Goal: Task Accomplishment & Management: Complete application form

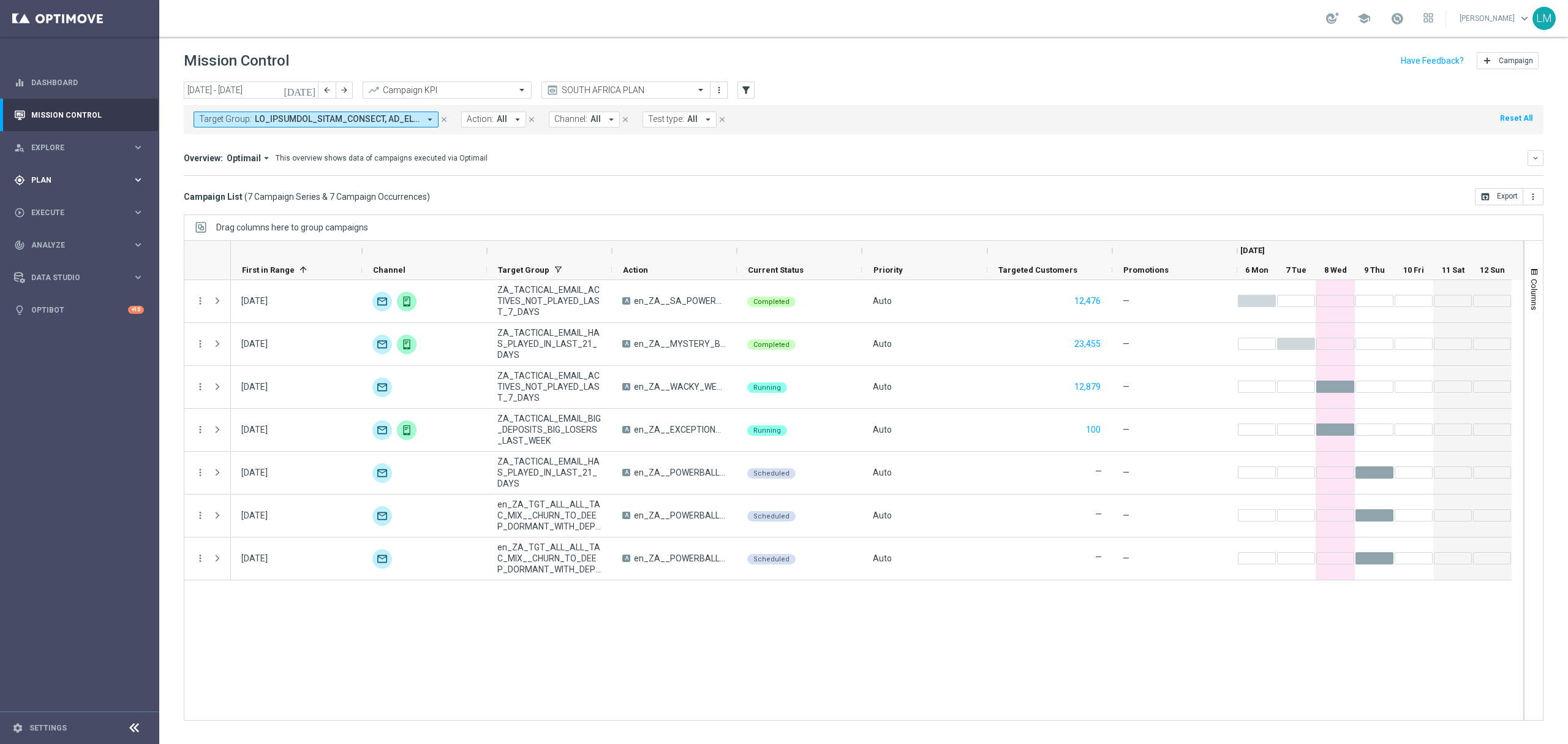
click at [134, 182] on icon "keyboard_arrow_right" at bounding box center [138, 180] width 12 height 12
click at [123, 153] on div "person_search Explore keyboard_arrow_right" at bounding box center [79, 147] width 158 height 32
click at [113, 156] on div "person_search Explore keyboard_arrow_right" at bounding box center [79, 147] width 158 height 32
click at [94, 182] on span "Plan" at bounding box center [82, 180] width 101 height 8
click at [74, 208] on link "Target Groups" at bounding box center [79, 205] width 96 height 10
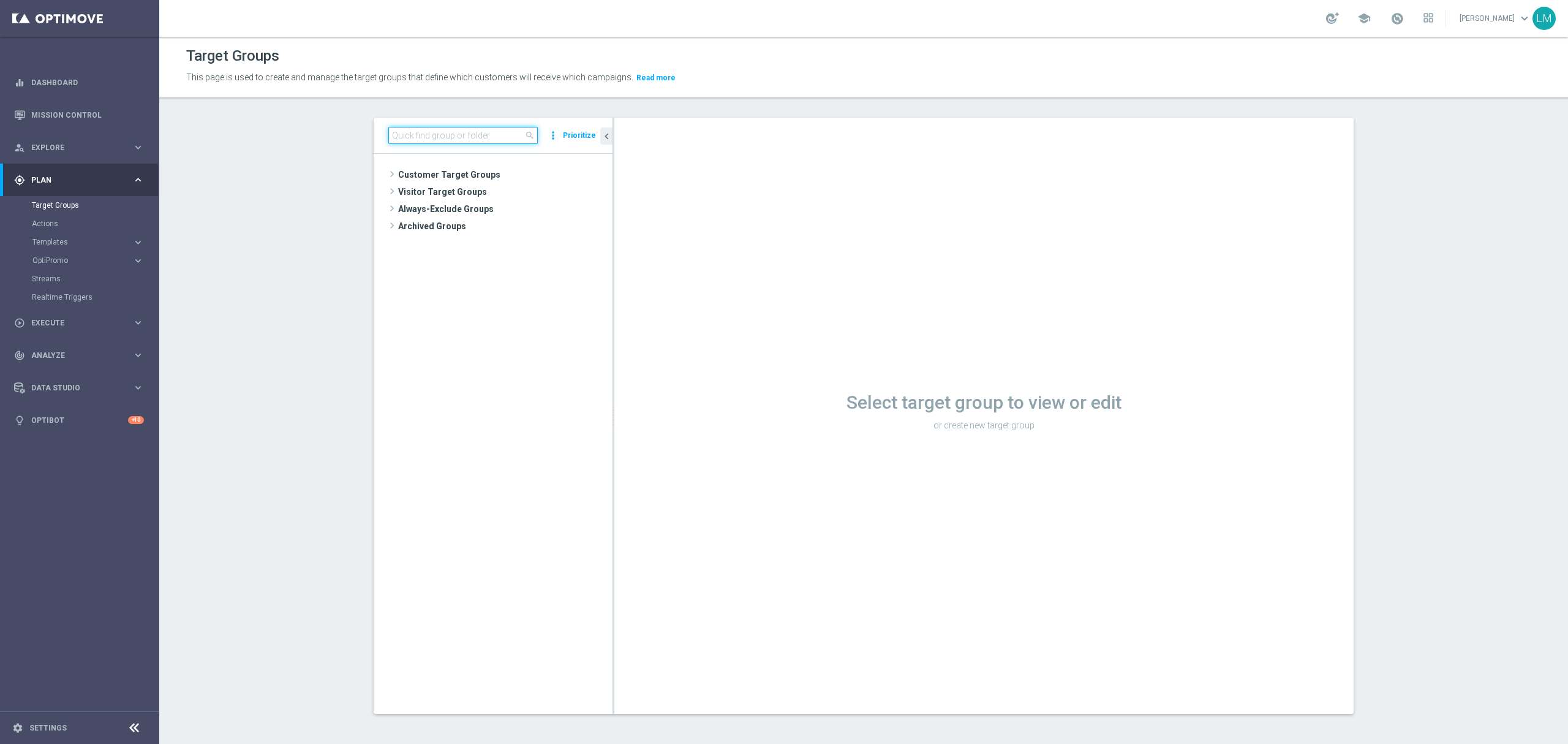
click at [450, 136] on input at bounding box center [462, 135] width 150 height 17
paste input "en_IE_TGT_VIP_EM_TAC_MIX__ALL"
type input "en_IE_TGT_VIP_EM_TAC_MIX__ALL"
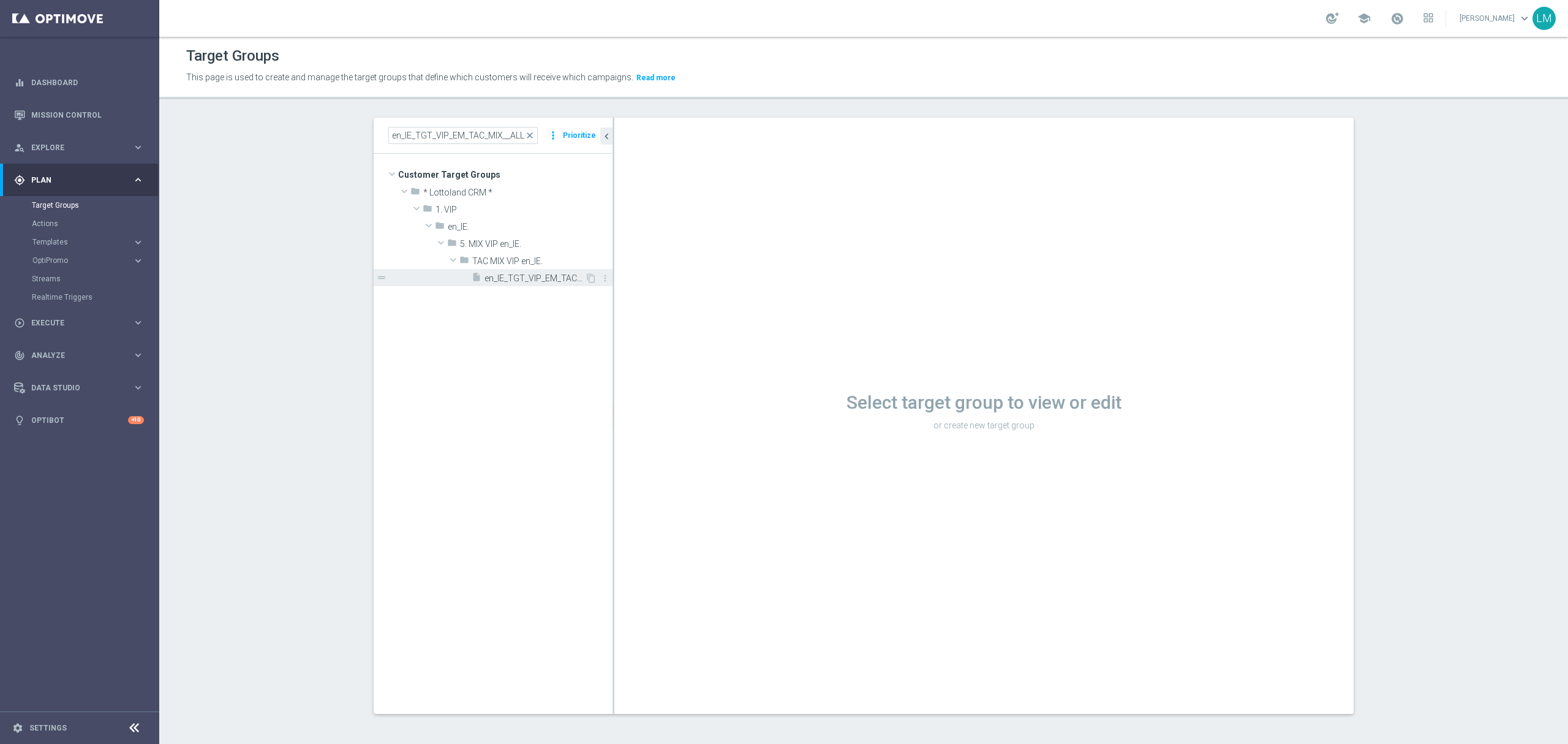
click at [533, 277] on span "en_IE_TGT_VIP_EM_TAC_MIX__ALL" at bounding box center [534, 278] width 101 height 10
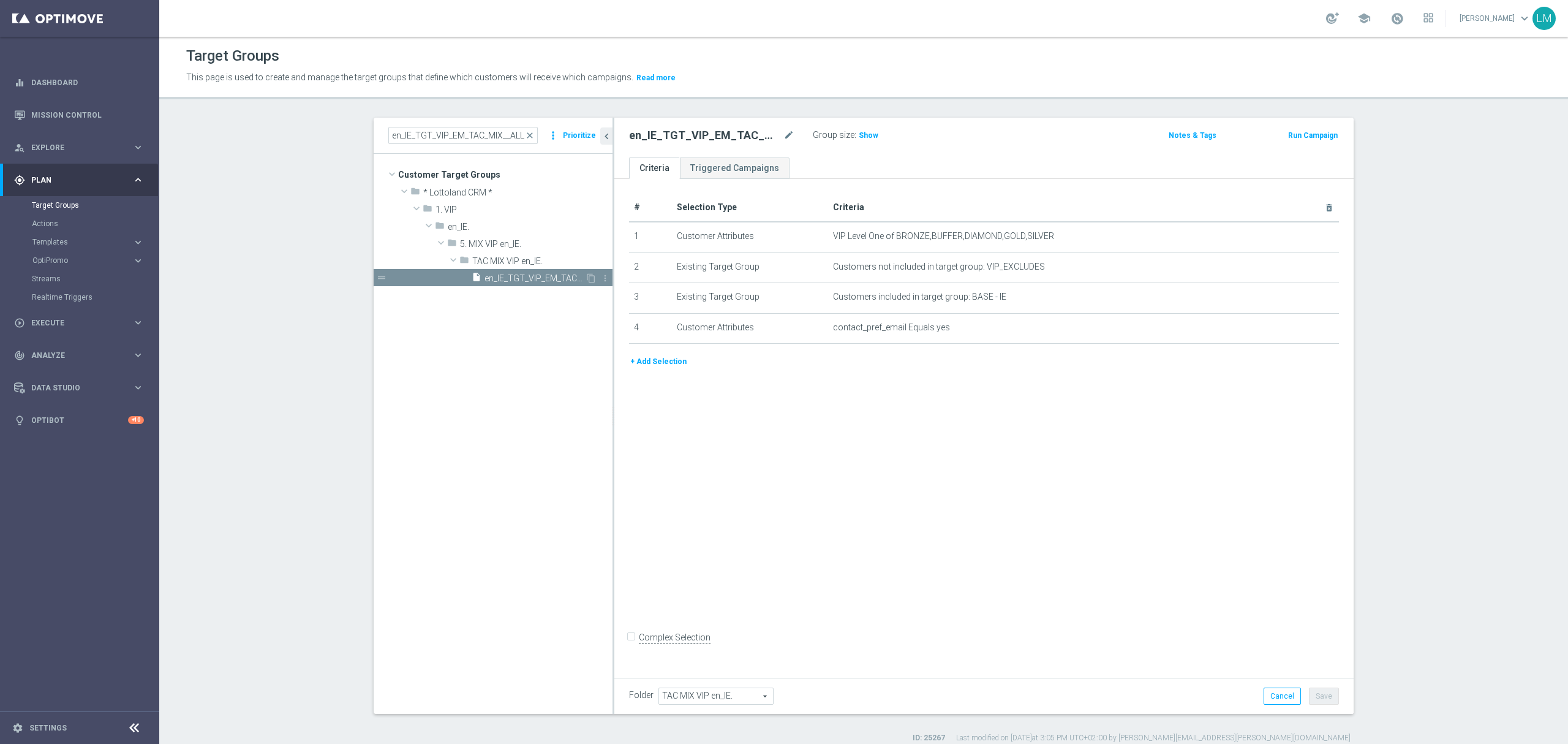
click at [533, 277] on span "en_IE_TGT_VIP_EM_TAC_MIX__ALL" at bounding box center [534, 278] width 101 height 10
click at [859, 134] on span "Show" at bounding box center [868, 135] width 19 height 8
click at [586, 275] on icon "content_copy" at bounding box center [591, 278] width 10 height 10
click at [540, 278] on span "Copy of en_IE_TGT_VIP_EM_TAC_MIX__ALL" at bounding box center [534, 278] width 101 height 10
click at [784, 134] on icon "mode_edit" at bounding box center [789, 134] width 11 height 14
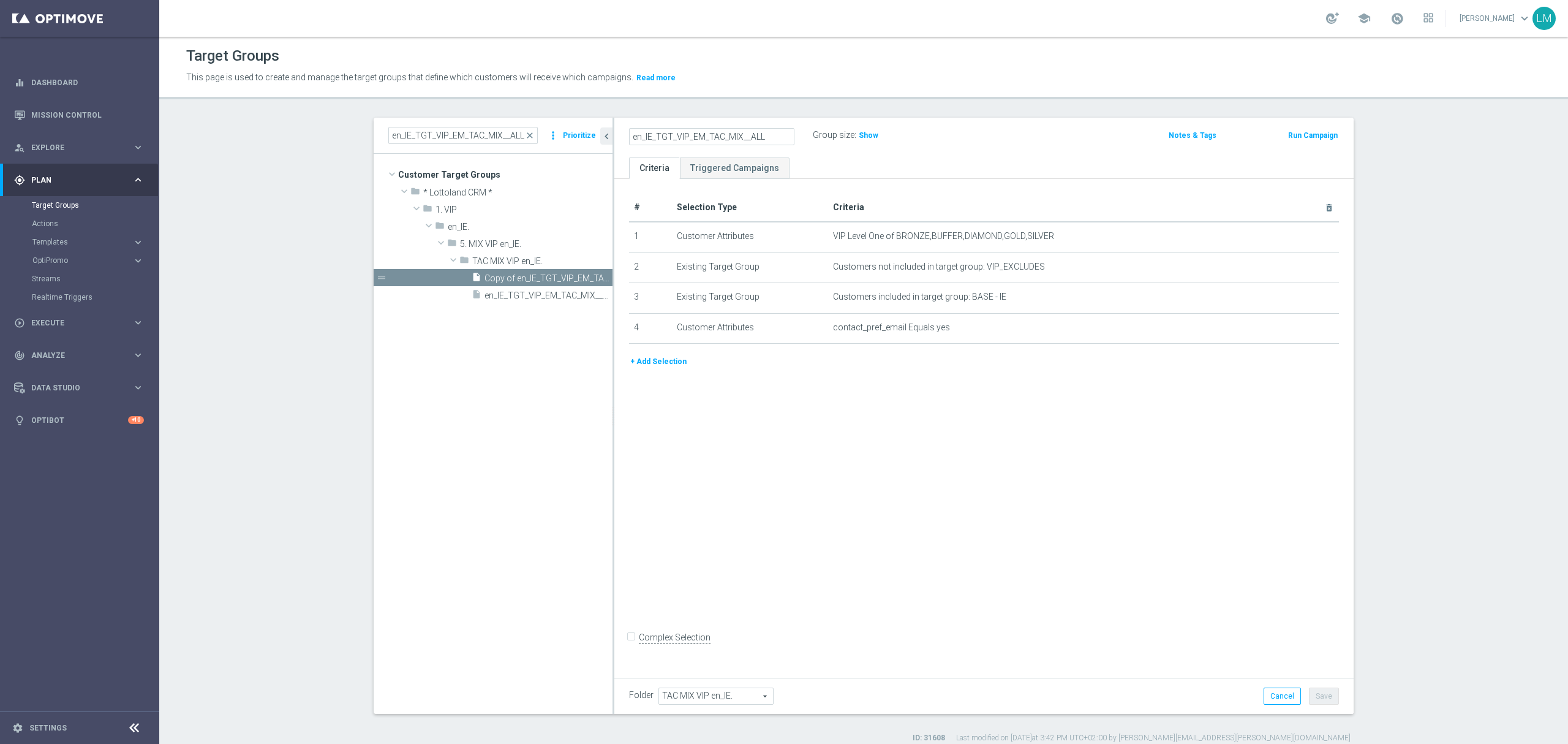
drag, startPoint x: 745, startPoint y: 134, endPoint x: 768, endPoint y: 132, distance: 23.1
click at [768, 132] on input "en_IE_TGT_VIP_EM_TAC_MIX__ALL" at bounding box center [712, 136] width 166 height 17
drag, startPoint x: 761, startPoint y: 140, endPoint x: 589, endPoint y: 128, distance: 172.4
click at [589, 128] on as-split "en_IE_TGT_VIP_EM_TAC_MIX__ALL close more_vert Prioritize Customer Target Groups…" at bounding box center [863, 415] width 980 height 596
type input "en_IE_TGT_VIP_EM_TAC_MIX__BALANCE_UNDER10"
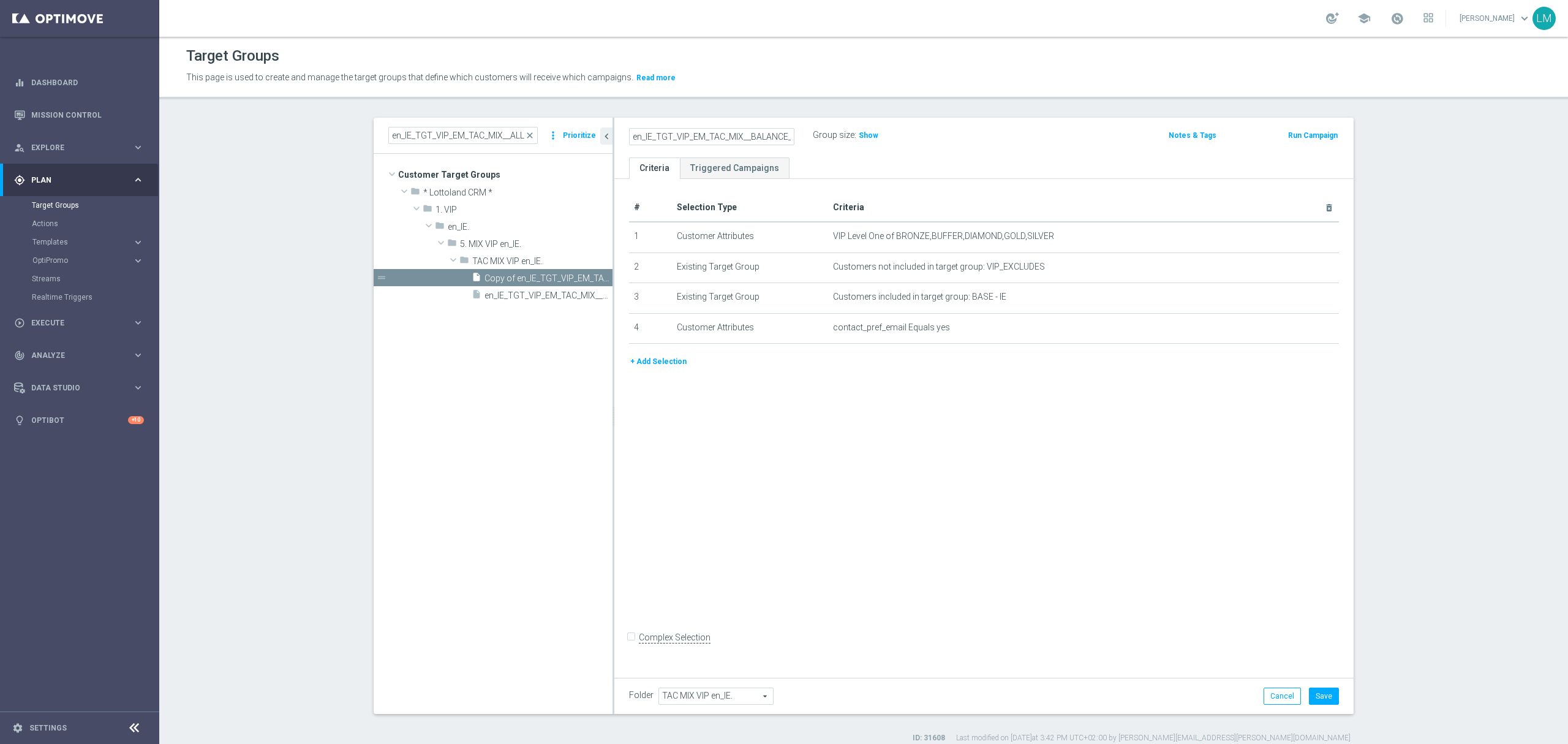
click at [789, 155] on div "en_IE_TGT_VIP_EM_TAC_MIX__BALANCE_UNDER10 Group size : Show Notes & Tags Run Ca…" at bounding box center [984, 137] width 739 height 40
click at [654, 366] on button "+ Add Selection" at bounding box center [658, 361] width 59 height 14
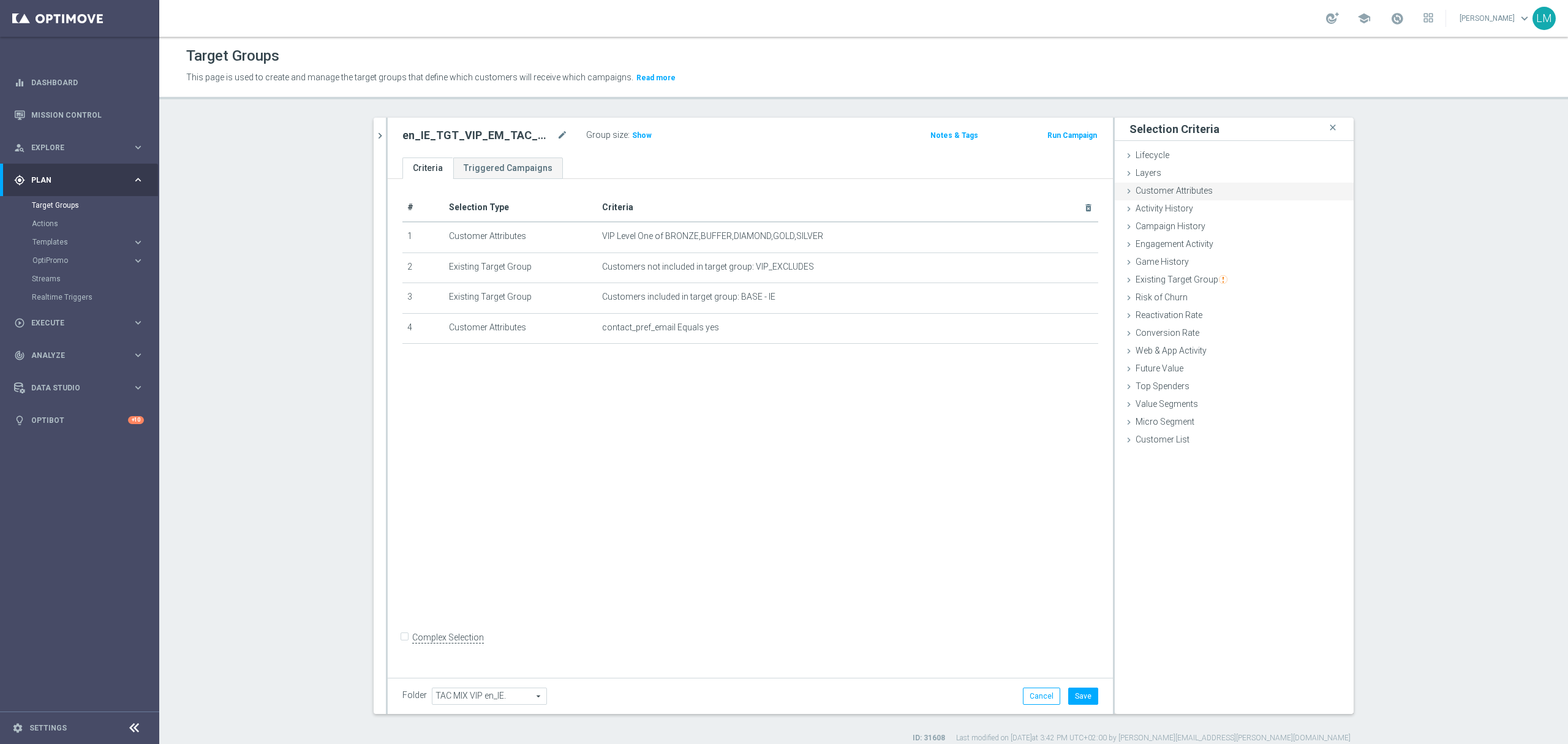
click at [1173, 197] on div "Customer Attributes done" at bounding box center [1234, 192] width 239 height 19
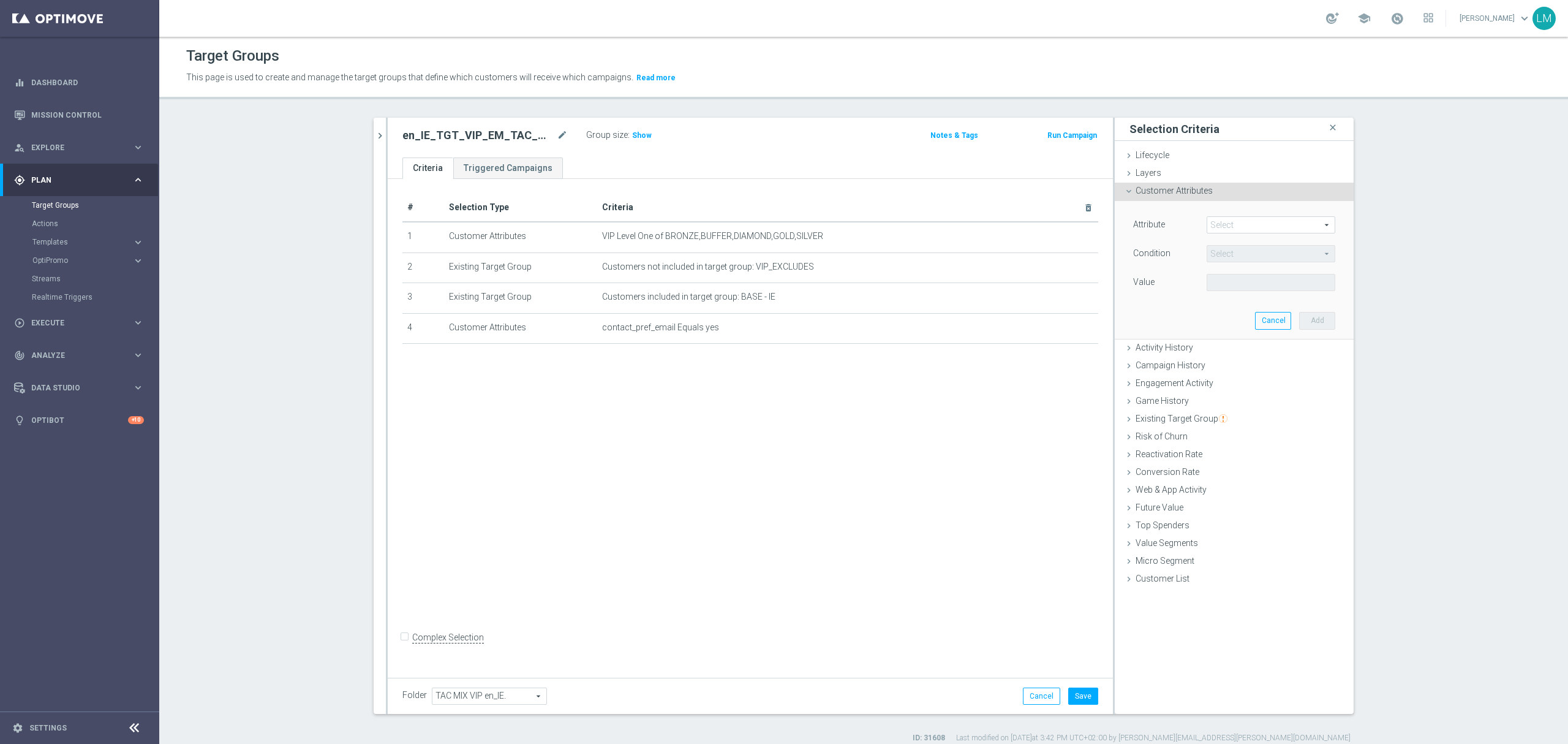
click at [1210, 228] on span at bounding box center [1270, 224] width 128 height 16
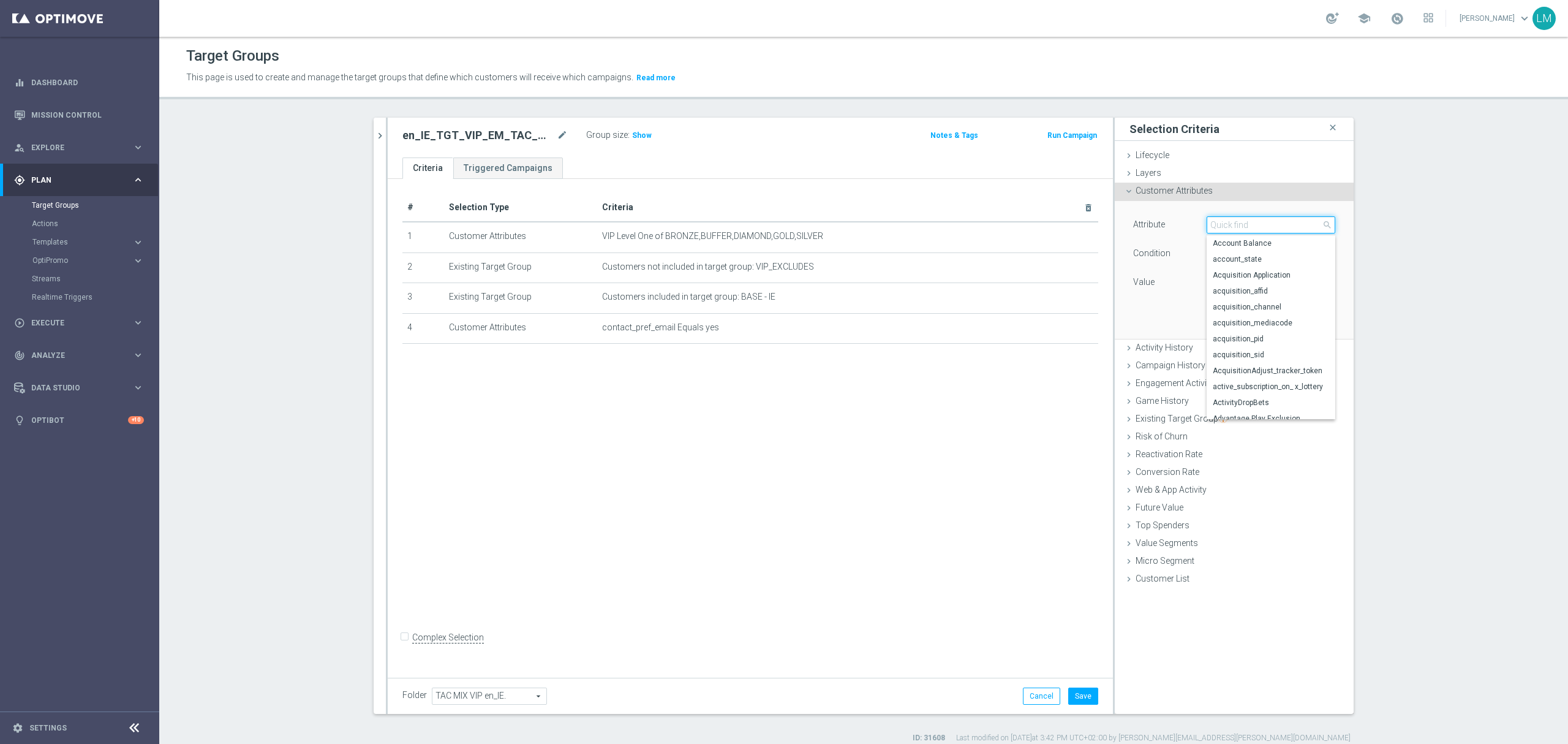
click at [1218, 228] on input "search" at bounding box center [1270, 225] width 128 height 17
type input "bala"
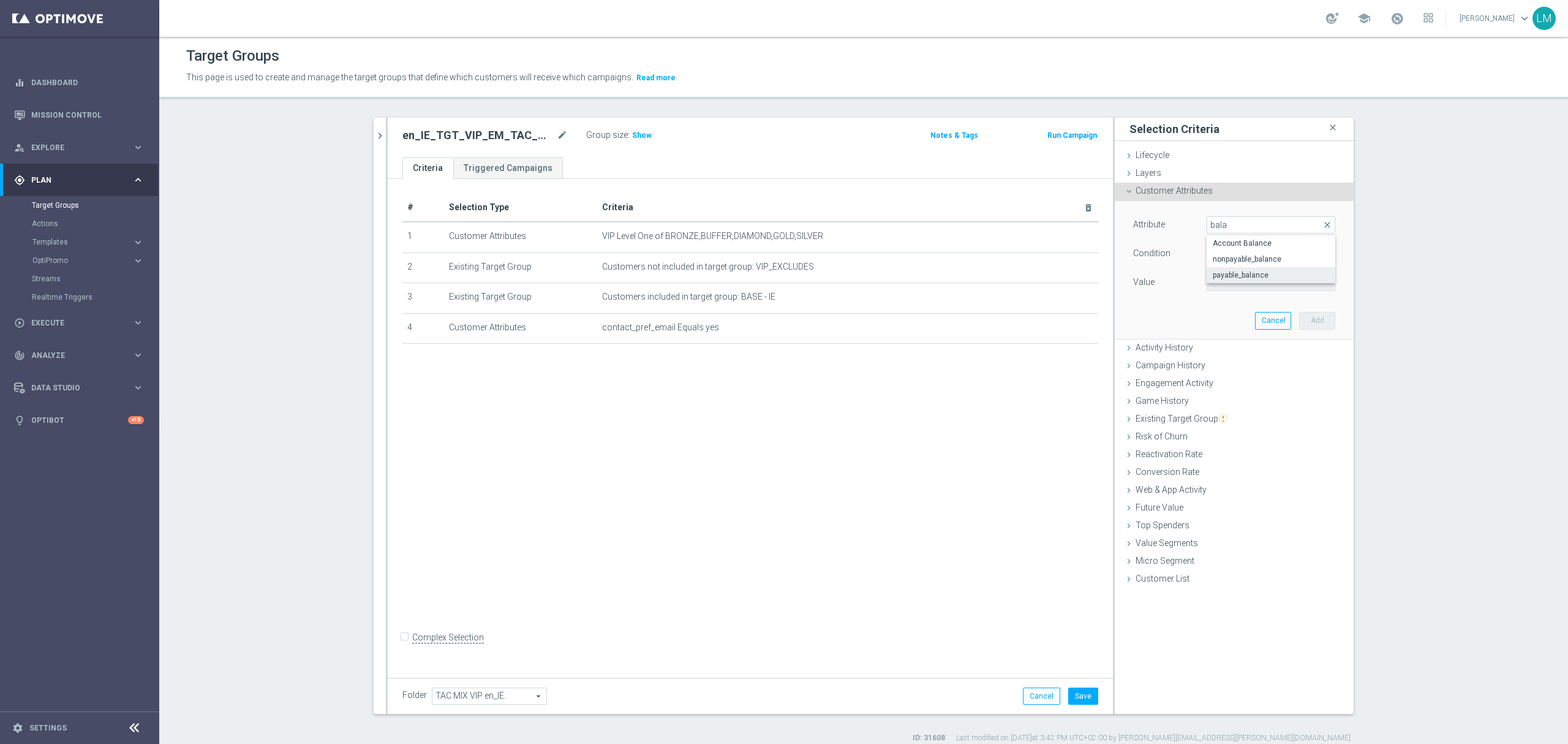
click at [1268, 275] on span "payable_balance" at bounding box center [1271, 276] width 117 height 10
type input "payable_balance"
type input "="
click at [1230, 224] on span "payable_balance" at bounding box center [1270, 224] width 128 height 16
click at [1233, 246] on span "Account Balance" at bounding box center [1271, 243] width 117 height 10
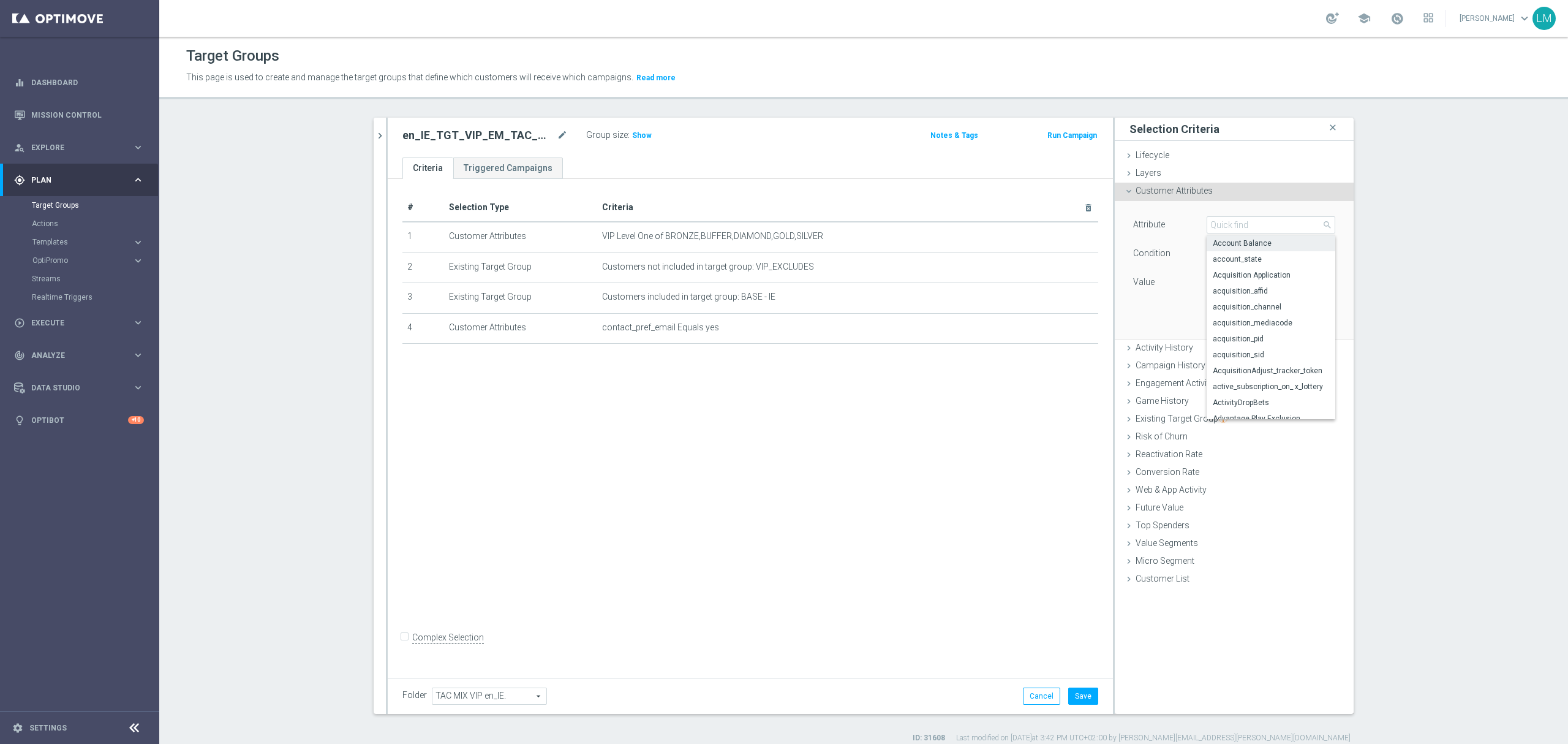
type input "Account Balance"
click at [1233, 250] on span "=" at bounding box center [1270, 254] width 128 height 16
click at [1248, 356] on span ">=" at bounding box center [1271, 352] width 117 height 10
type input ">="
click at [1216, 287] on input "number" at bounding box center [1233, 282] width 55 height 17
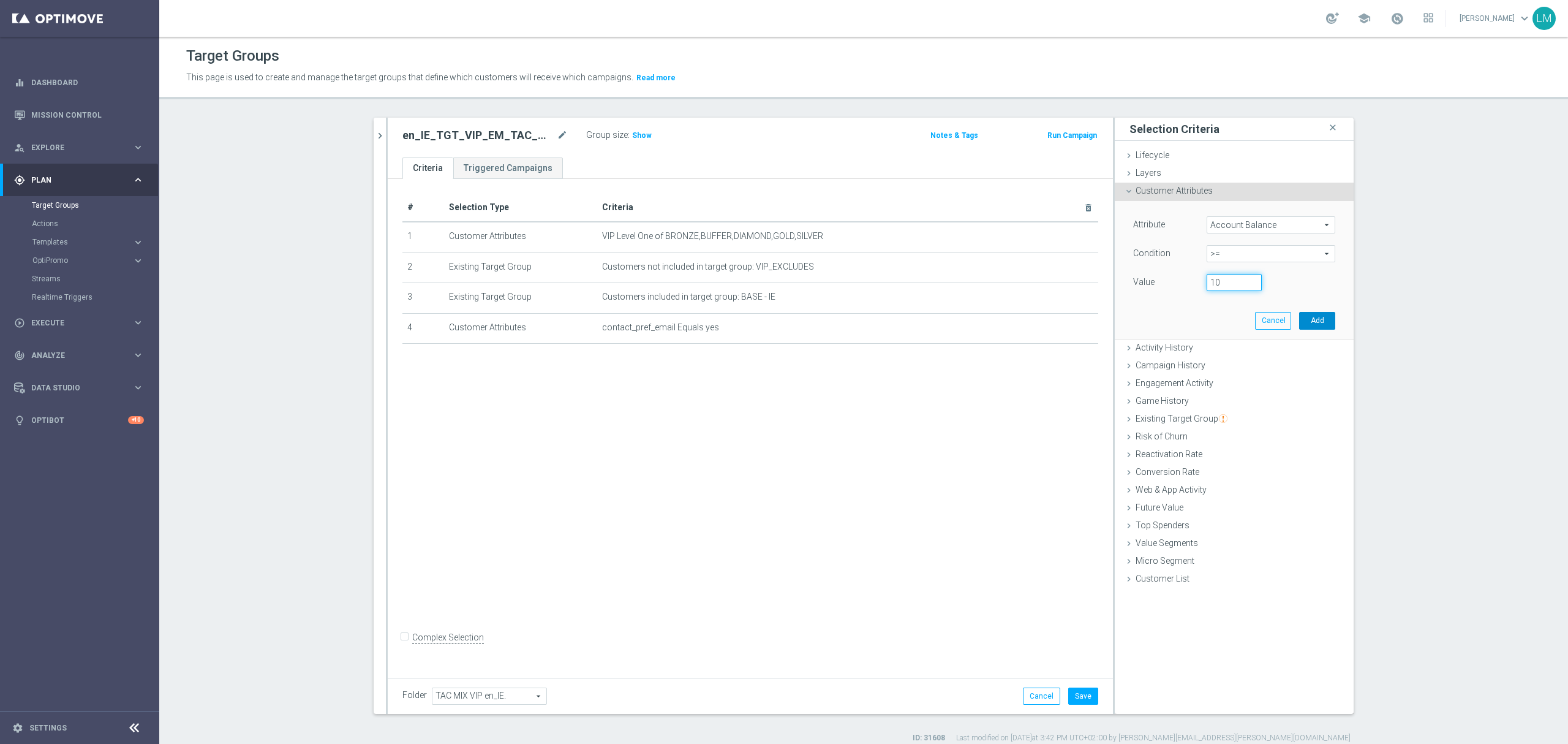
type input "10"
click at [1306, 320] on button "Add" at bounding box center [1317, 320] width 36 height 17
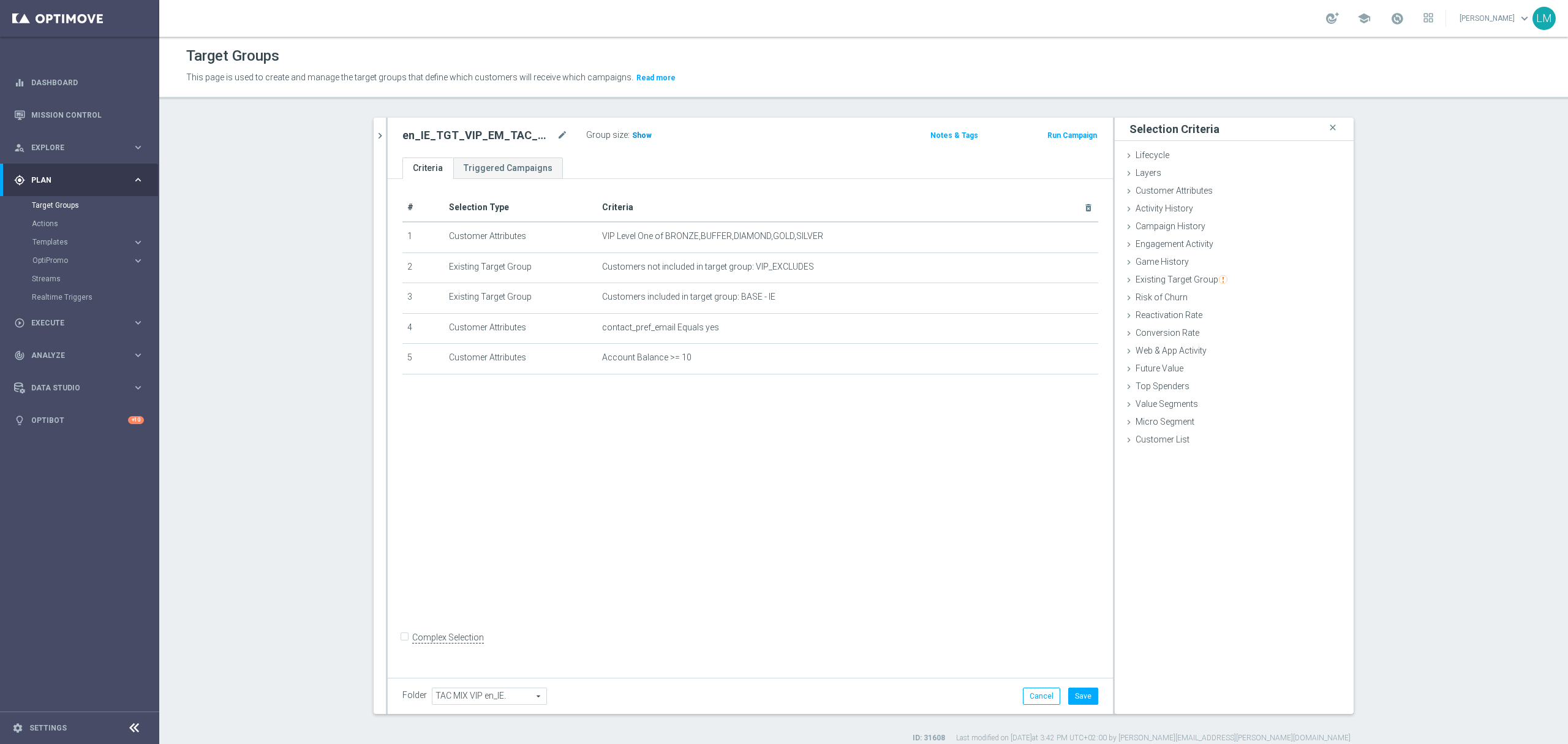
click at [632, 140] on span "Show" at bounding box center [642, 135] width 19 height 8
click at [1052, 358] on body "equalizer Dashboard Mission Control" at bounding box center [784, 372] width 1568 height 744
click at [1054, 361] on icon "mode_edit" at bounding box center [1059, 358] width 10 height 10
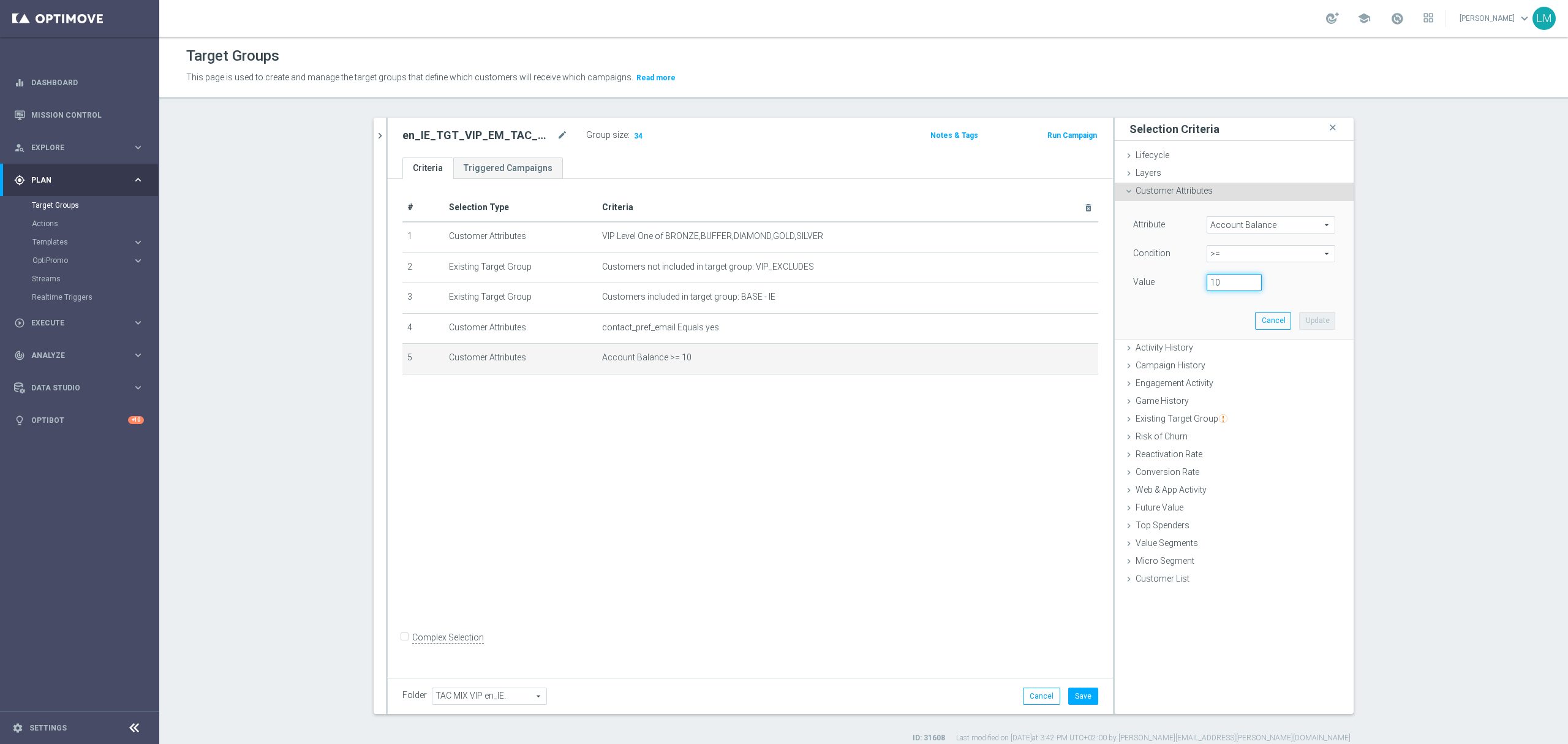
drag, startPoint x: 1217, startPoint y: 282, endPoint x: 1201, endPoint y: 280, distance: 16.1
click at [1206, 280] on input "10" at bounding box center [1233, 282] width 55 height 17
type input "5"
click at [1299, 314] on button "Update" at bounding box center [1317, 320] width 36 height 17
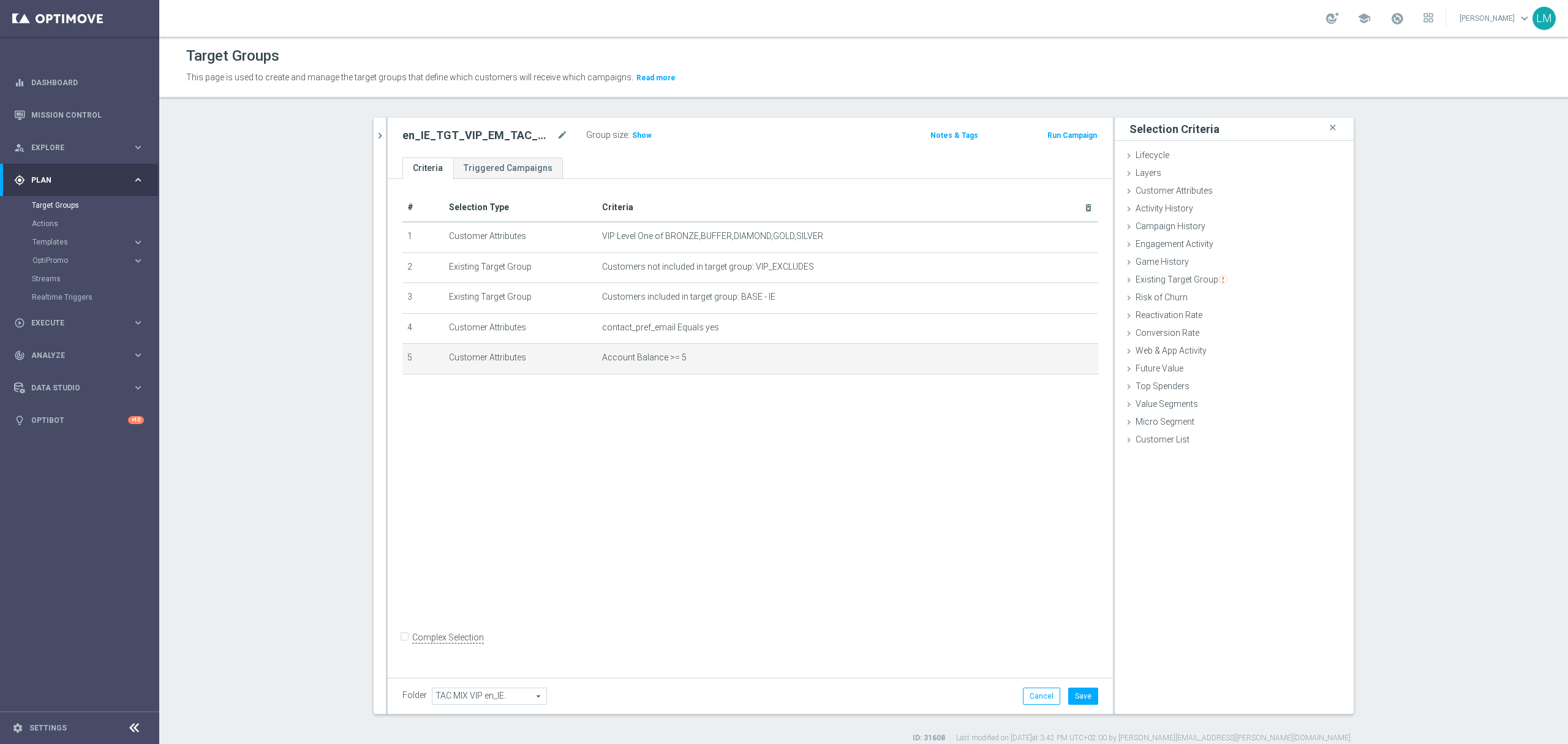
click at [641, 495] on div "# Selection Type Criteria delete_forever 1 Customer Attributes VIP Level One of…" at bounding box center [751, 425] width 725 height 493
click at [632, 139] on span "Show" at bounding box center [642, 135] width 19 height 8
click at [557, 135] on icon "mode_edit" at bounding box center [562, 134] width 11 height 14
click at [554, 142] on input "en_IE_TGT_VIP_EM_TAC_MIX__BALANCE_UNDER10" at bounding box center [485, 136] width 166 height 17
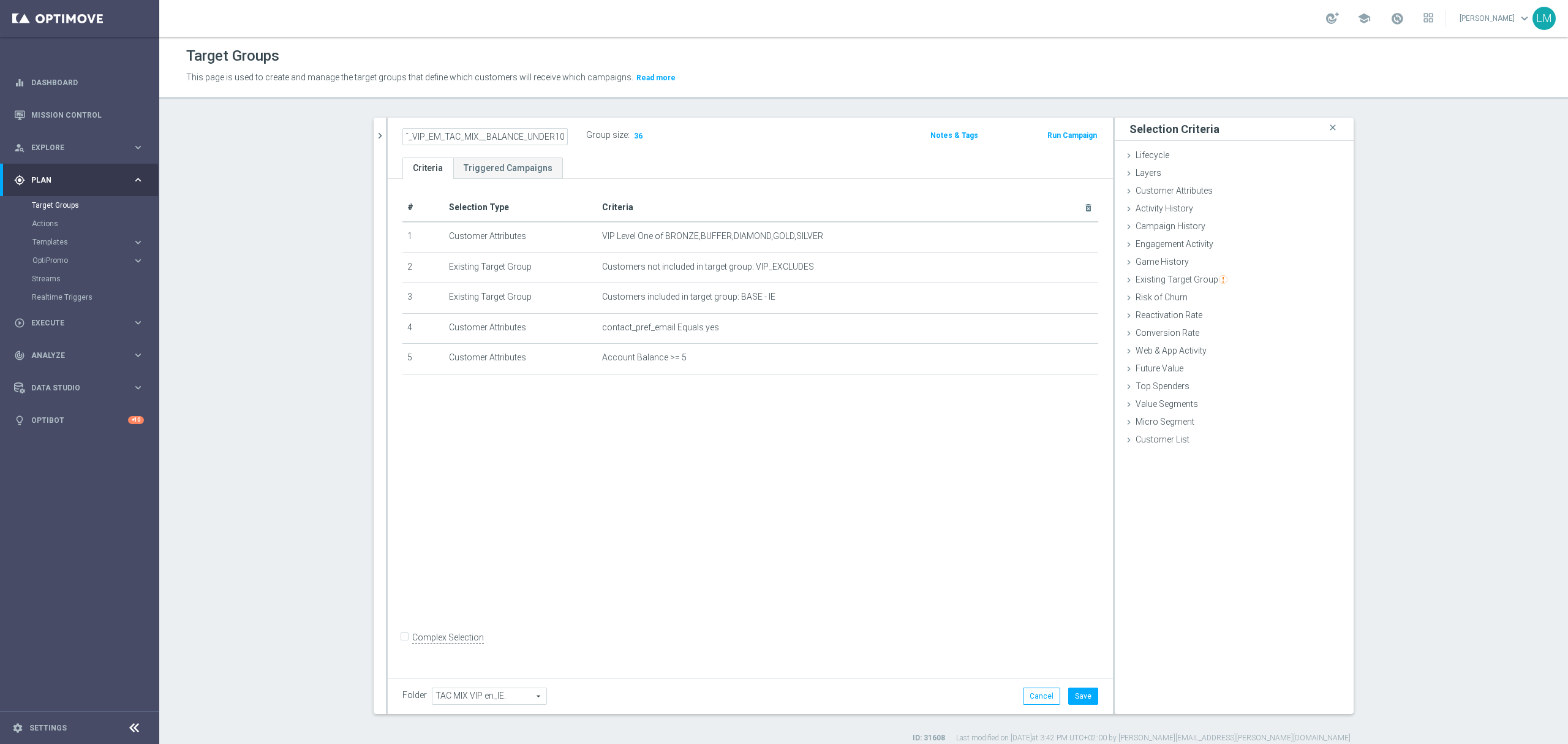
drag, startPoint x: 549, startPoint y: 137, endPoint x: 522, endPoint y: 135, distance: 27.1
click at [522, 135] on input "en_IE_TGT_VIP_EM_TAC_MIX__BALANCE_UNDER10" at bounding box center [485, 136] width 166 height 17
type input "en_IE_TGT_VIP_EM_TAC_MIX__BALANCE_5_OR_OVER"
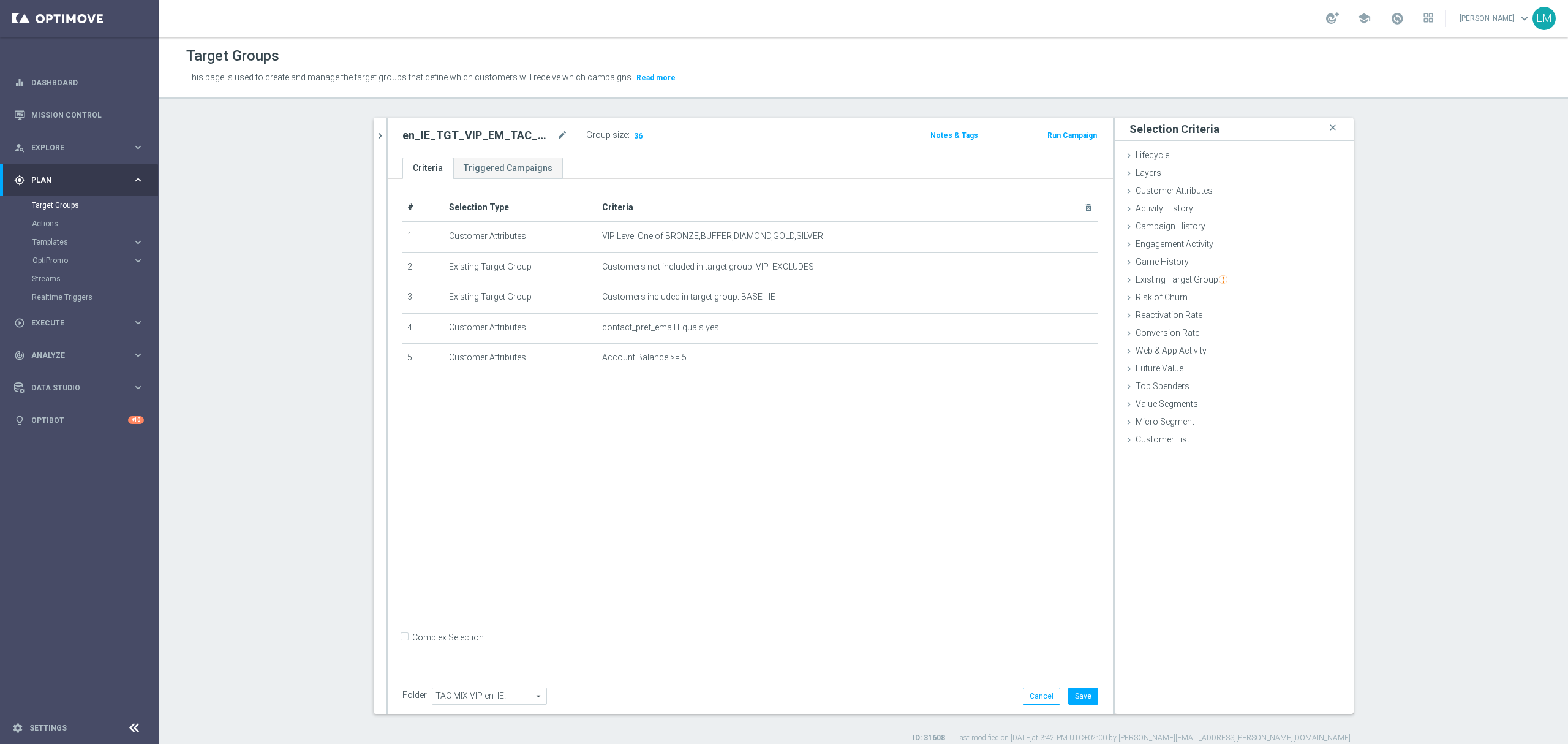
click at [671, 471] on div "# Selection Type Criteria delete_forever 1 Customer Attributes VIP Level One of…" at bounding box center [751, 425] width 725 height 493
click at [533, 137] on h2 "en_IE_TGT_VIP_EM_TAC_MIX__BALANCE_5_OR_OVER" at bounding box center [478, 134] width 152 height 14
click at [557, 136] on icon "mode_edit" at bounding box center [562, 134] width 11 height 14
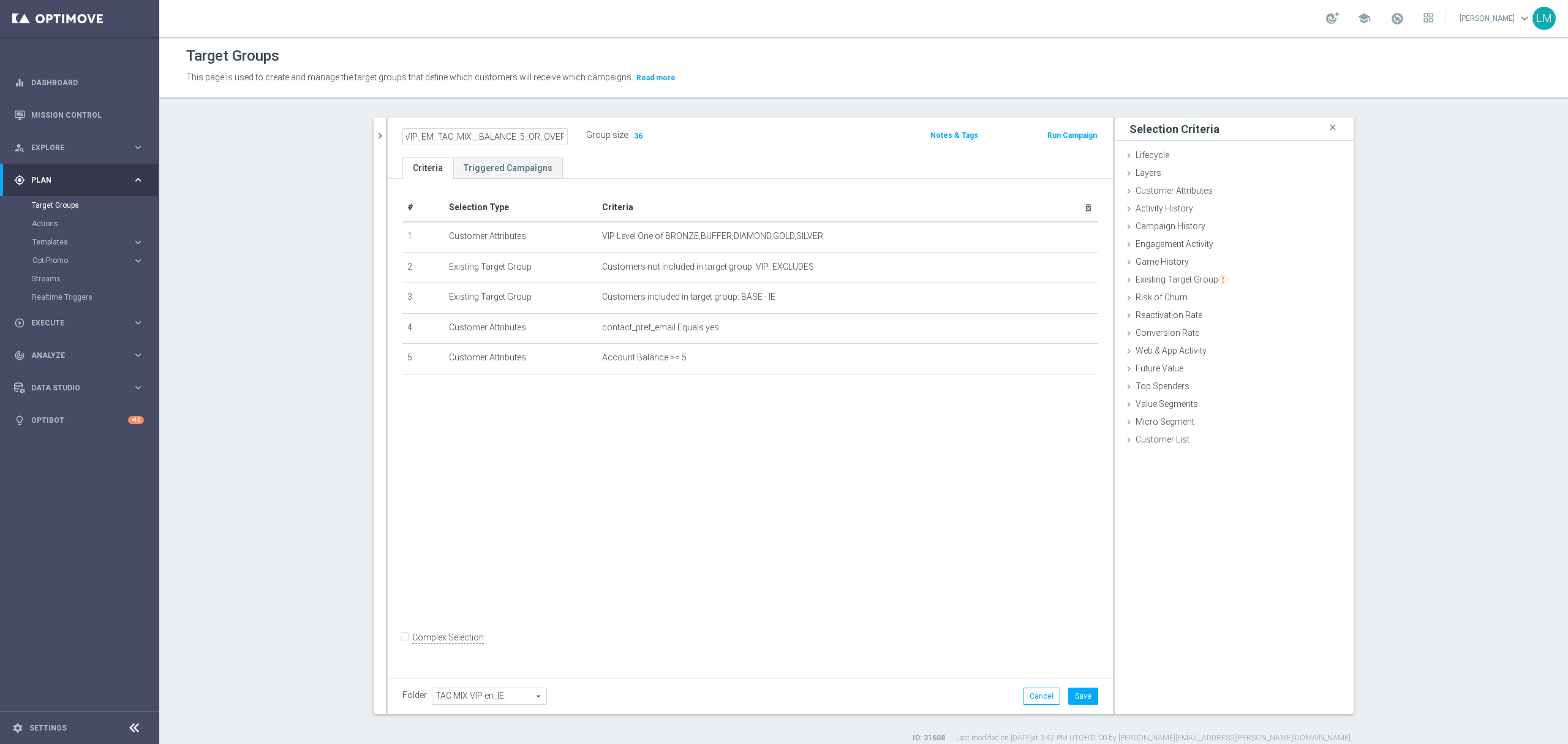
click at [515, 144] on input "en_IE_TGT_VIP_EM_TAC_MIX__BALANCE_5_OR_OVER" at bounding box center [485, 136] width 166 height 17
click at [1070, 701] on button "Save" at bounding box center [1084, 696] width 30 height 17
click at [1326, 129] on icon "close" at bounding box center [1332, 128] width 12 height 17
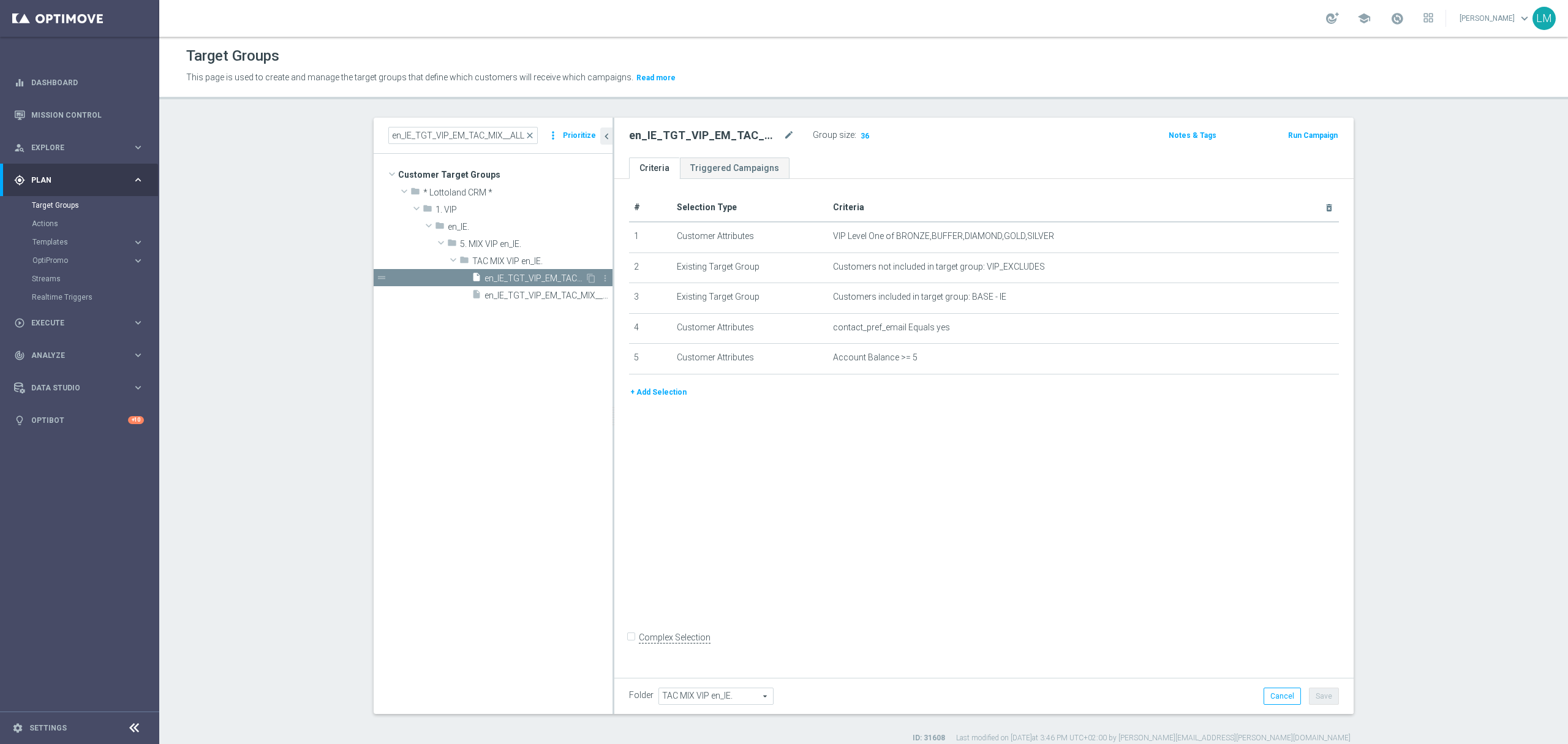
click at [530, 277] on span "en_IE_TGT_VIP_EM_TAC_MIX__BALANCE_5_OR_OVER" at bounding box center [534, 278] width 101 height 10
click at [586, 276] on icon "content_copy" at bounding box center [591, 278] width 10 height 10
click at [530, 276] on span "Copy of en_IE_TGT_VIP_EM_TAC_MIX__BALANCE_5_OR_OVER" at bounding box center [534, 278] width 101 height 10
click at [784, 139] on icon "mode_edit" at bounding box center [789, 134] width 11 height 14
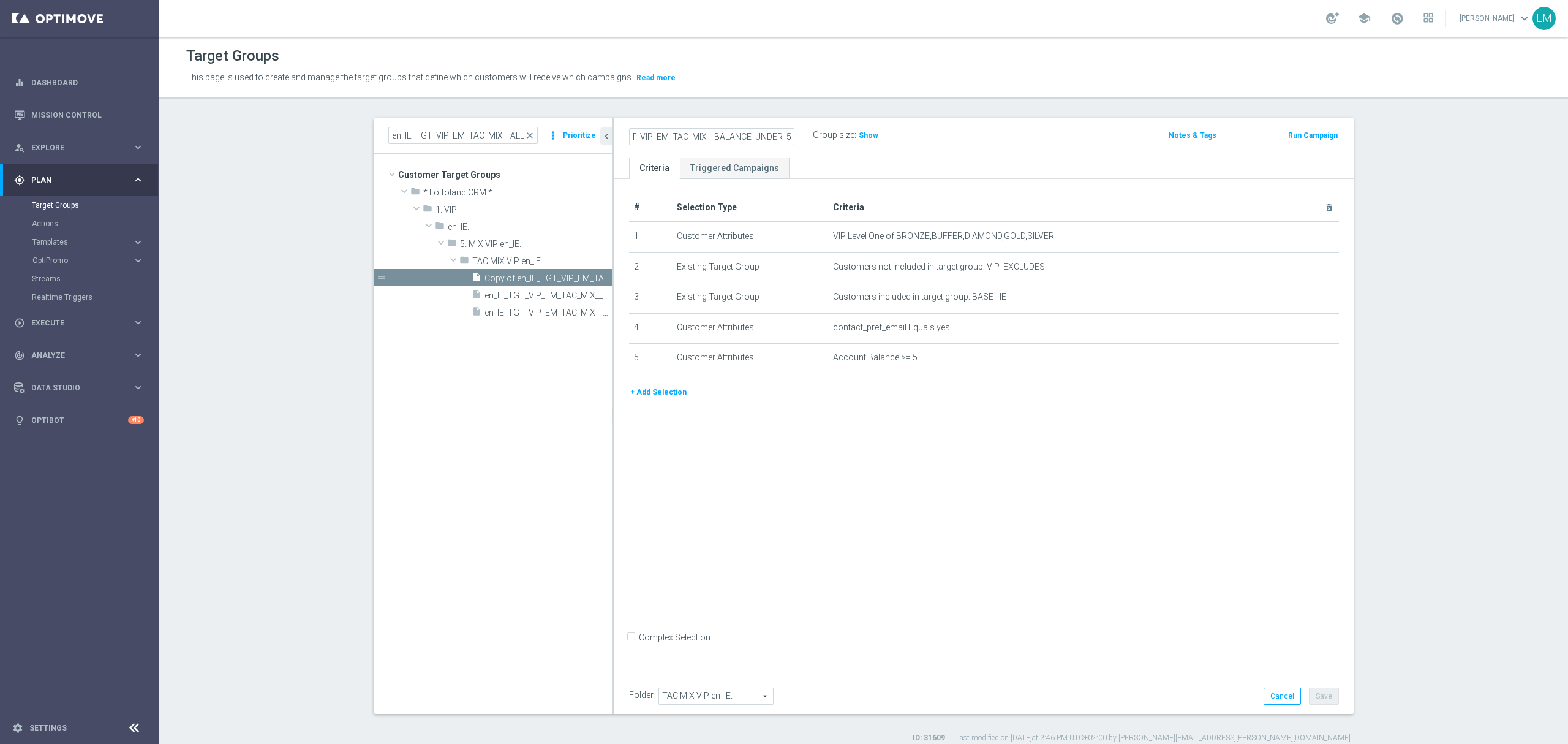
type input "en_IE_TGT_VIP_EM_TAC_MIX__BALANCE_UNDER_5"
click at [790, 156] on div "en_IE_TGT_VIP_EM_TAC_MIX__BALANCE_UNDER_5 Group size : Show Notes & Tags Run Ca…" at bounding box center [984, 137] width 739 height 40
click at [1294, 361] on icon "mode_edit" at bounding box center [1299, 358] width 10 height 10
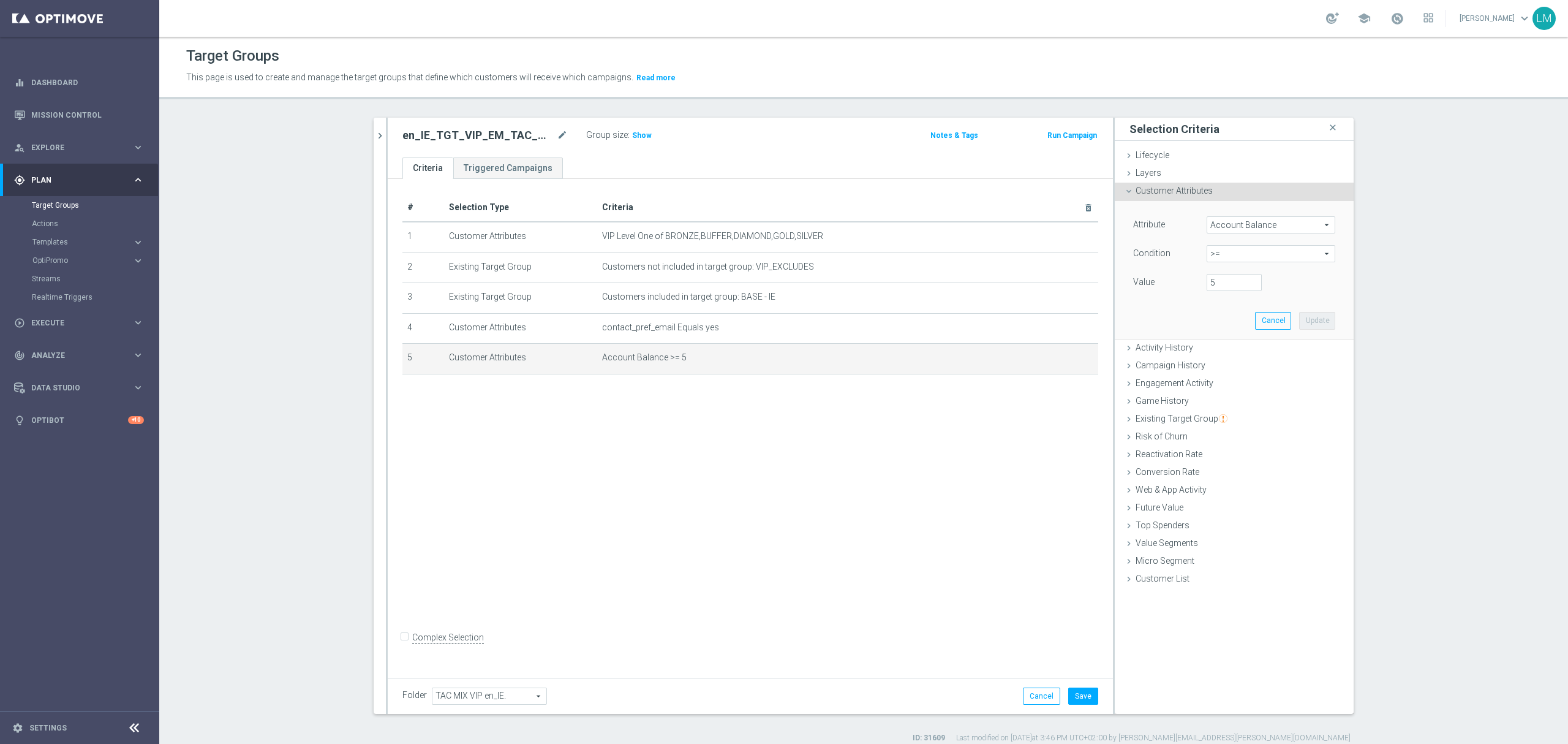
click at [1218, 248] on span ">=" at bounding box center [1270, 254] width 128 height 16
click at [1226, 276] on span "<" at bounding box center [1271, 272] width 117 height 10
type input "<"
click at [1226, 288] on input "number" at bounding box center [1233, 282] width 55 height 17
type input "5"
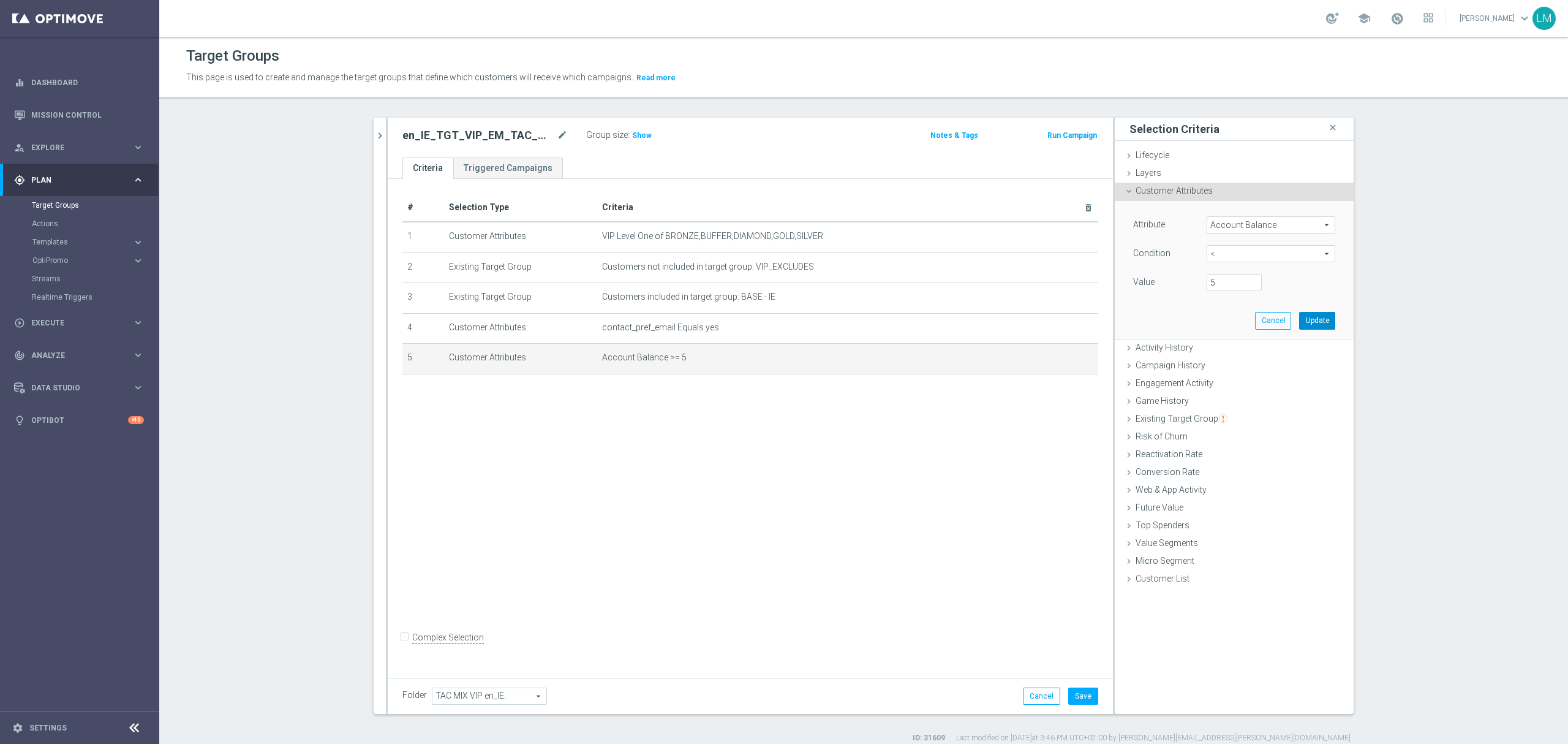
click at [1316, 320] on button "Update" at bounding box center [1317, 320] width 36 height 17
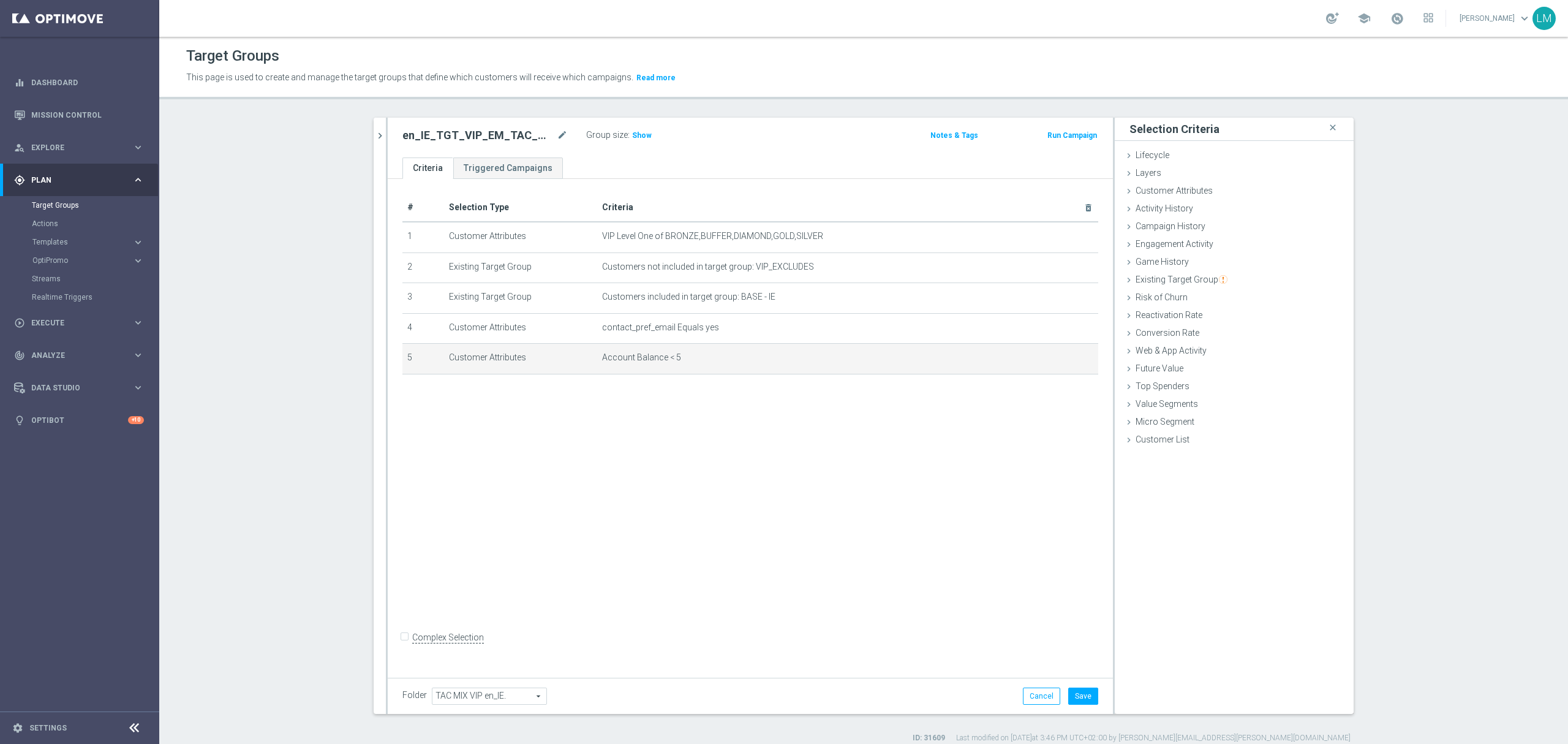
click at [813, 446] on div "# Selection Type Criteria delete_forever 1 Customer Attributes VIP Level One of…" at bounding box center [751, 425] width 725 height 493
click at [632, 140] on h3 "Show" at bounding box center [642, 135] width 22 height 14
click at [1072, 693] on button "Save" at bounding box center [1084, 696] width 30 height 17
click at [57, 112] on link "Mission Control" at bounding box center [87, 115] width 112 height 32
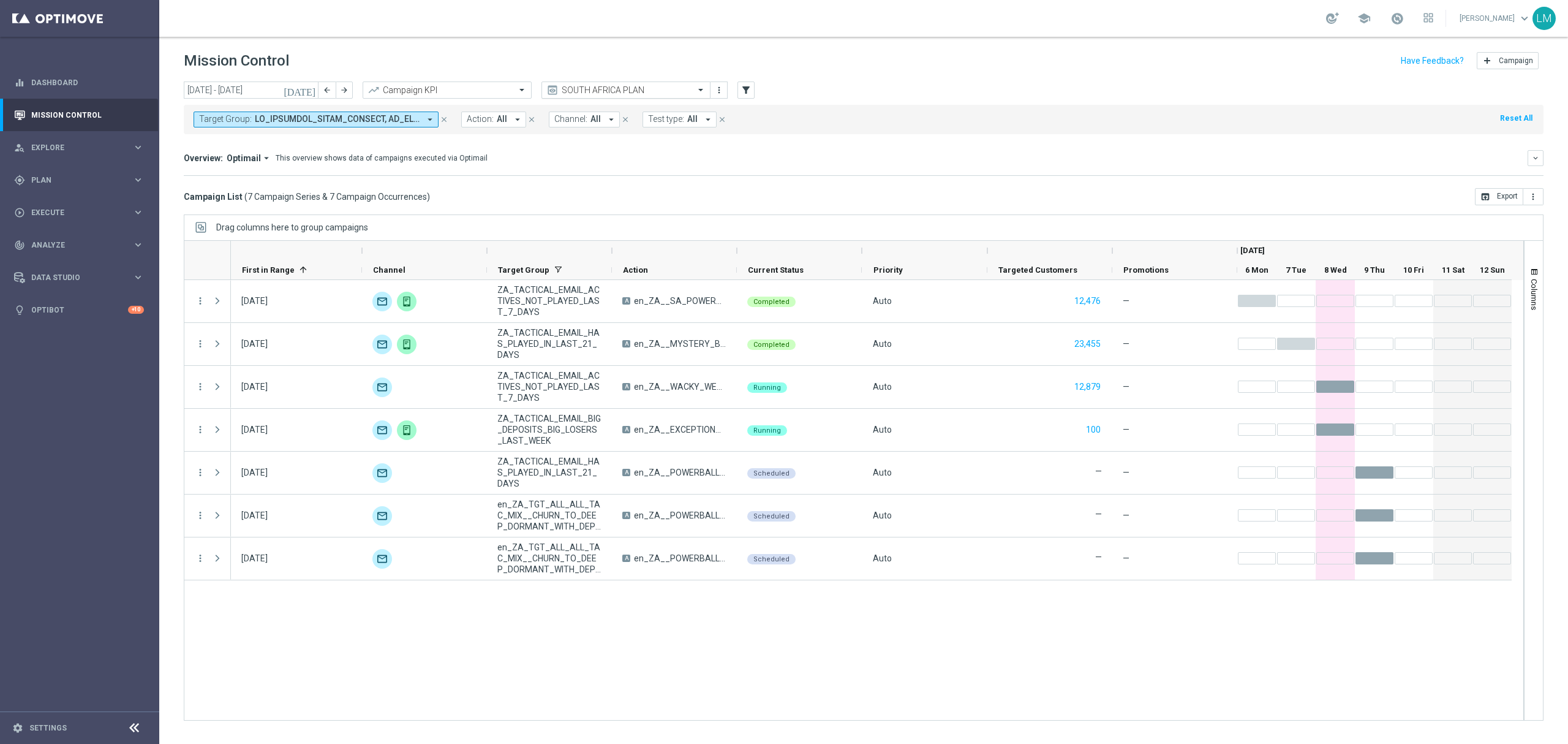
click at [638, 88] on input "text" at bounding box center [613, 90] width 131 height 10
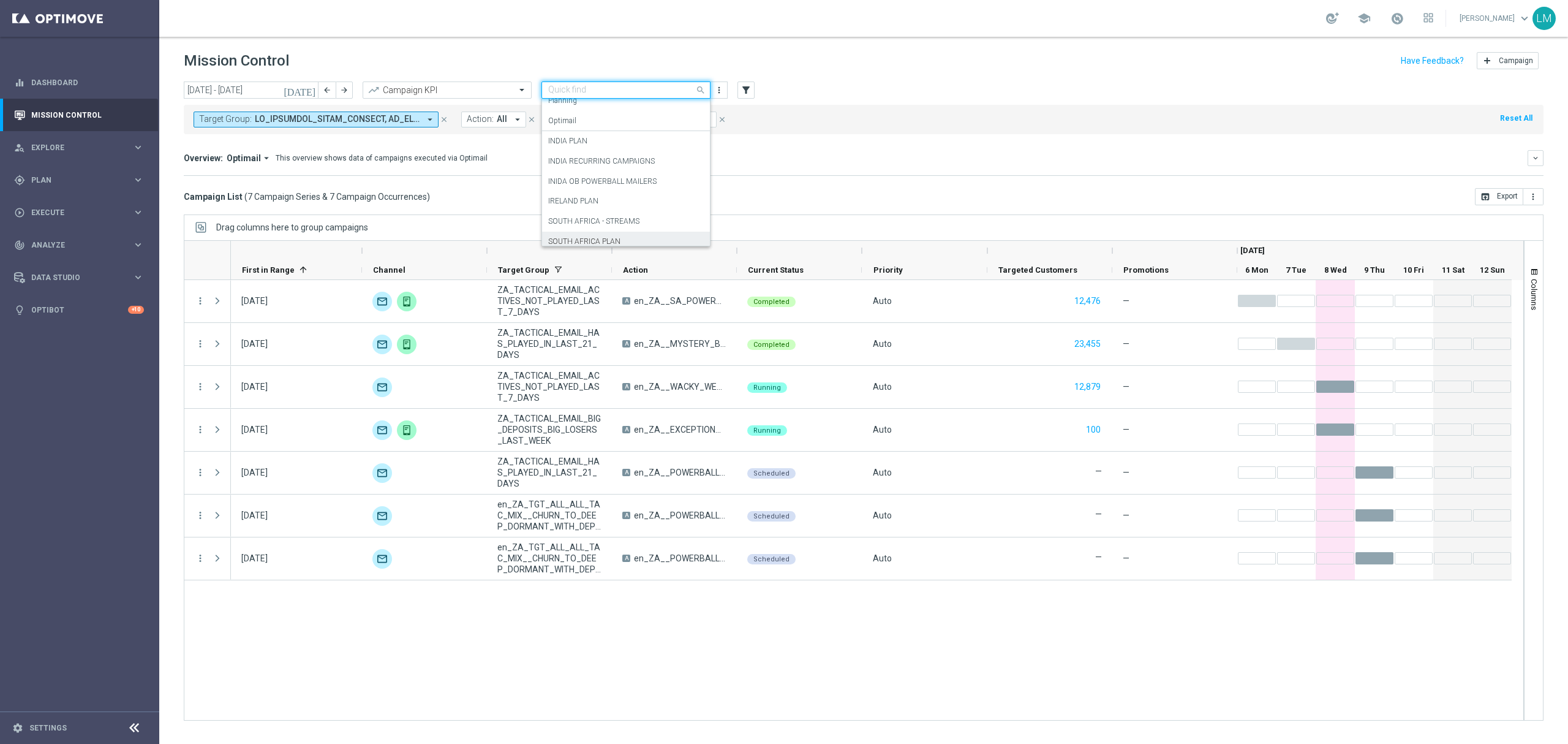
scroll to position [74, 0]
click at [591, 177] on label "IRELAND PLAN" at bounding box center [572, 174] width 50 height 10
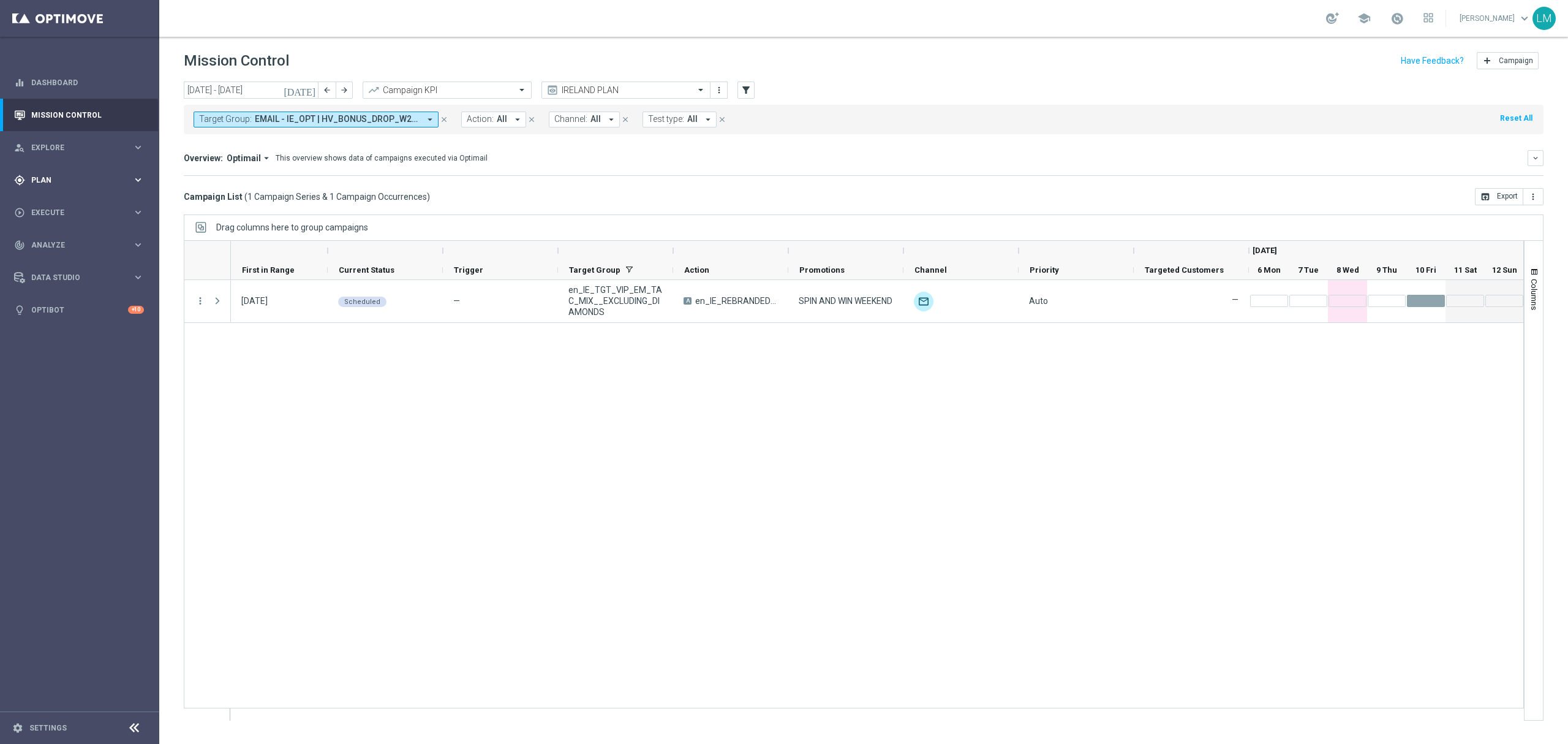
click at [107, 177] on span "Plan" at bounding box center [82, 180] width 101 height 8
click at [79, 172] on div "gps_fixed Plan keyboard_arrow_right" at bounding box center [79, 179] width 158 height 32
click at [84, 142] on div "person_search Explore" at bounding box center [74, 147] width 118 height 11
click at [64, 172] on link "Customer Explorer" at bounding box center [79, 173] width 96 height 10
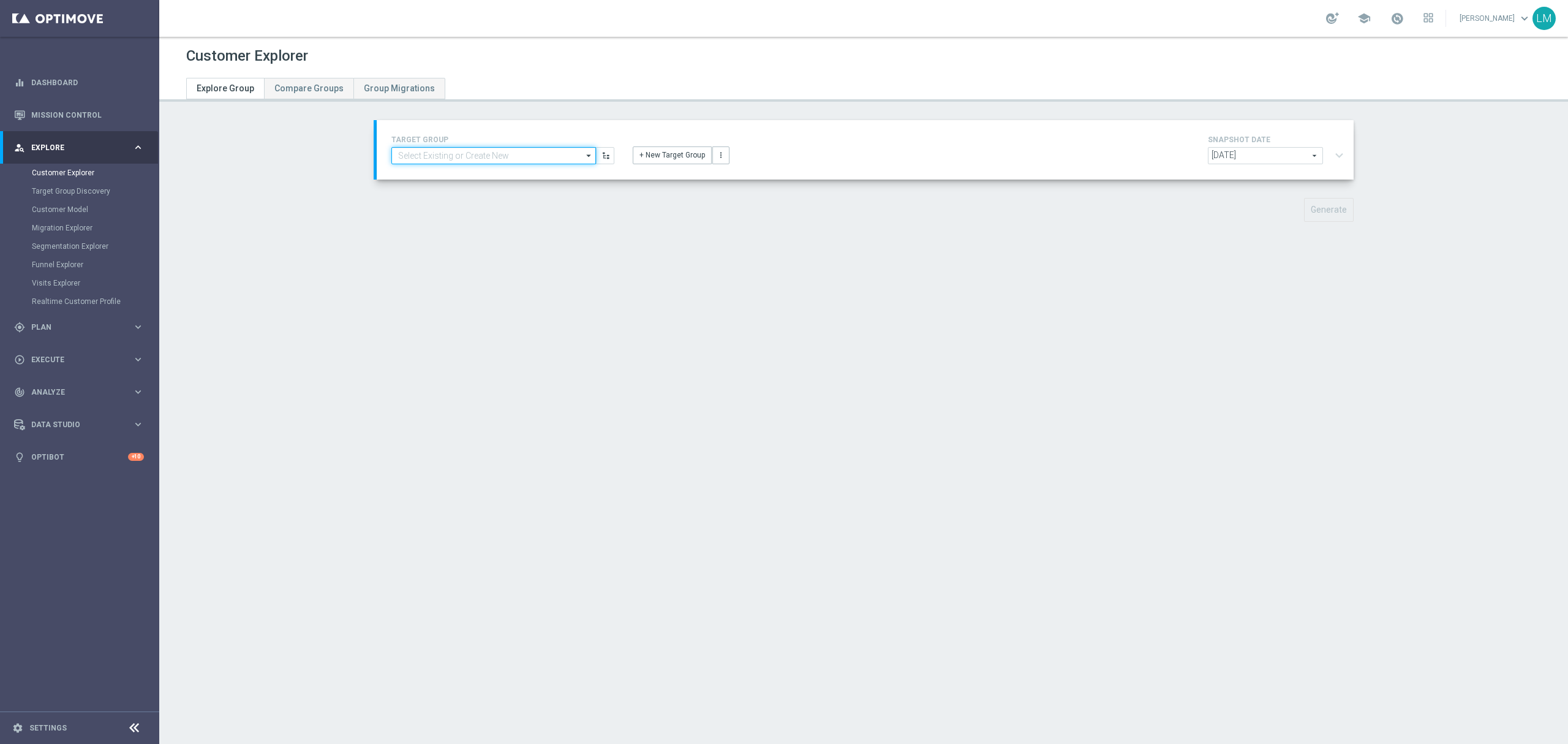
click at [490, 158] on input at bounding box center [494, 156] width 205 height 17
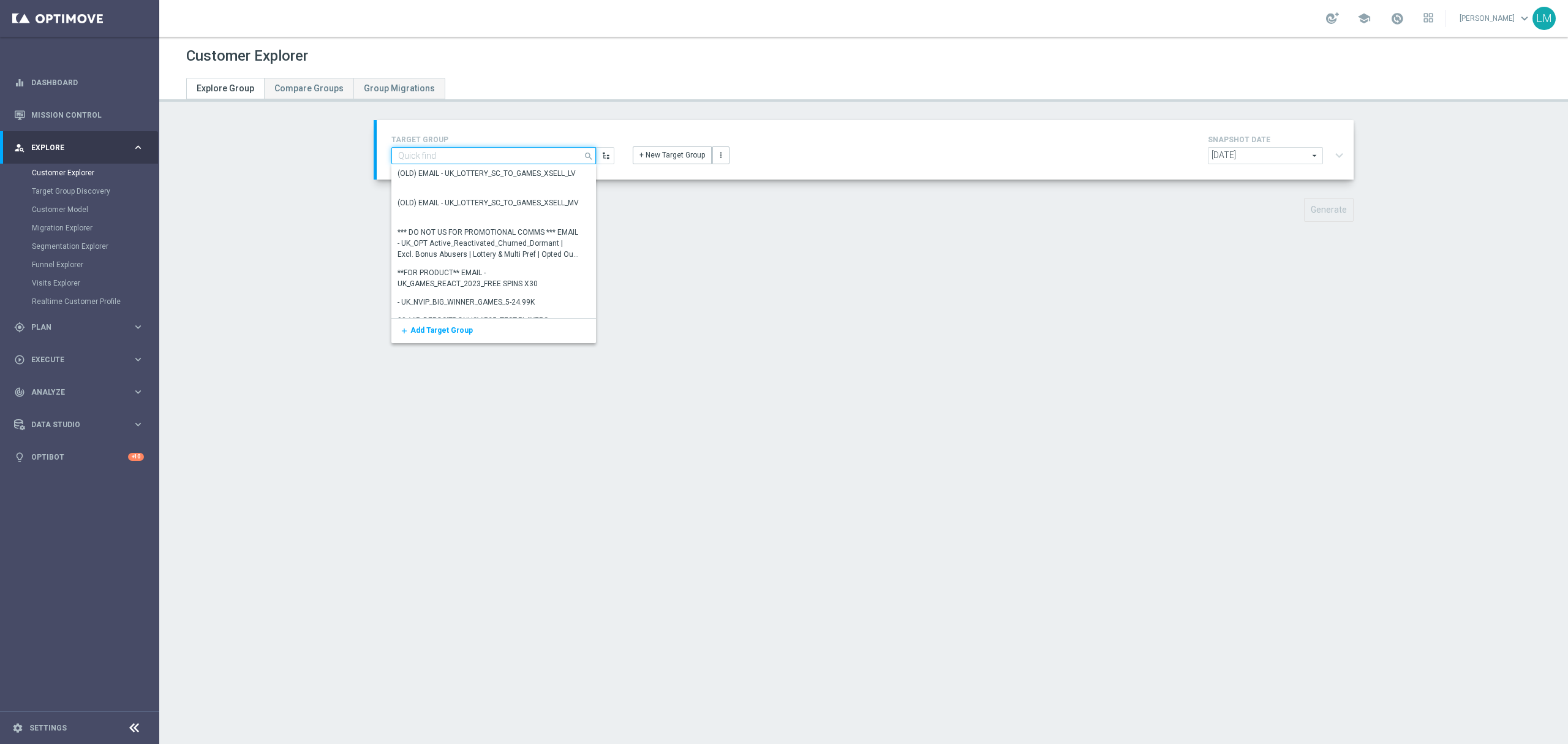
paste input "ZA_TACTICAL_EMAIL_ALL_EX_INC_1"
type input "ZA_TACTICAL_EMAIL_ALL_EX_INC_1"
click at [474, 172] on div "ZA_TACTICAL_EMAIL_ALL_EX_INC_1" at bounding box center [457, 173] width 120 height 11
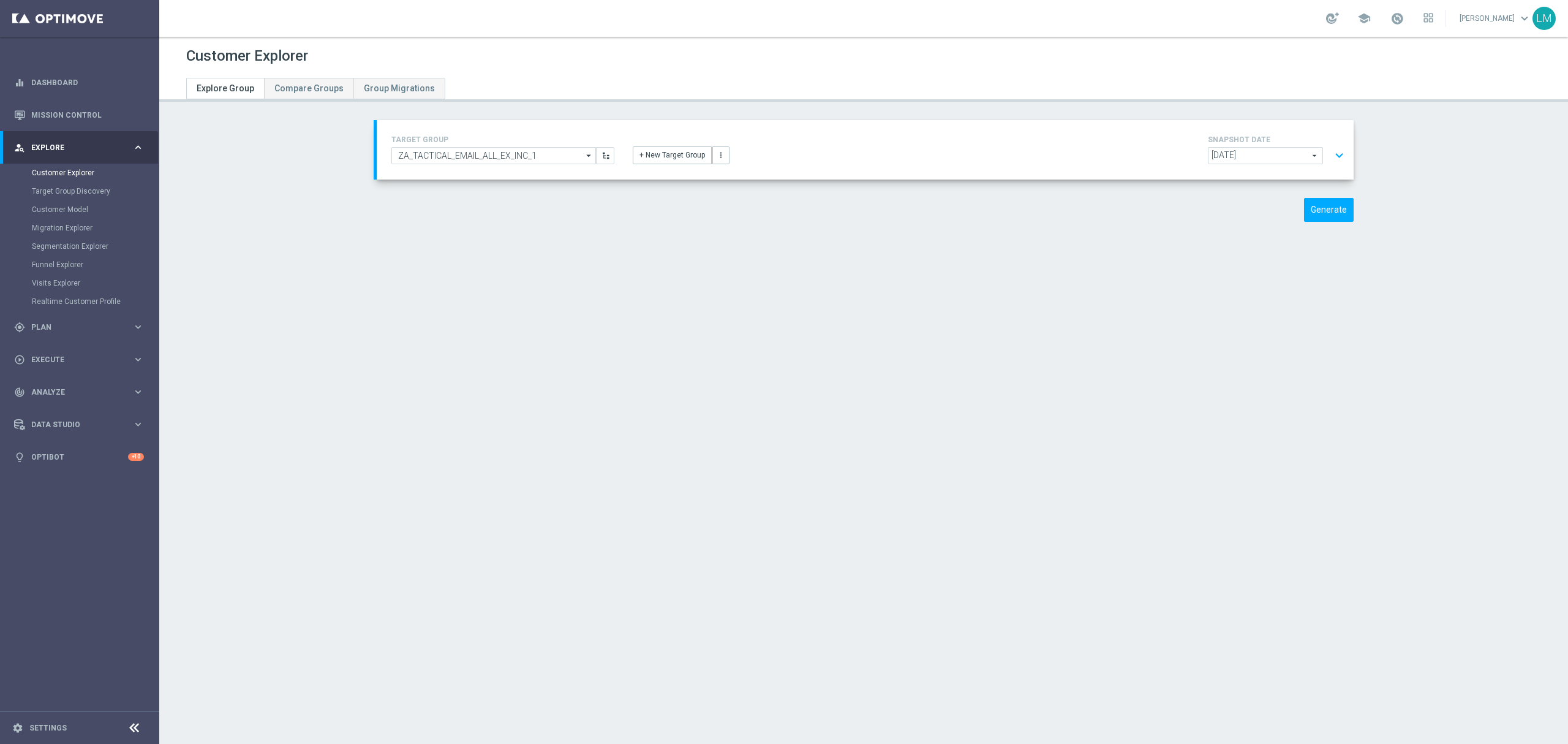
click at [1333, 150] on button "expand_more" at bounding box center [1339, 156] width 18 height 24
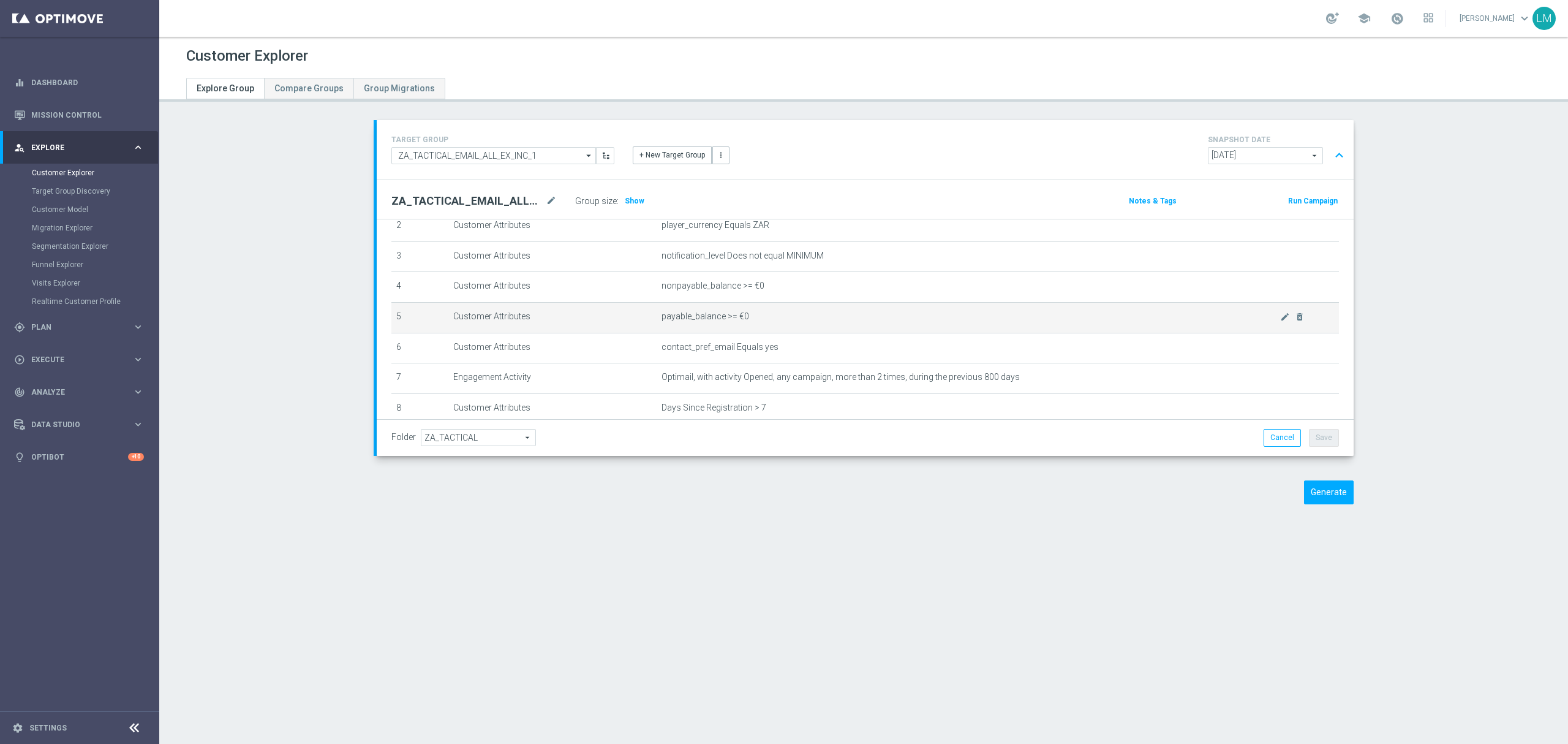
scroll to position [163, 0]
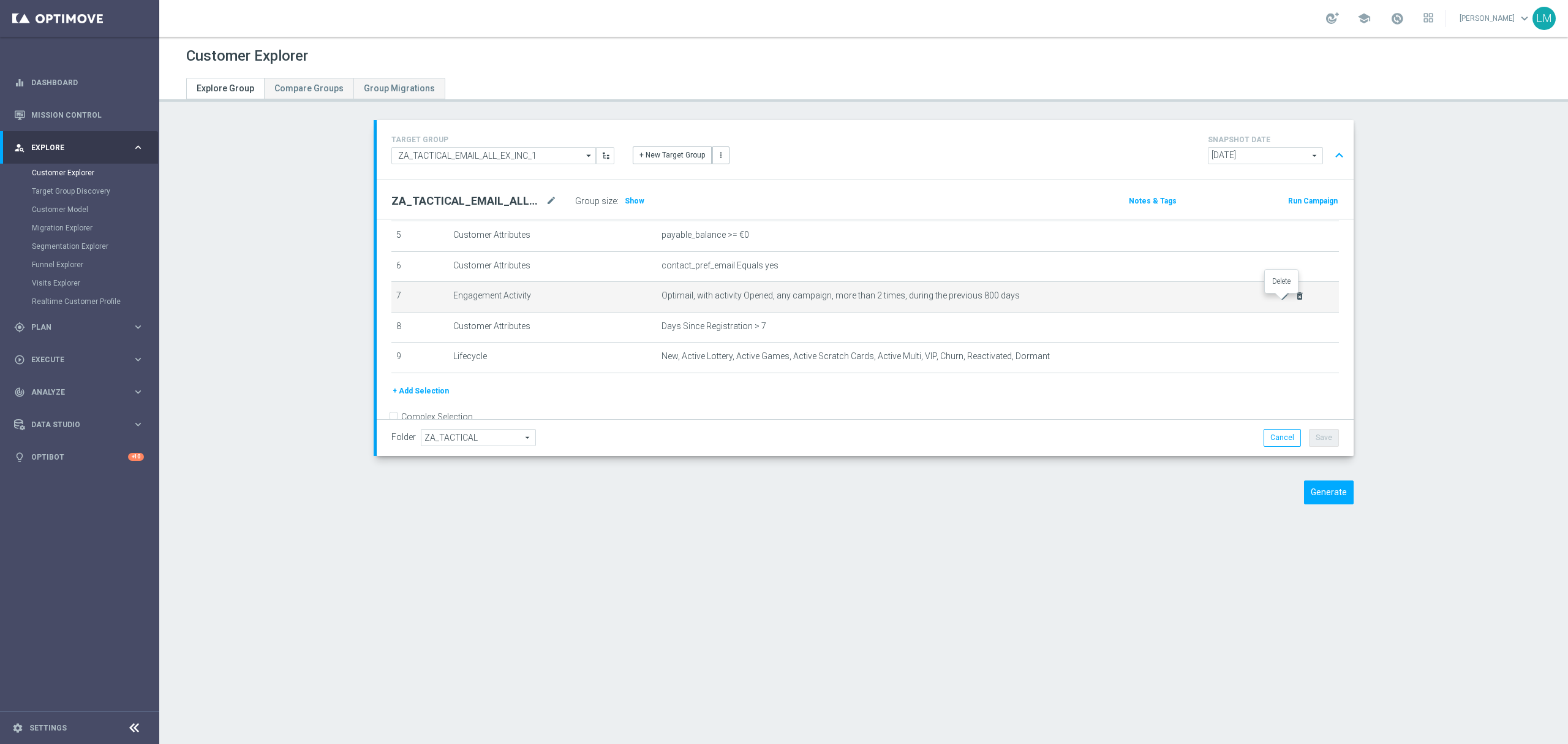
click at [1295, 299] on icon "delete_forever" at bounding box center [1300, 296] width 10 height 10
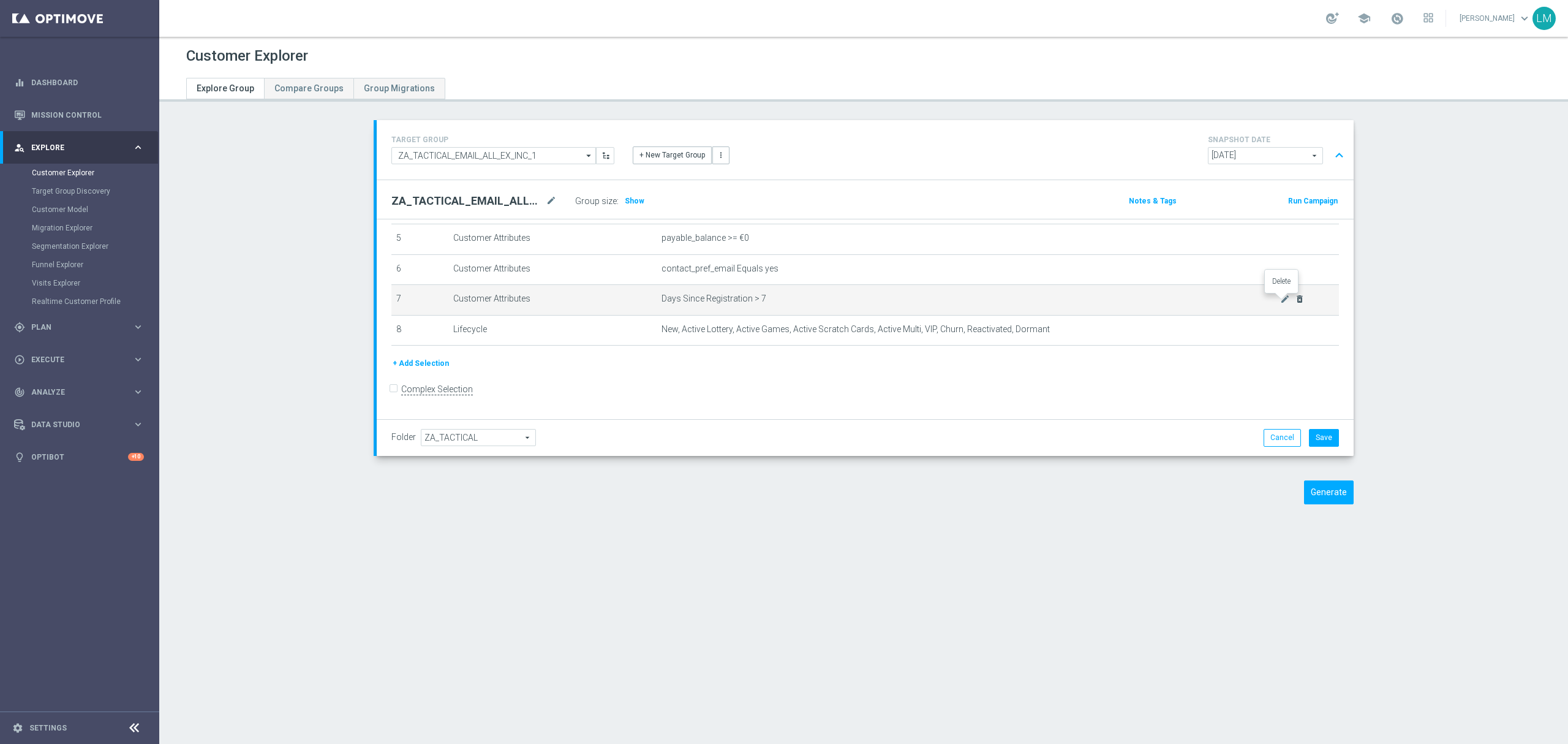
click at [1295, 299] on icon "delete_forever" at bounding box center [1300, 299] width 10 height 10
click at [1295, 304] on icon "delete_forever" at bounding box center [1300, 299] width 10 height 10
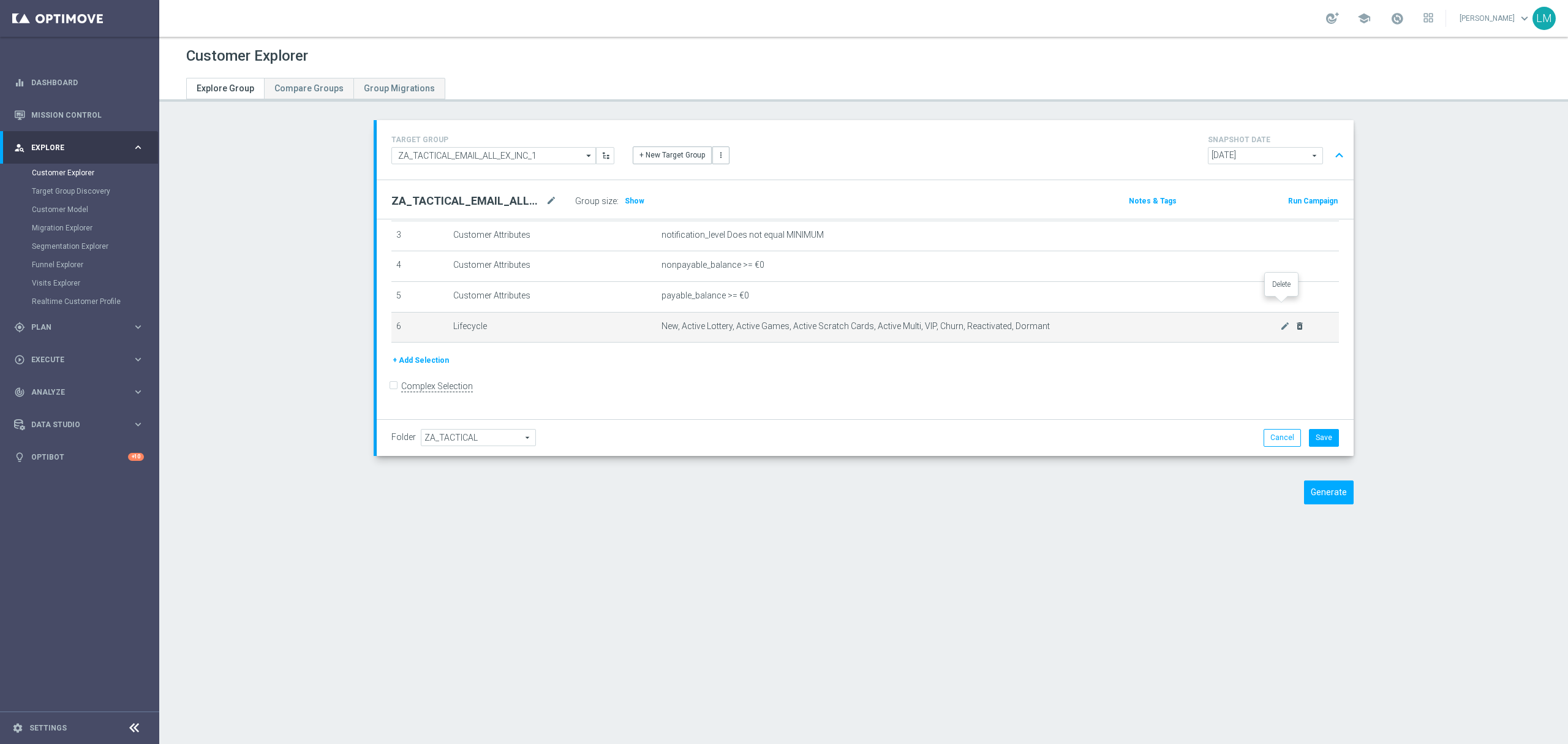
scroll to position [98, 0]
click at [1182, 371] on div "+ Add Selection" at bounding box center [865, 364] width 966 height 14
click at [423, 370] on button "+ Add Selection" at bounding box center [421, 364] width 59 height 14
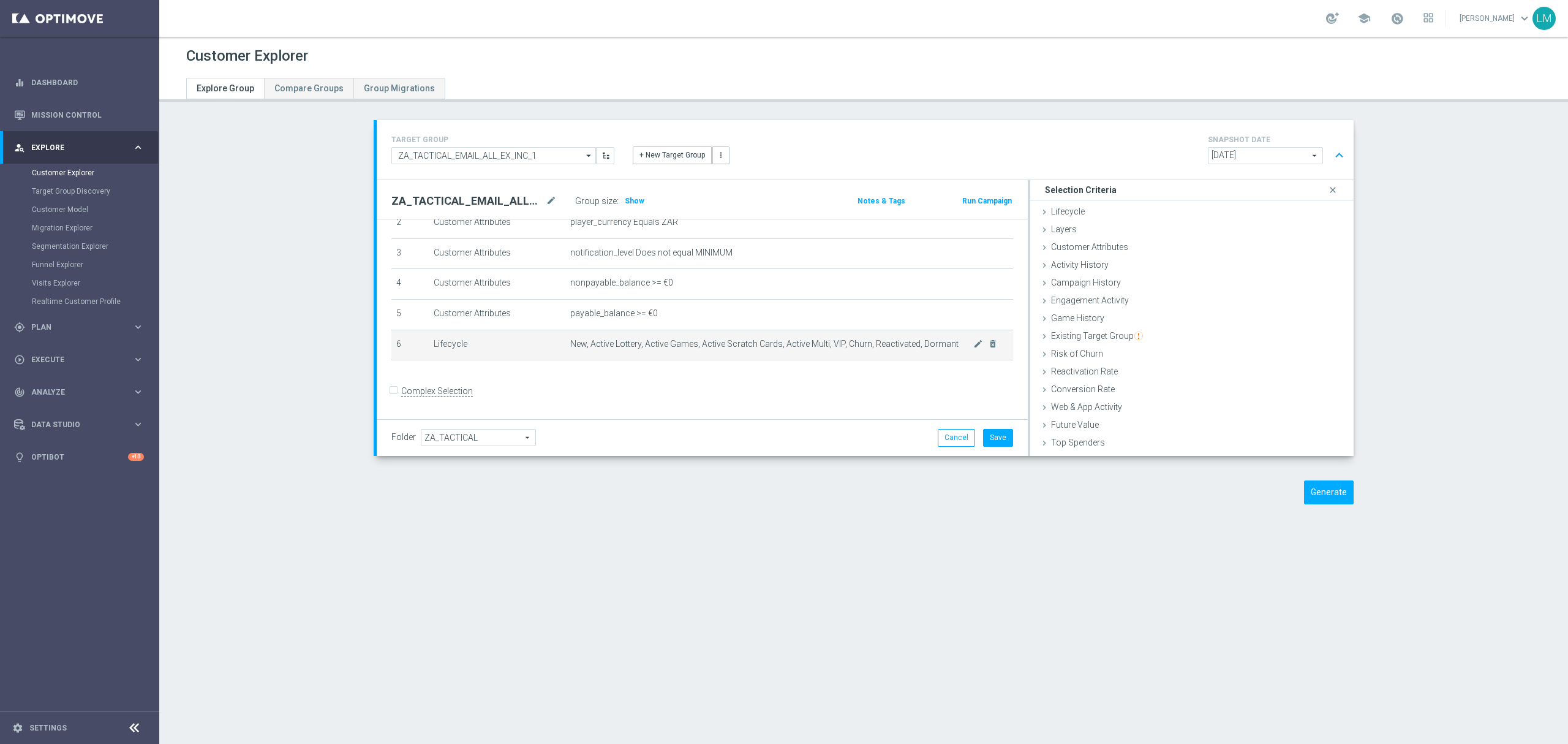
click at [953, 348] on span "New, Active Lottery, Active Games, Active Scratch Cards, Active Multi, VIP, Chu…" at bounding box center [772, 344] width 403 height 10
click at [1326, 192] on icon "close" at bounding box center [1332, 190] width 12 height 17
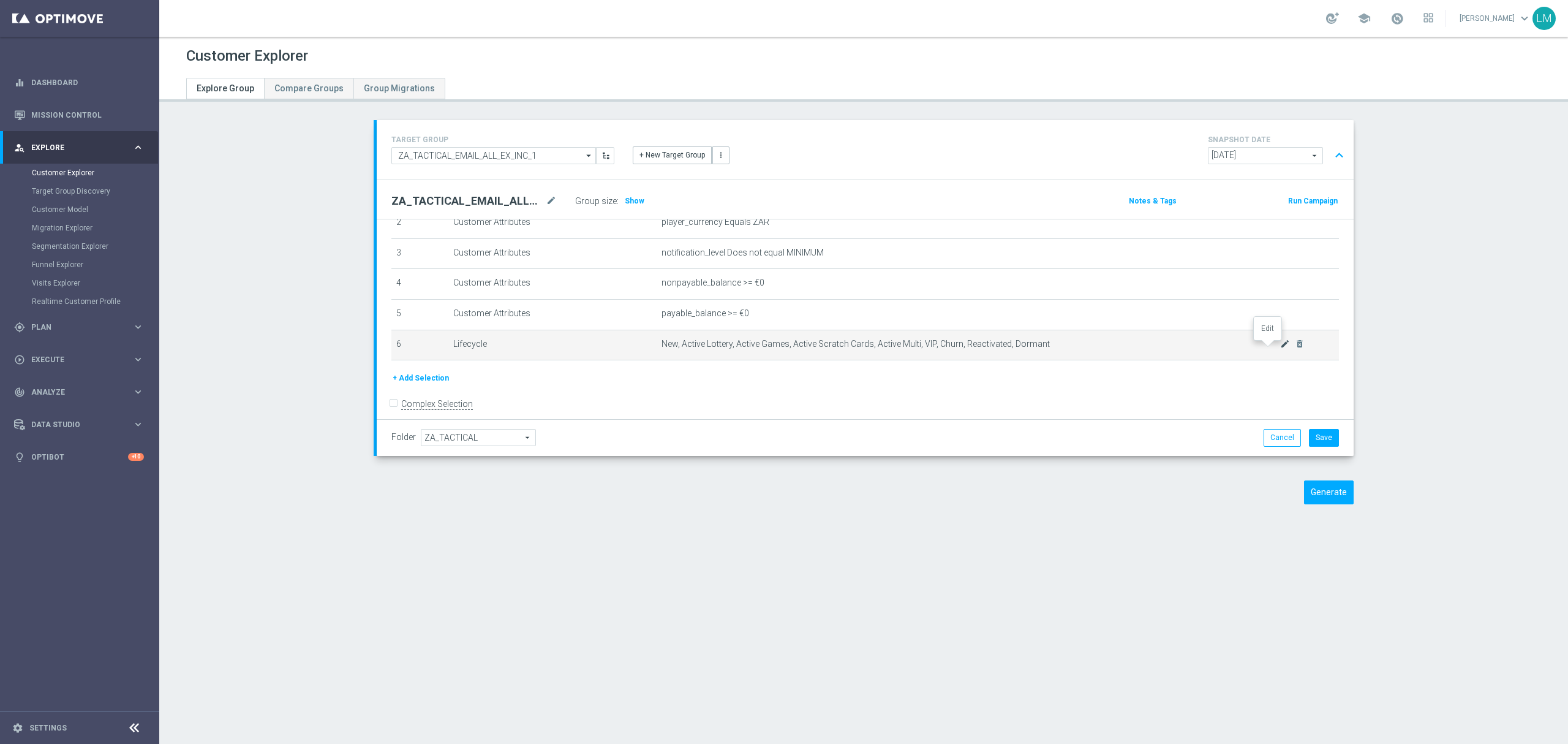
click at [1280, 348] on icon "mode_edit" at bounding box center [1285, 344] width 10 height 10
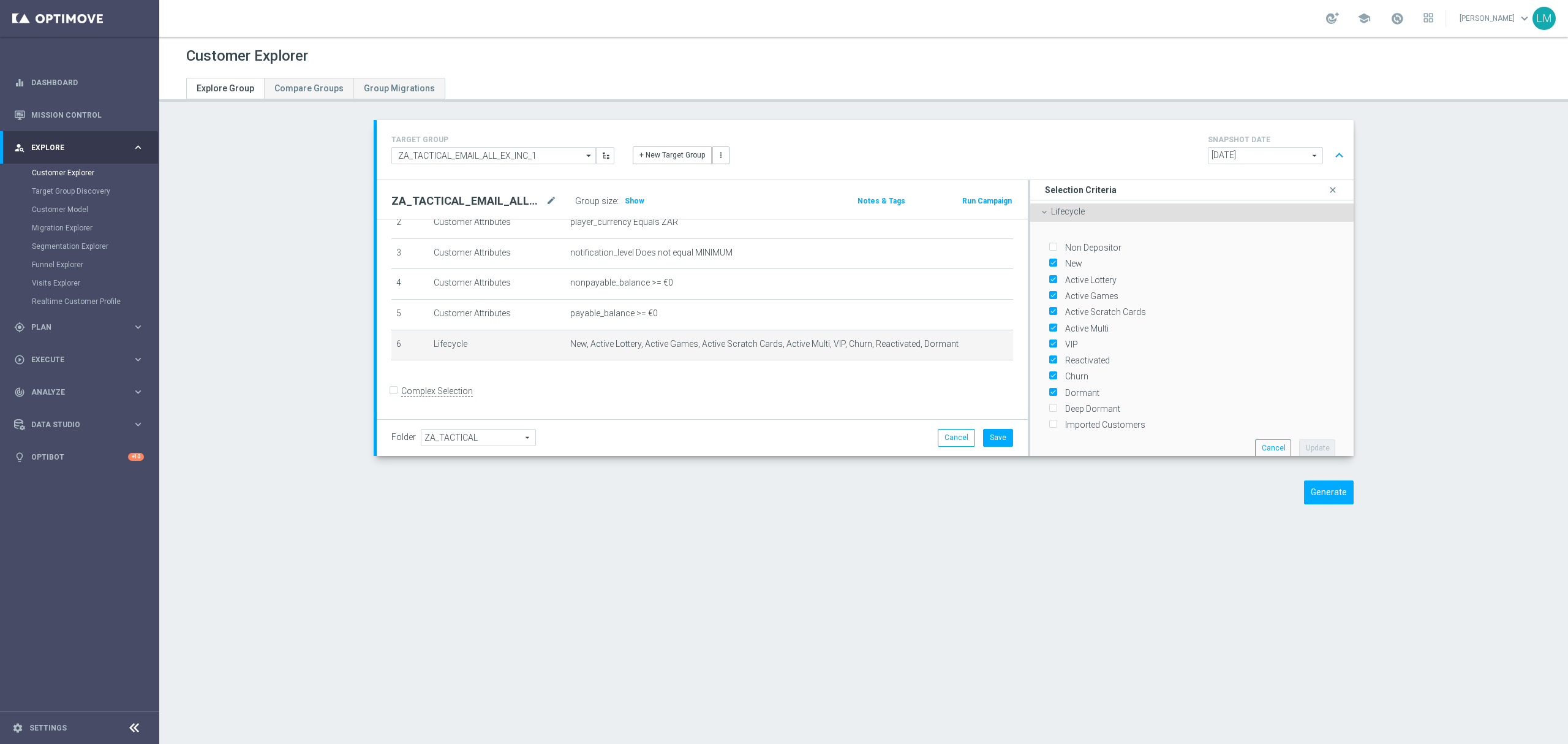
click at [1066, 391] on label "Dormant" at bounding box center [1080, 392] width 39 height 11
click at [1057, 391] on input "Dormant" at bounding box center [1052, 391] width 8 height 8
checkbox input "false"
click at [1292, 434] on div "Non Depositor New Active Lottery Active Games Active Scratch Cards Active Multi…" at bounding box center [1191, 343] width 305 height 244
click at [1299, 439] on button "Update" at bounding box center [1317, 447] width 36 height 17
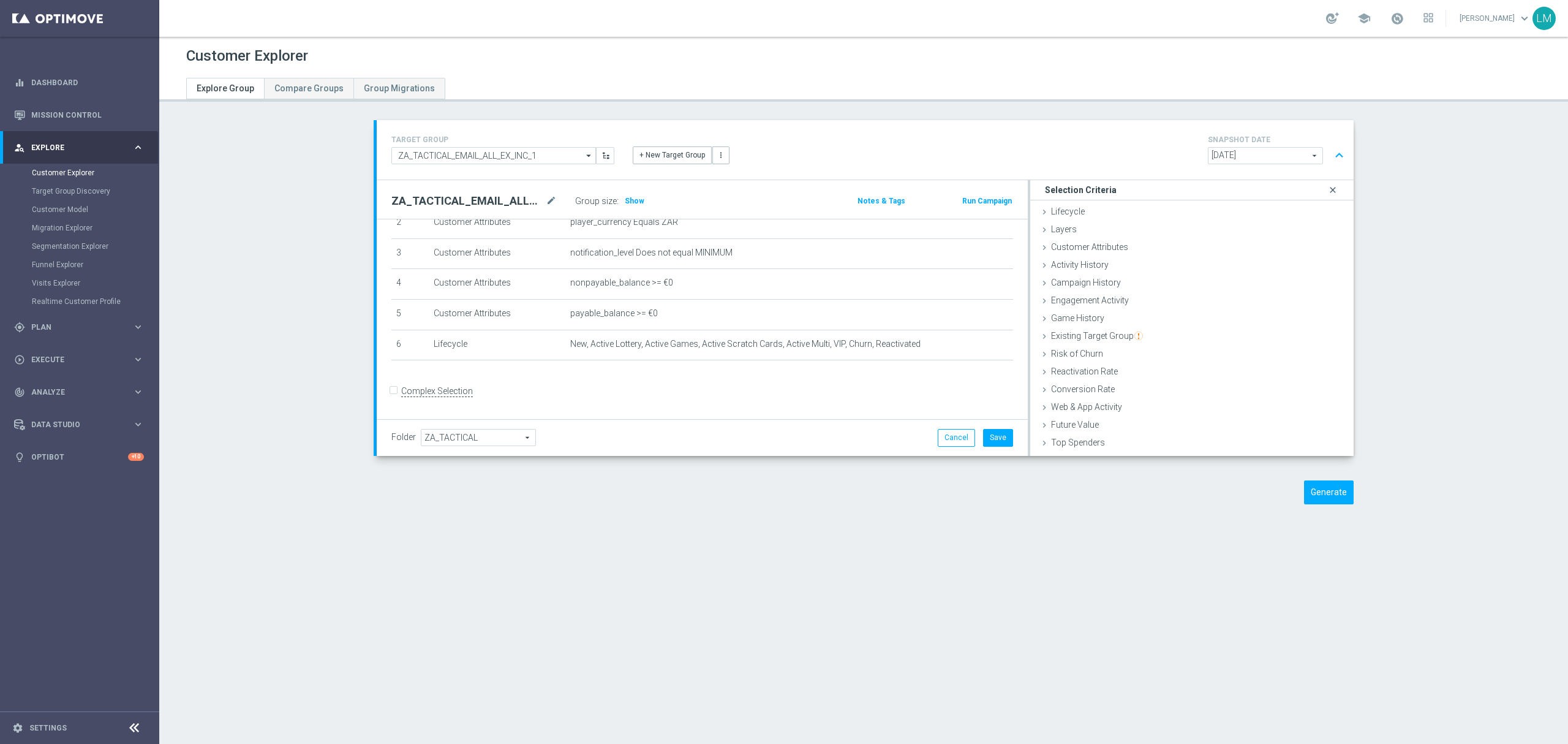
click at [1326, 192] on icon "close" at bounding box center [1332, 190] width 12 height 17
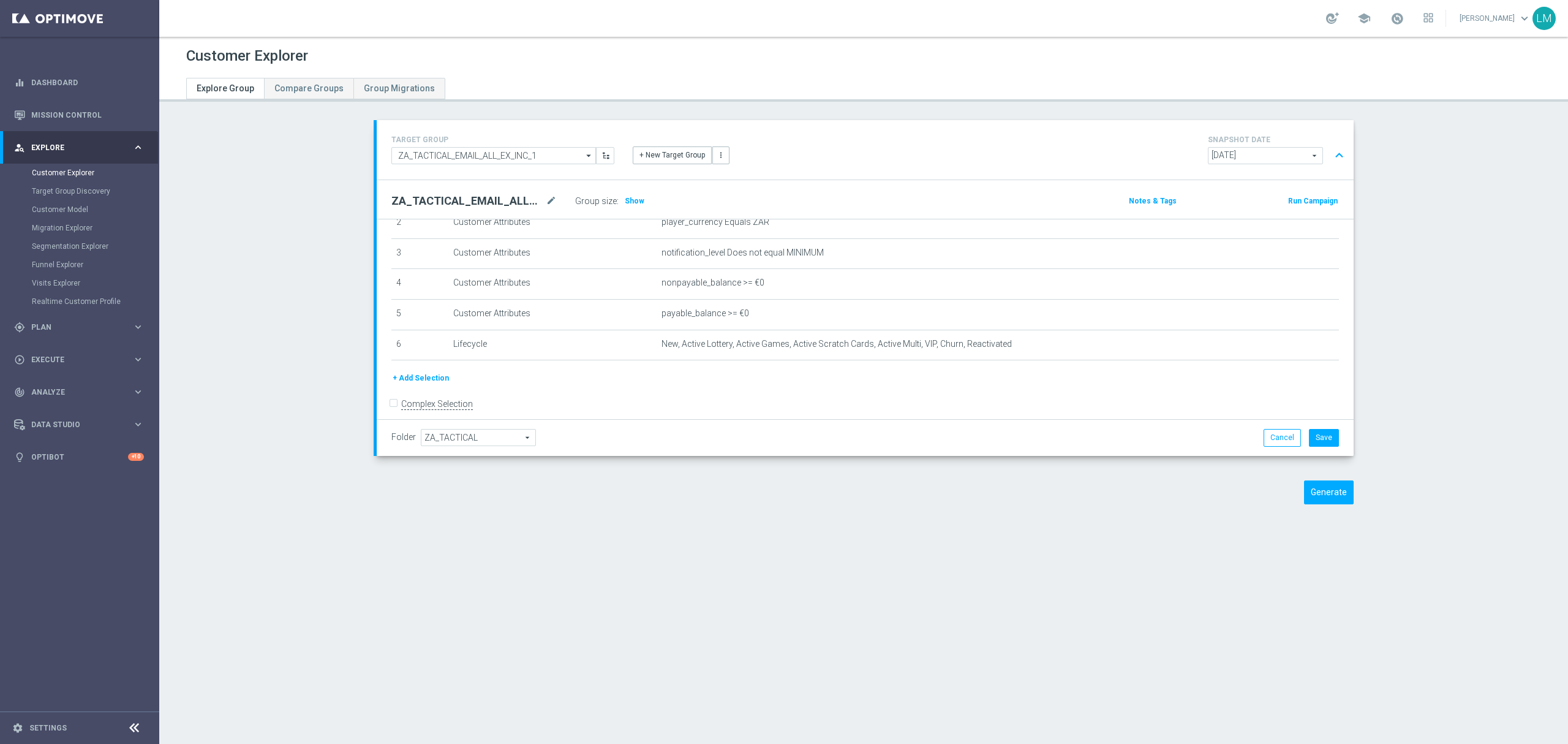
click at [437, 379] on button "+ Add Selection" at bounding box center [421, 378] width 59 height 14
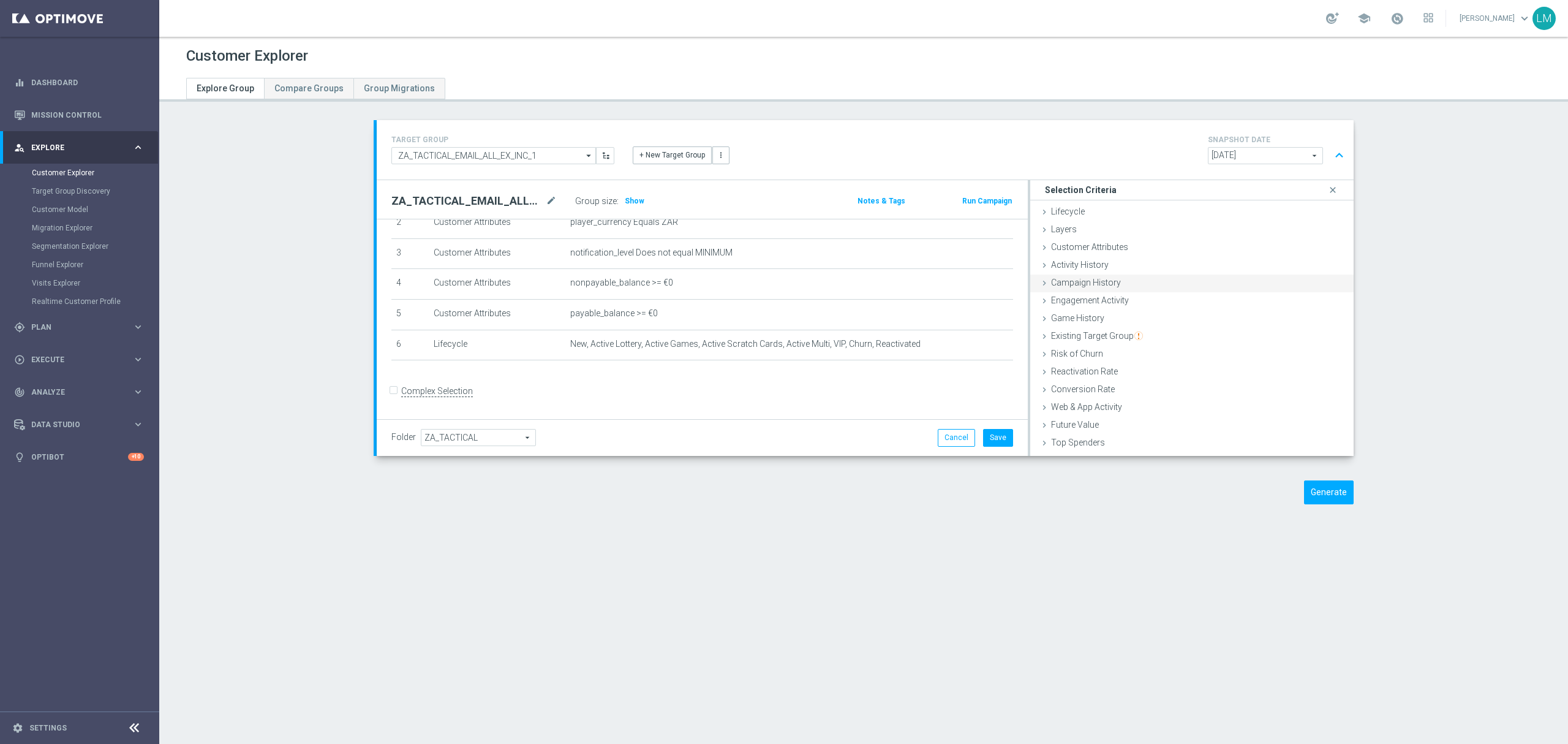
click at [1088, 284] on span "Campaign History" at bounding box center [1085, 282] width 70 height 10
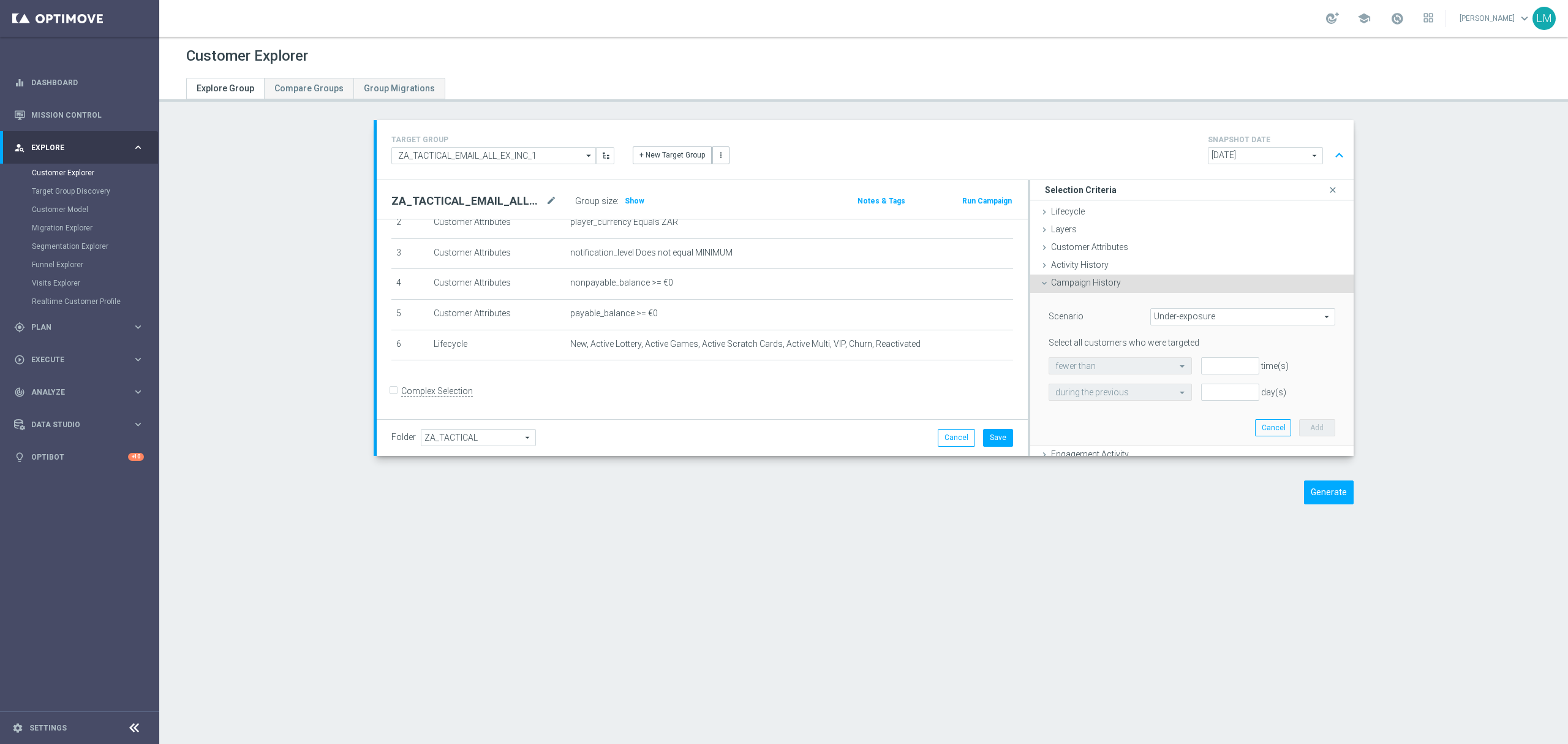
click at [1095, 287] on span "Campaign History" at bounding box center [1085, 282] width 70 height 10
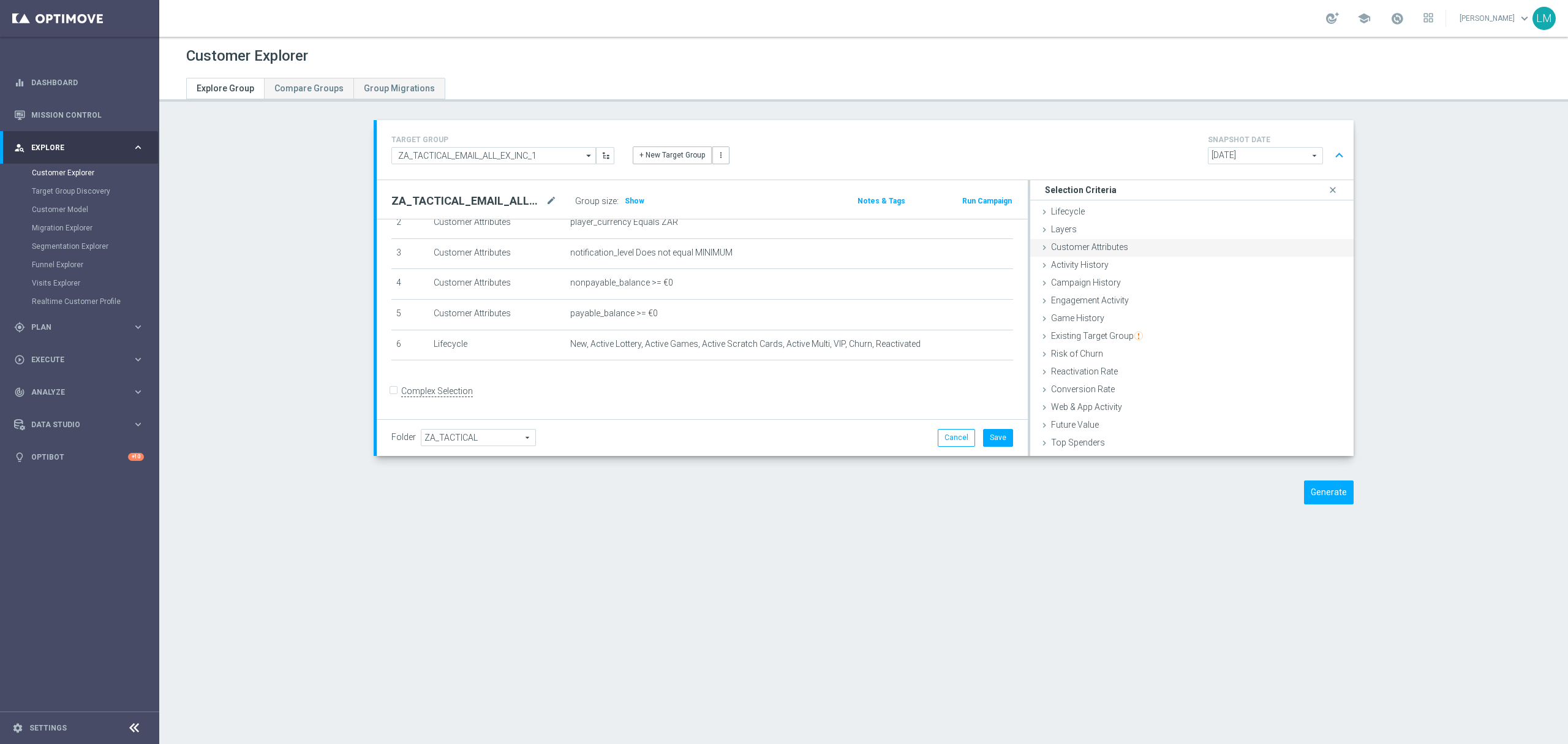
click at [1097, 251] on span "Customer Attributes" at bounding box center [1089, 247] width 77 height 10
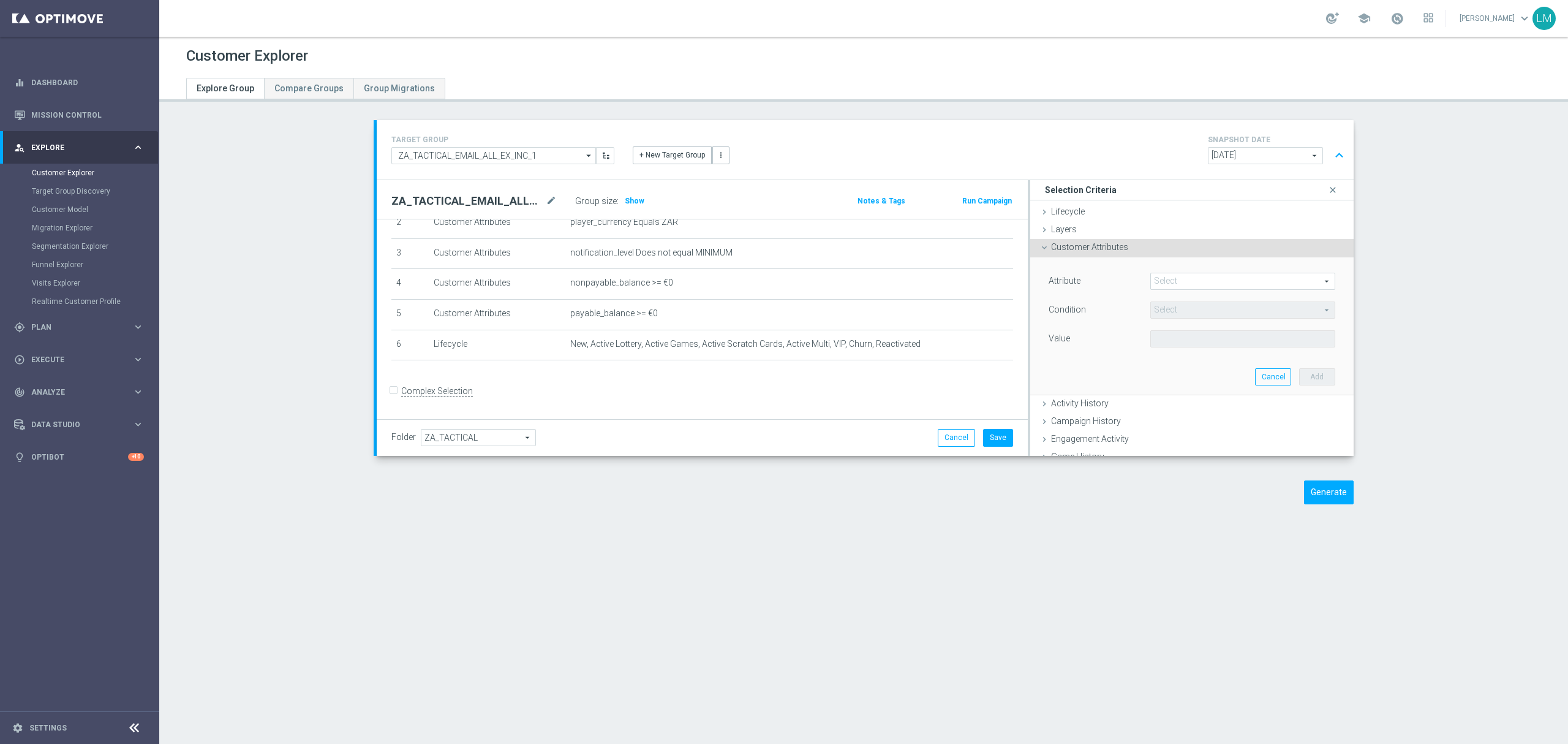
click at [1151, 285] on span at bounding box center [1242, 281] width 183 height 16
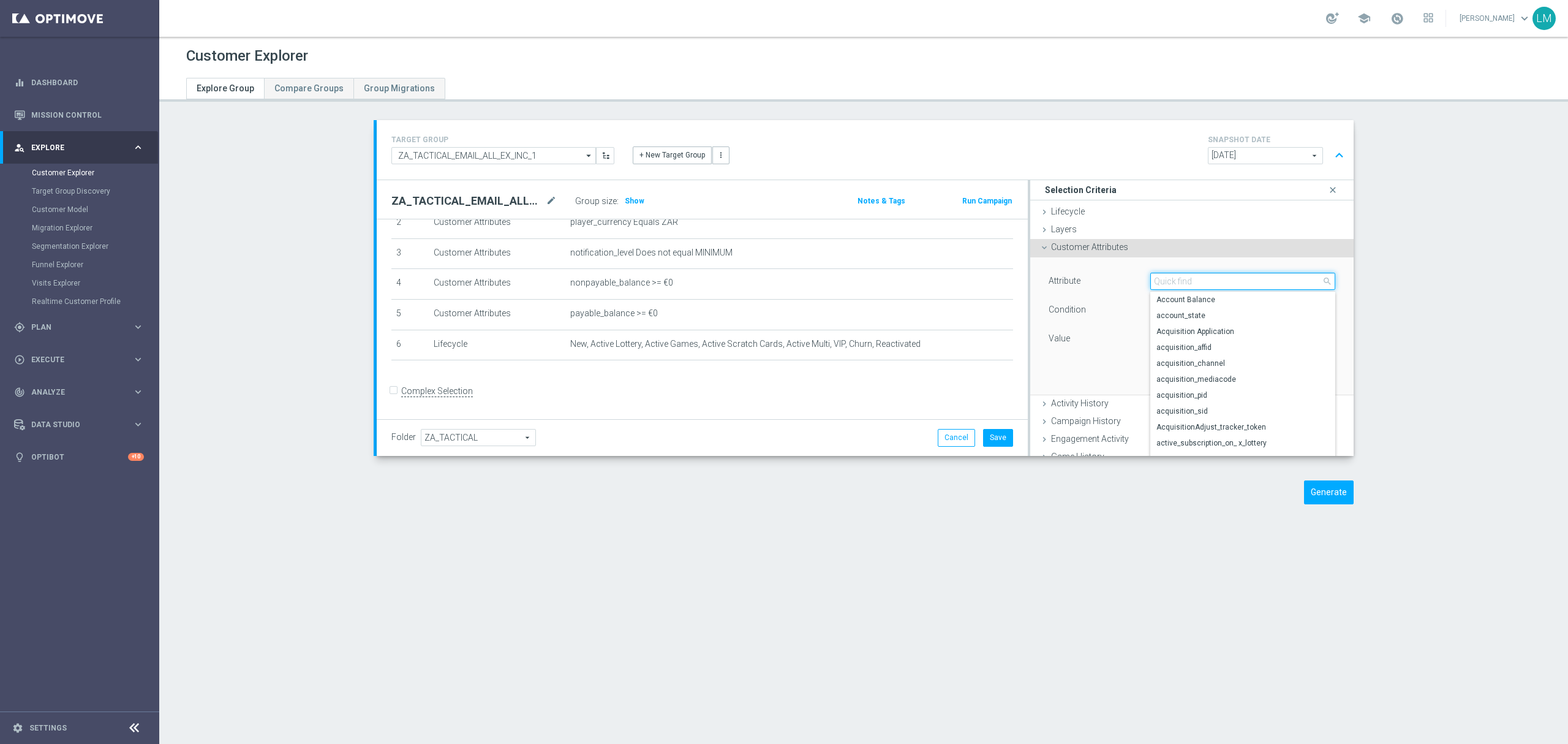
click at [1150, 287] on input "search" at bounding box center [1243, 281] width 185 height 17
click at [1118, 248] on span "Customer Attributes" at bounding box center [1089, 247] width 77 height 10
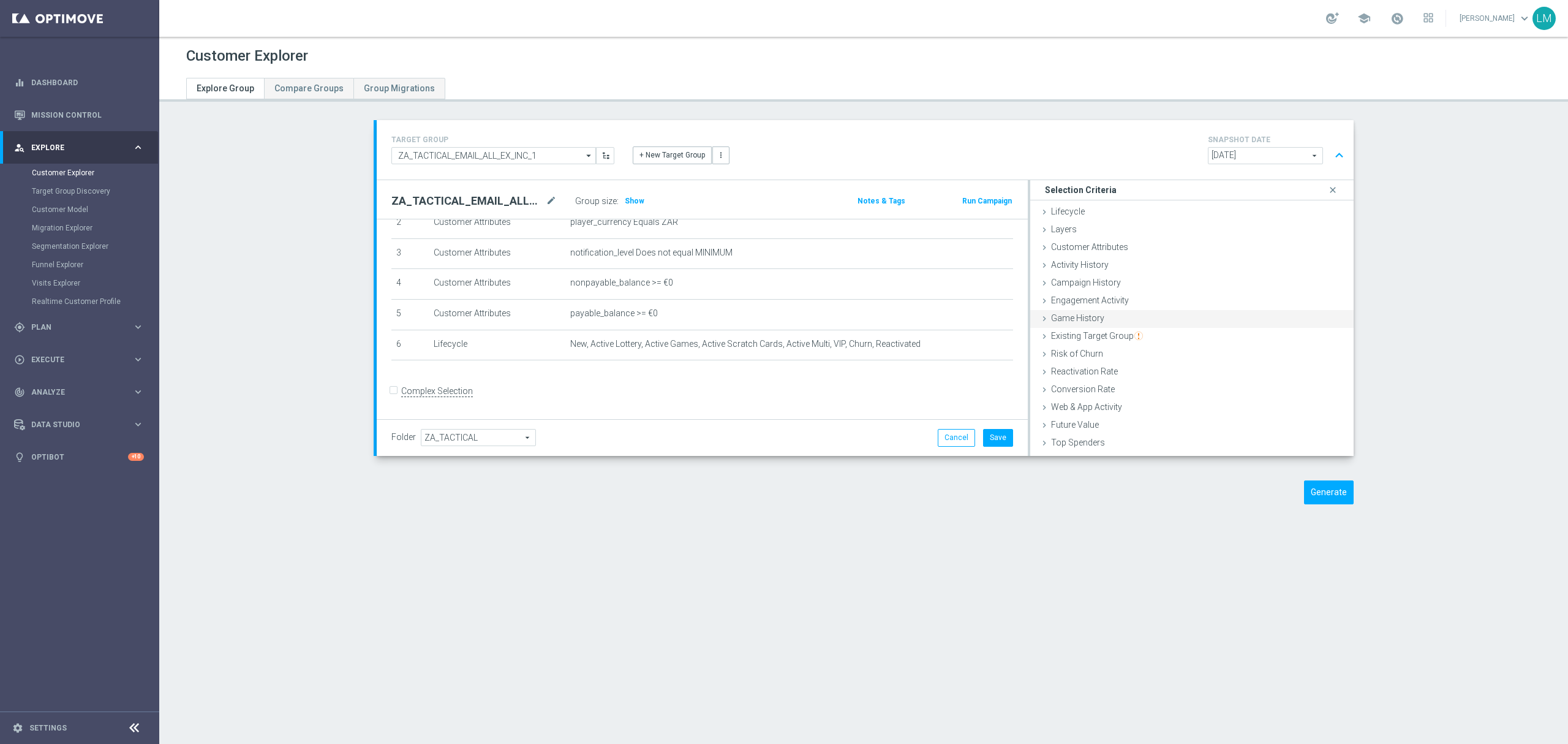
click at [1102, 312] on div "Game History done" at bounding box center [1192, 320] width 324 height 19
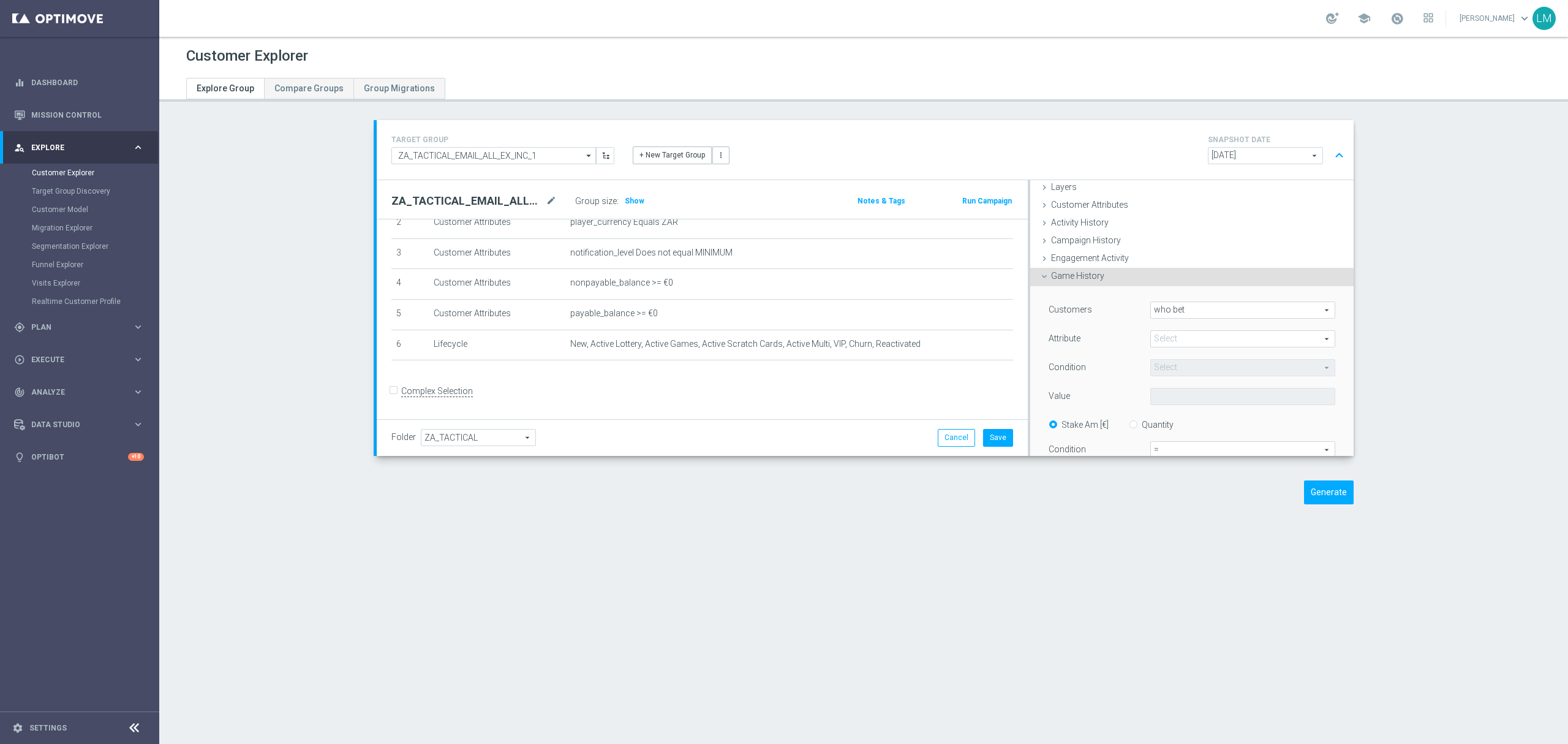
scroll to position [81, 0]
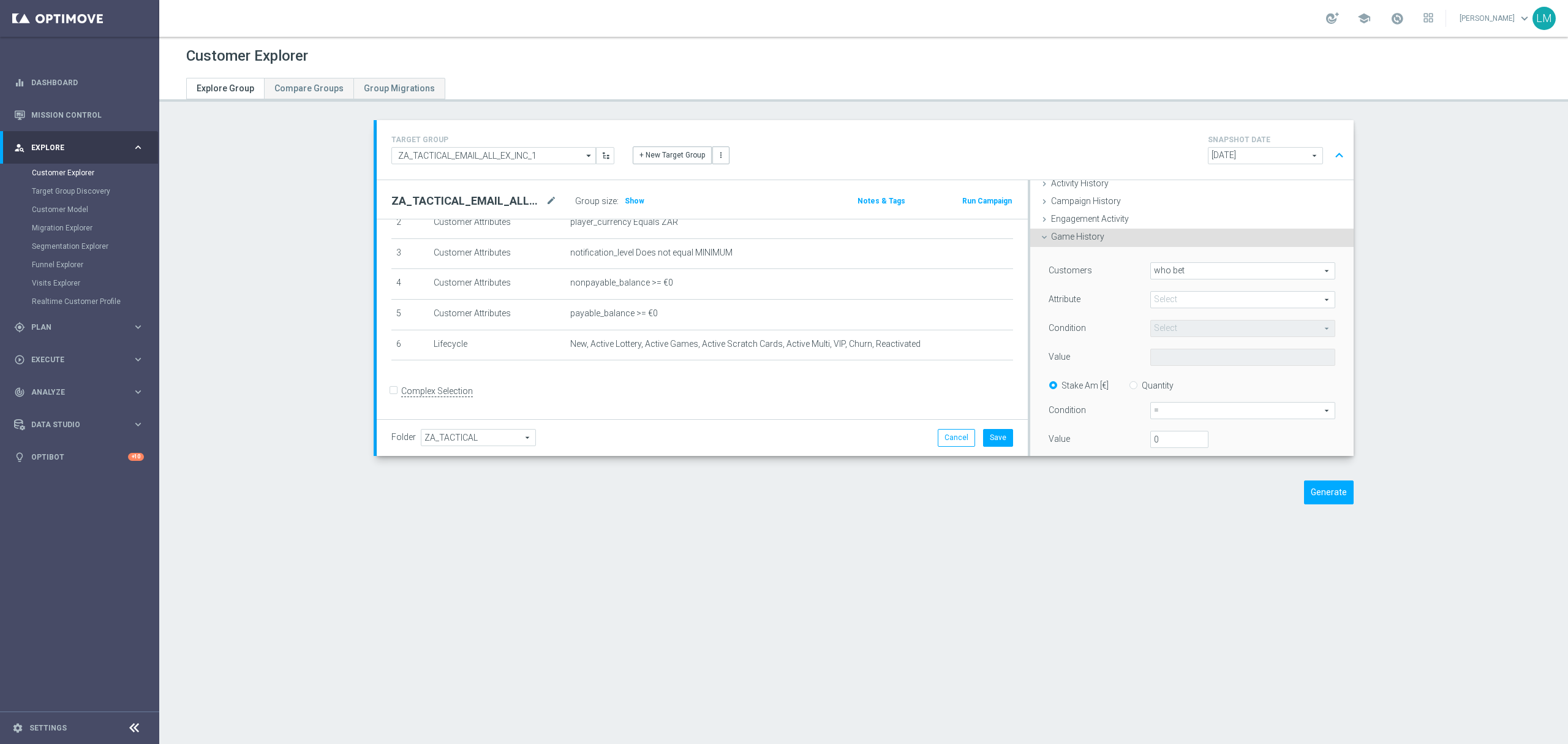
click at [1165, 271] on span "who bet" at bounding box center [1242, 271] width 183 height 16
click at [1090, 311] on div "Customers who bet who bet arrow_drop_down search who bet who did not bet Attrib…" at bounding box center [1191, 388] width 287 height 253
click at [1145, 309] on div "Attribute Select arrow_drop_down search" at bounding box center [1191, 300] width 305 height 19
click at [1152, 302] on span at bounding box center [1242, 299] width 183 height 16
click at [1172, 328] on label "LotteryType" at bounding box center [1243, 333] width 185 height 16
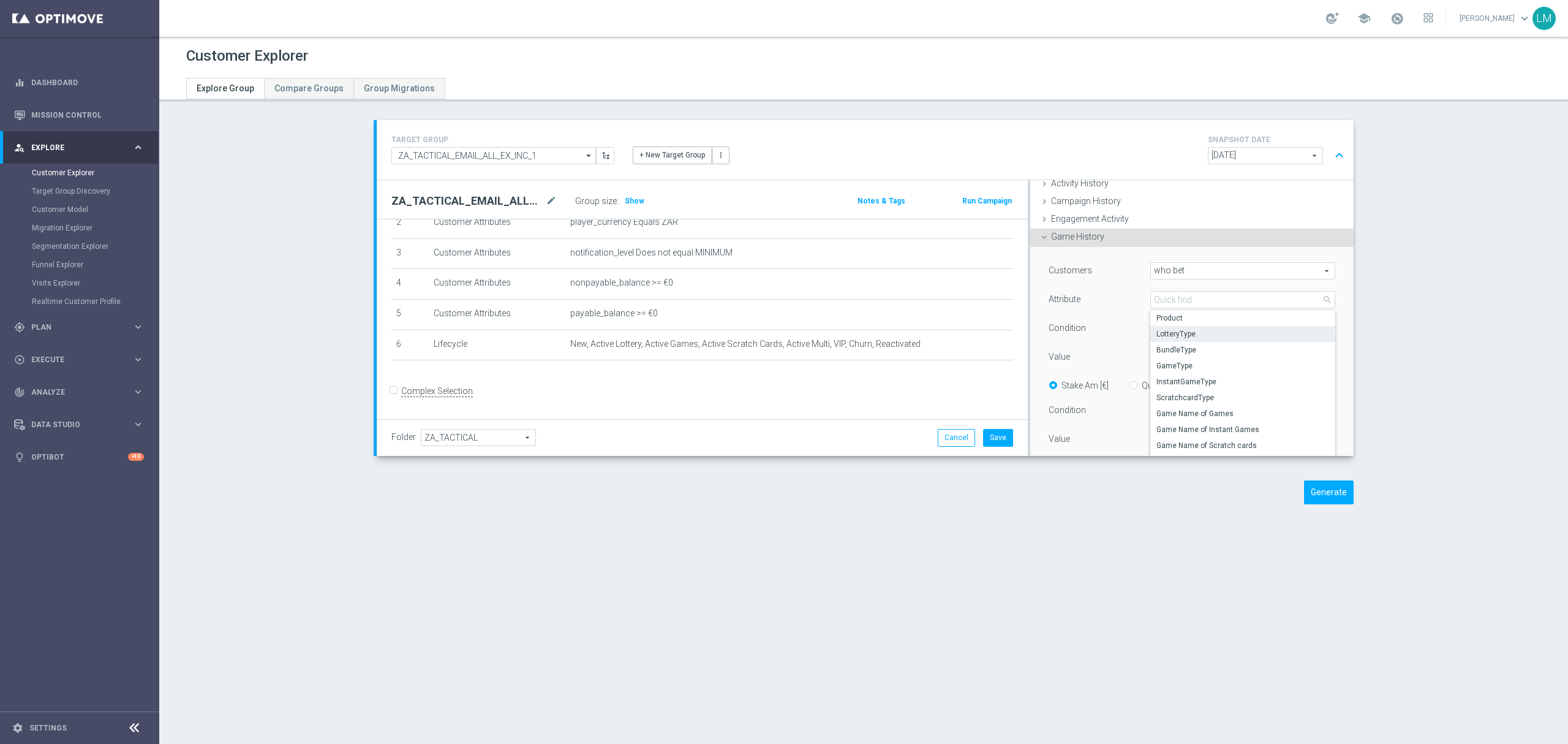
type input "LotteryType"
type input "Equals"
click at [1172, 325] on span "Equals" at bounding box center [1242, 328] width 183 height 16
click at [1172, 325] on input "search" at bounding box center [1243, 328] width 185 height 17
click at [1141, 336] on div "Equals Equals arrow_drop_down search Equals Does not equal Begins with Ends wit…" at bounding box center [1243, 328] width 204 height 17
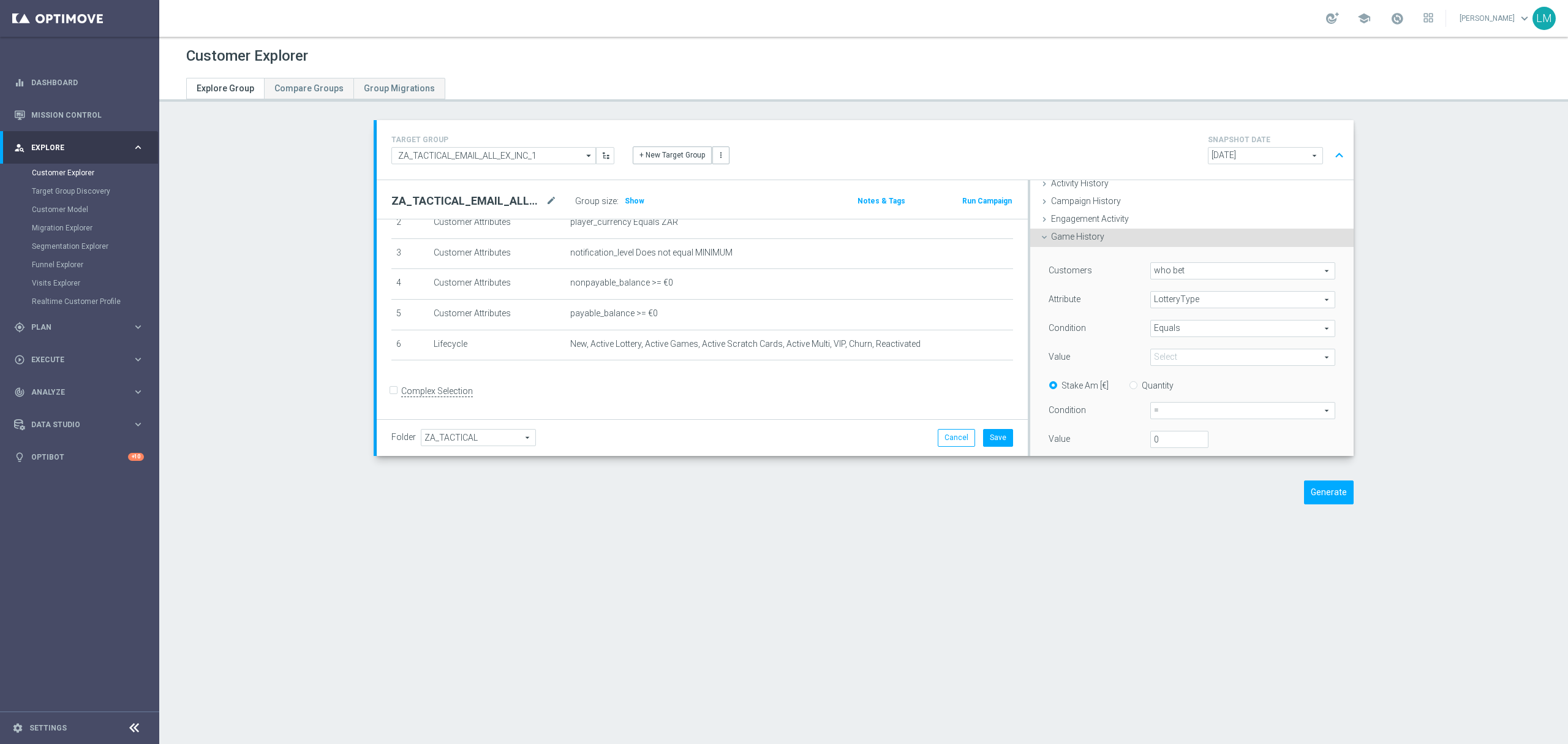
click at [1156, 357] on span at bounding box center [1242, 357] width 183 height 16
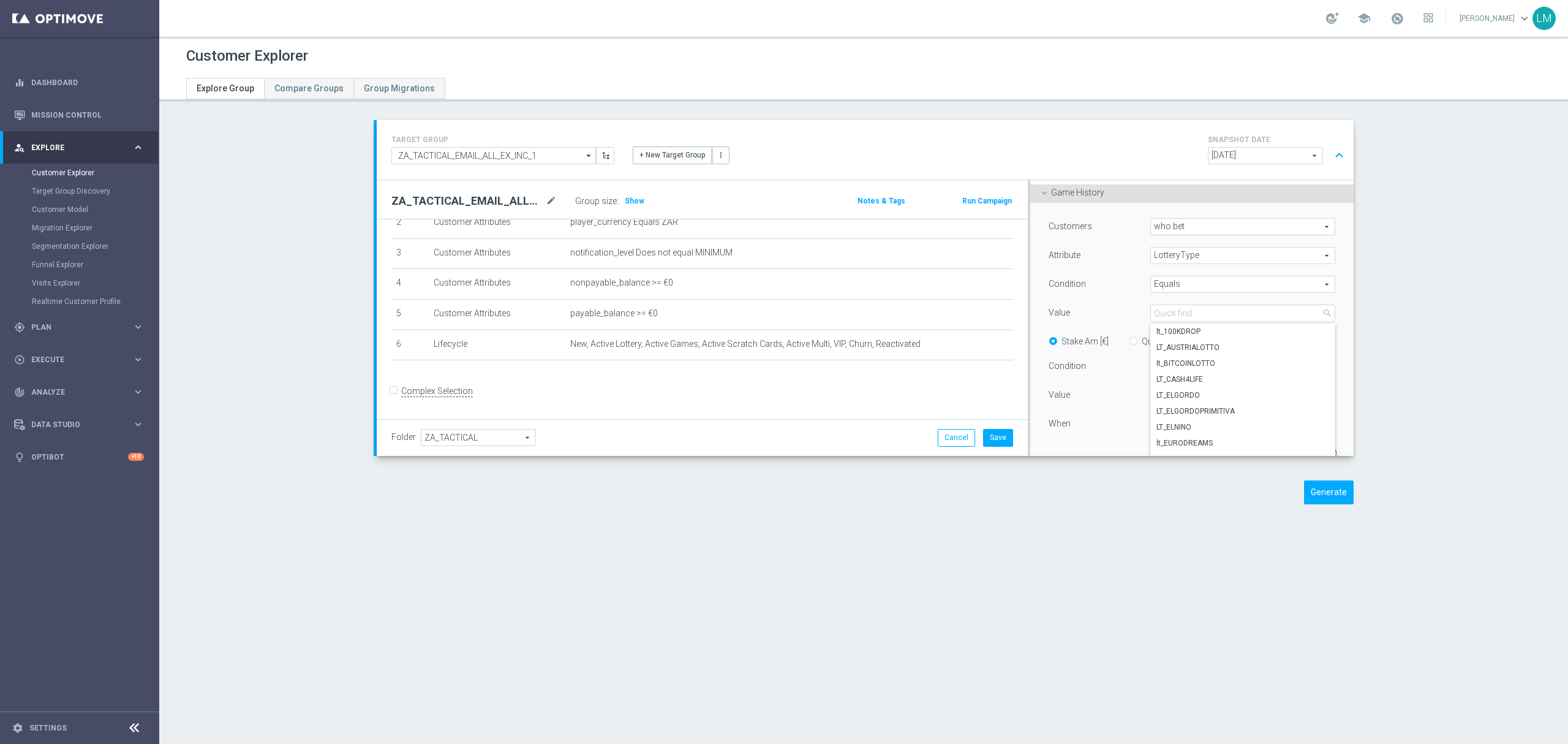
scroll to position [163, 0]
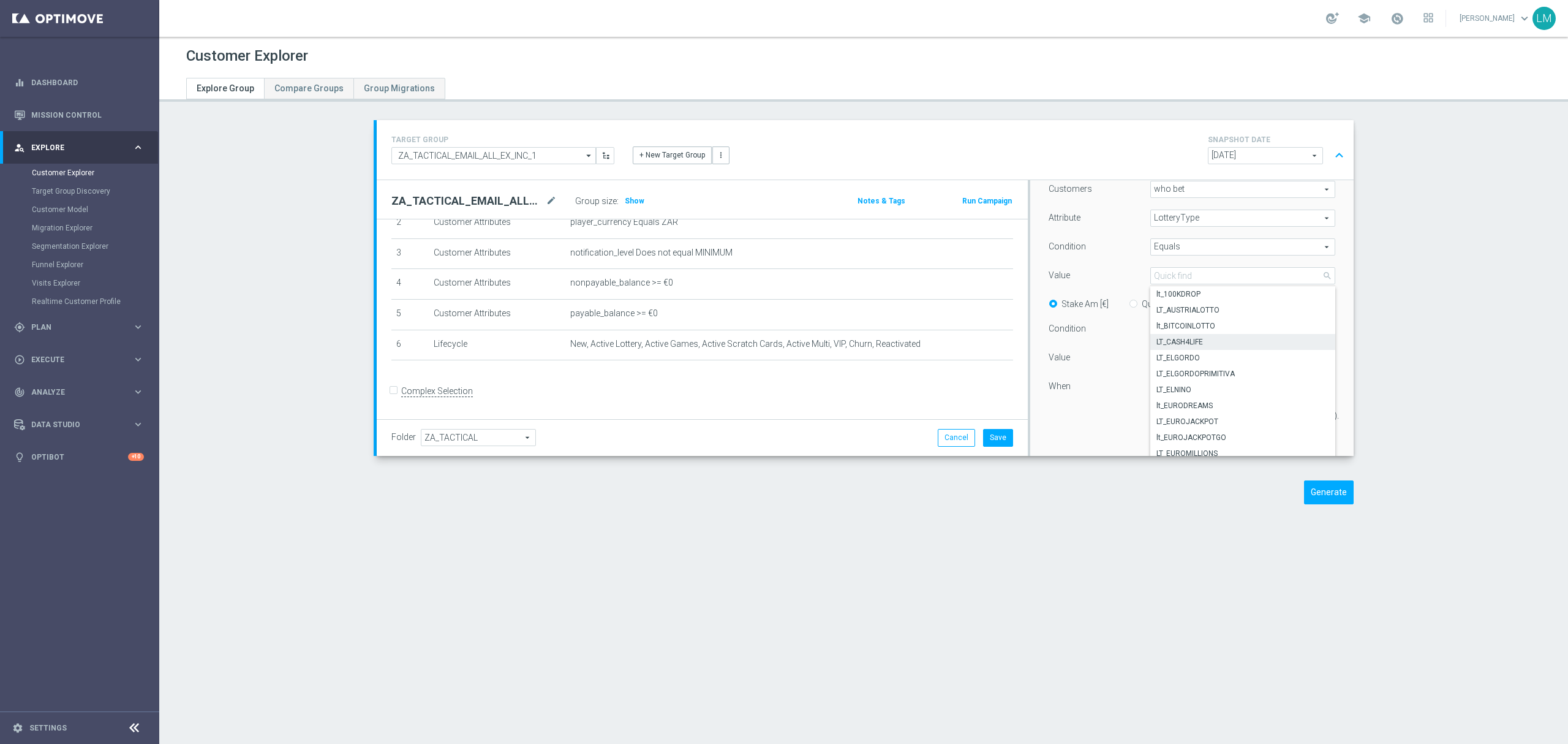
click at [1164, 346] on span "LT_CASH4LIFE" at bounding box center [1243, 342] width 172 height 10
type input "LT_CASH4LIFE"
click at [1151, 334] on span "=" at bounding box center [1242, 329] width 183 height 16
click at [1168, 386] on label ">" at bounding box center [1242, 378] width 183 height 16
type input ">"
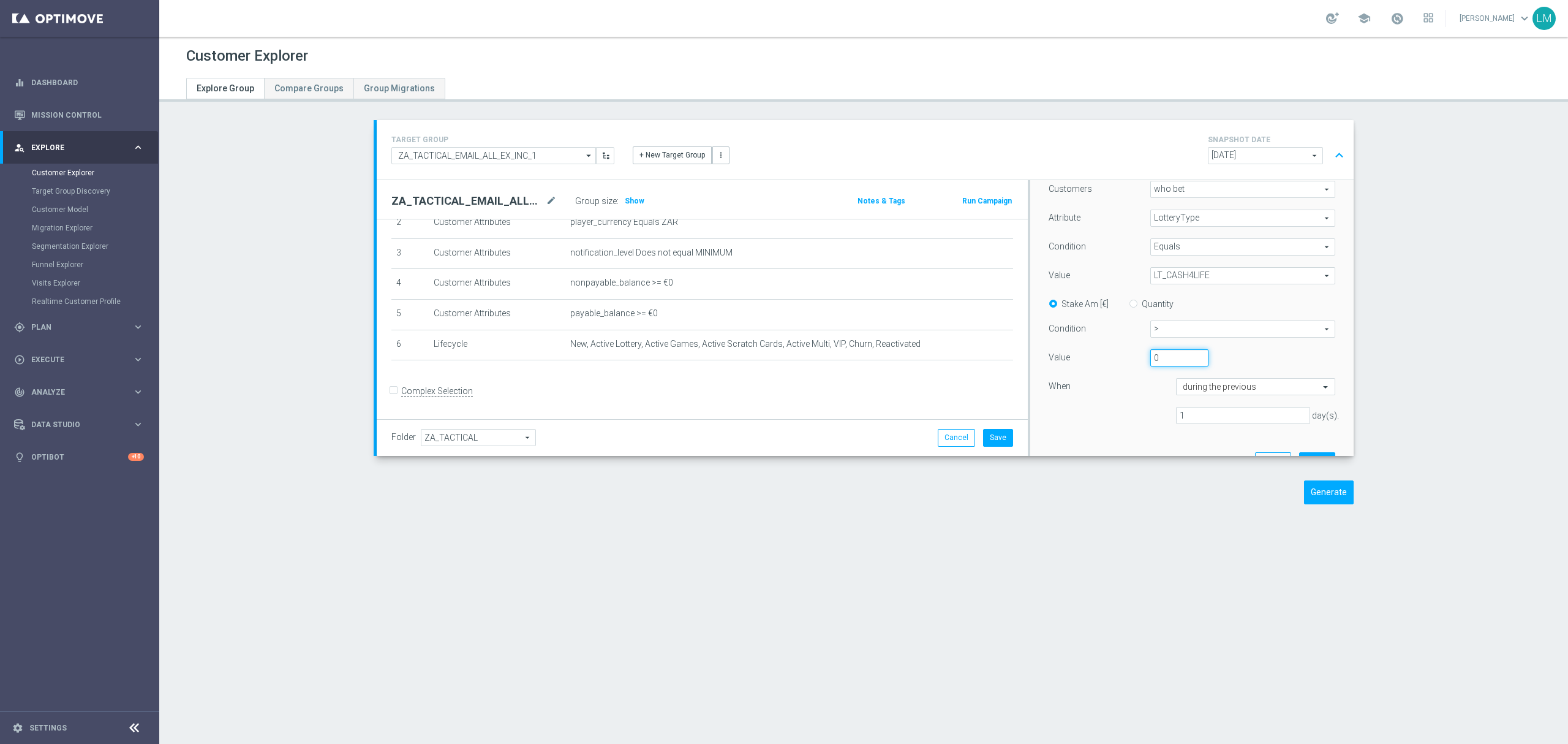
click at [1160, 351] on input "0" at bounding box center [1179, 358] width 57 height 17
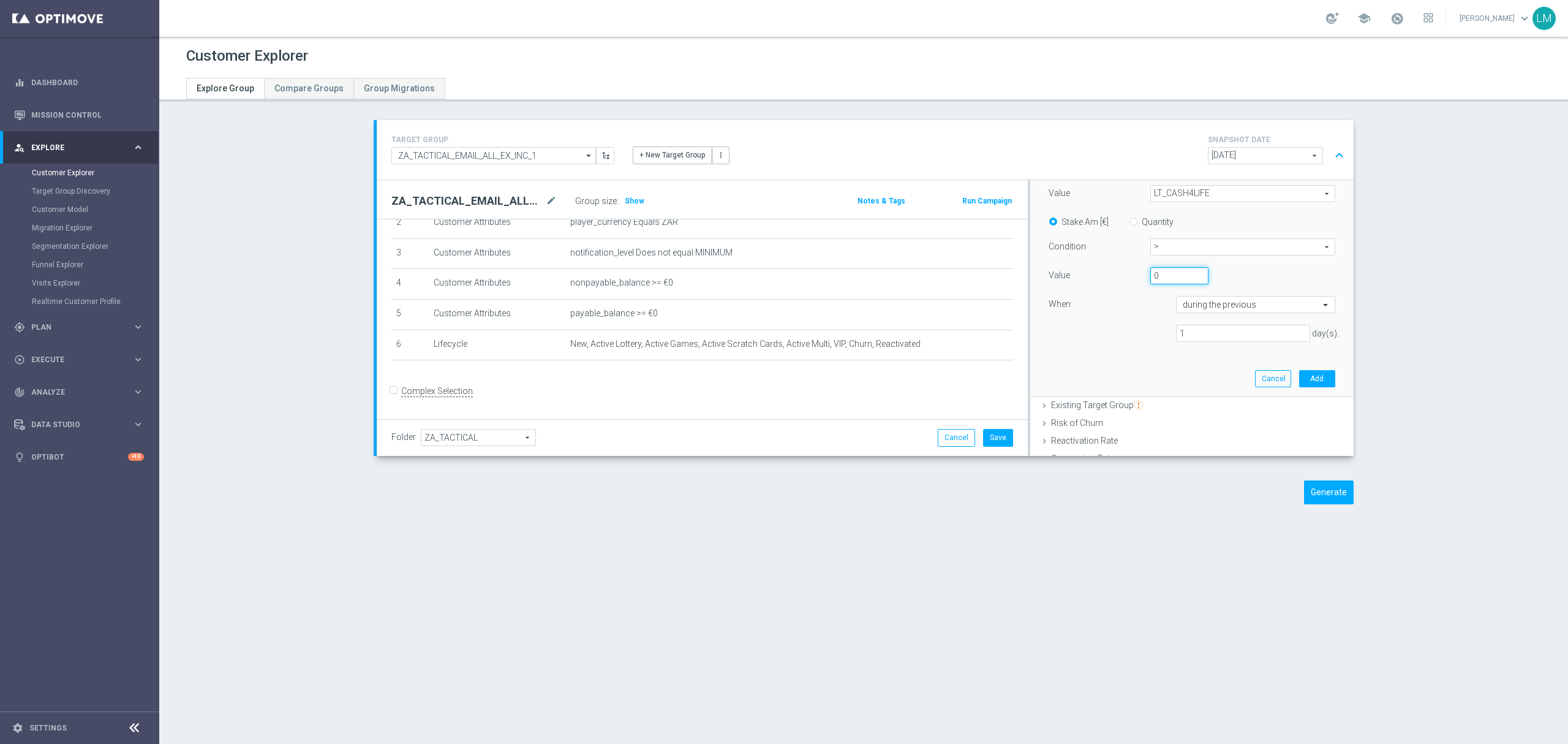
click at [1150, 280] on input "0" at bounding box center [1179, 276] width 57 height 17
type input "10"
click at [1187, 336] on input "1" at bounding box center [1243, 333] width 134 height 17
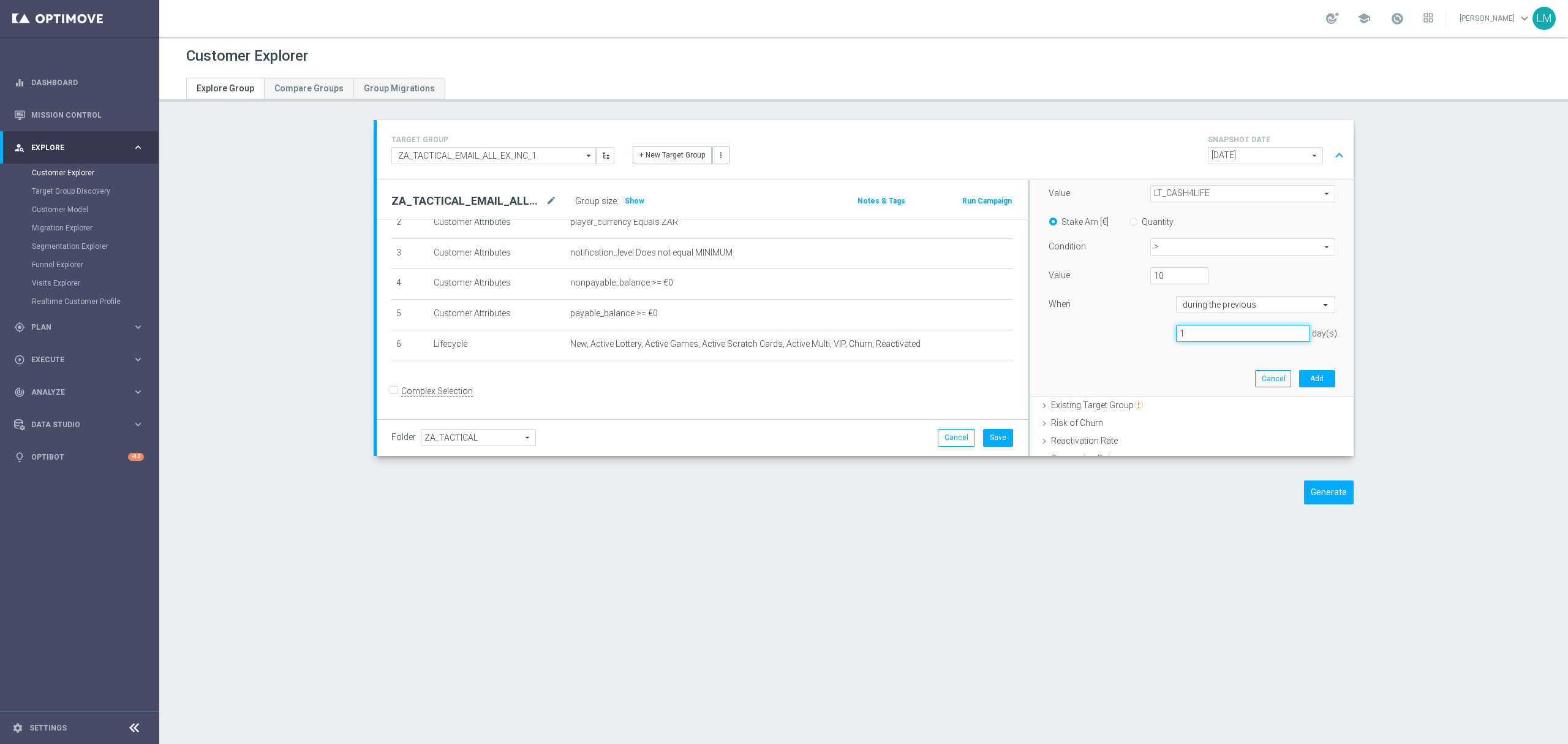
click at [1187, 336] on input "1" at bounding box center [1243, 333] width 134 height 17
type input "90"
click at [1299, 379] on button "Add" at bounding box center [1317, 379] width 36 height 17
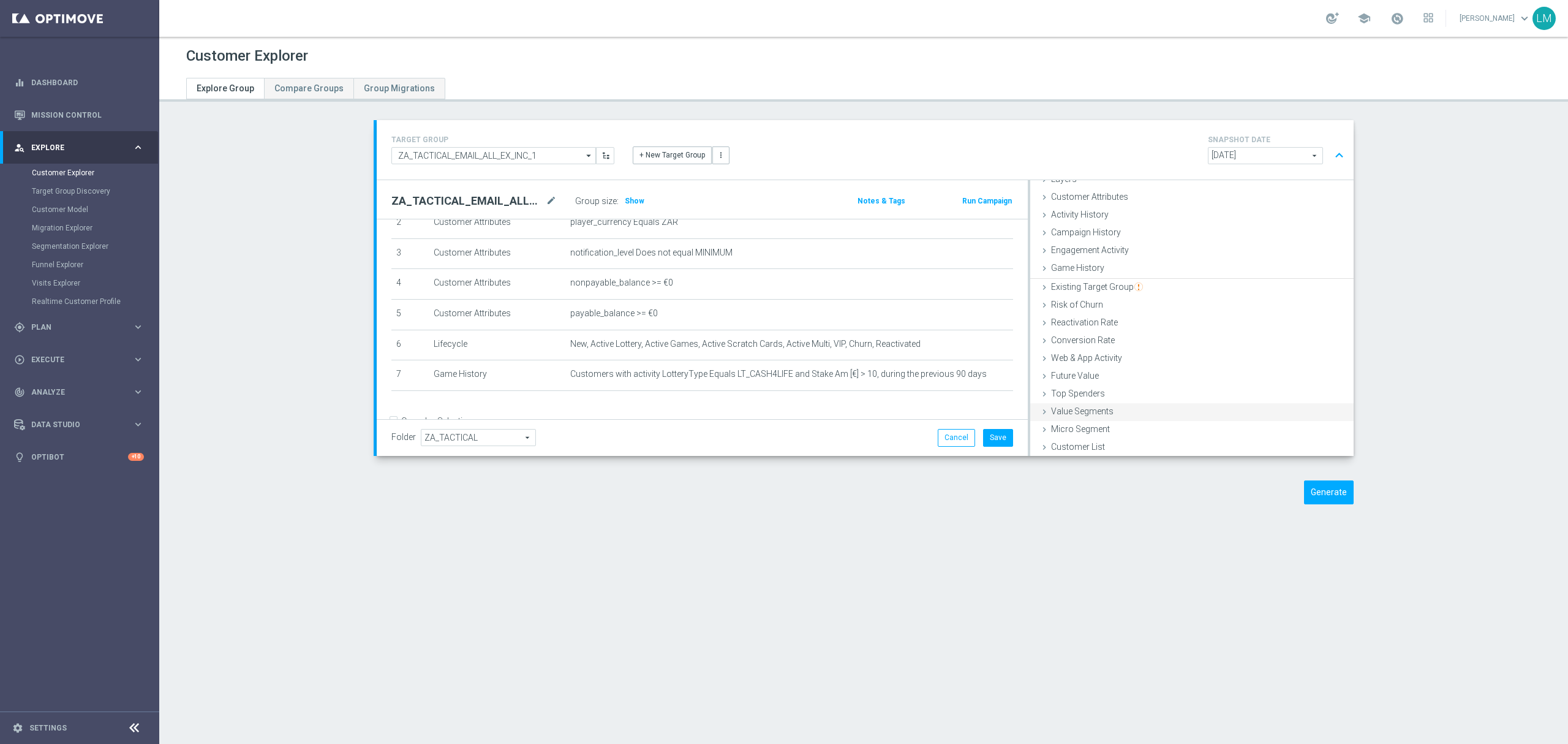
scroll to position [50, 0]
click at [1303, 490] on button "Generate" at bounding box center [1328, 492] width 50 height 24
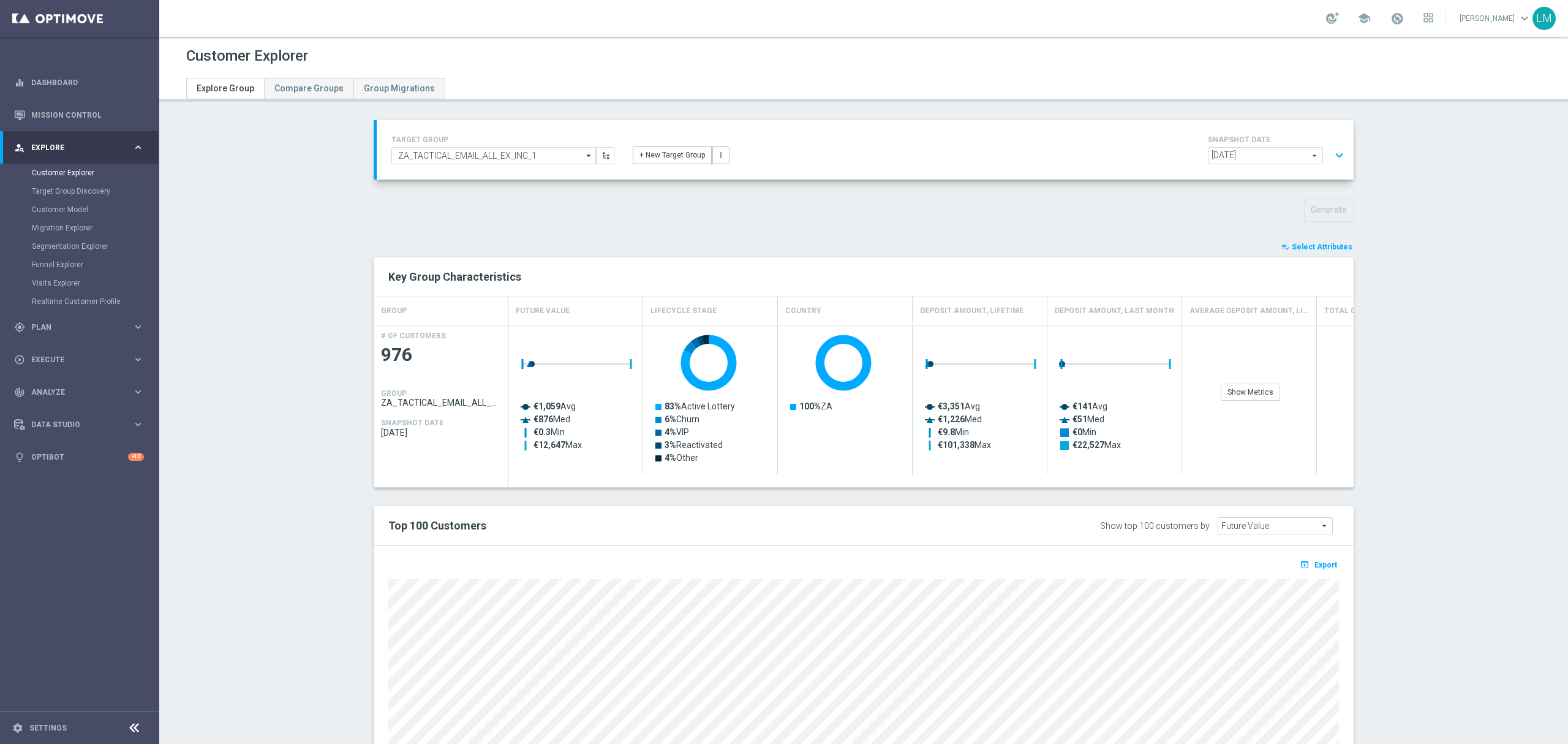
click at [1334, 155] on button "expand_more" at bounding box center [1339, 156] width 18 height 24
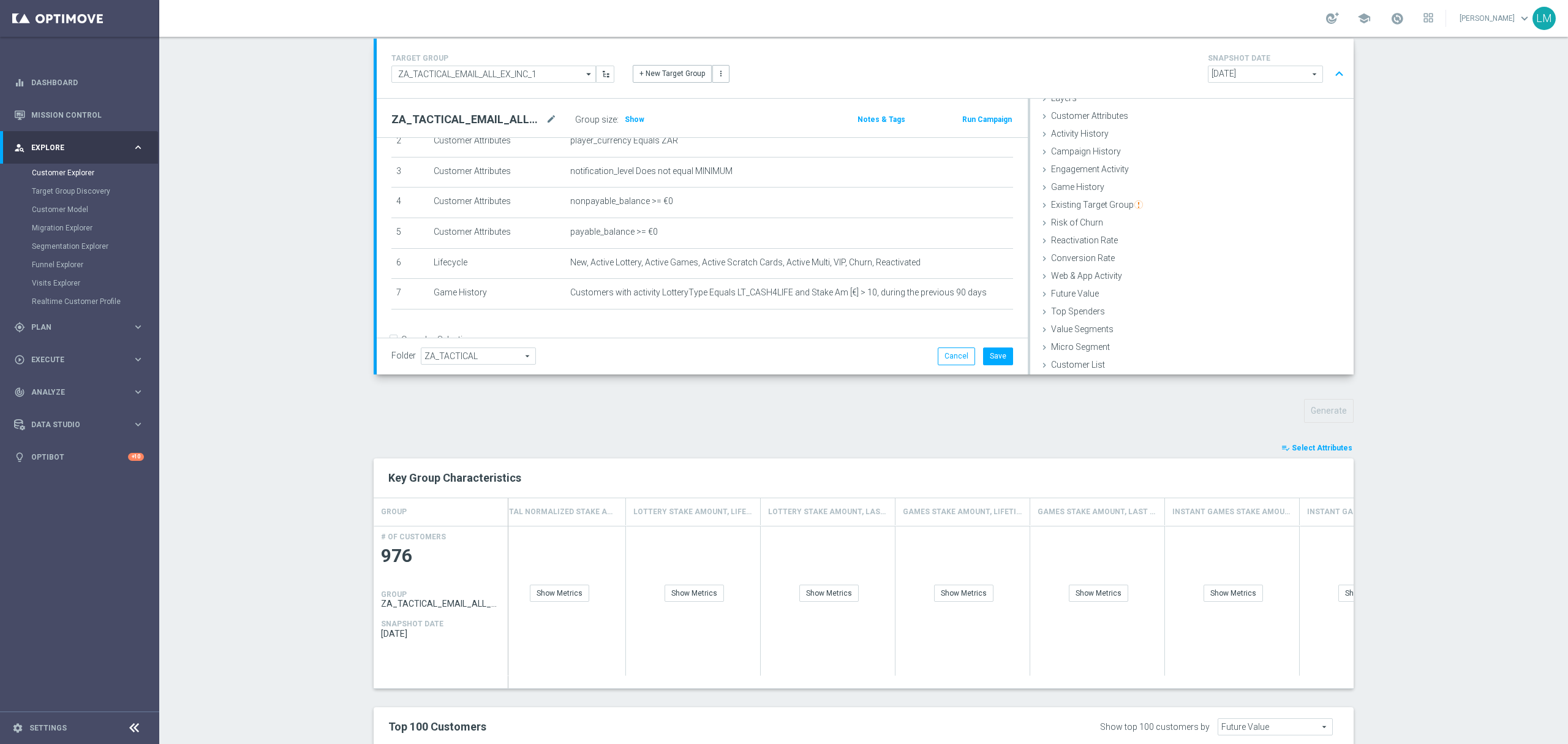
scroll to position [0, 0]
click at [1056, 591] on div "Show Metrics" at bounding box center [1068, 593] width 59 height 17
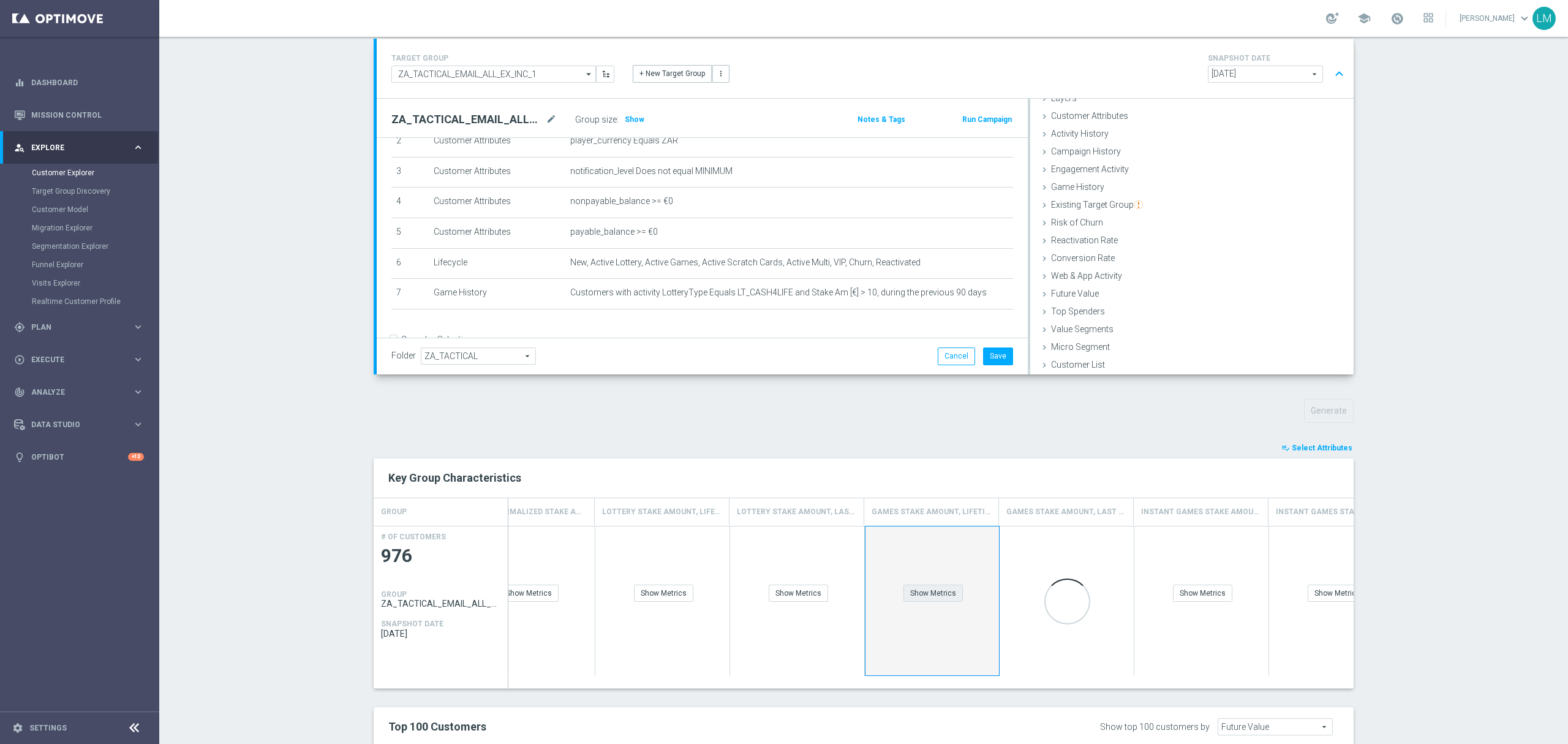
click at [942, 599] on div "Show Metrics" at bounding box center [933, 593] width 59 height 17
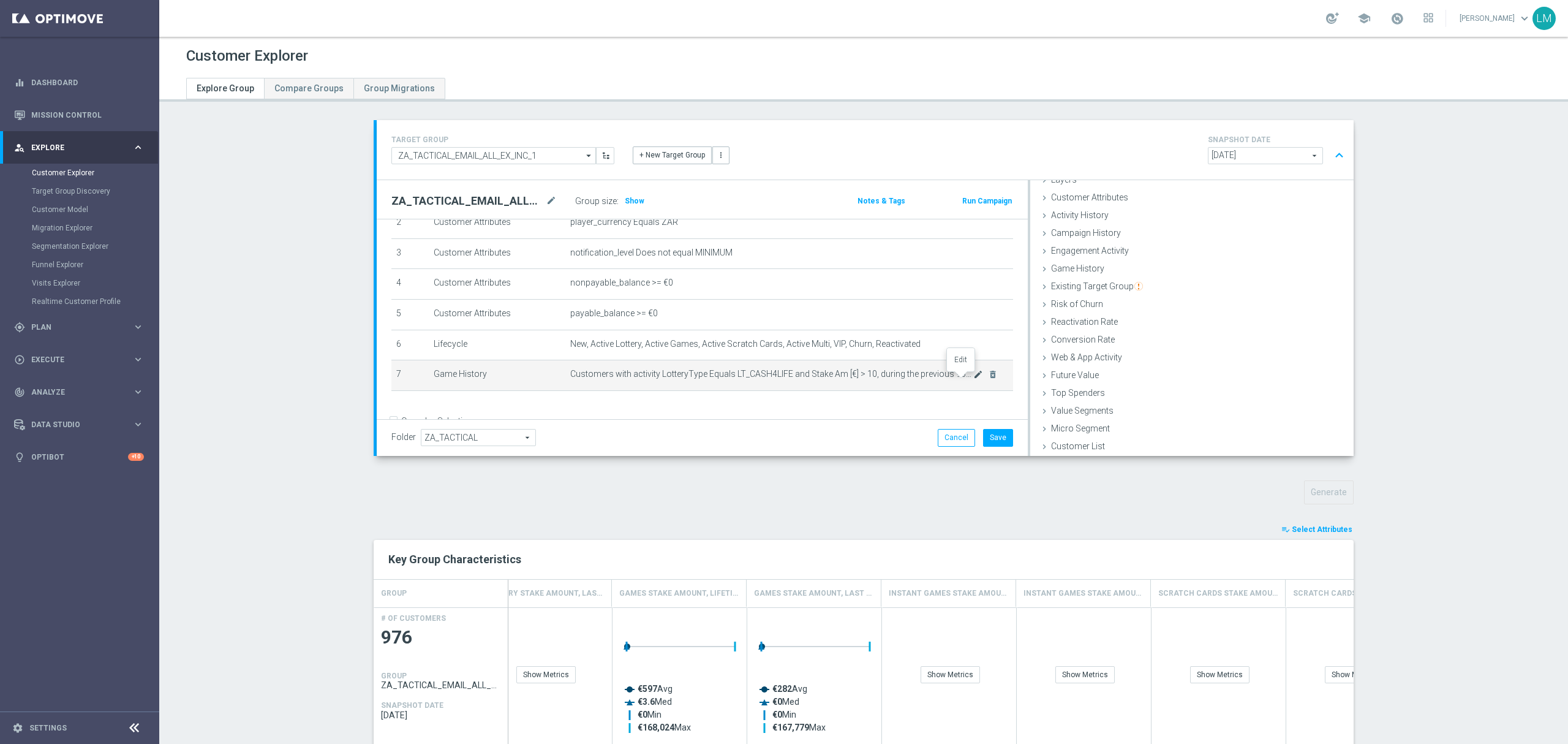
click at [973, 379] on icon "mode_edit" at bounding box center [978, 375] width 10 height 10
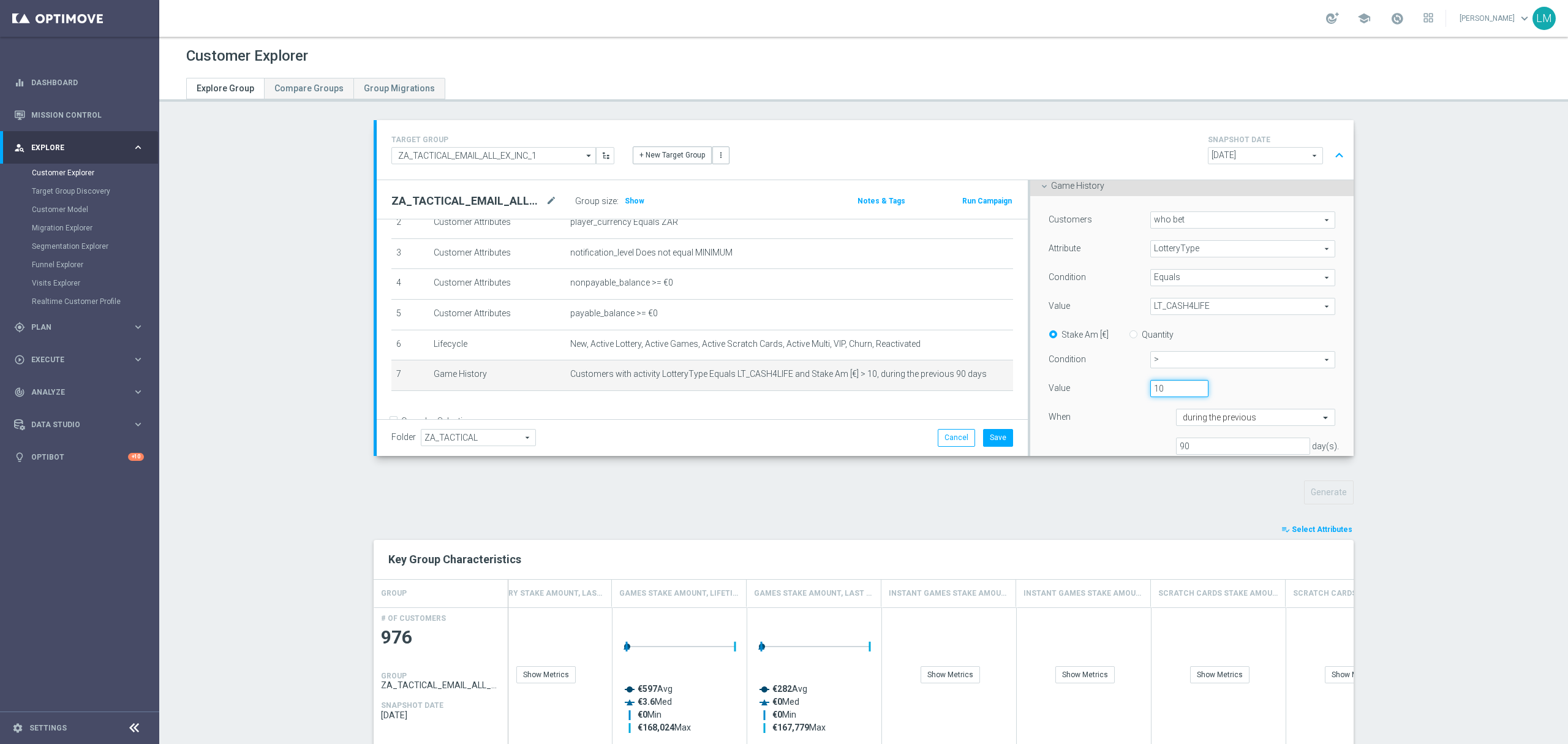
click at [1150, 386] on input "10" at bounding box center [1179, 388] width 57 height 17
click at [1152, 399] on div "Value 10" at bounding box center [1191, 389] width 305 height 19
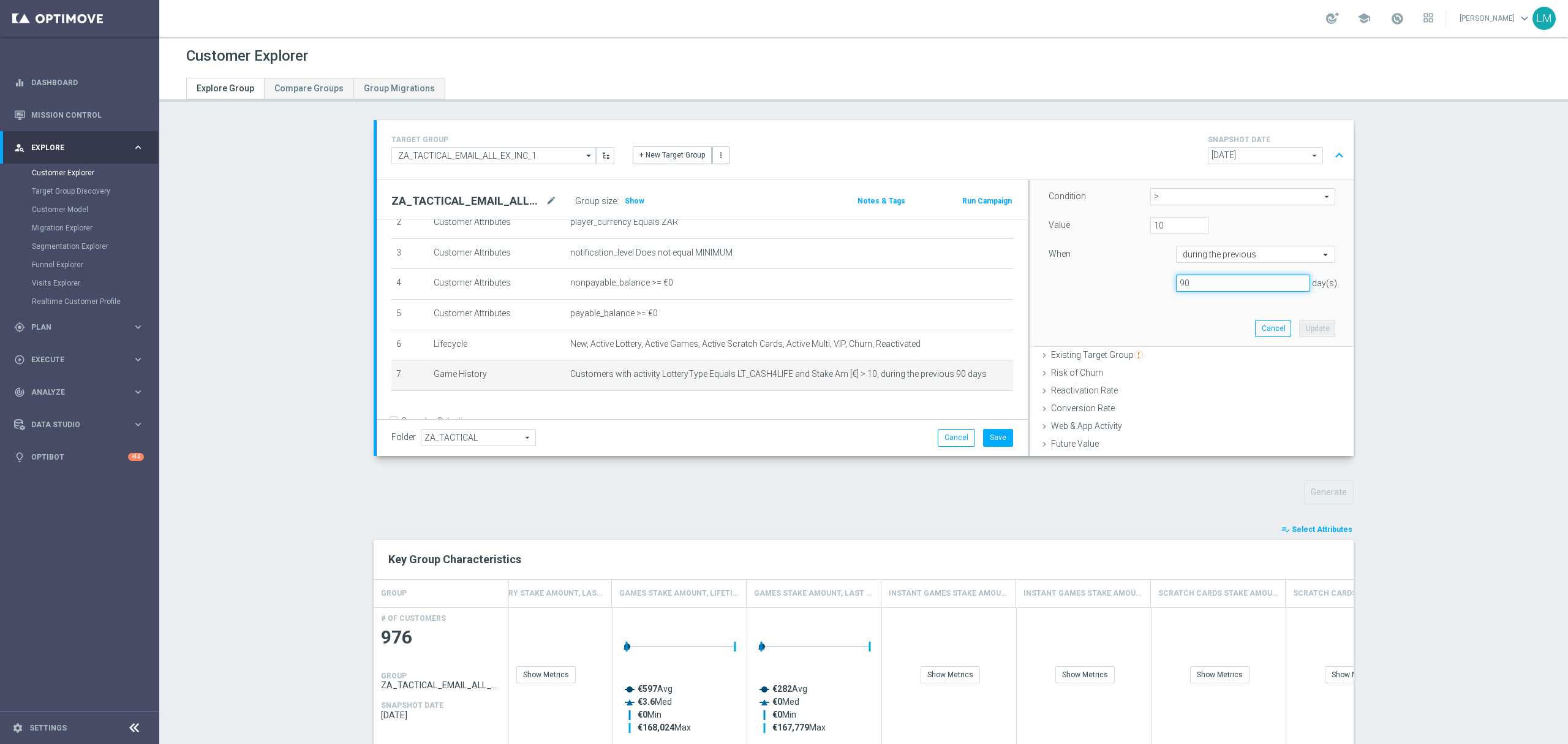
drag, startPoint x: 1178, startPoint y: 284, endPoint x: 1149, endPoint y: 281, distance: 29.2
click at [1150, 281] on div "90 day(s)." at bounding box center [1191, 283] width 305 height 18
type input "120"
click at [1299, 325] on button "Update" at bounding box center [1317, 328] width 36 height 17
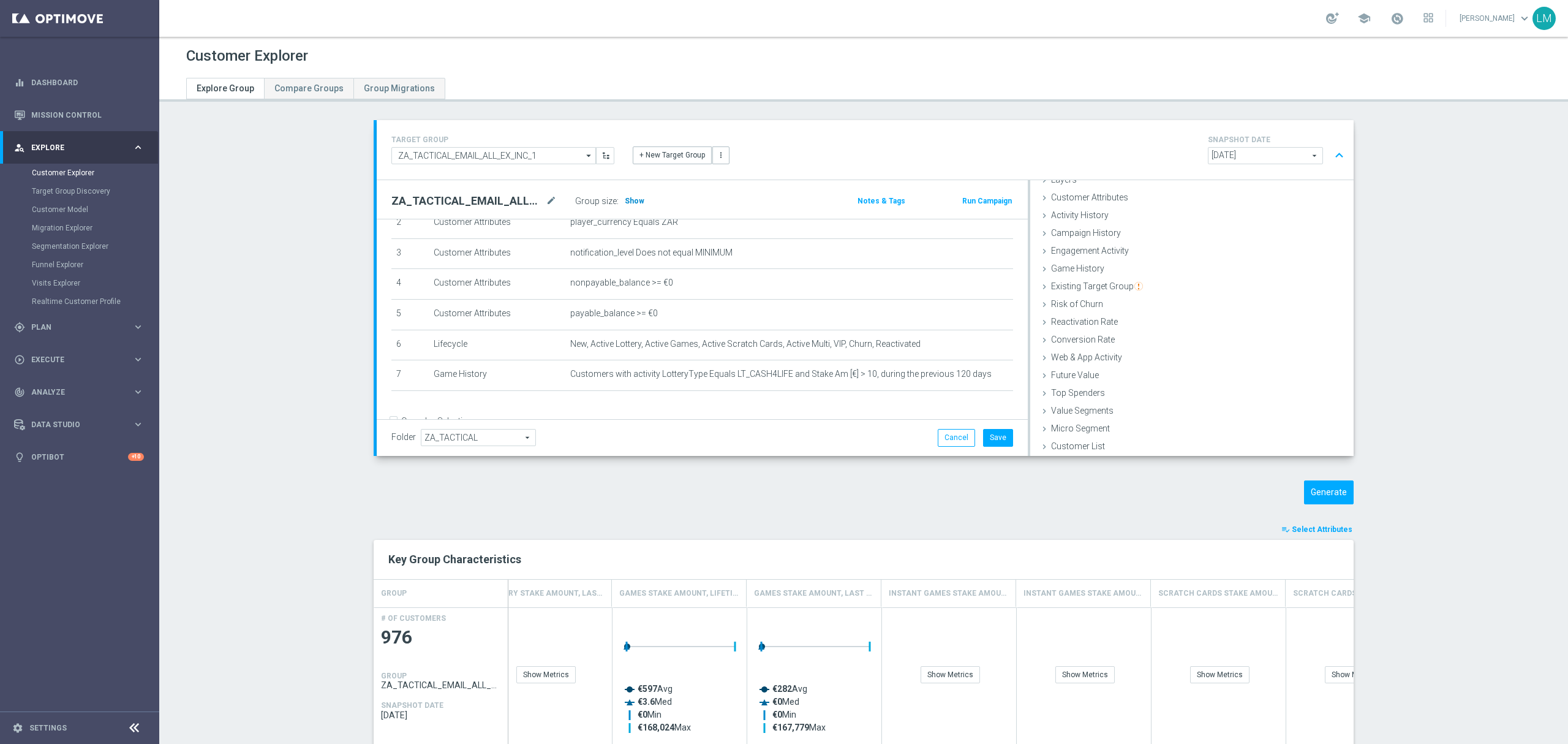
click at [628, 201] on span "Show" at bounding box center [634, 201] width 19 height 8
click at [390, 512] on div "TARGET GROUP ZA_TACTICAL_EMAIL_ALL_EX_INC_1 ZA_TACTICAL_EMAIL_ALL_EX_INC_1 arro…" at bounding box center [863, 632] width 1029 height 1026
click at [1319, 476] on div "TARGET GROUP ZA_TACTICAL_EMAIL_ALL_EX_INC_1 ZA_TACTICAL_EMAIL_ALL_EX_INC_1 arro…" at bounding box center [863, 632] width 1029 height 1026
click at [1324, 490] on button "Generate" at bounding box center [1328, 492] width 50 height 24
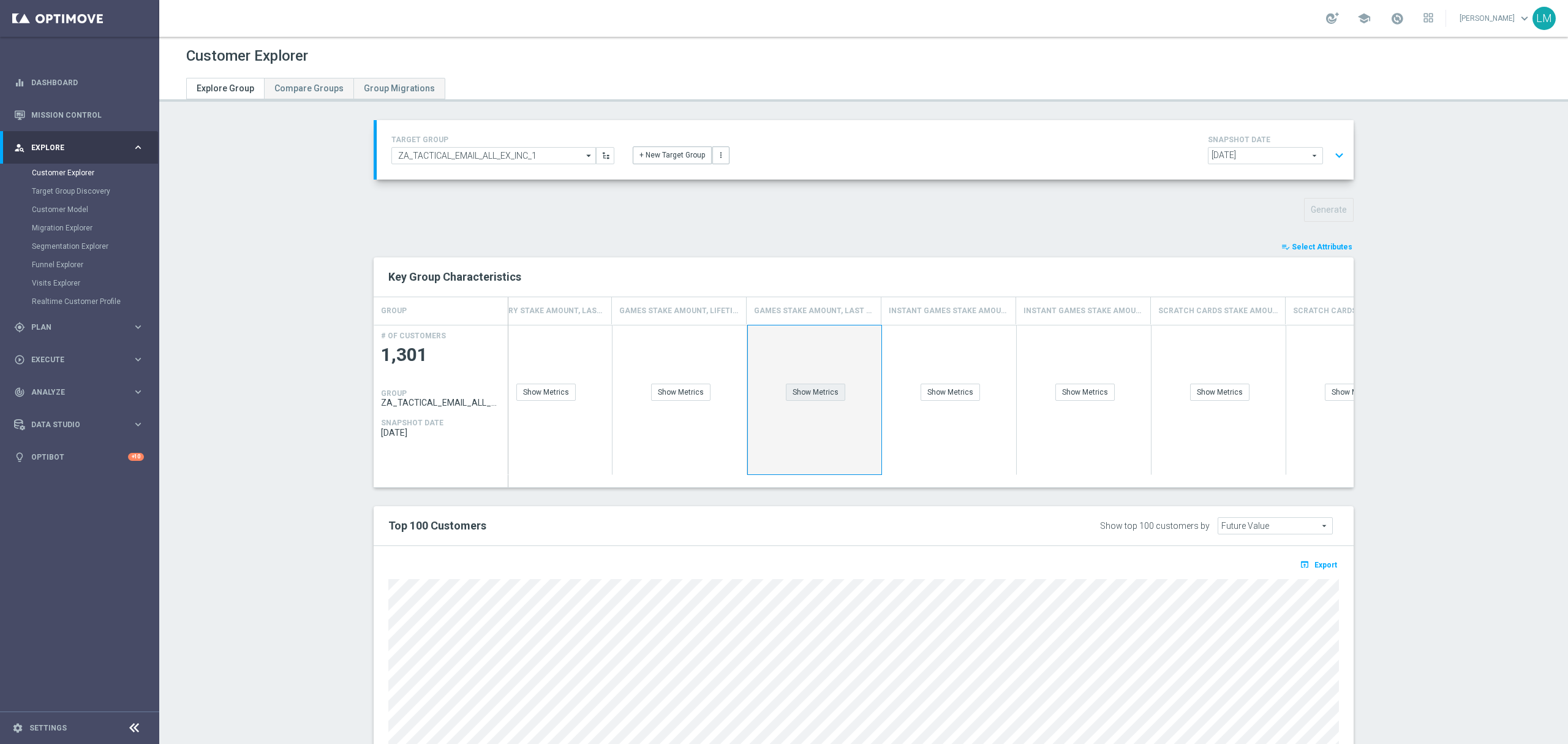
click at [795, 395] on div "Show Metrics" at bounding box center [816, 392] width 59 height 17
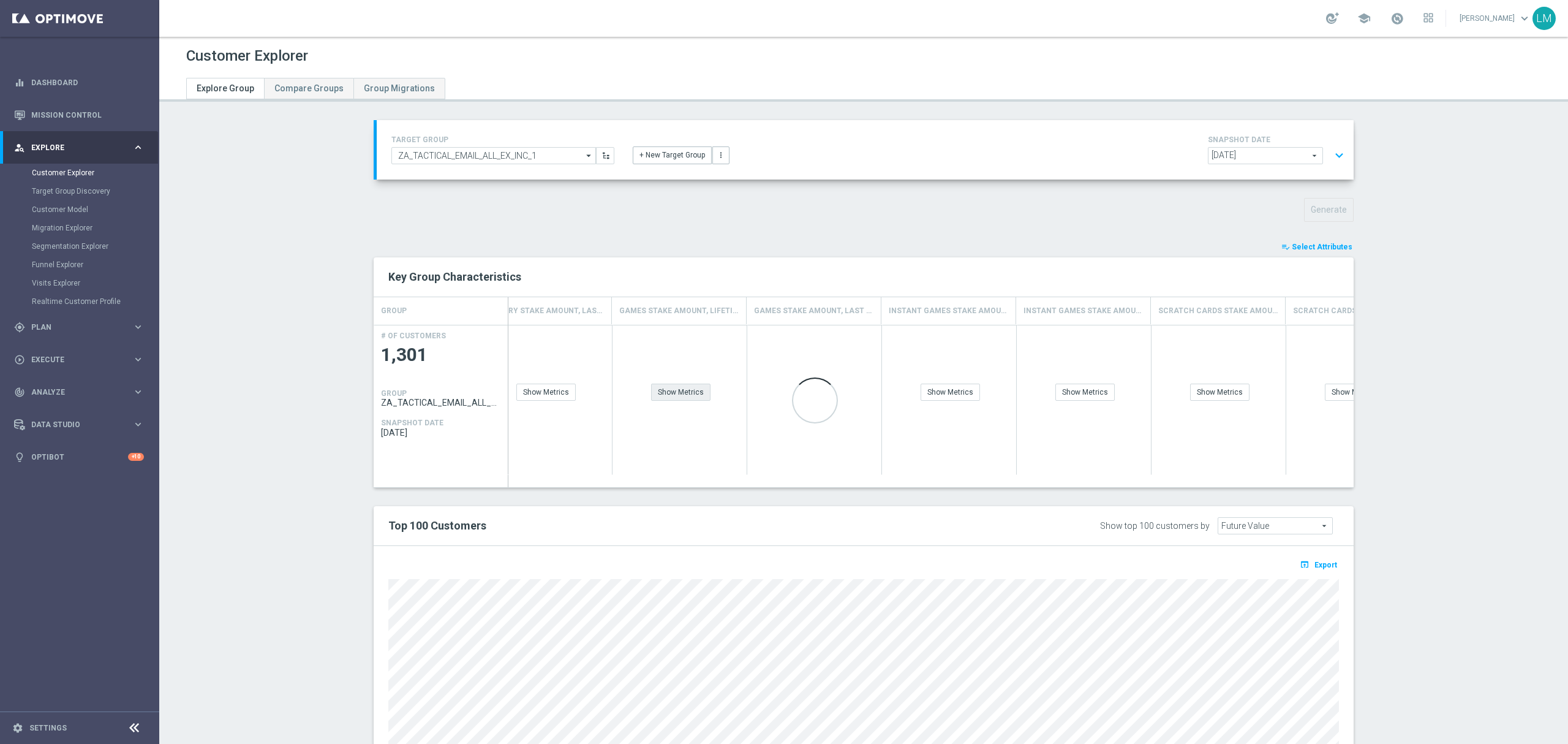
click at [687, 392] on div "Show Metrics" at bounding box center [680, 392] width 59 height 17
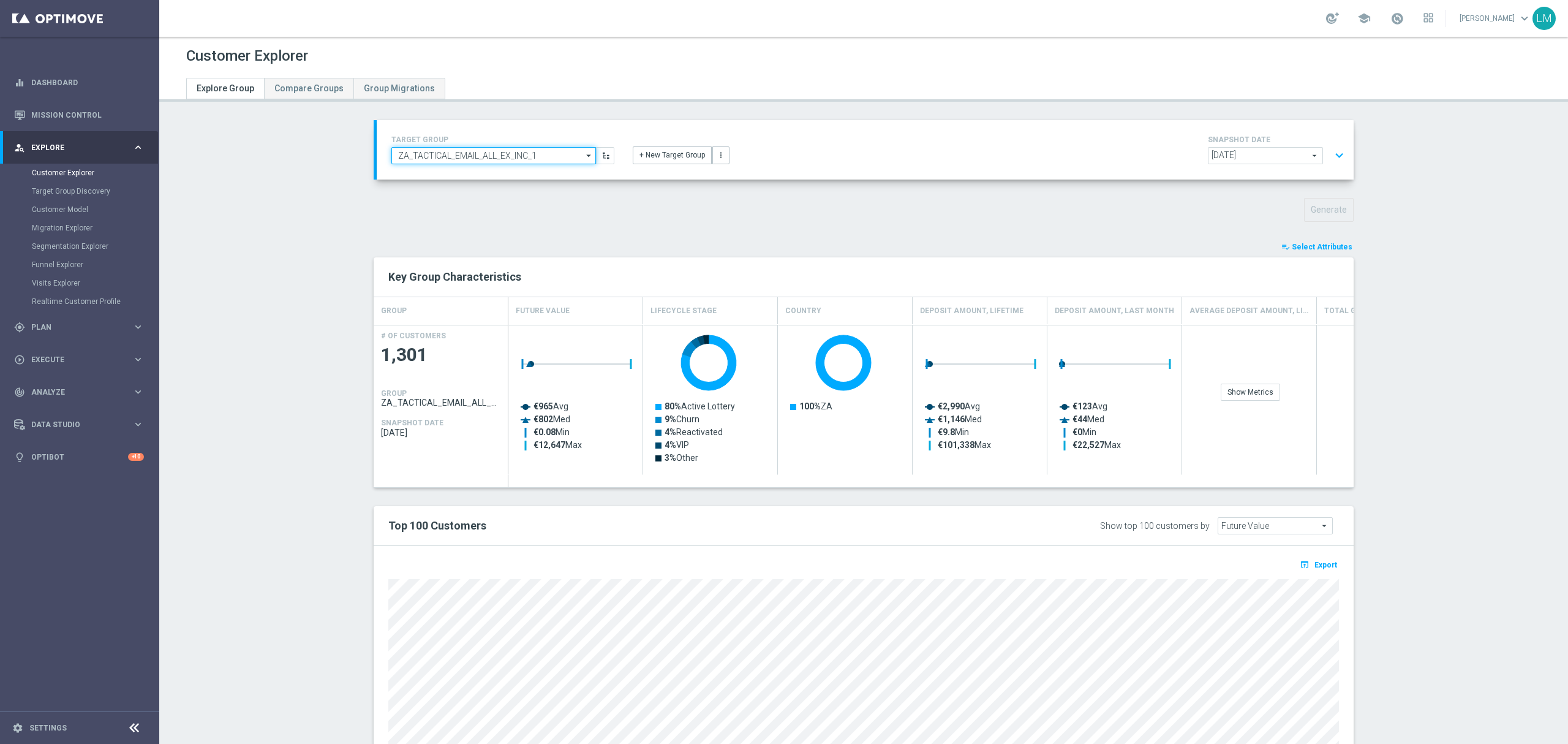
click at [466, 157] on input "ZA_TACTICAL_EMAIL_ALL_EX_INC_1" at bounding box center [494, 156] width 205 height 17
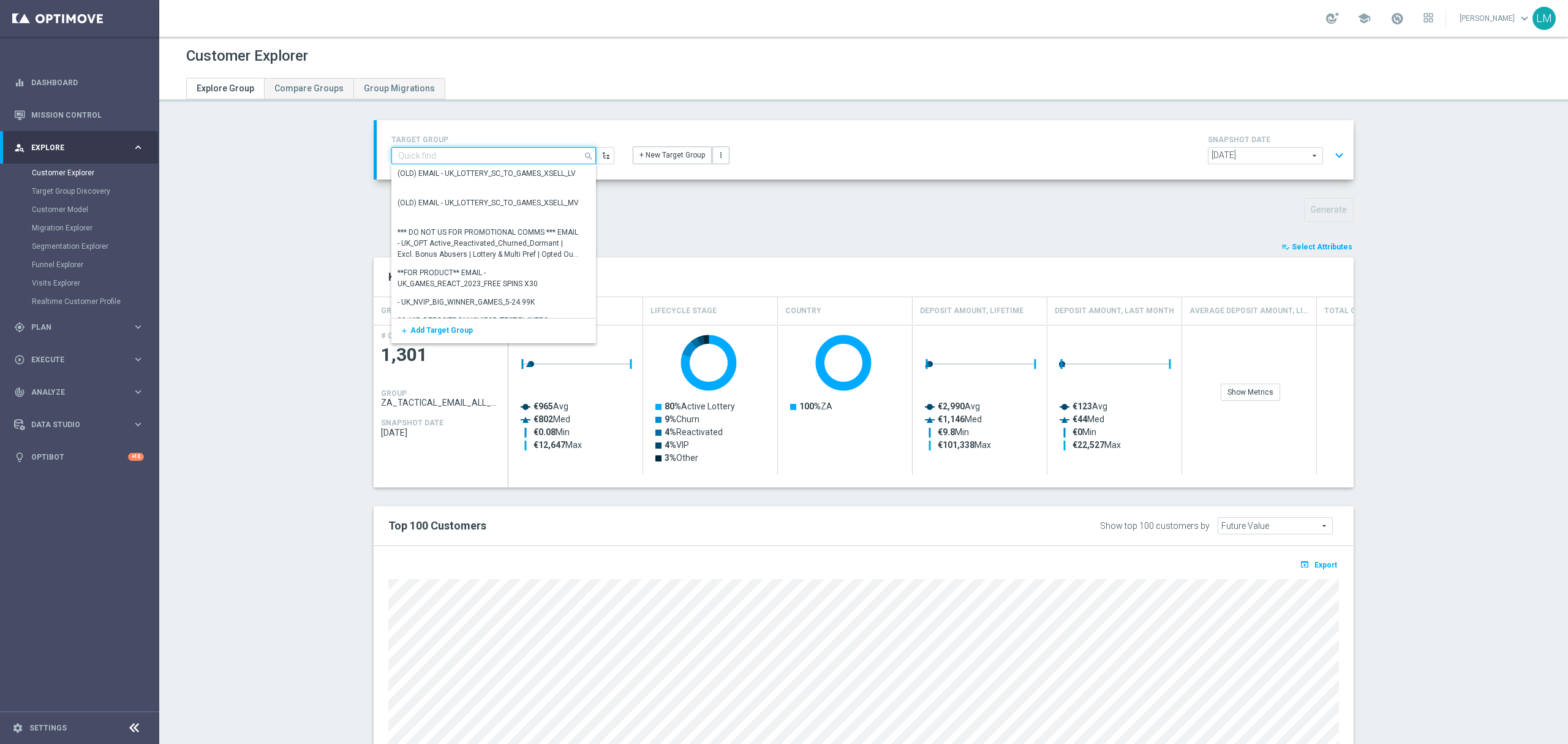
click at [456, 152] on input at bounding box center [494, 156] width 205 height 17
paste input "ZA_TACTICAL_EMAIL_ELGORDO_BETTORS_ACTIVE"
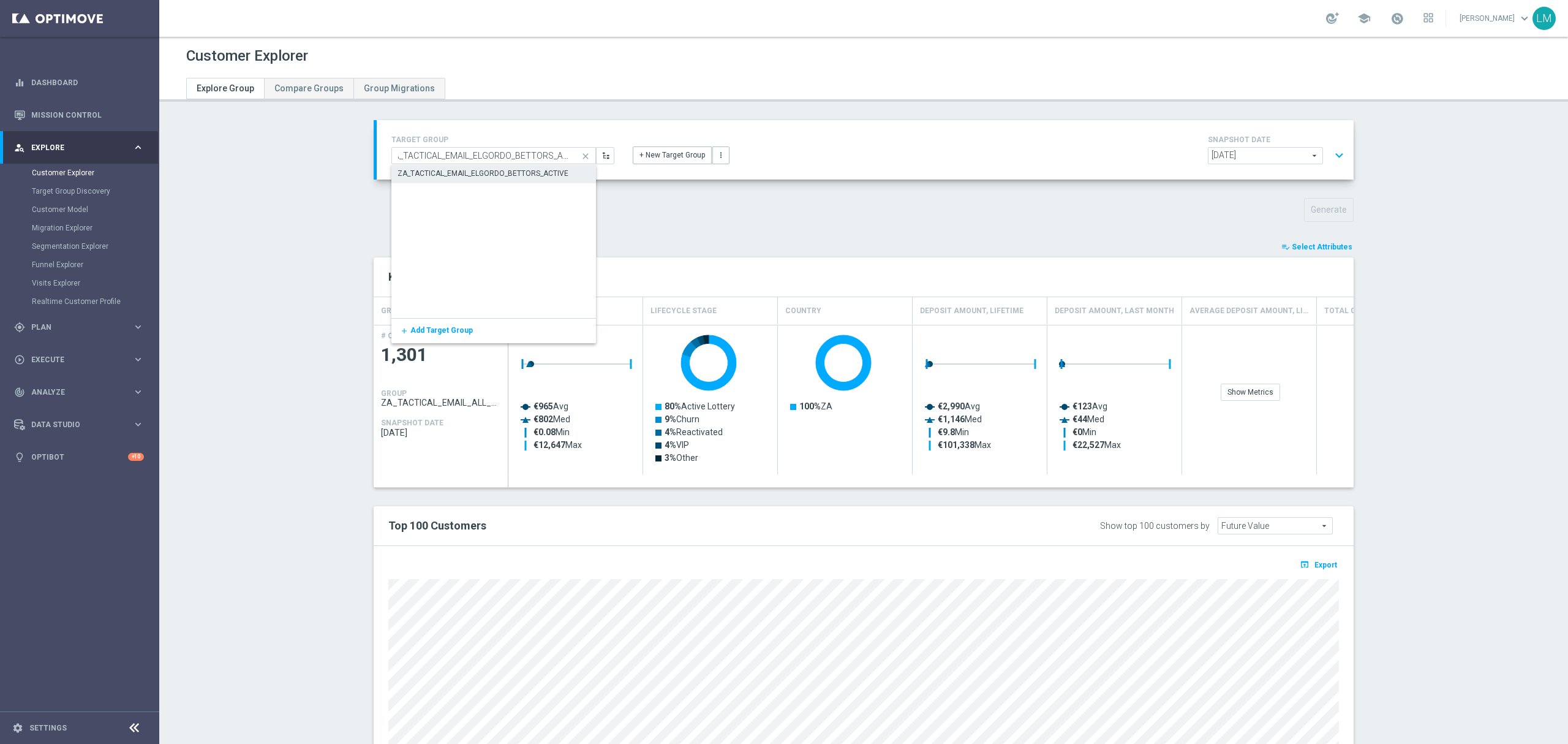
click at [456, 169] on div "ZA_TACTICAL_EMAIL_ELGORDO_BETTORS_ACTIVE" at bounding box center [483, 173] width 171 height 11
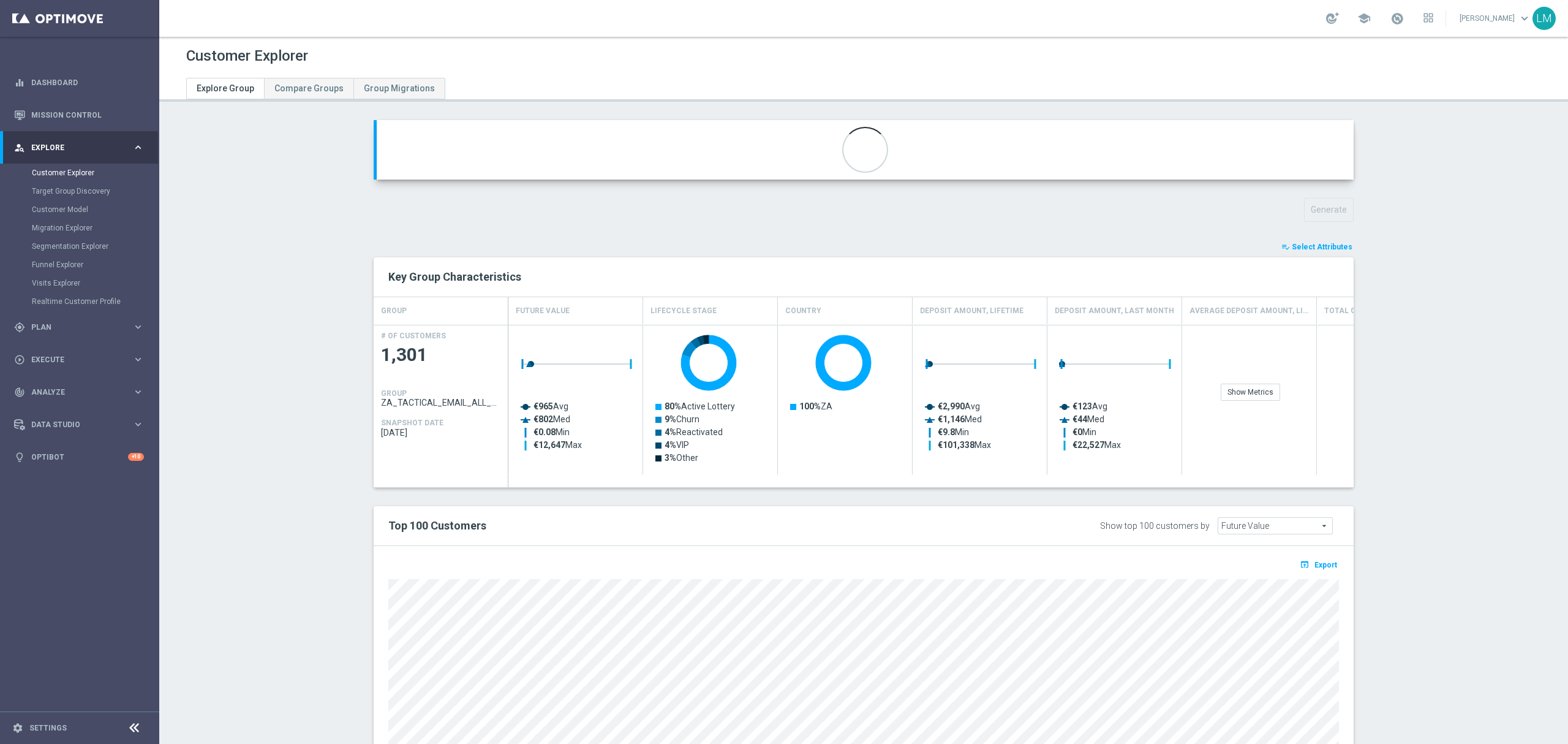
type input "ZA_TACTICAL_EMAIL_ELGORDO_BETTORS_ACTIVE"
click at [1330, 152] on button "expand_more" at bounding box center [1339, 156] width 18 height 24
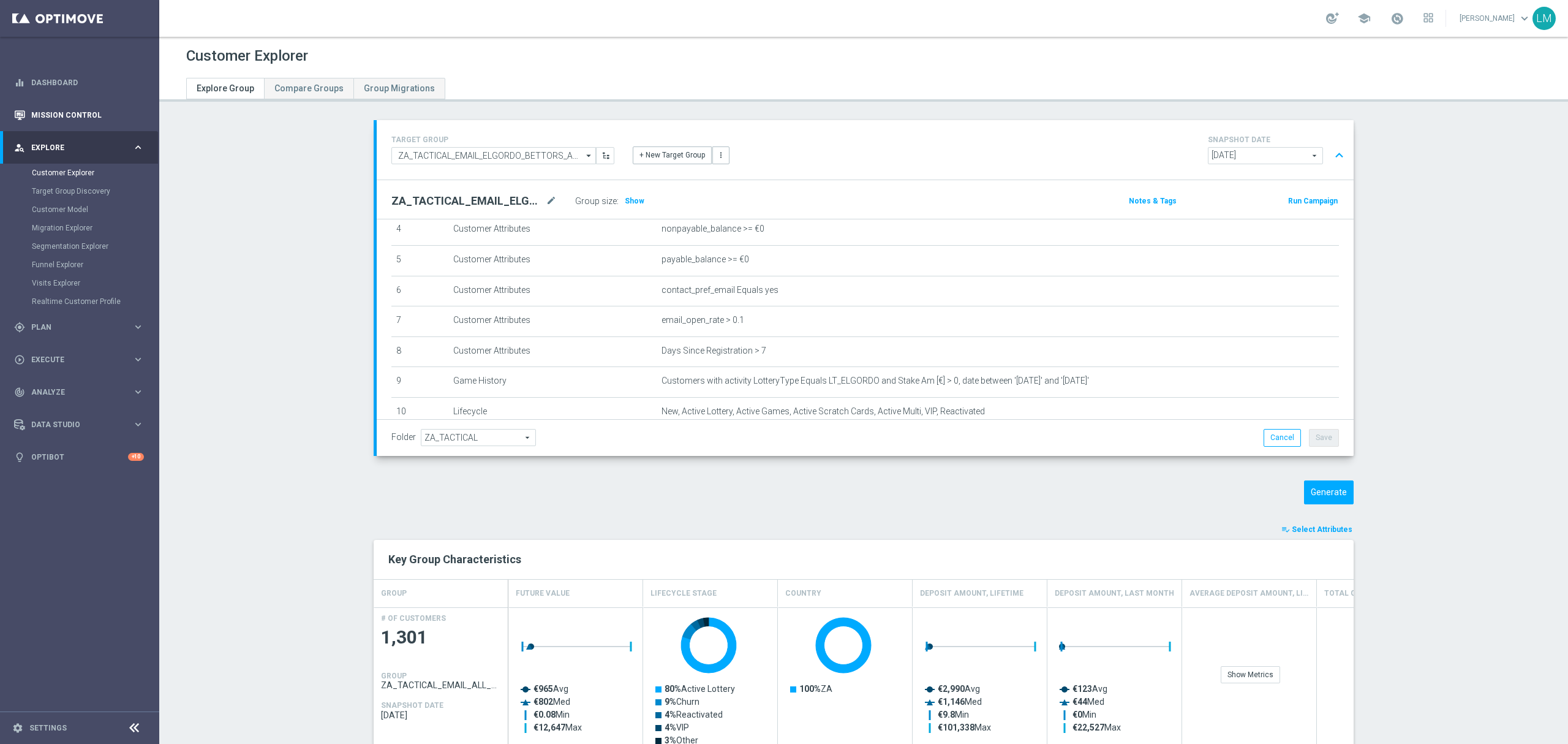
scroll to position [59, 0]
click at [101, 140] on div "person_search Explore keyboard_arrow_right" at bounding box center [79, 147] width 158 height 32
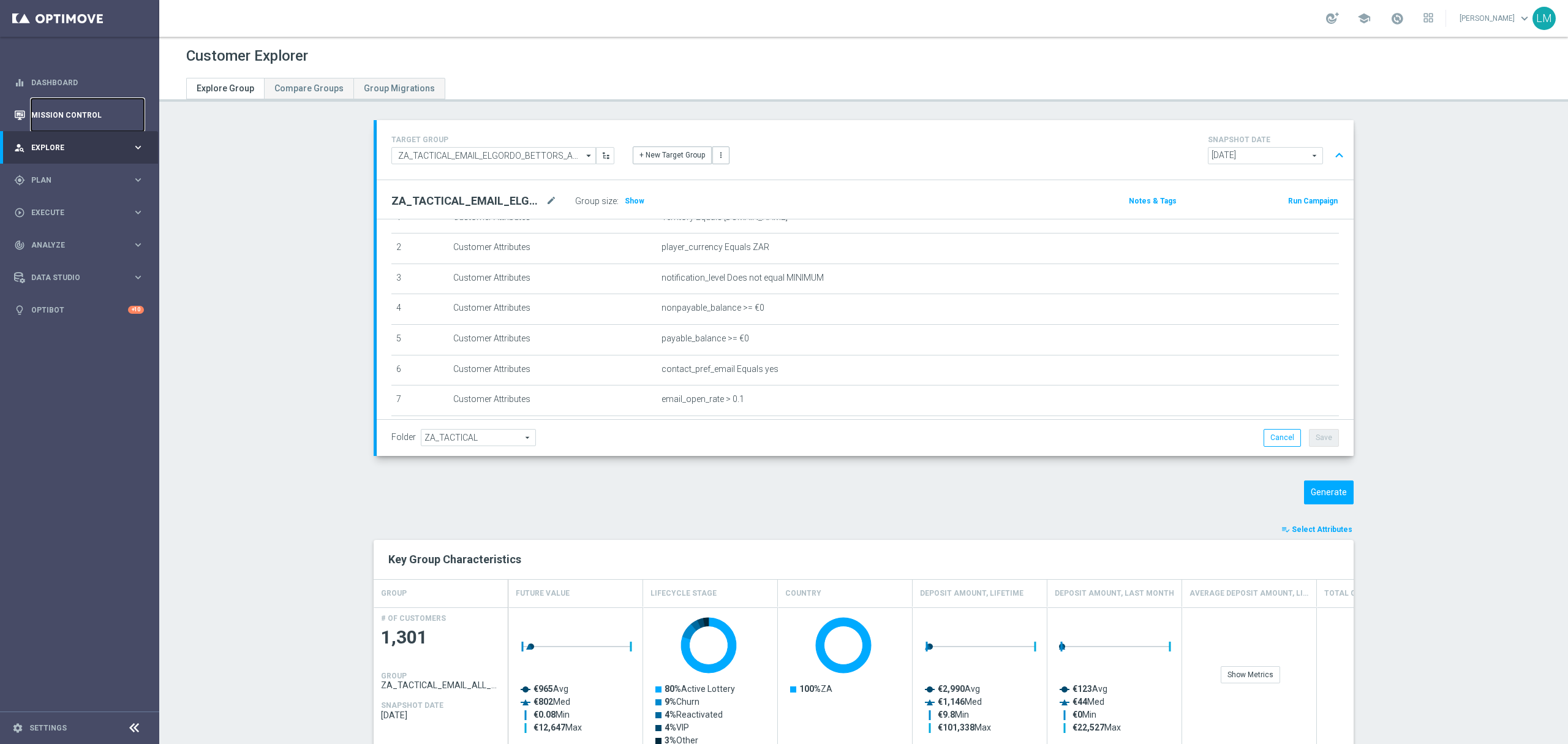
click at [96, 115] on link "Mission Control" at bounding box center [87, 115] width 112 height 32
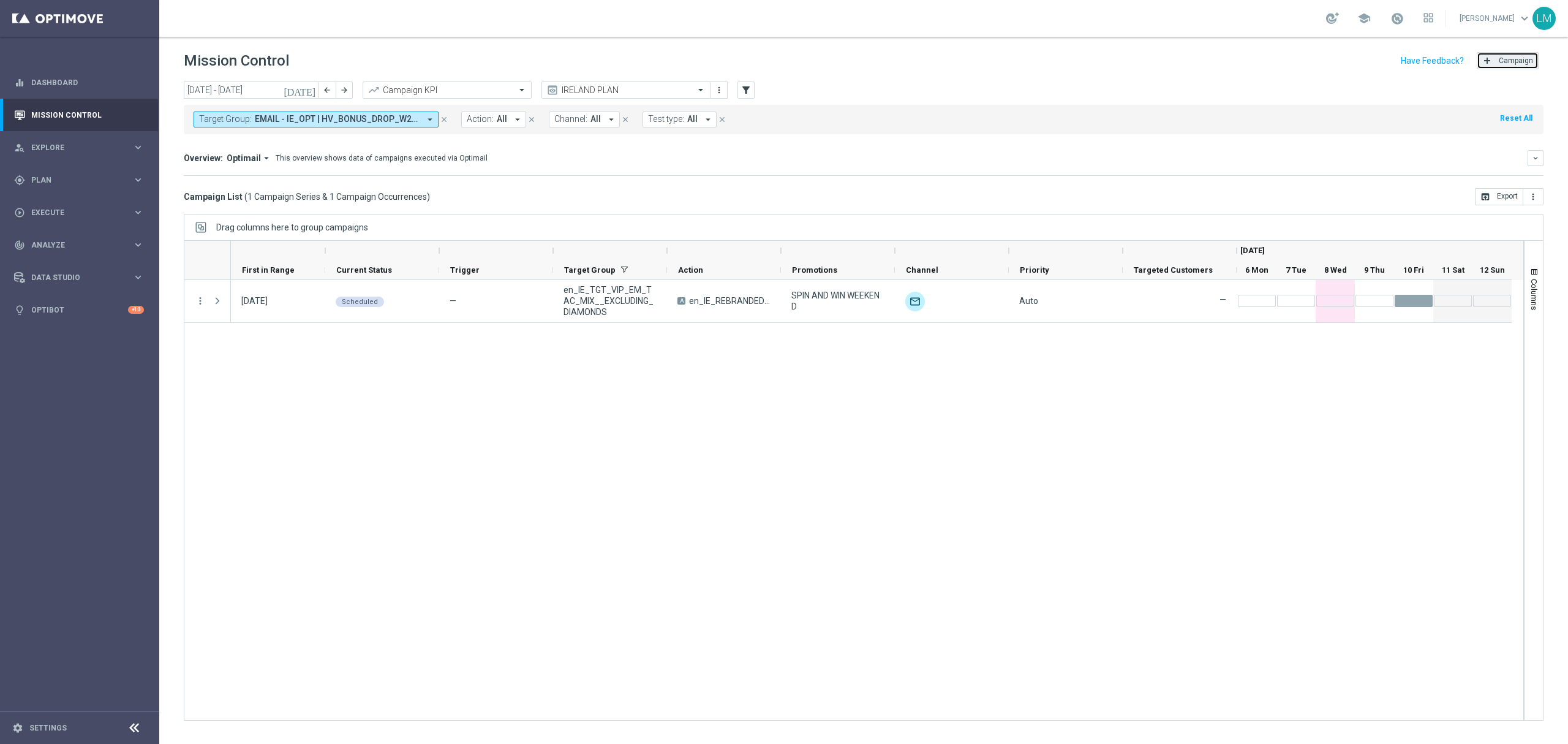
click at [1505, 63] on span "Campaign" at bounding box center [1516, 61] width 35 height 8
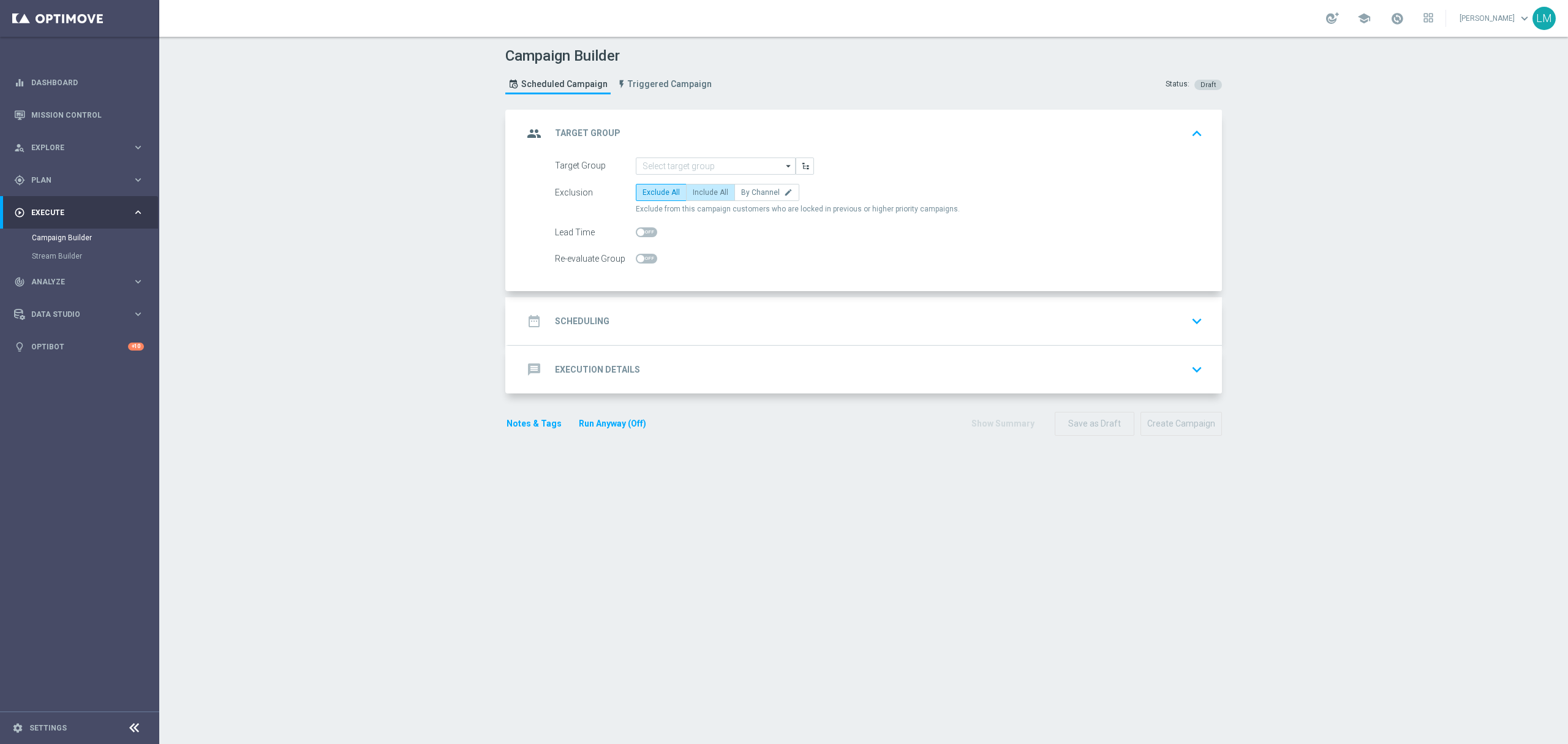
click at [694, 199] on label "Include All" at bounding box center [710, 192] width 49 height 17
click at [694, 199] on input "Include All" at bounding box center [696, 194] width 8 height 8
radio input "true"
click at [691, 169] on input at bounding box center [715, 166] width 160 height 17
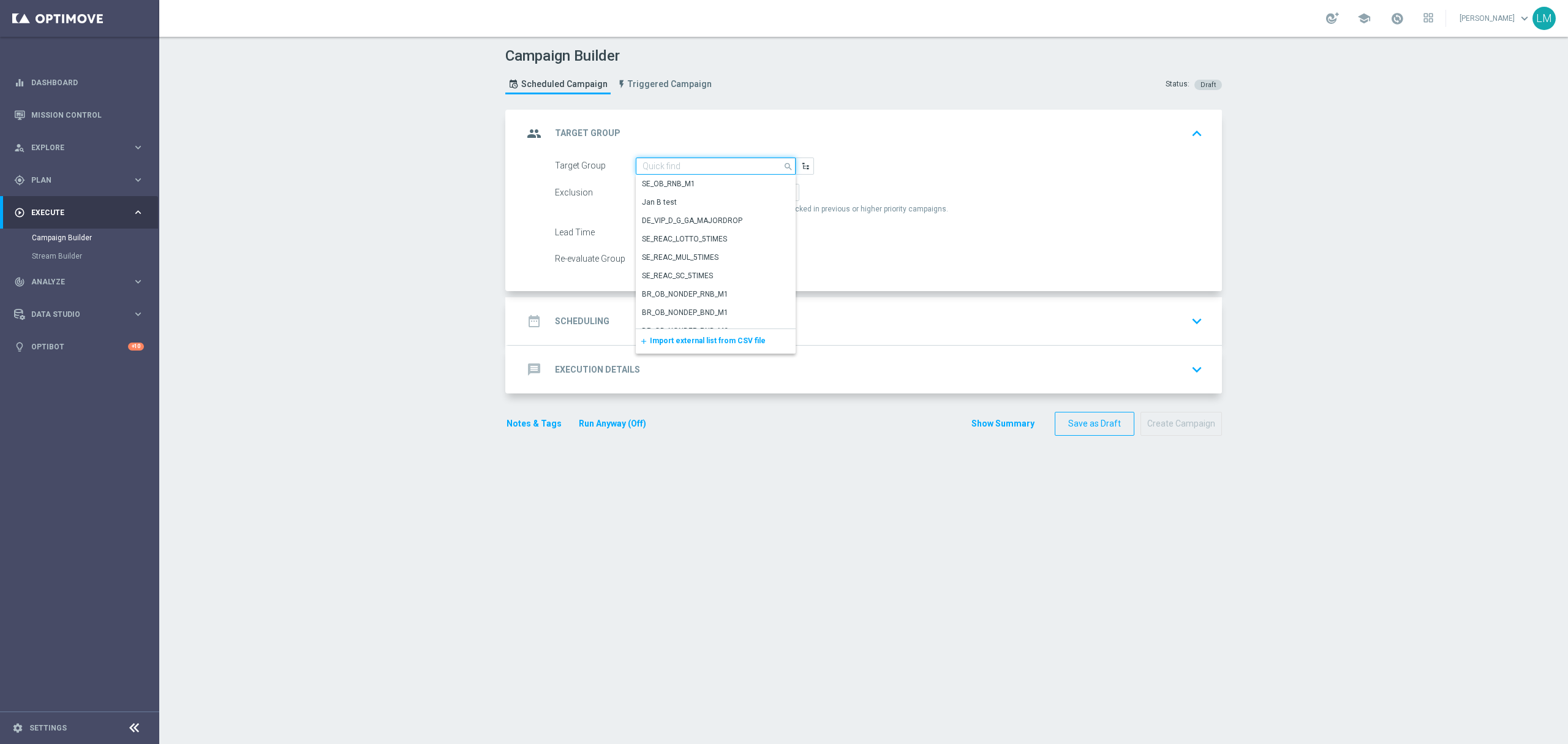
click at [691, 170] on input at bounding box center [715, 166] width 160 height 17
paste input "en_IE_TGT_VIP_EM_TAC_MIX__BALANCE_5_OR_OVER"
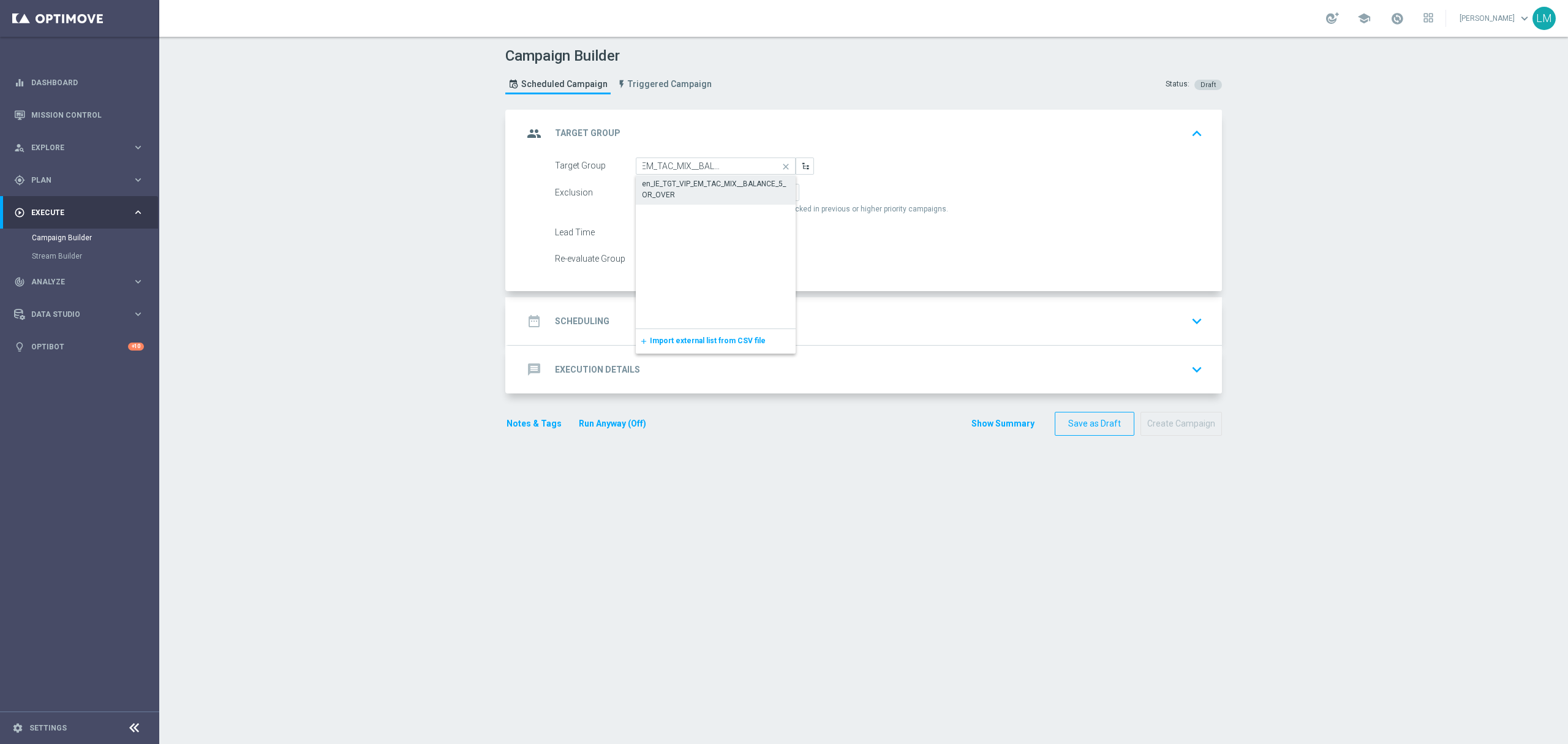
click at [702, 185] on div "en_IE_TGT_VIP_EM_TAC_MIX__BALANCE_5_OR_OVER" at bounding box center [715, 189] width 148 height 22
type input "en_IE_TGT_VIP_EM_TAC_MIX__BALANCE_5_OR_OVER"
click at [720, 319] on div "date_range Scheduling keyboard_arrow_down" at bounding box center [865, 321] width 684 height 24
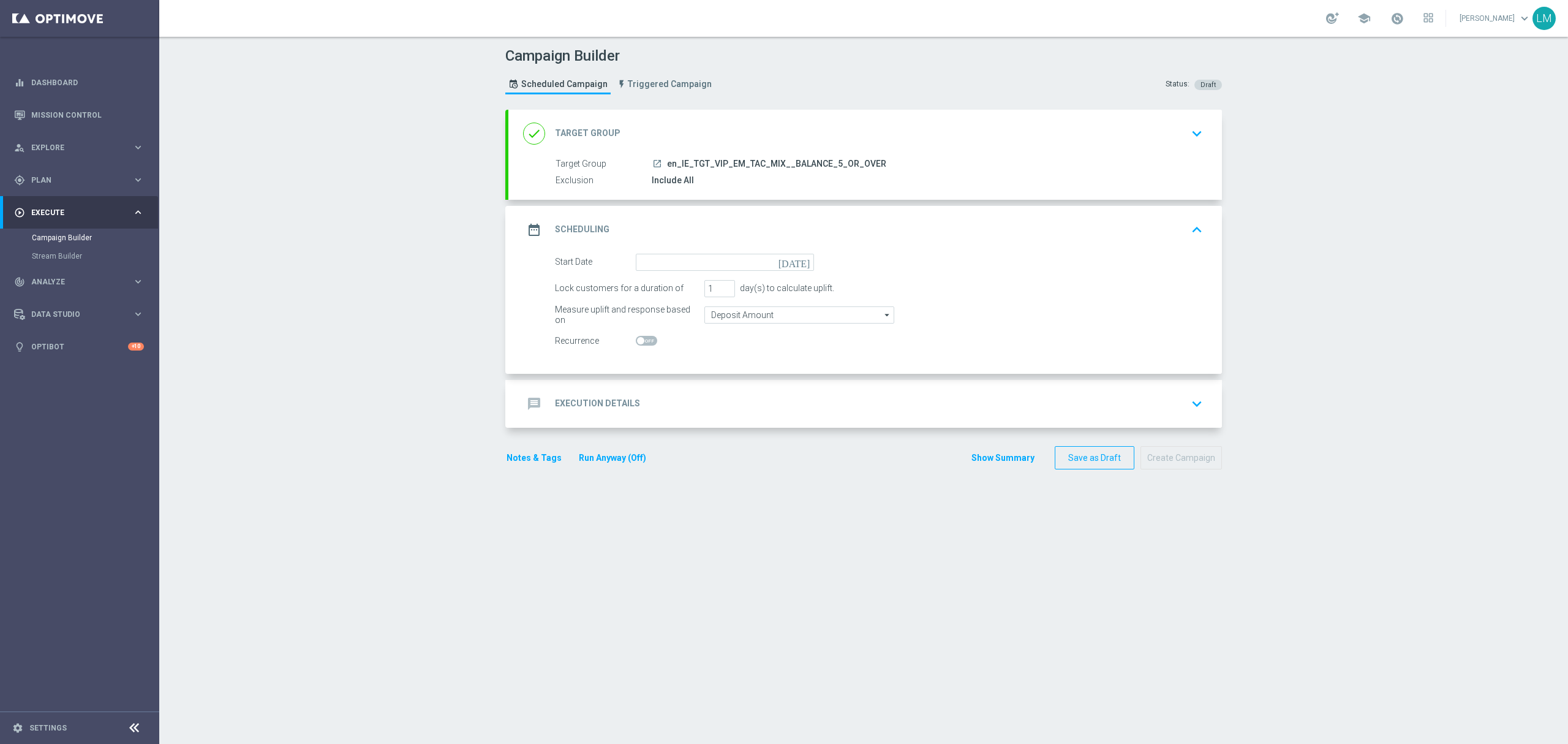
click at [795, 262] on icon "[DATE]" at bounding box center [796, 260] width 36 height 14
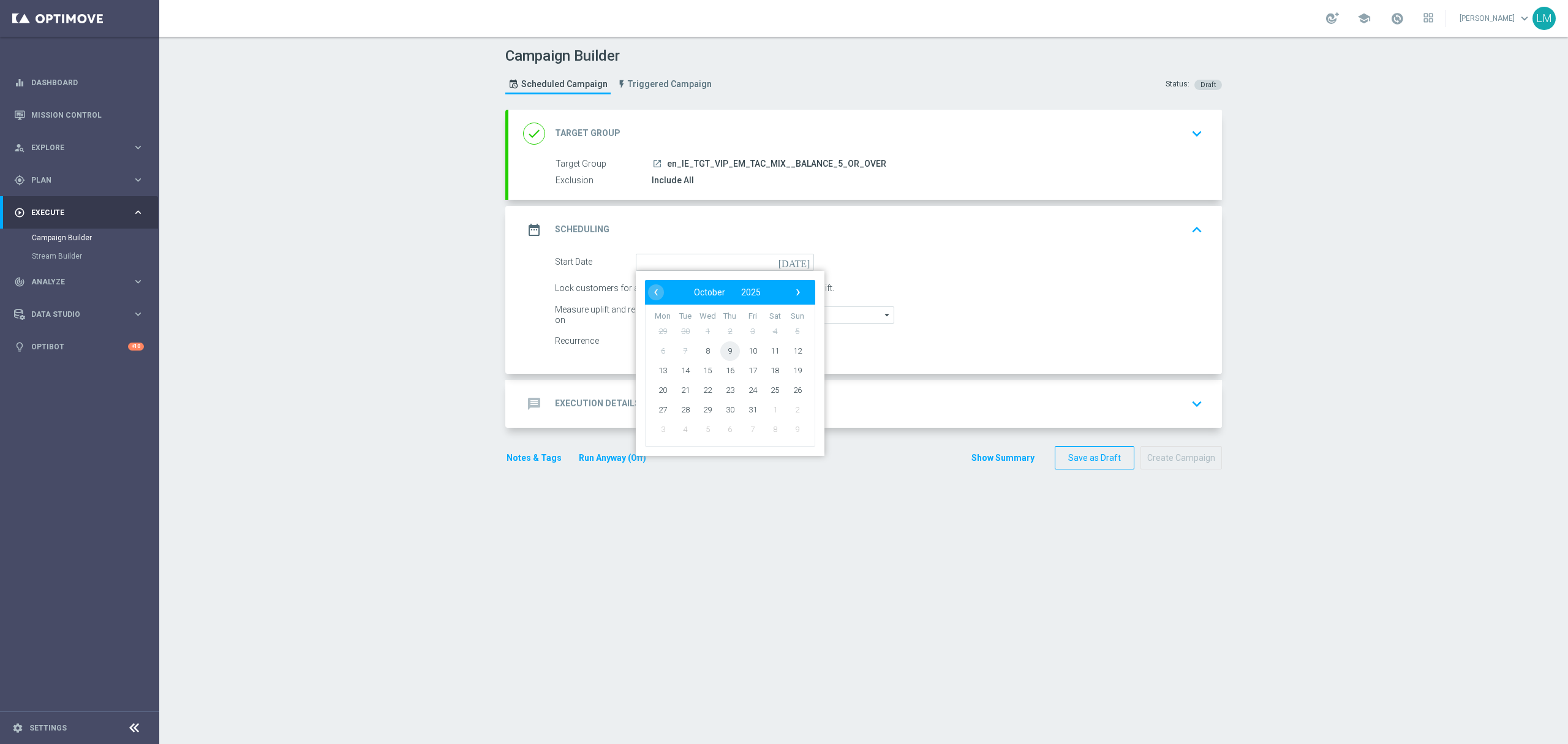
click at [720, 348] on span "9" at bounding box center [729, 350] width 19 height 19
type input "[DATE]"
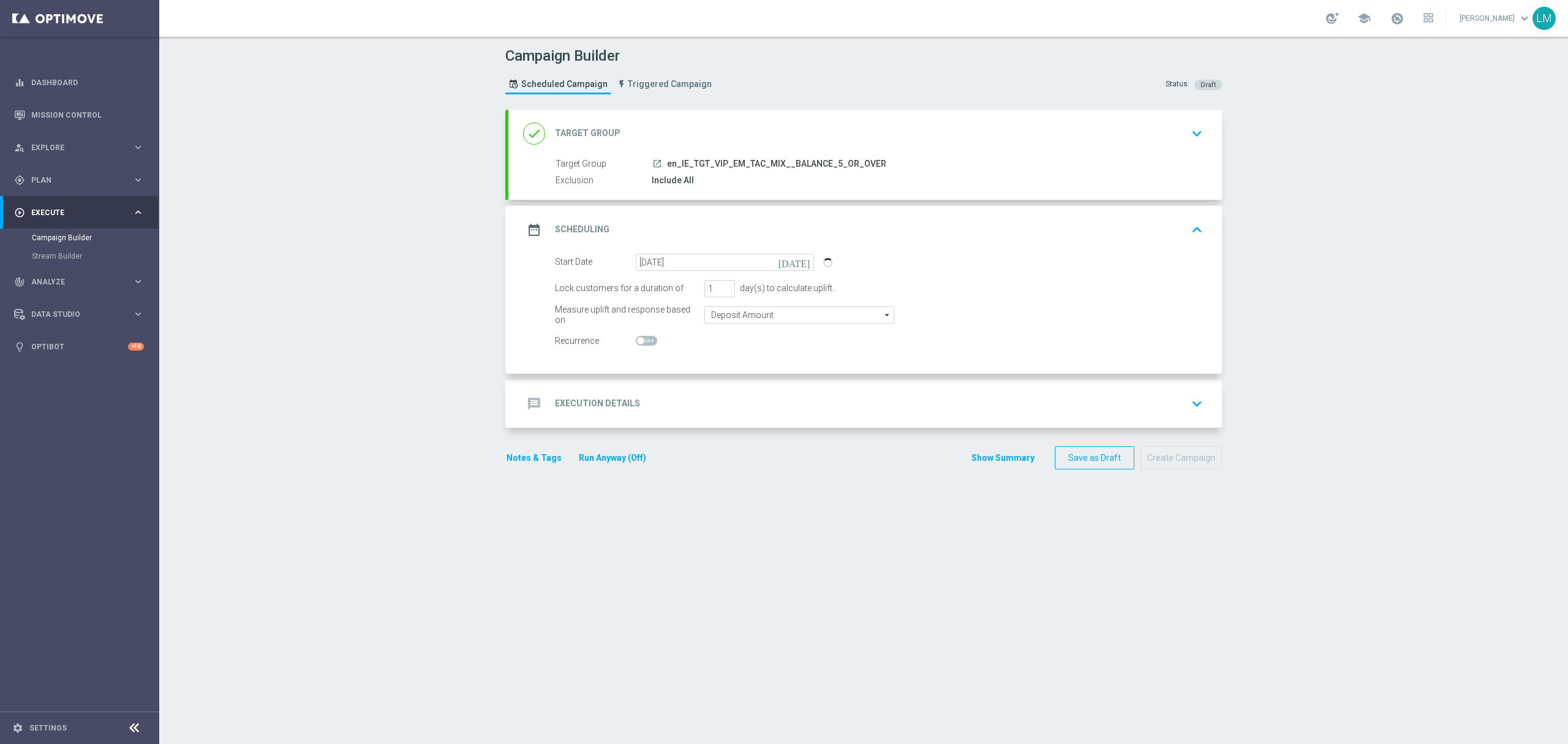
click at [725, 421] on div "message Execution Details keyboard_arrow_down" at bounding box center [865, 403] width 713 height 48
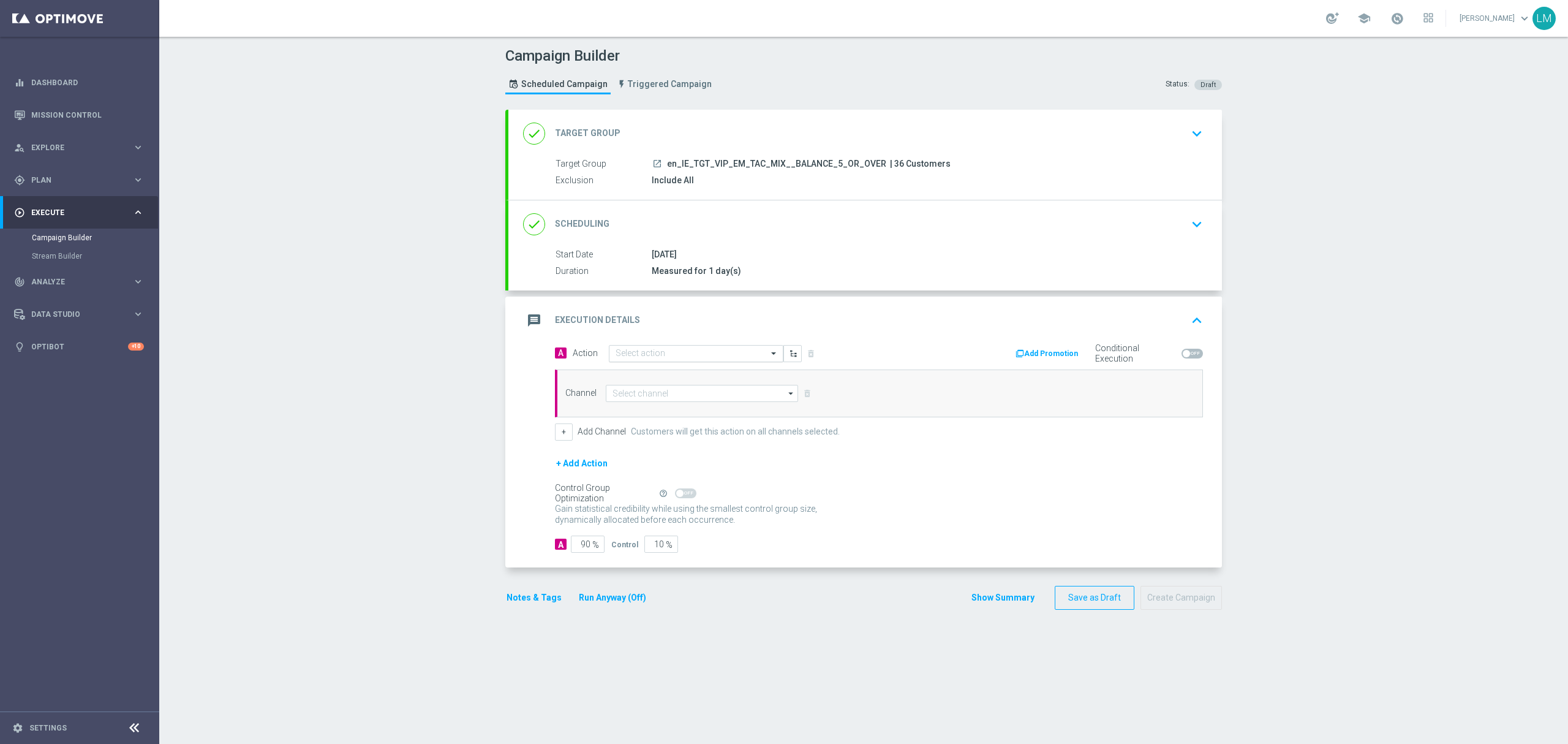
click at [717, 355] on input "text" at bounding box center [684, 353] width 137 height 10
paste input "en_IE_W41_10FS__VIP_EMA_TAC_GM"
type input "en_IE_W41_10FS__VIP_EMA_TAC_GM"
click at [663, 391] on span "Create new action" at bounding box center [658, 391] width 64 height 8
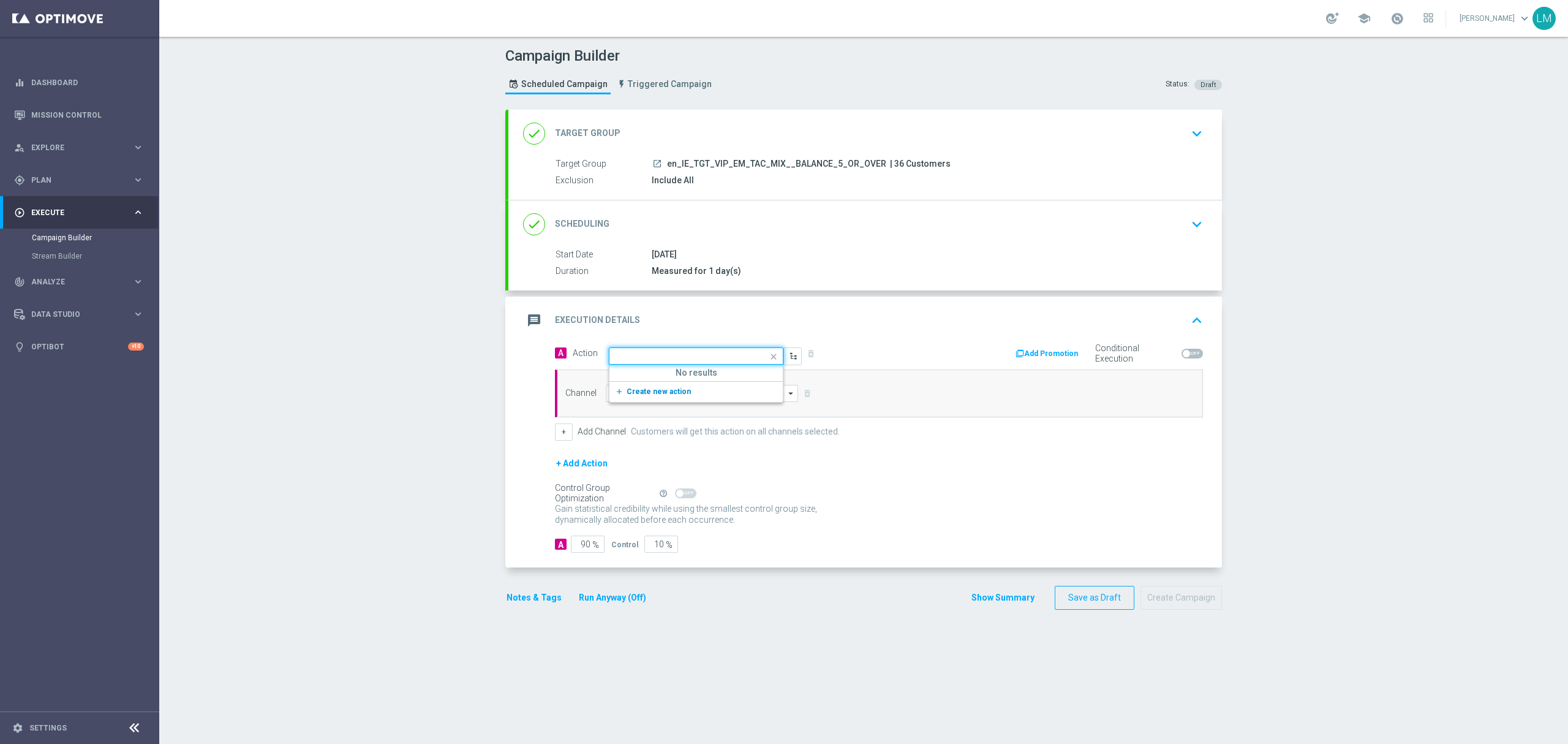
scroll to position [0, 0]
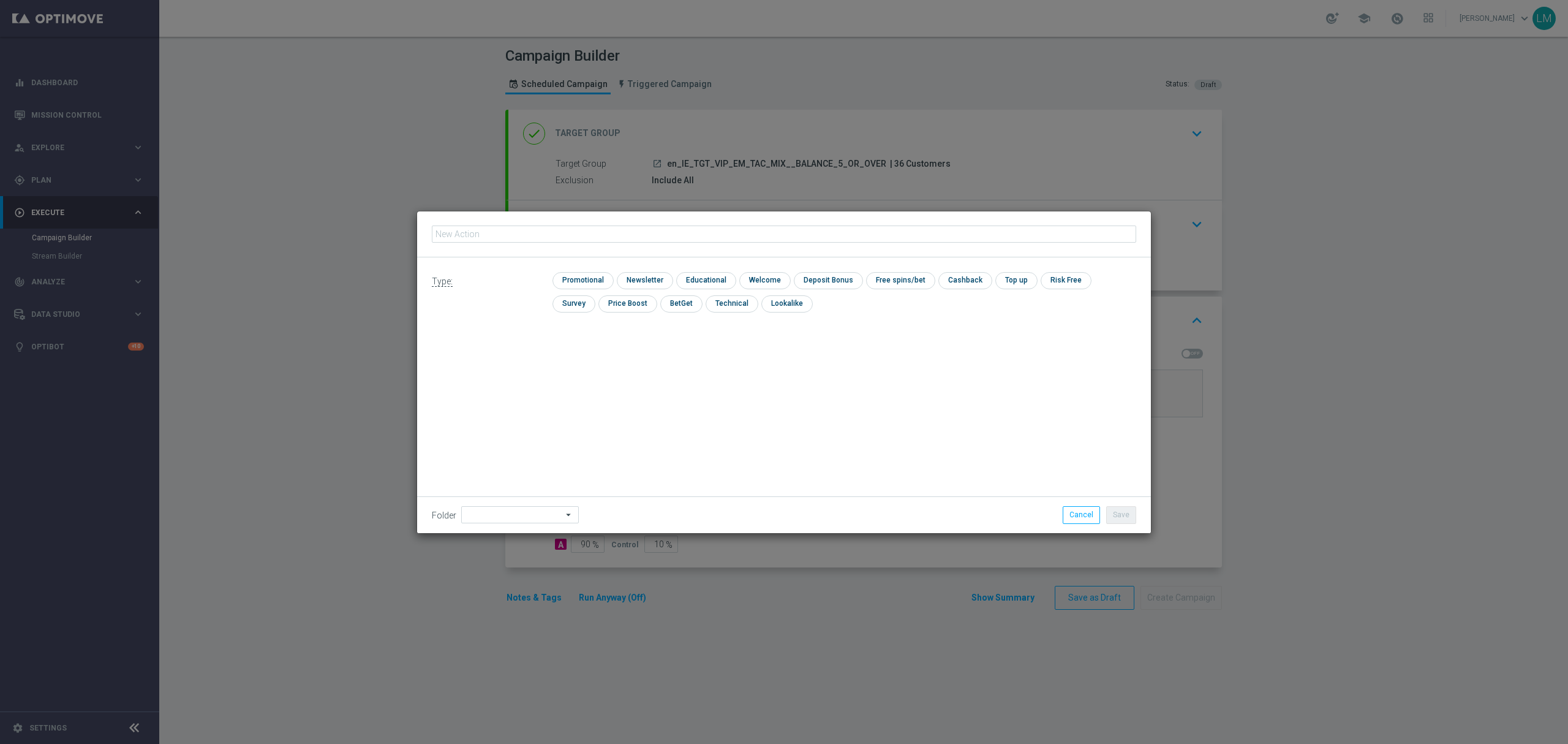
type input "en_IE_W41_10FS__VIP_EMA_TAC_GM"
click at [598, 279] on input "checkbox" at bounding box center [582, 281] width 58 height 17
checkbox input "true"
click at [1115, 508] on button "Save" at bounding box center [1121, 514] width 30 height 17
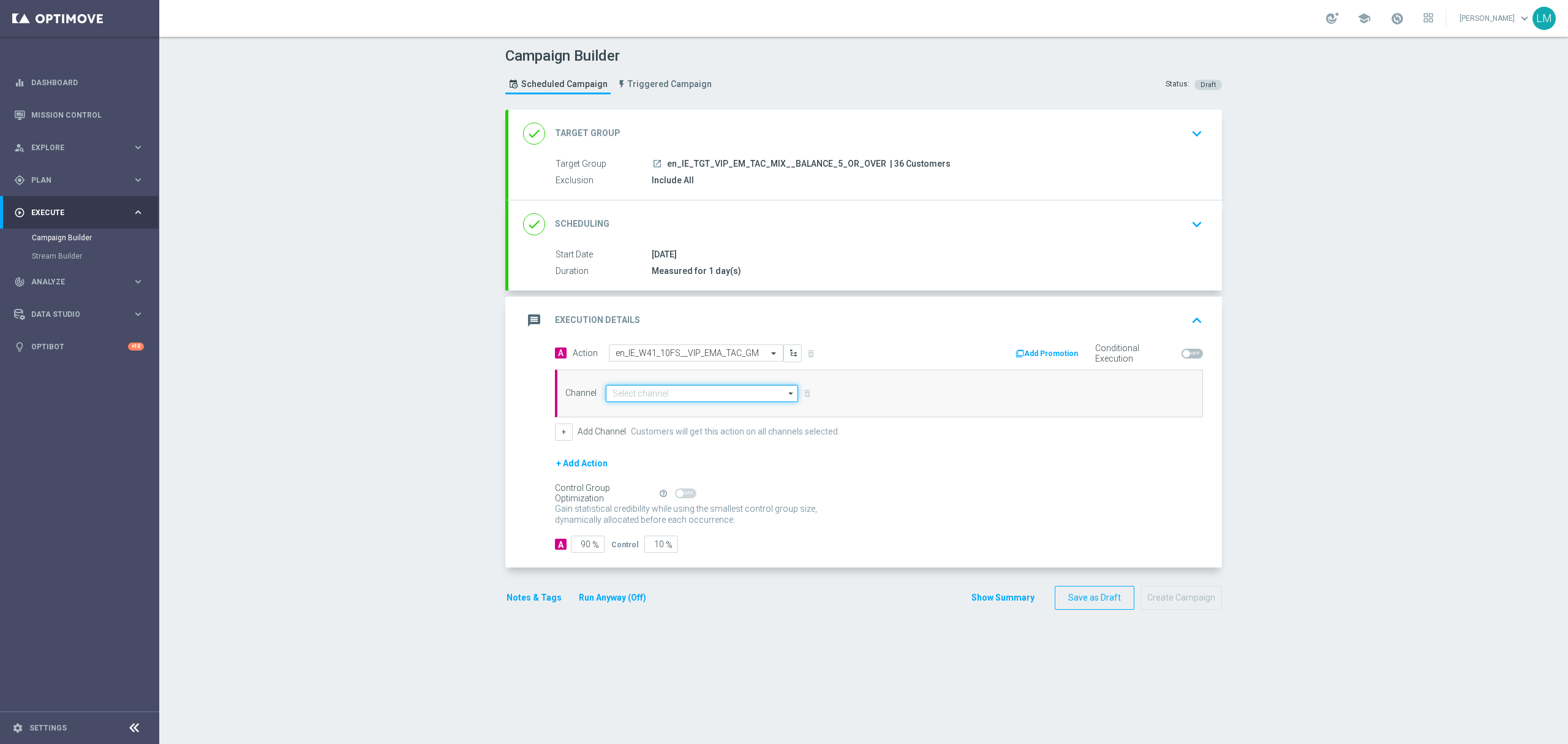
click at [625, 398] on input at bounding box center [702, 393] width 192 height 17
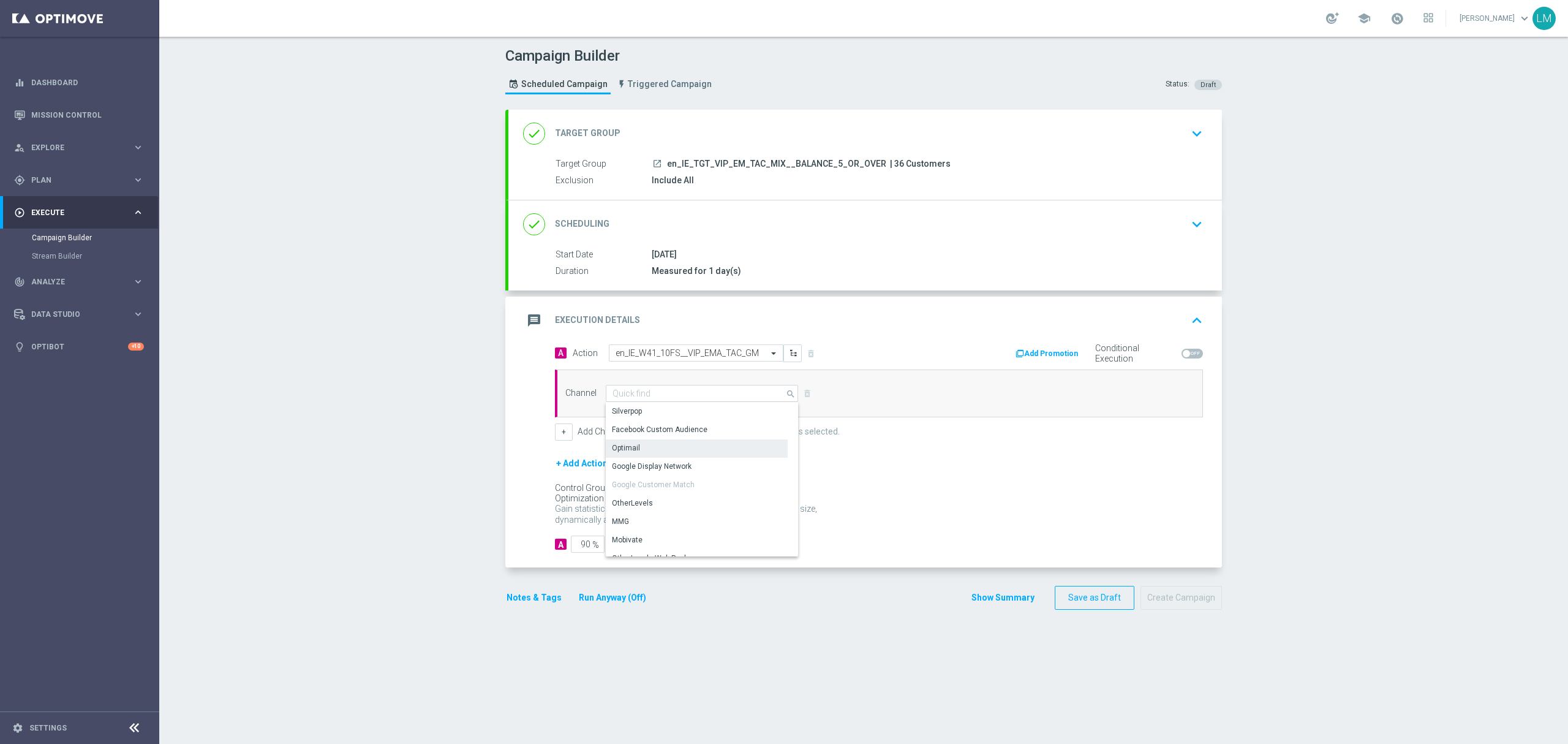
click at [647, 446] on div "Optimail" at bounding box center [697, 447] width 182 height 17
type input "Optimail"
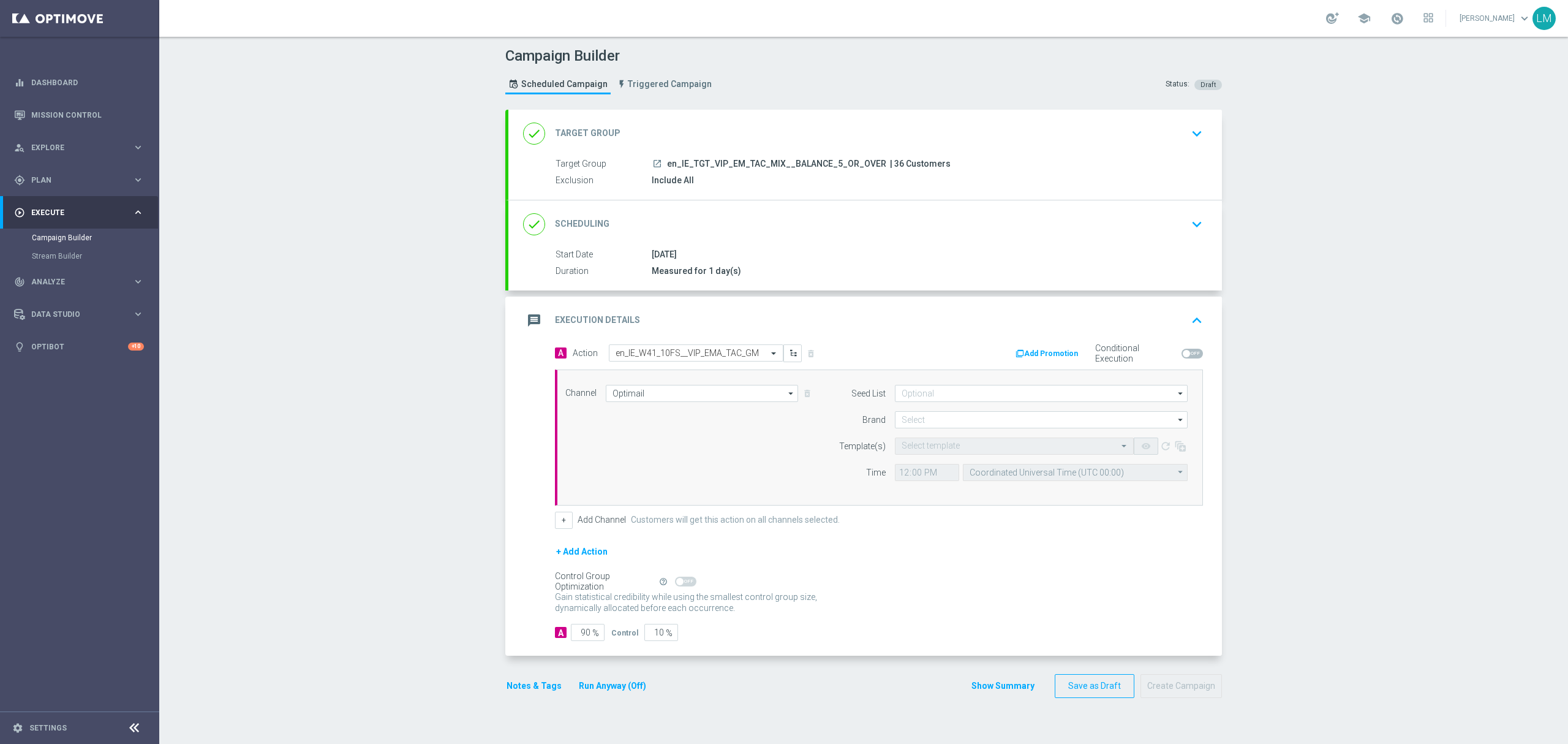
click at [570, 555] on button "+ Add Action" at bounding box center [582, 551] width 54 height 15
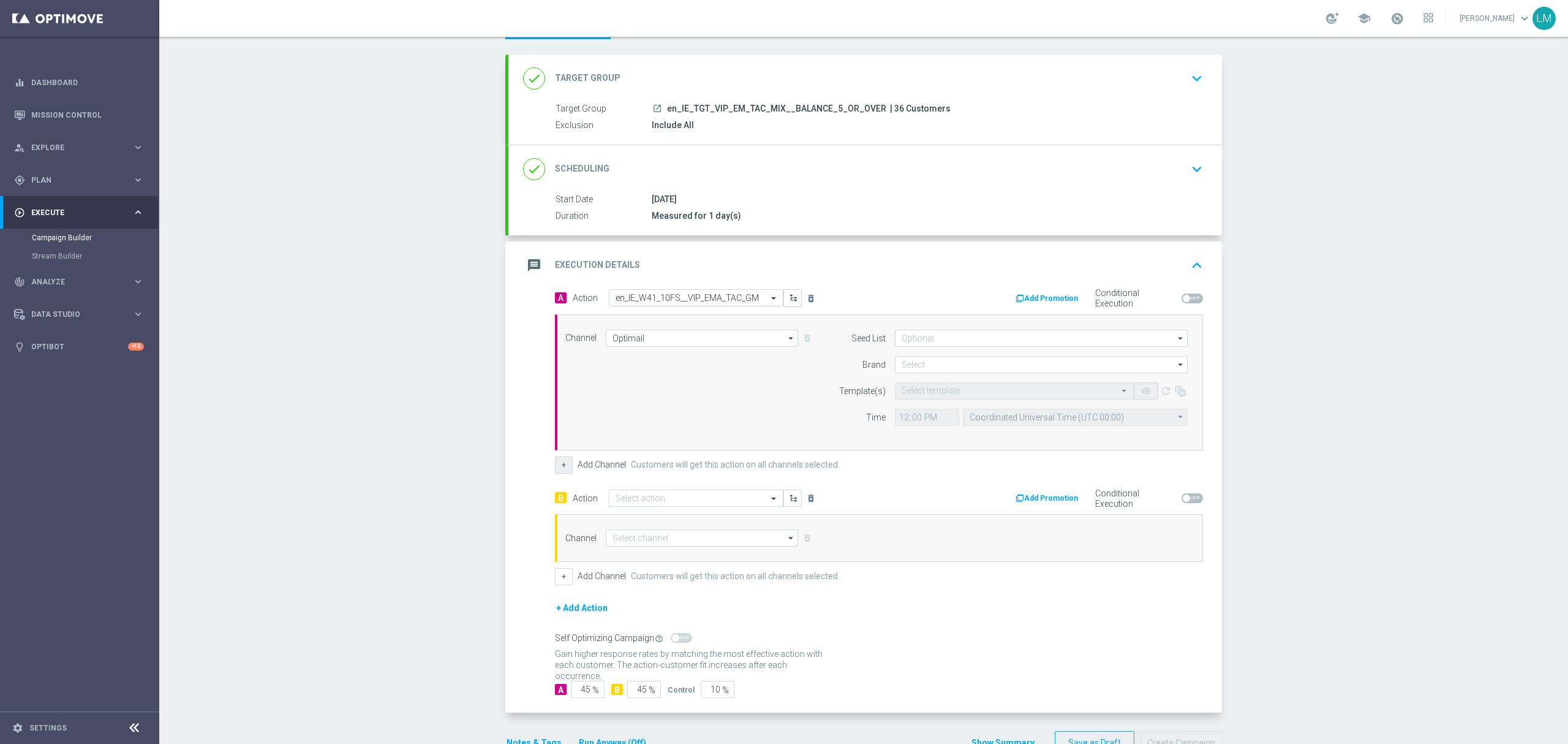
scroll to position [81, 0]
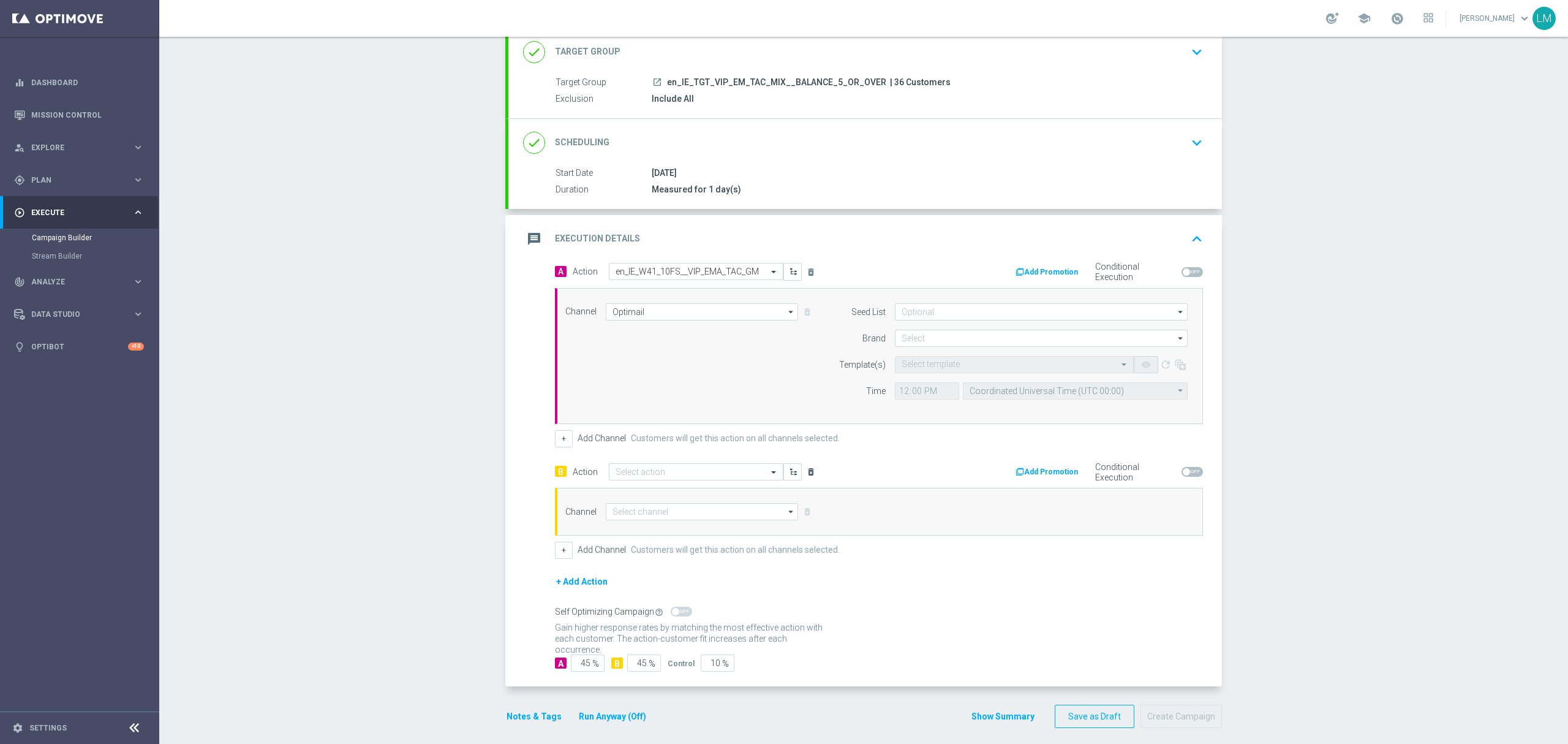
click at [806, 472] on icon "delete_forever" at bounding box center [811, 472] width 10 height 10
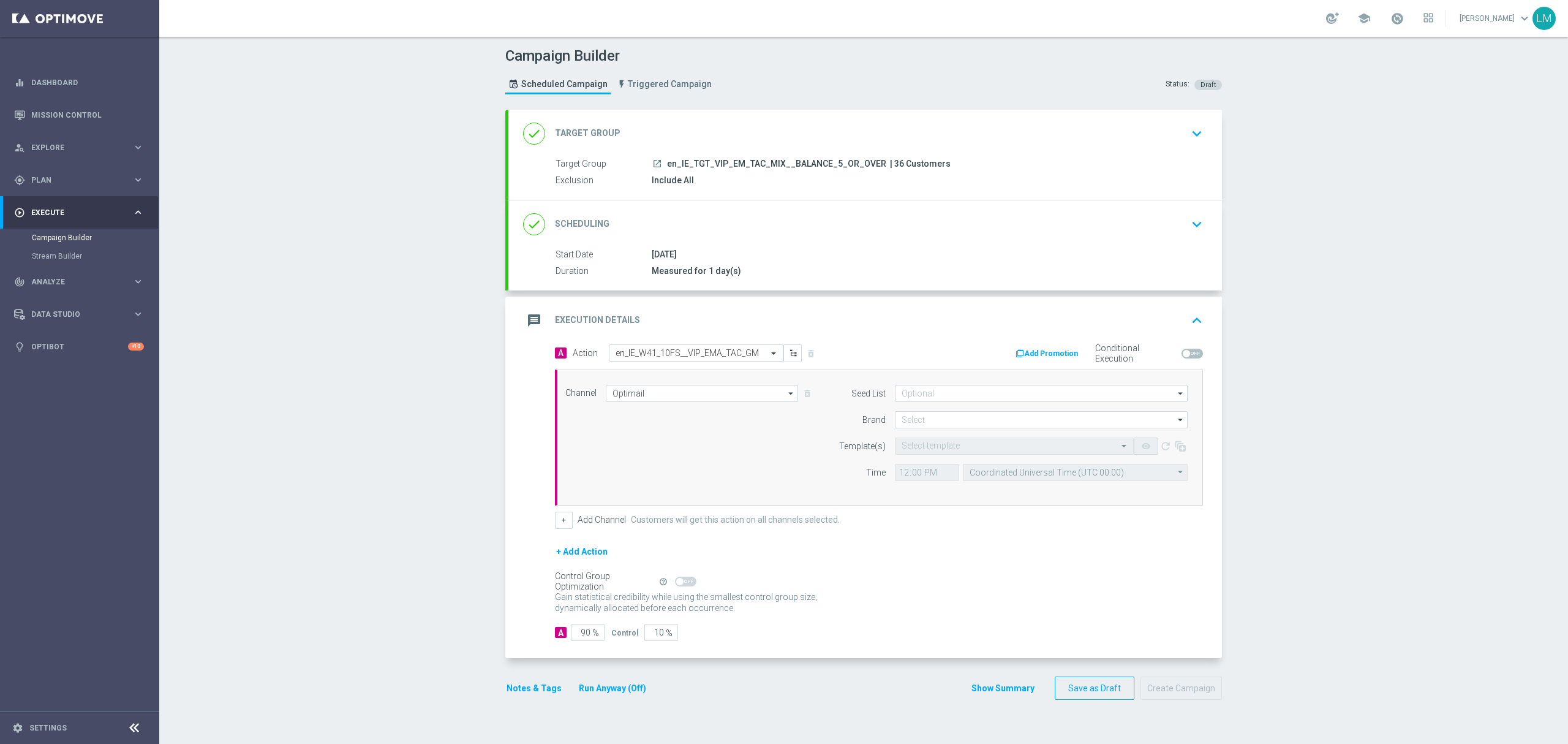
scroll to position [0, 0]
click at [901, 419] on input at bounding box center [1041, 419] width 292 height 17
click at [910, 451] on div "lottoland" at bounding box center [1041, 456] width 293 height 17
type input "lottoland"
click at [697, 461] on div "Channel Optimail Optimail arrow_drop_down Drag here to set row groups Drag here…" at bounding box center [877, 437] width 641 height 106
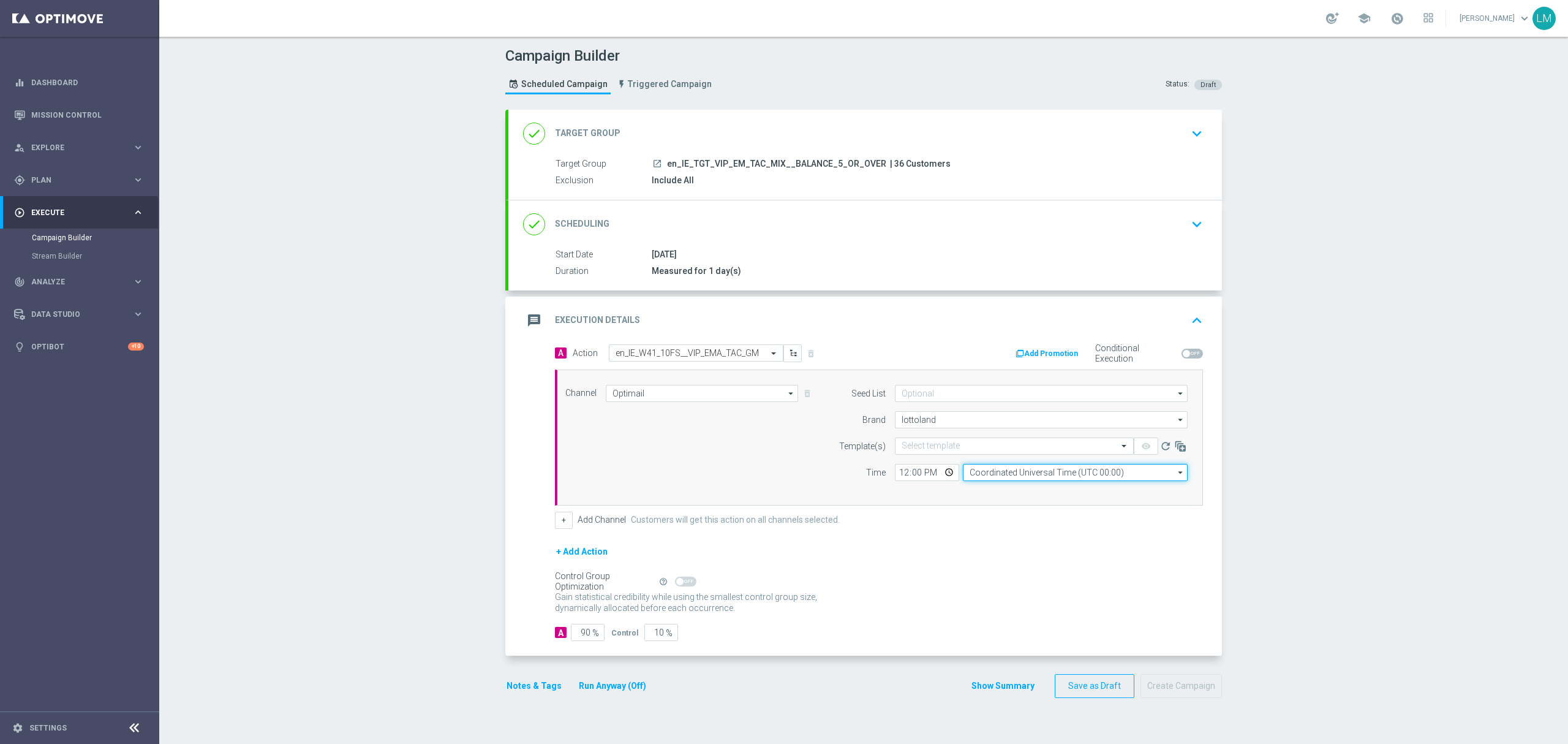
click at [983, 475] on input "Coordinated Universal Time (UTC 00:00)" at bounding box center [1075, 472] width 225 height 17
click at [1008, 502] on div "Central European Time ([GEOGRAPHIC_DATA]) (UTC +02:00)" at bounding box center [1075, 558] width 225 height 154
click at [1010, 495] on div "Central European Time ([GEOGRAPHIC_DATA]) (UTC +02:00)" at bounding box center [1068, 490] width 200 height 11
type input "Central European Time ([GEOGRAPHIC_DATA]) (UTC +02:00)"
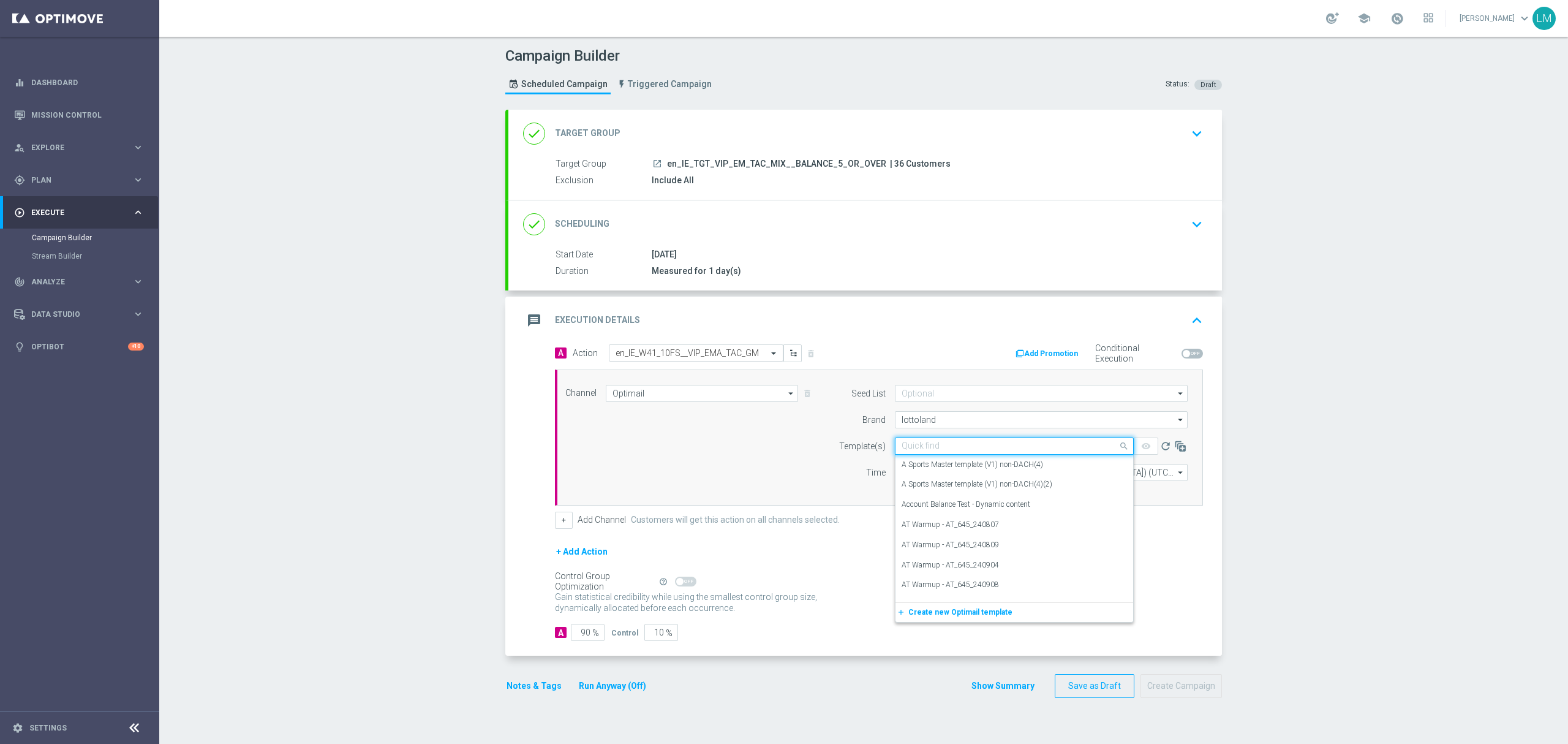
click at [917, 441] on div "Quick find" at bounding box center [920, 446] width 38 height 10
paste input "en_IE_W41_10FS__VIP_EMA_TAC_GM_BALANCE"
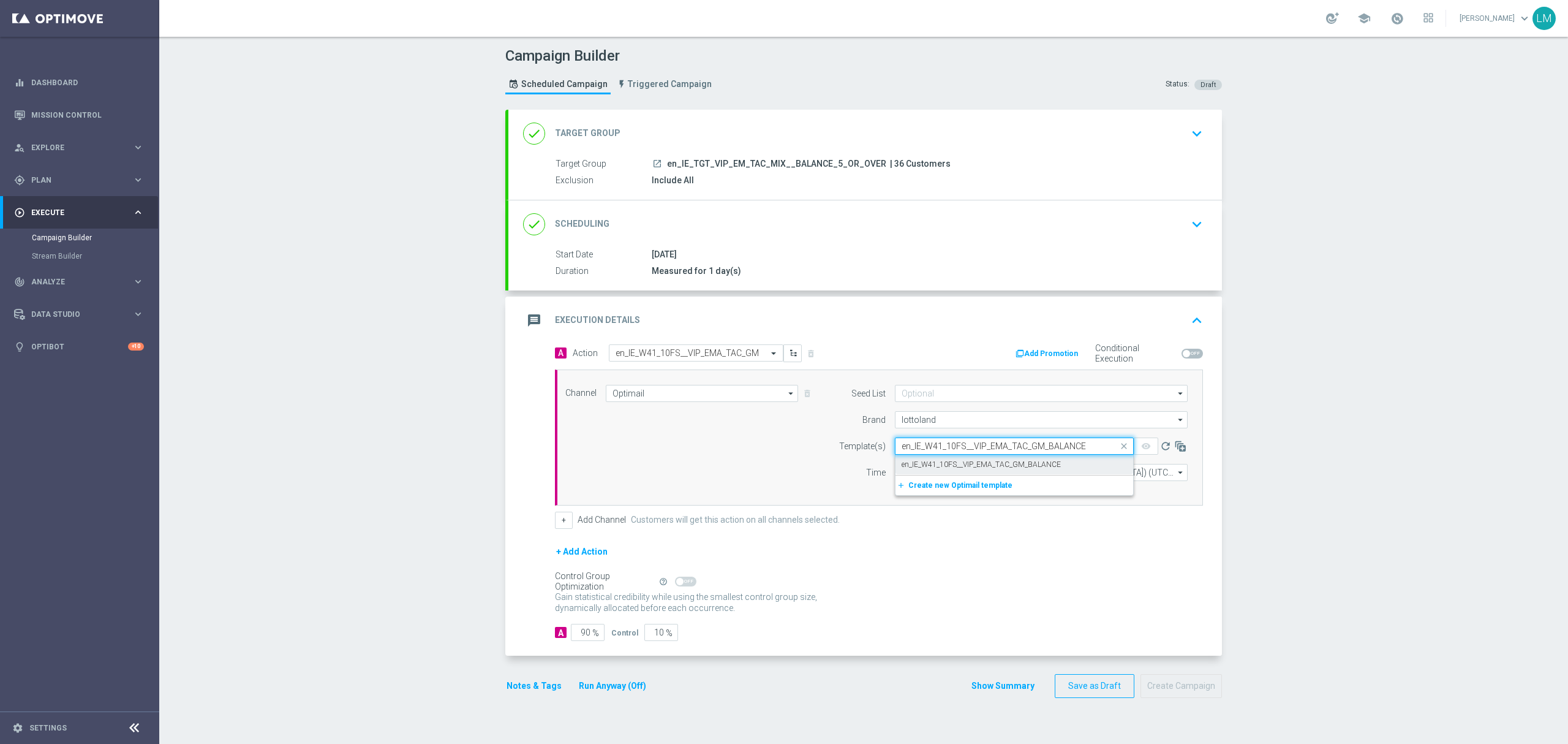
click at [926, 471] on div "en_IE_W41_10FS__VIP_EMA_TAC_GM_BALANCE" at bounding box center [1013, 465] width 226 height 20
type input "en_IE_W41_10FS__VIP_EMA_TAC_GM_BALANCE"
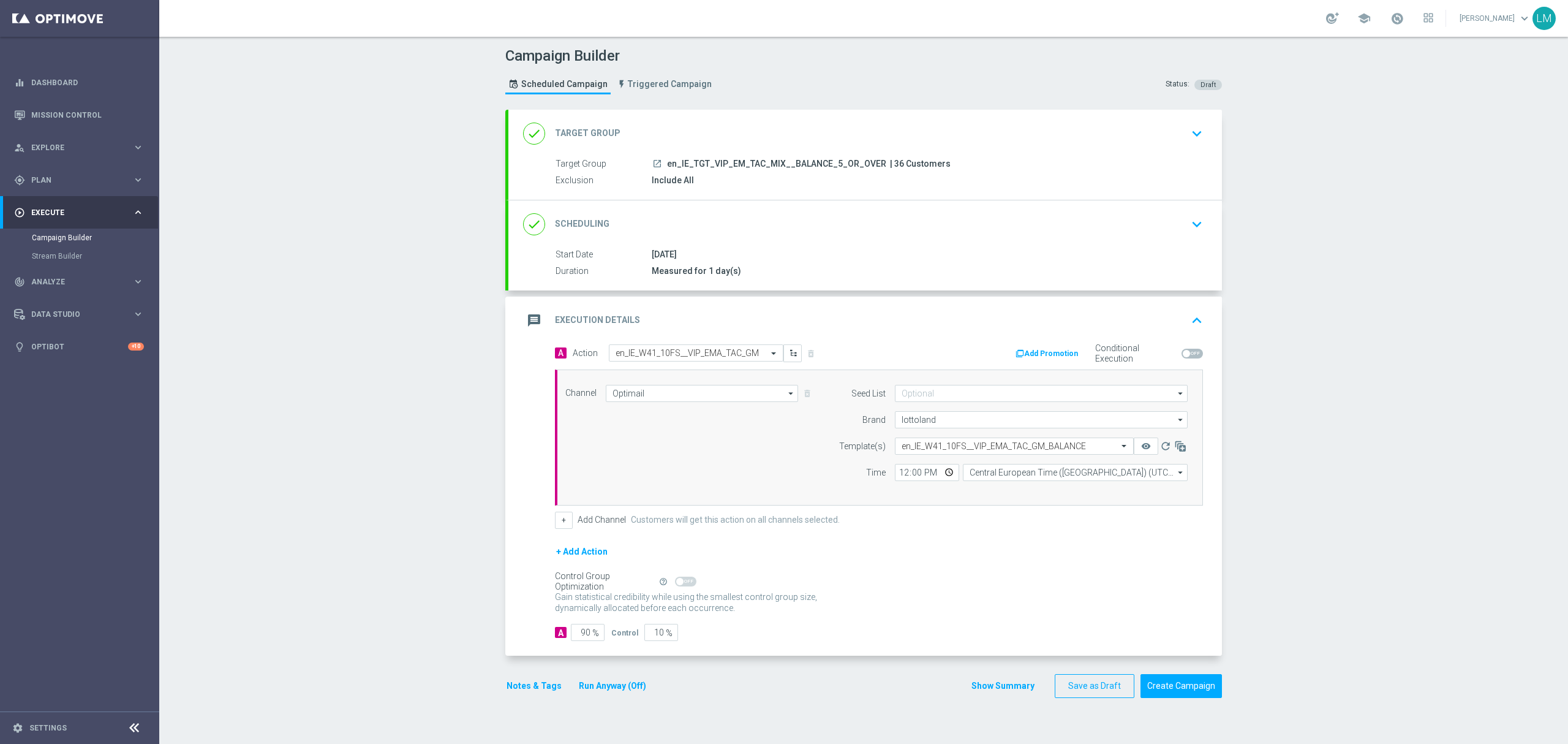
click at [1187, 353] on span at bounding box center [1192, 353] width 21 height 10
click at [1187, 353] on input "checkbox" at bounding box center [1192, 353] width 21 height 10
checkbox input "true"
click at [1062, 356] on button "Add Promotion" at bounding box center [1048, 353] width 68 height 14
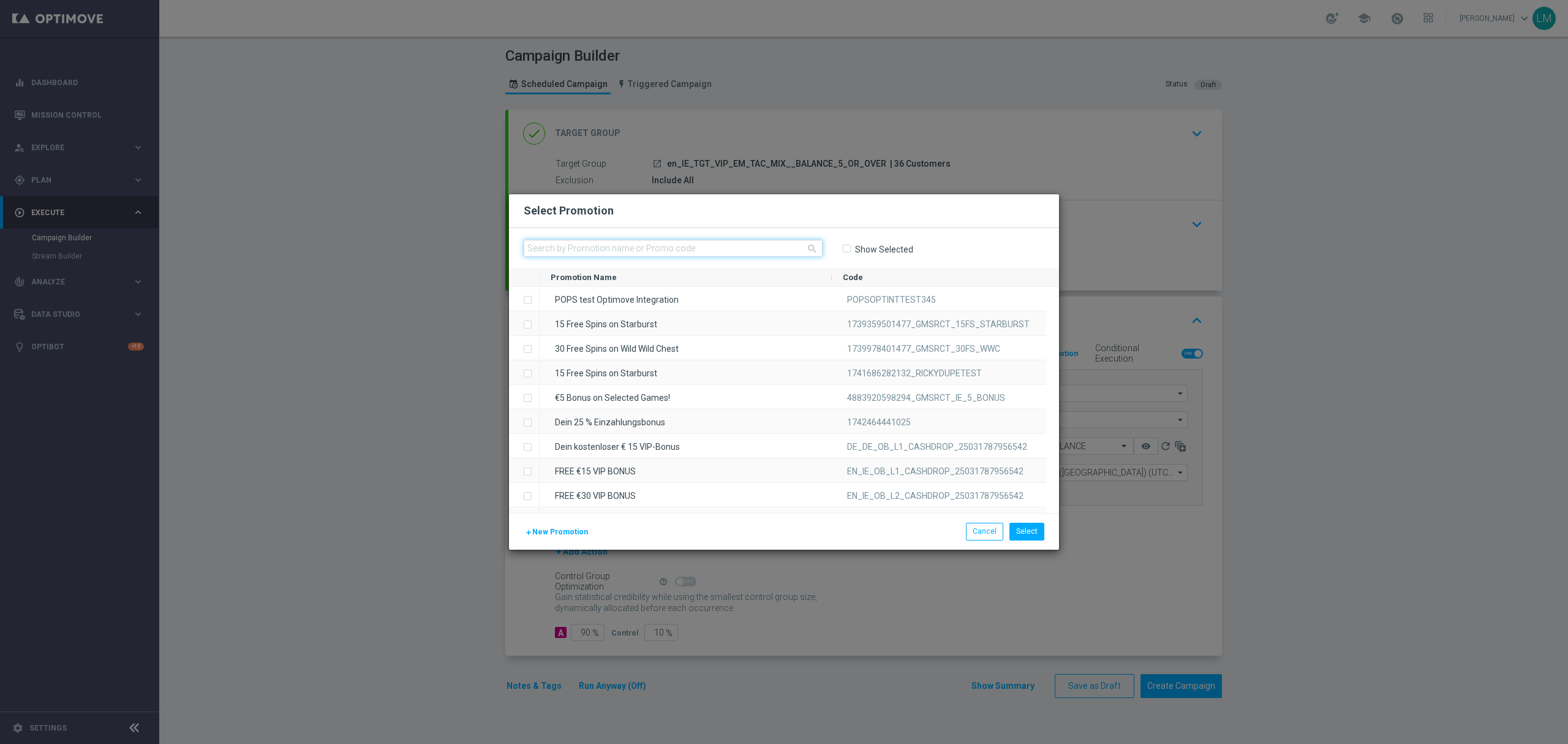
click at [726, 253] on input "text" at bounding box center [673, 248] width 299 height 17
paste input ""W41_25_VIPIE_10FS_B ""
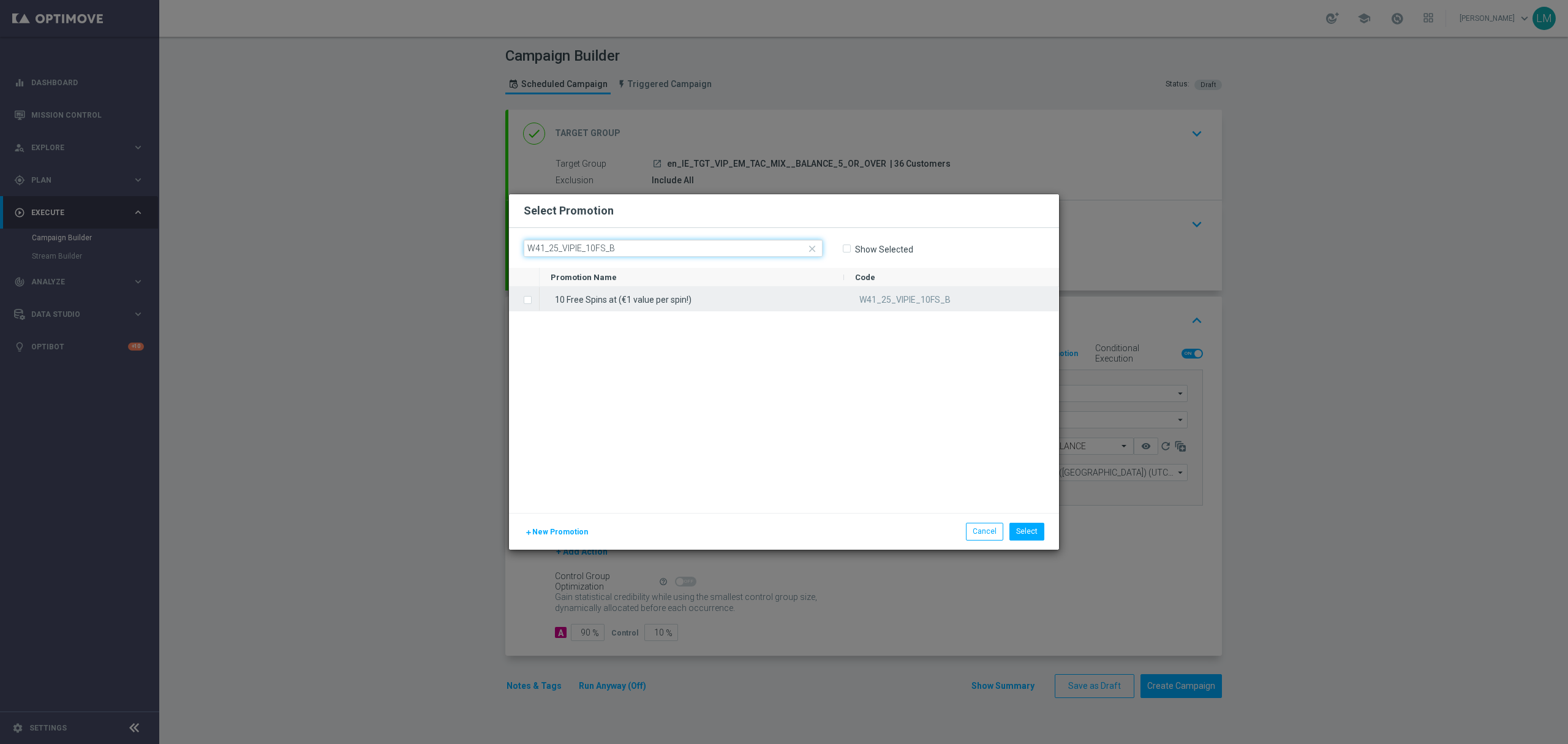
type input "W41_25_VIPIE_10FS_B"
click at [535, 301] on label "Press SPACE to select this row." at bounding box center [537, 300] width 4 height 11
click at [721, 363] on div "10 Free Spins at (€1 value per spin!) W41_25_VIPIE_10FS_B" at bounding box center [799, 399] width 519 height 226
click at [1026, 534] on button "Select" at bounding box center [1026, 531] width 35 height 17
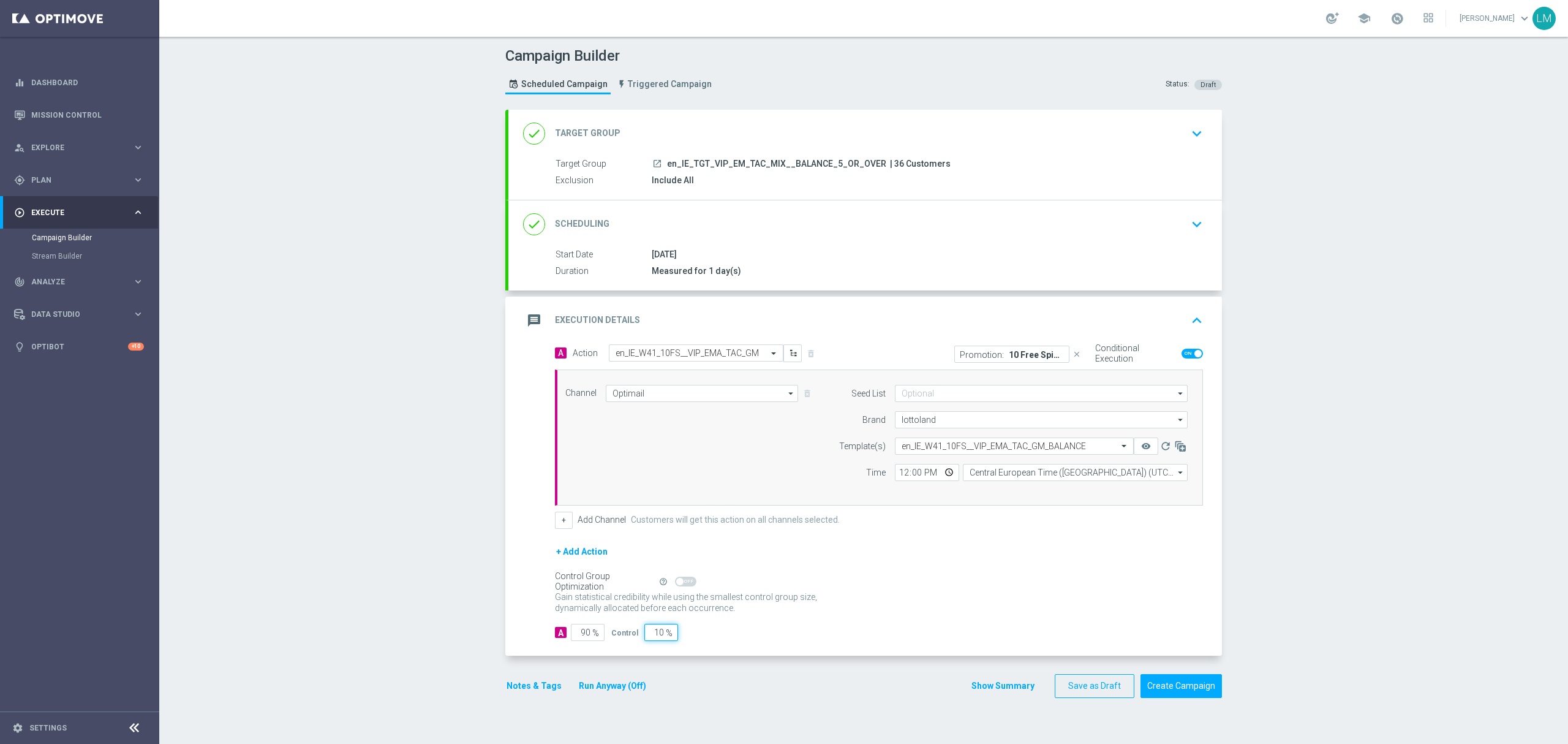
click at [650, 637] on input "10" at bounding box center [661, 632] width 34 height 17
type input "0"
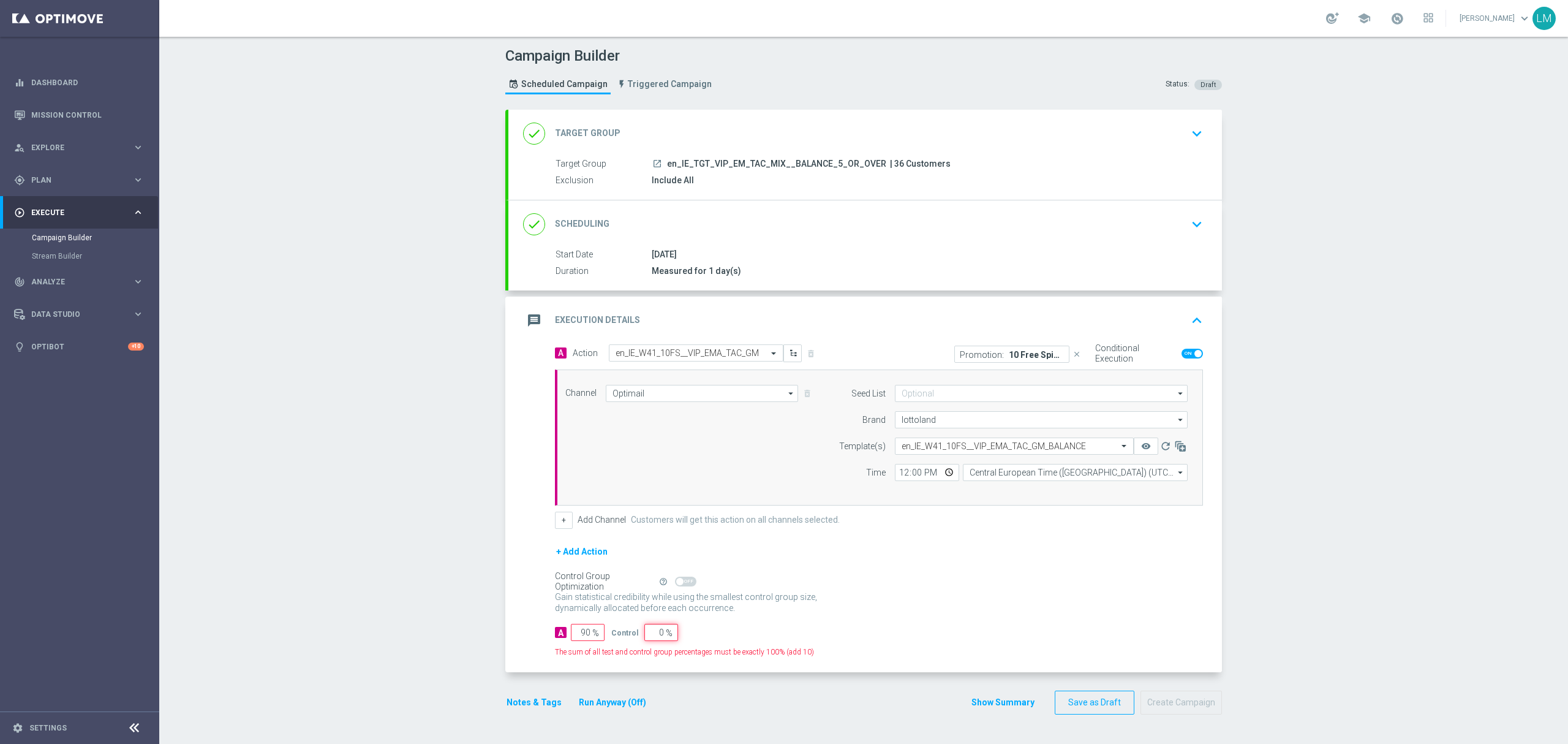
type input "100"
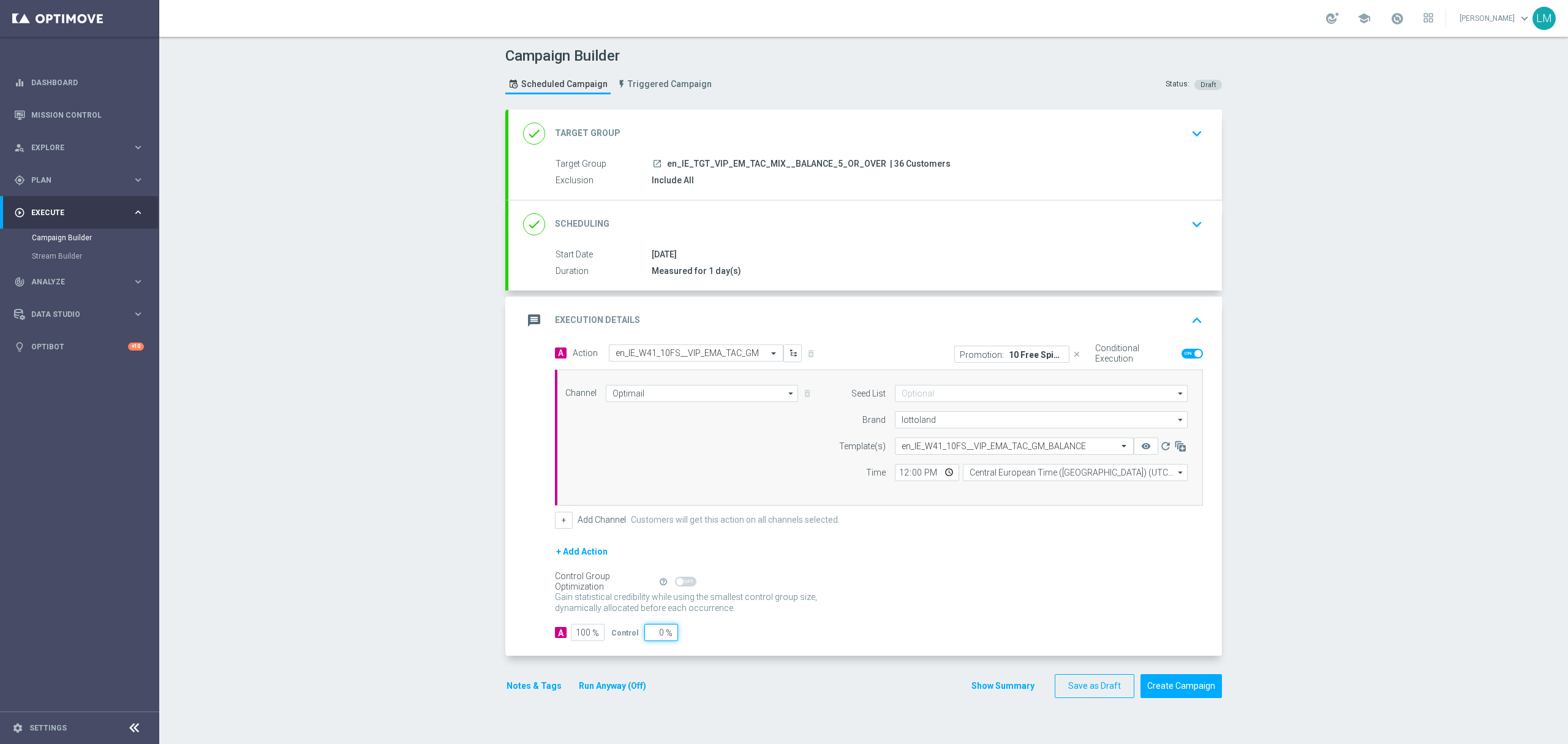
type input "0"
click at [839, 537] on form "A Action Select action en_IE_W41_10FS__VIP_EMA_TAC_GM delete_forever Promotion:…" at bounding box center [878, 492] width 648 height 297
click at [939, 473] on input "12:00" at bounding box center [927, 472] width 64 height 17
type input "18:00"
click at [1055, 551] on div "+ Add Action" at bounding box center [878, 559] width 648 height 30
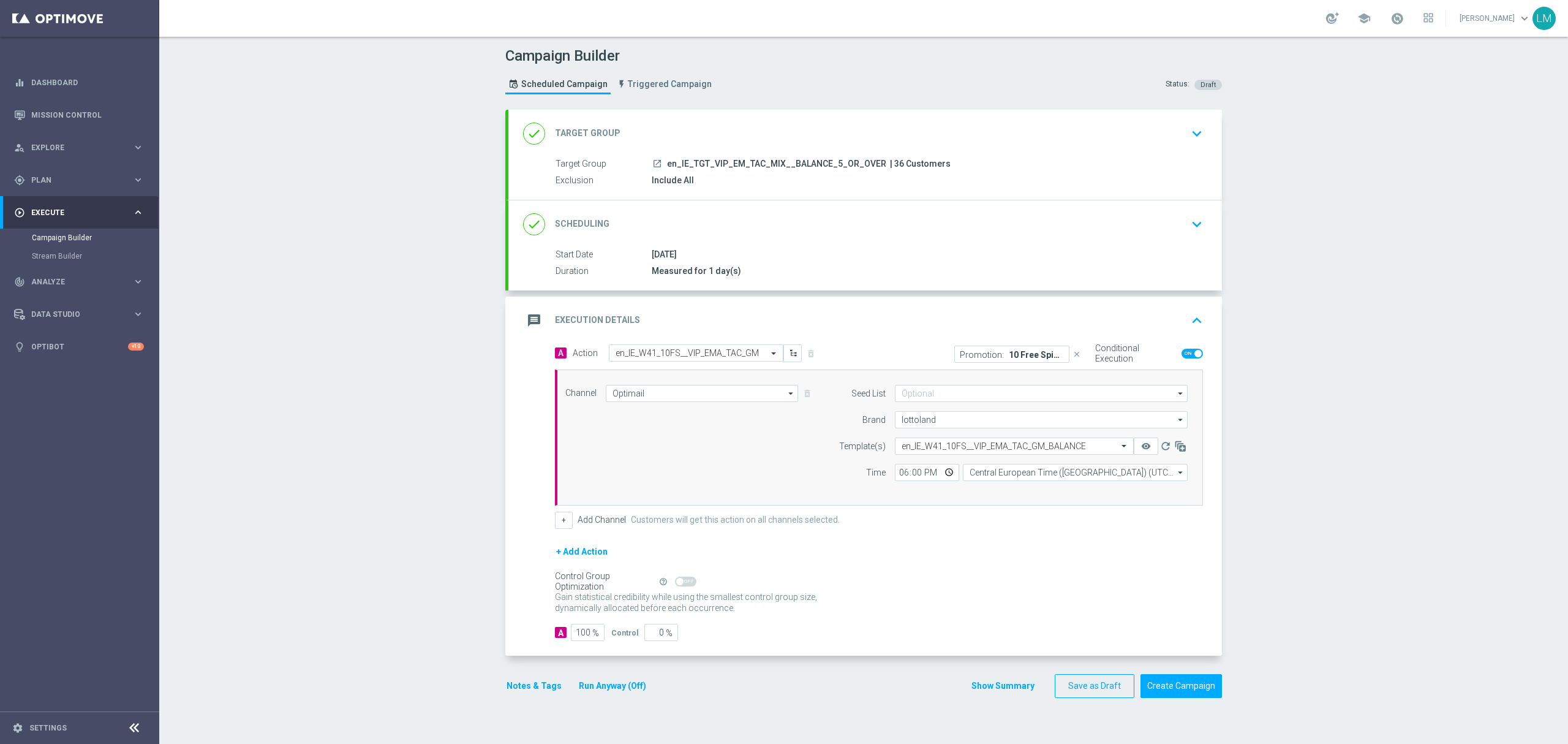
click at [670, 488] on div "Channel Optimail Optimail arrow_drop_down Drag here to set row groups Drag here…" at bounding box center [877, 437] width 641 height 106
click at [1141, 447] on icon "remove_red_eye" at bounding box center [1146, 446] width 10 height 10
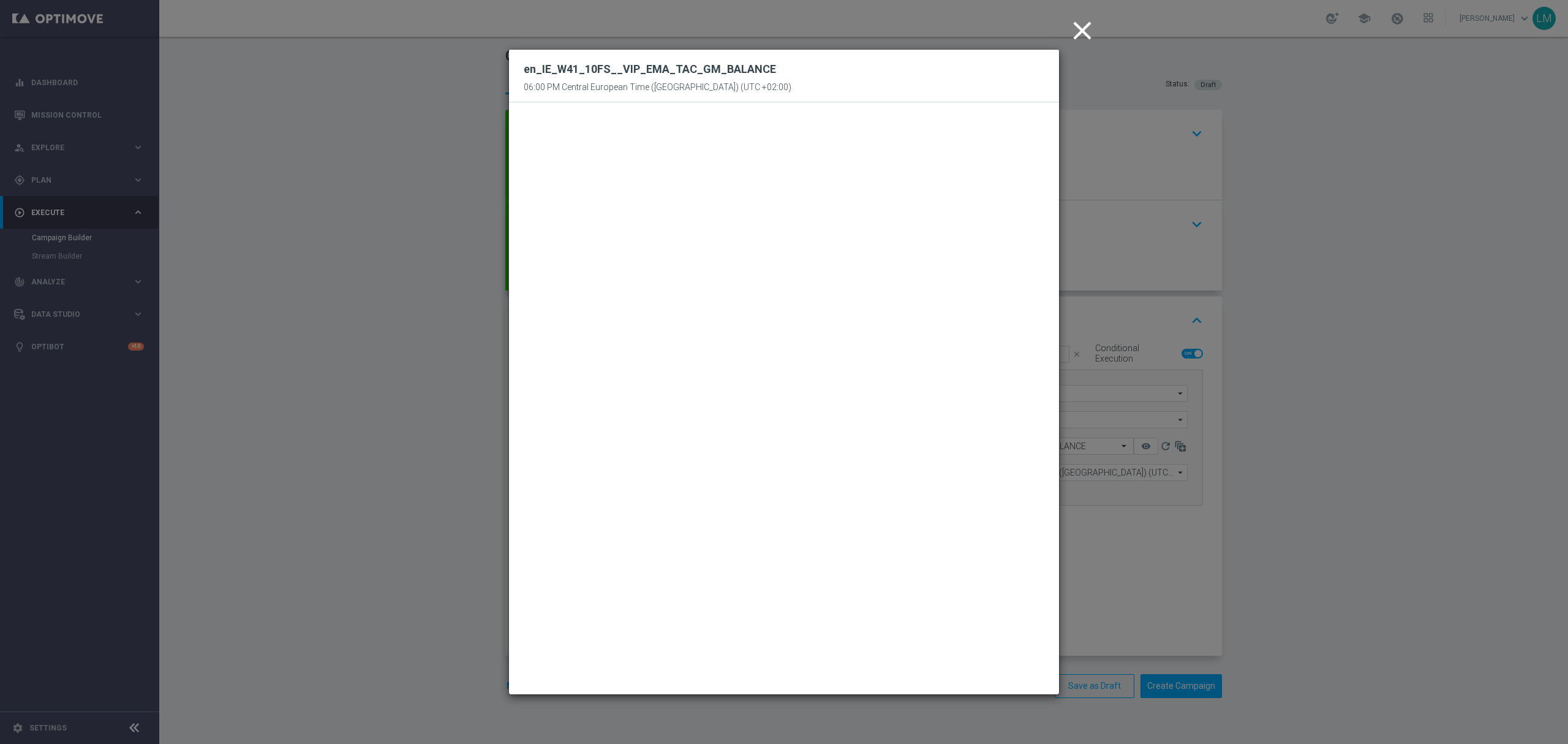
click at [1076, 20] on icon "close" at bounding box center [1082, 30] width 30 height 30
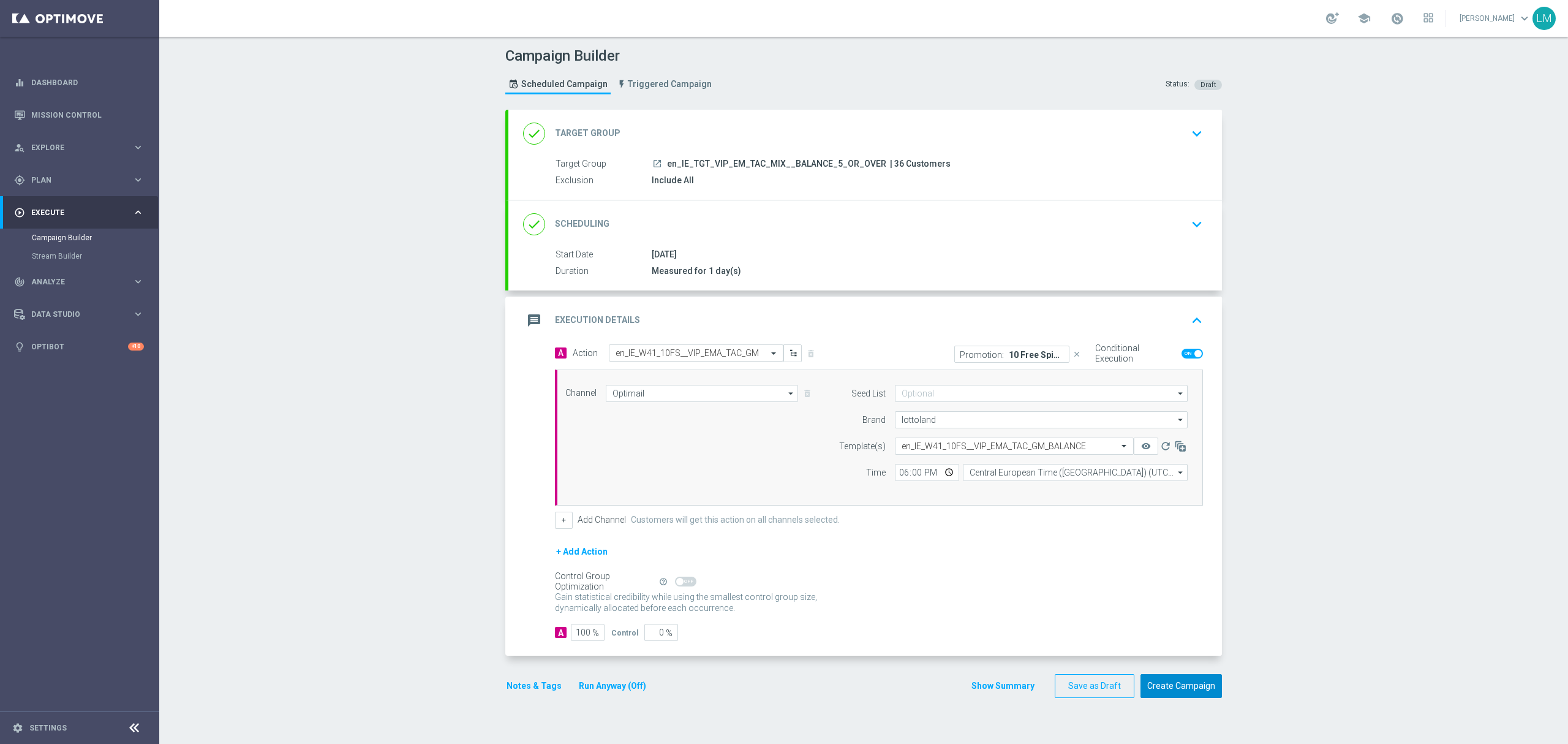
click at [1161, 693] on button "Create Campaign" at bounding box center [1181, 686] width 81 height 24
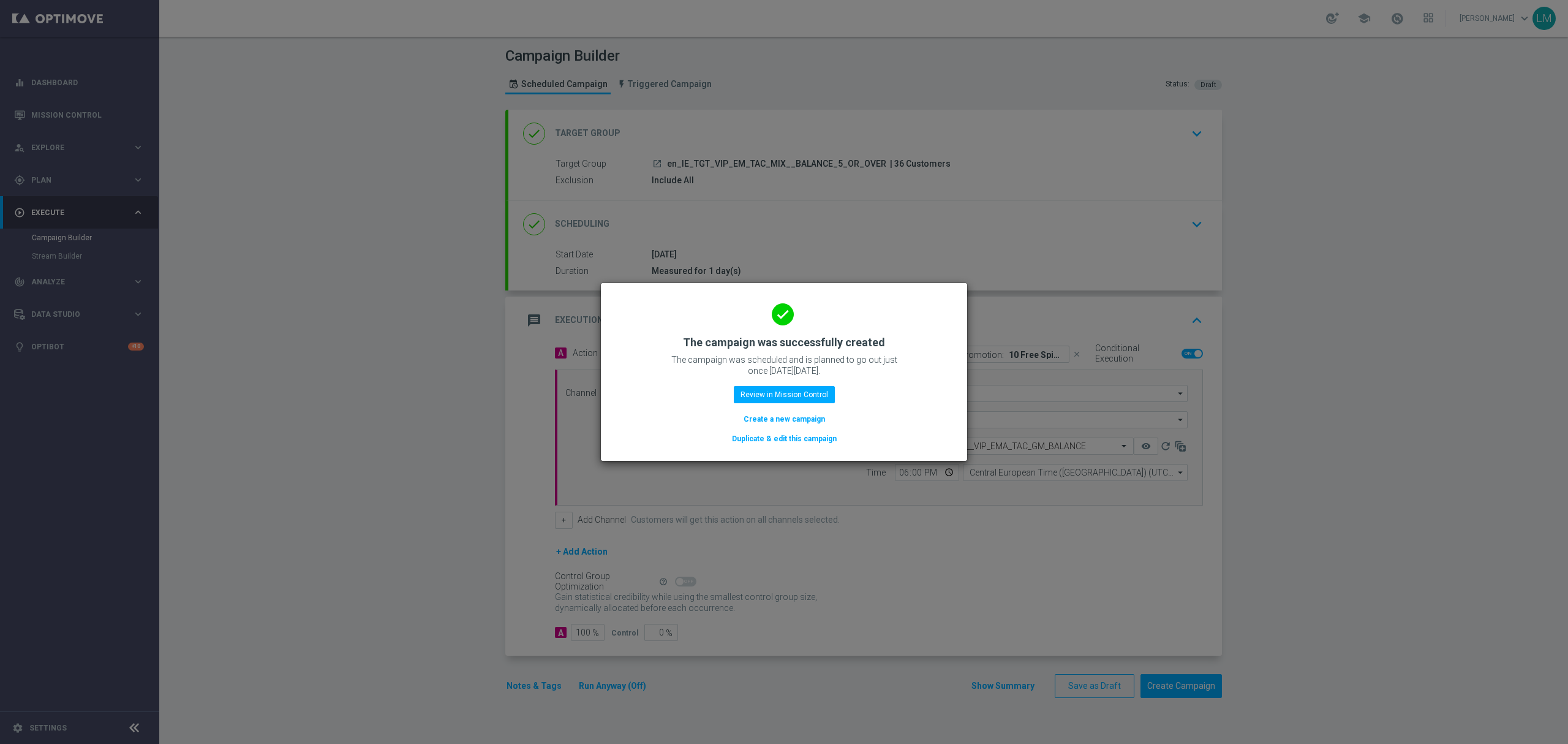
click at [822, 424] on button "Create a new campaign" at bounding box center [784, 419] width 84 height 14
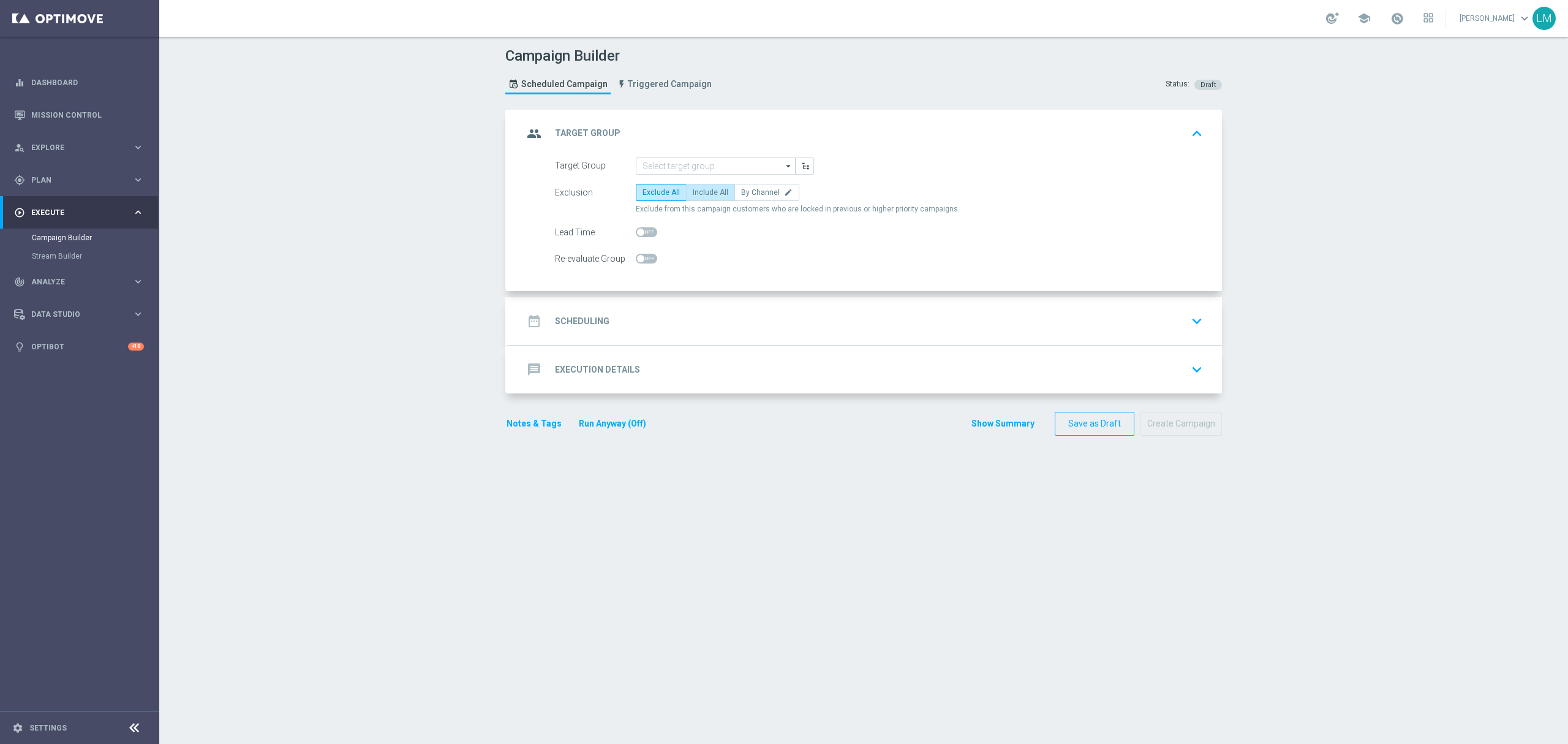
click at [714, 192] on span "Include All" at bounding box center [710, 192] width 36 height 8
click at [701, 192] on input "Include All" at bounding box center [696, 194] width 8 height 8
radio input "true"
click at [703, 162] on input at bounding box center [715, 166] width 160 height 17
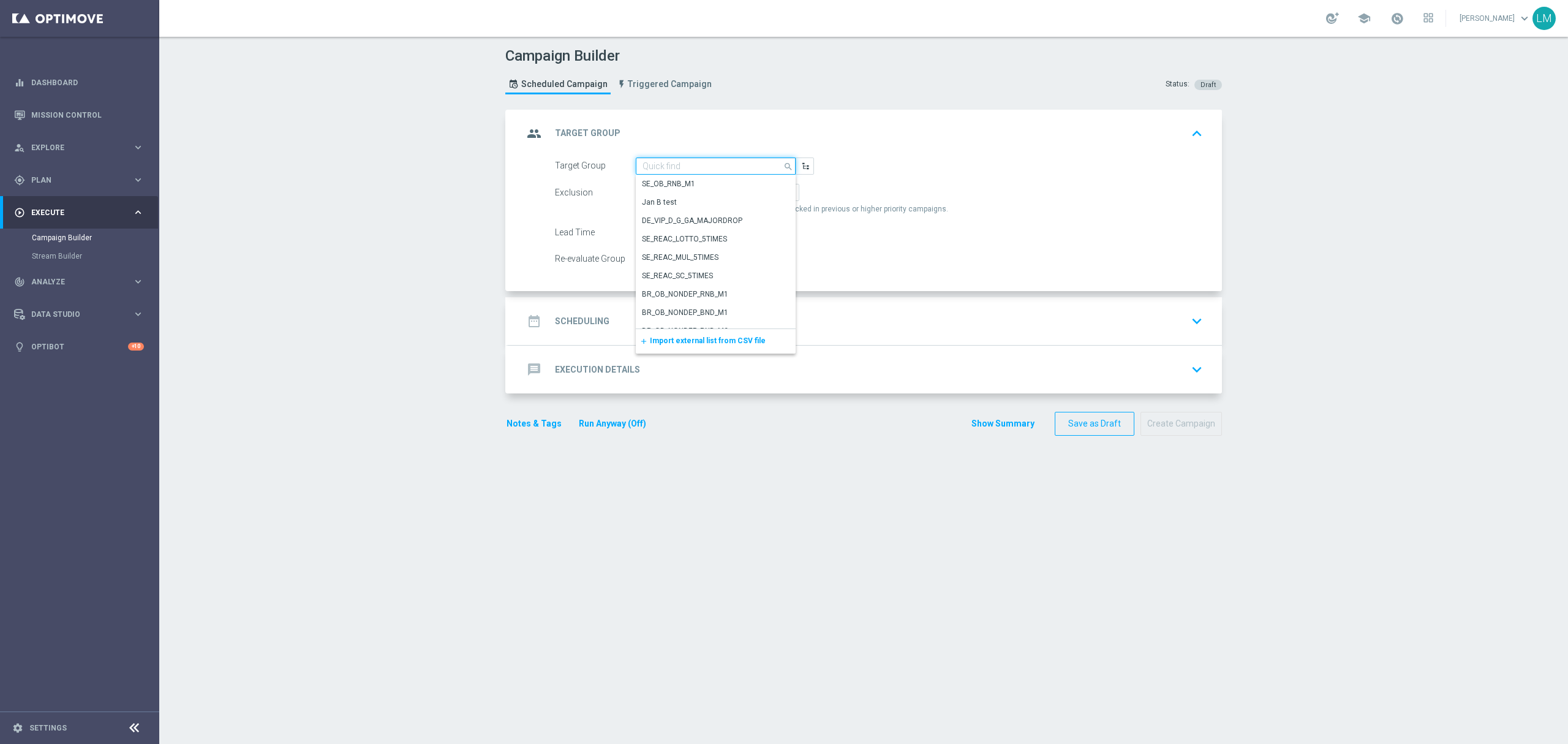
paste input "en_IE_TGT_VIP_EM_TAC_MIX__BALANCE_UNDER_5"
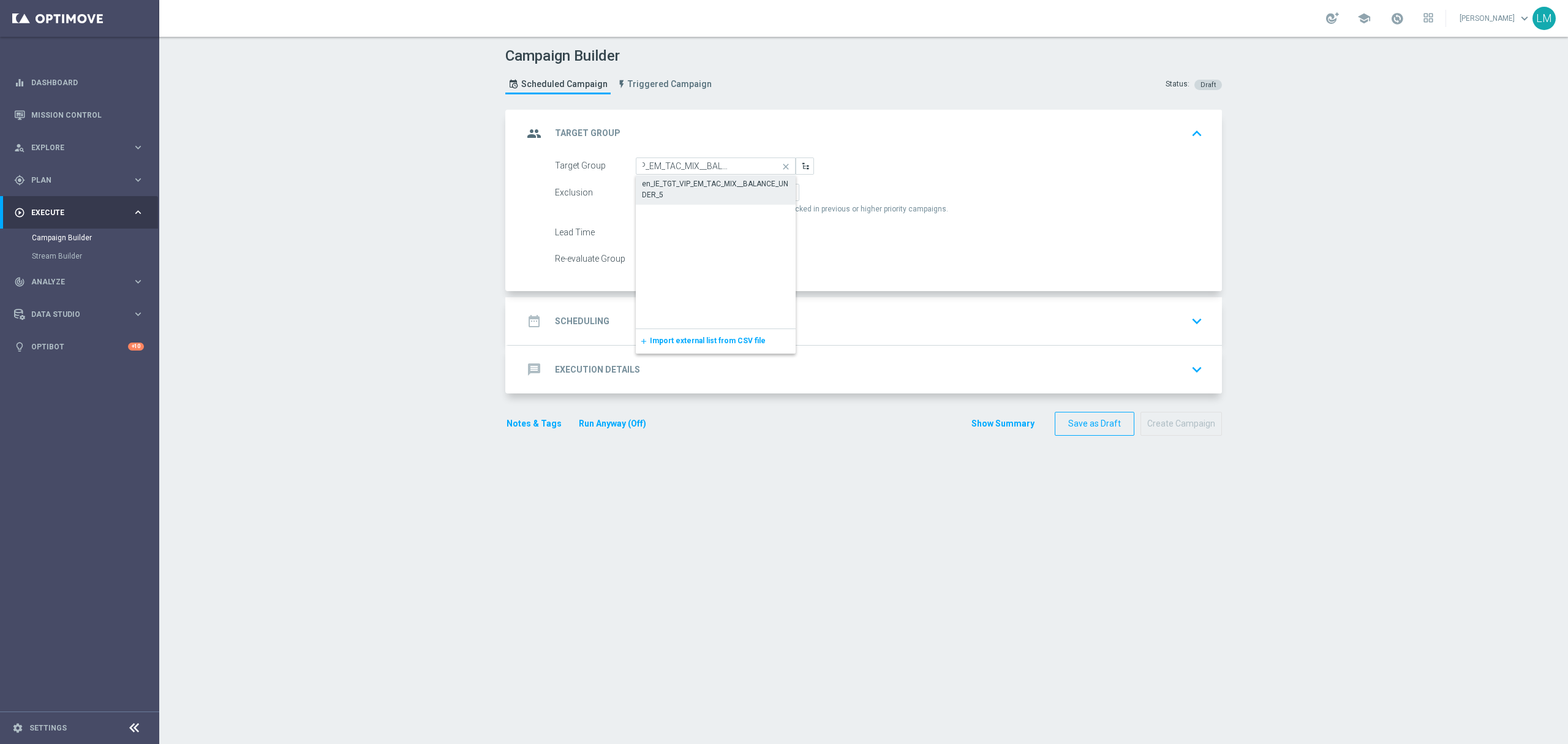
click at [702, 177] on div "en_IE_TGT_VIP_EM_TAC_MIX__BALANCE_UNDER_5" at bounding box center [716, 189] width 161 height 28
type input "en_IE_TGT_VIP_EM_TAC_MIX__BALANCE_UNDER_5"
click at [715, 329] on div "date_range Scheduling keyboard_arrow_down" at bounding box center [865, 321] width 684 height 24
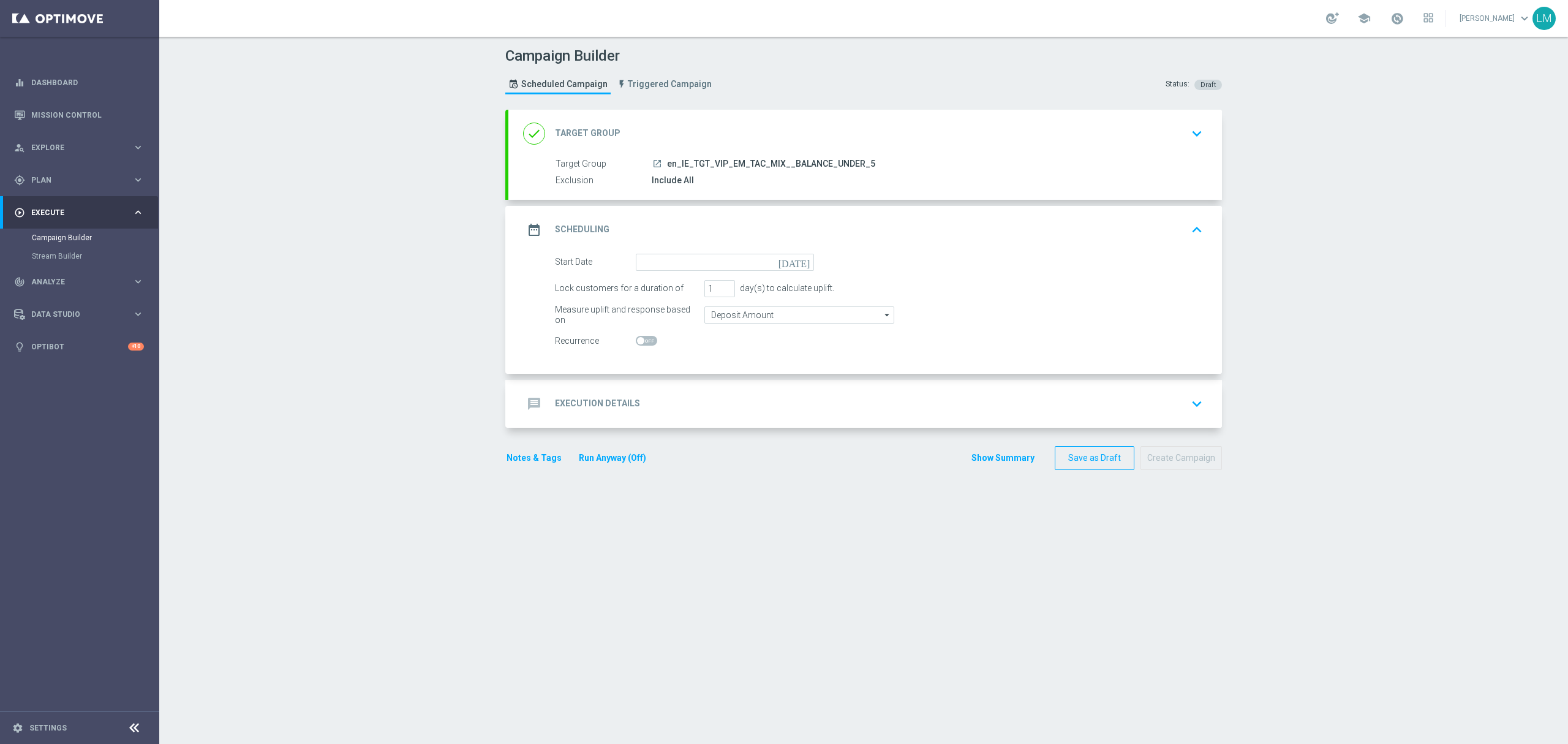
click at [797, 267] on icon "[DATE]" at bounding box center [796, 260] width 36 height 14
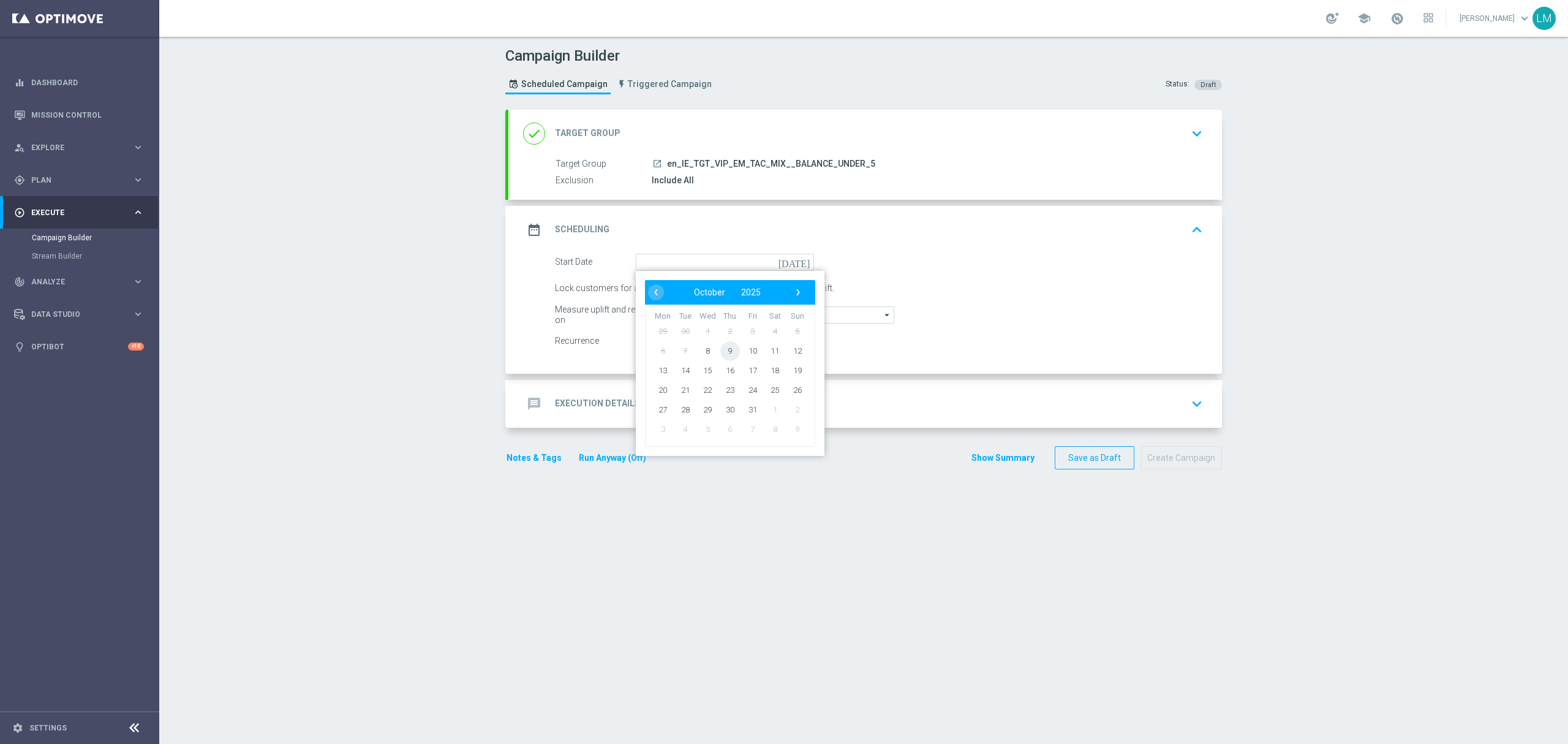
click at [720, 348] on span "9" at bounding box center [729, 350] width 19 height 19
type input "[DATE]"
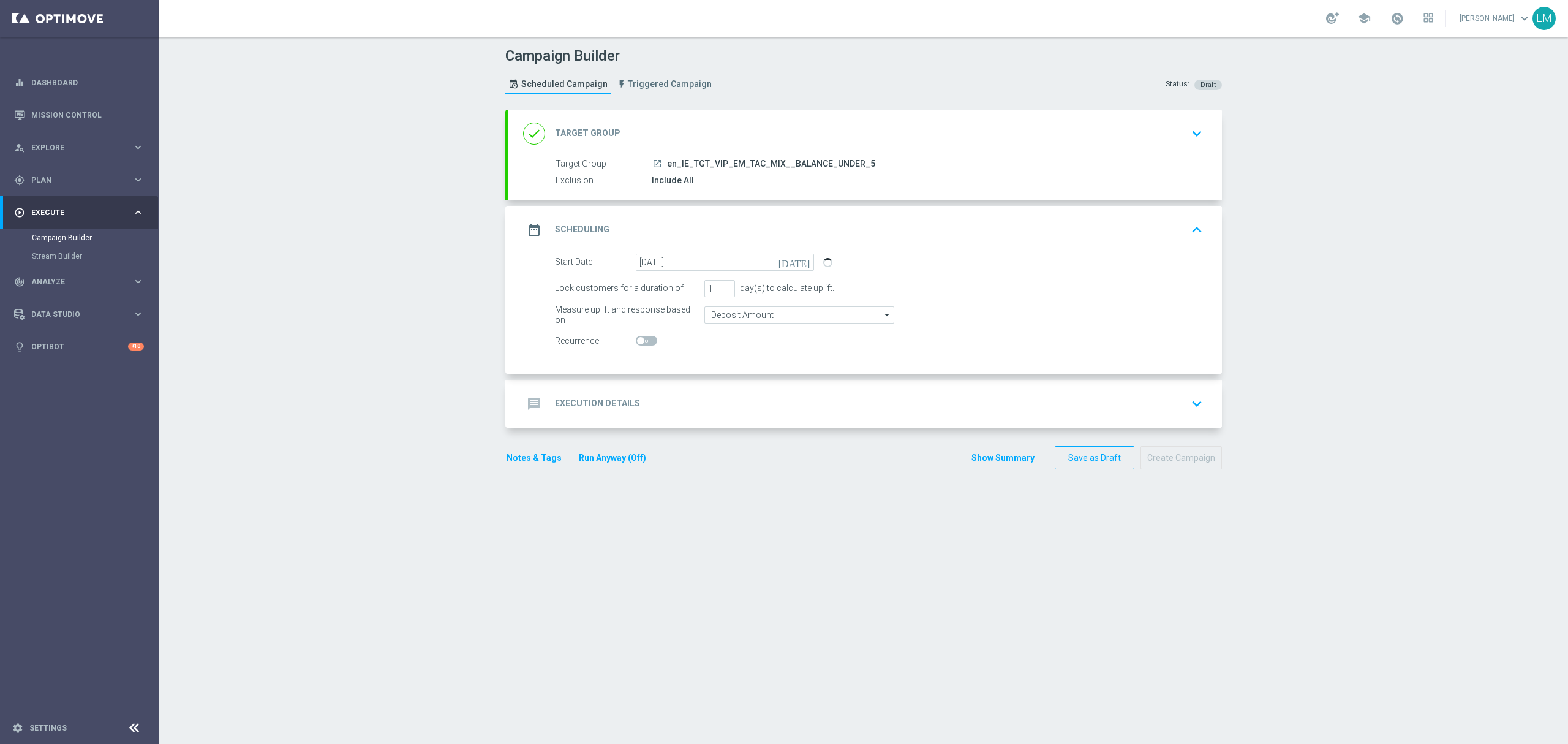
click at [718, 402] on div "message Execution Details keyboard_arrow_down" at bounding box center [865, 404] width 684 height 24
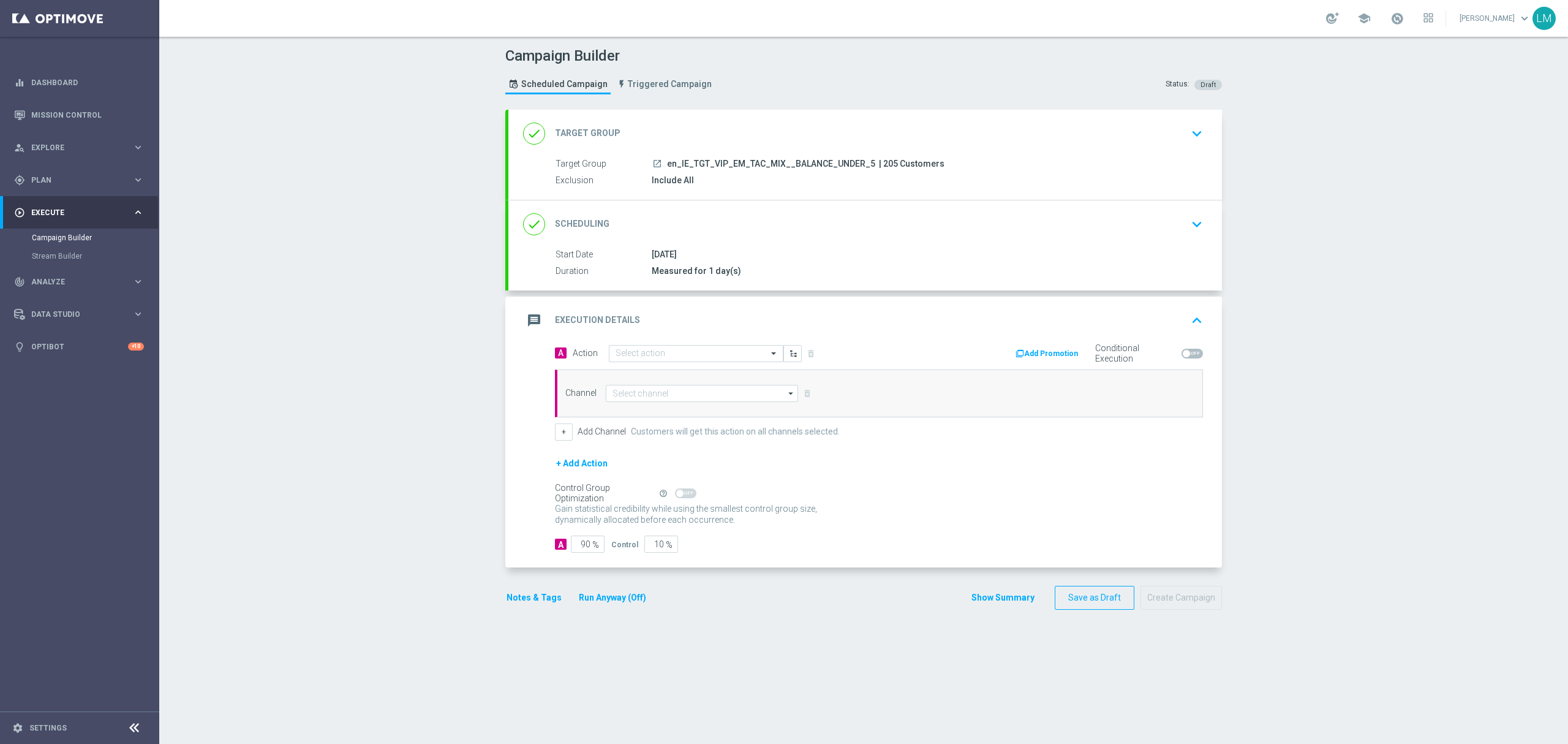
click at [681, 336] on div "message Execution Details keyboard_arrow_up" at bounding box center [865, 320] width 713 height 48
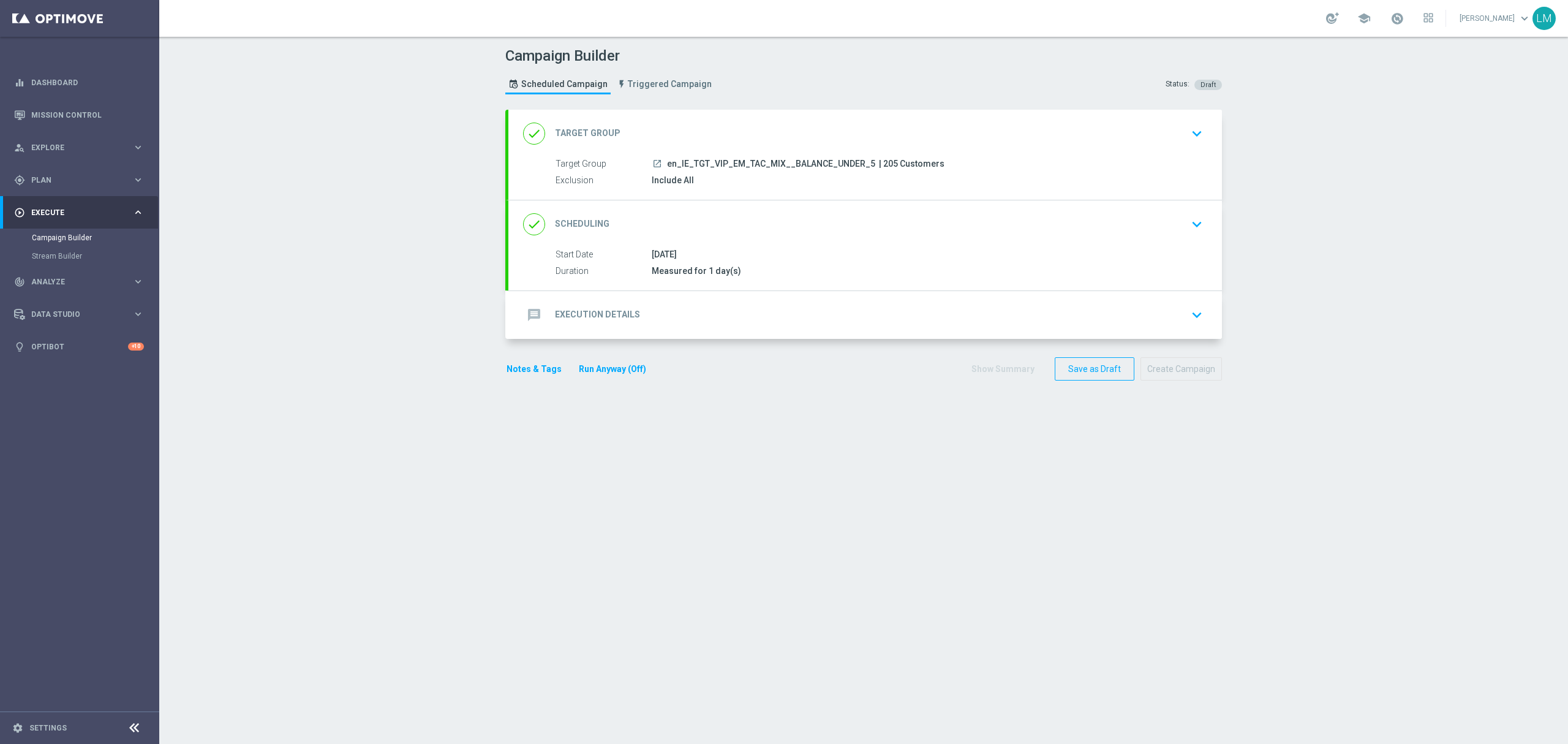
click at [679, 315] on div "message Execution Details keyboard_arrow_down" at bounding box center [865, 315] width 684 height 24
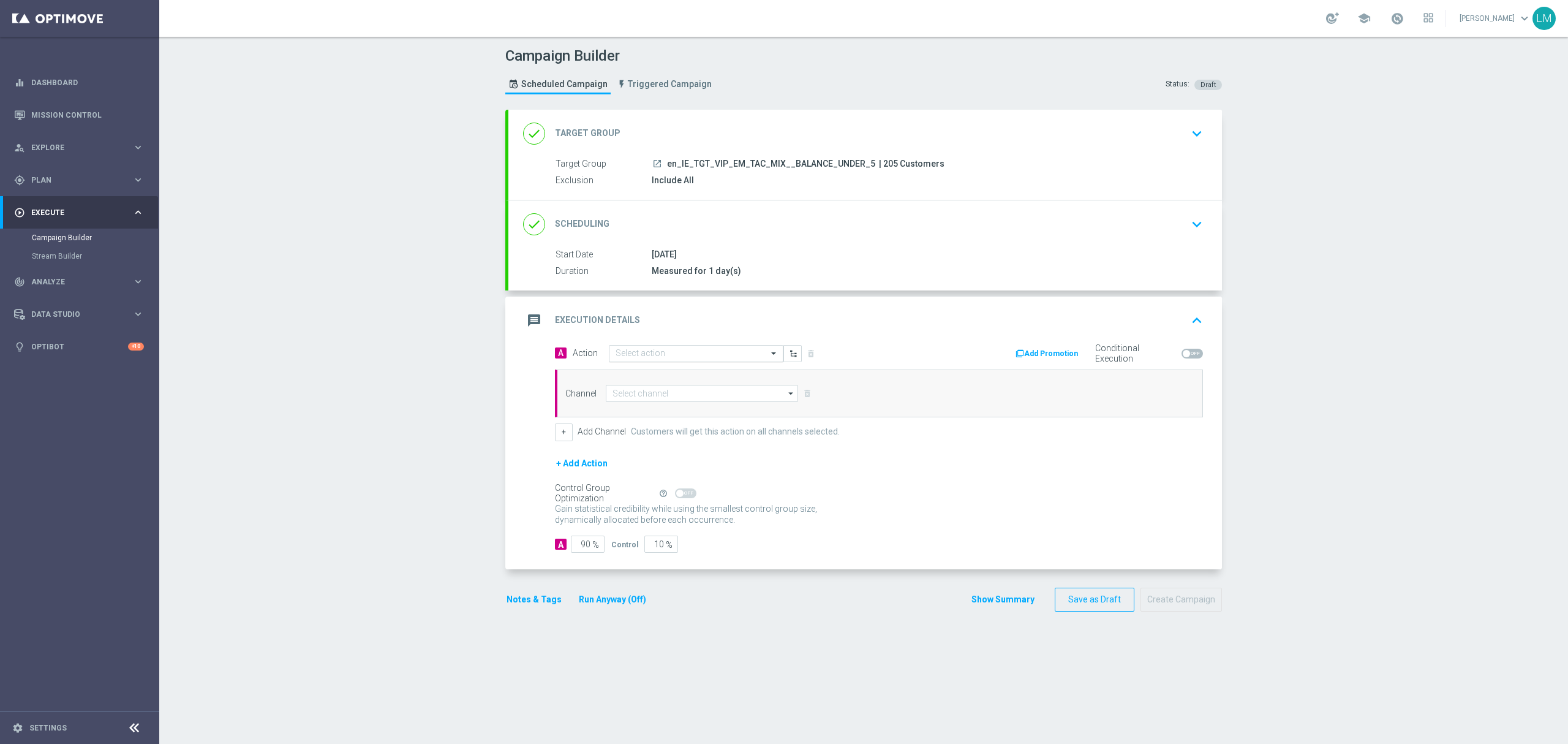
click at [657, 354] on input "text" at bounding box center [684, 353] width 137 height 10
paste input "en_IE_W41_10FS__VIP_EMA_TAC_GM"
type input "en_IE_W41_10FS__VIP_EMA_TAC_GM"
click at [655, 370] on label "en_IE_W41_10FS__VIP_EMA_TAC_GM" at bounding box center [677, 375] width 123 height 10
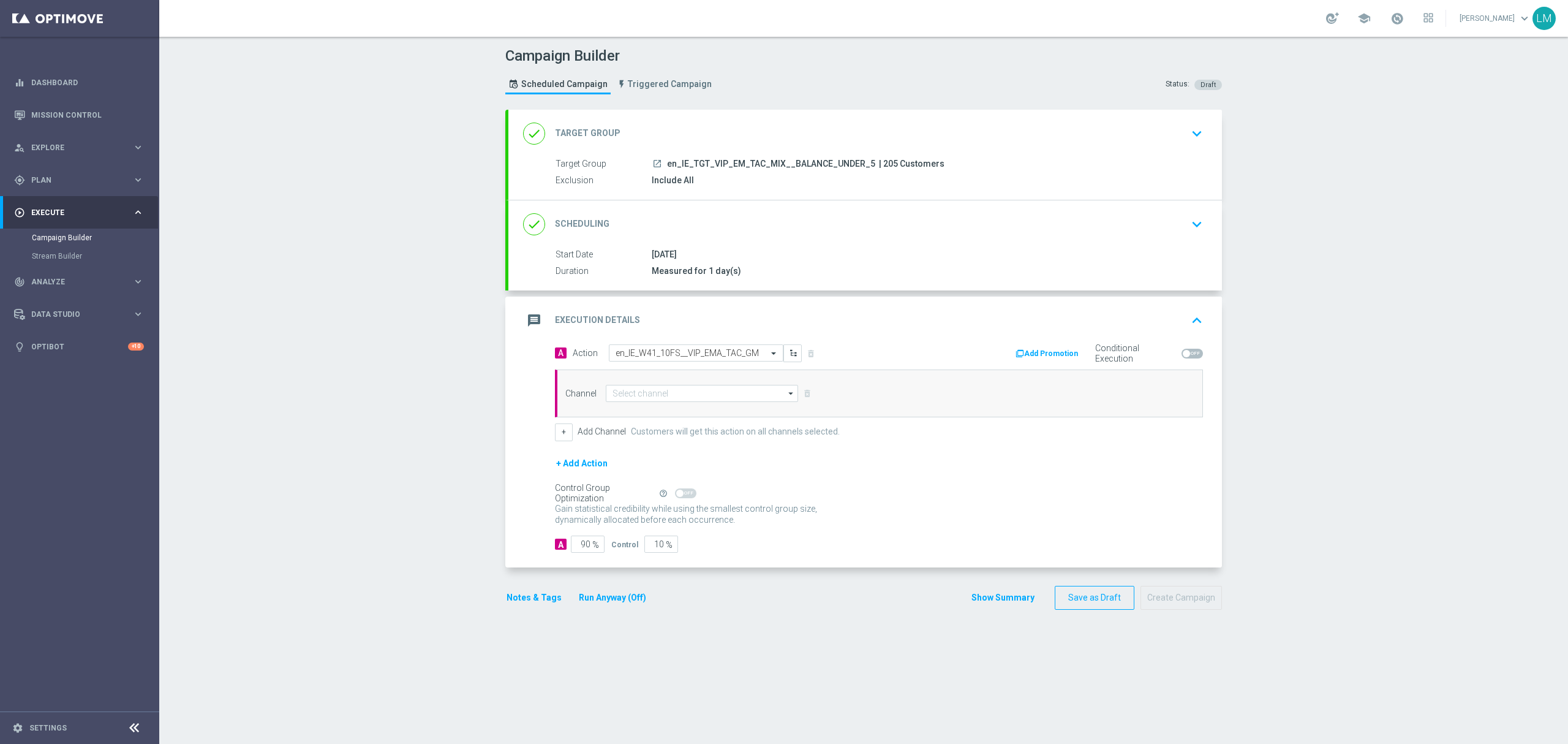
scroll to position [0, 0]
click at [654, 393] on input at bounding box center [702, 393] width 192 height 17
click at [628, 452] on div "Optimail" at bounding box center [626, 447] width 28 height 11
type input "Optimail"
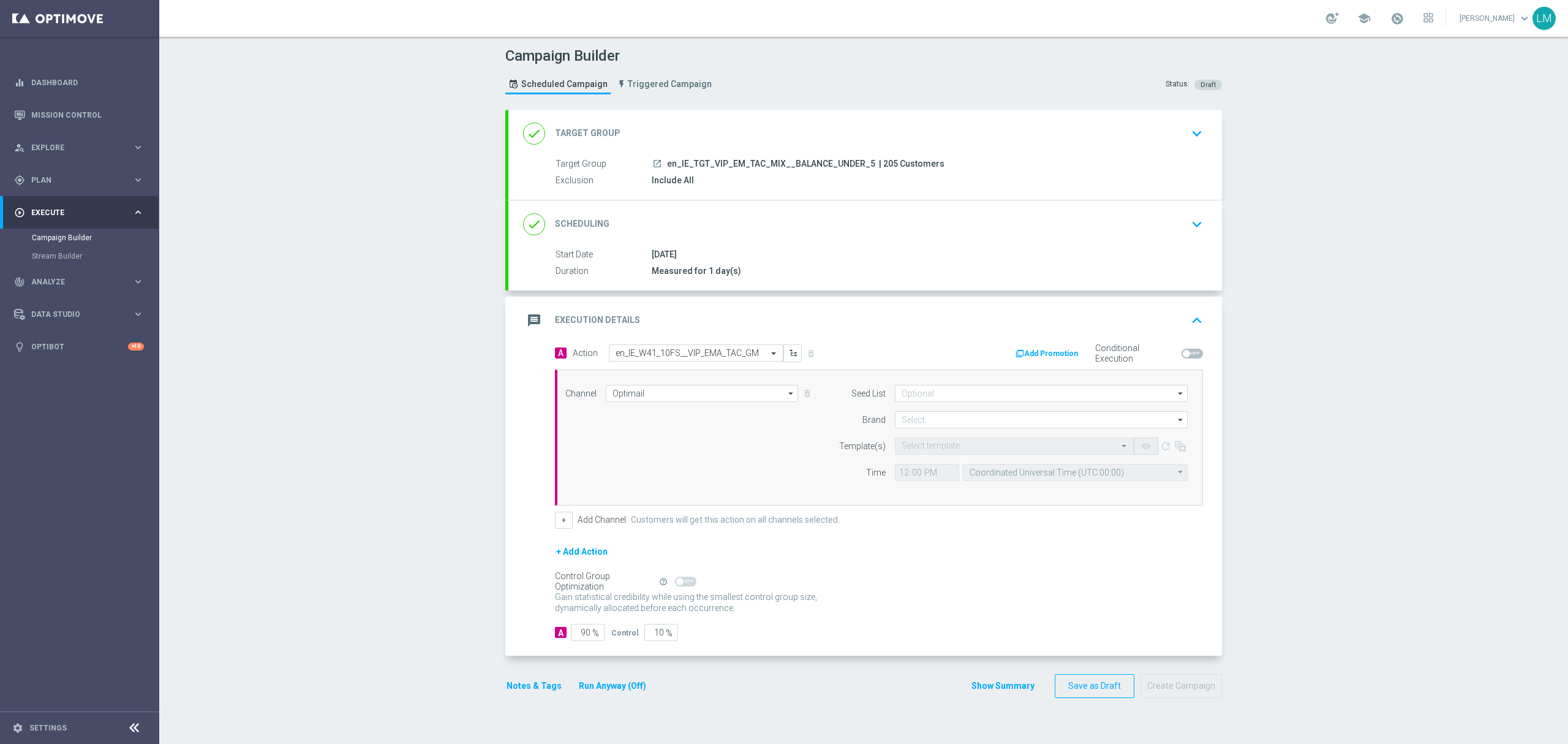
click at [1189, 356] on span at bounding box center [1192, 353] width 21 height 10
click at [1189, 356] on input "checkbox" at bounding box center [1192, 353] width 21 height 10
checkbox input "true"
click at [912, 423] on input at bounding box center [1041, 419] width 292 height 17
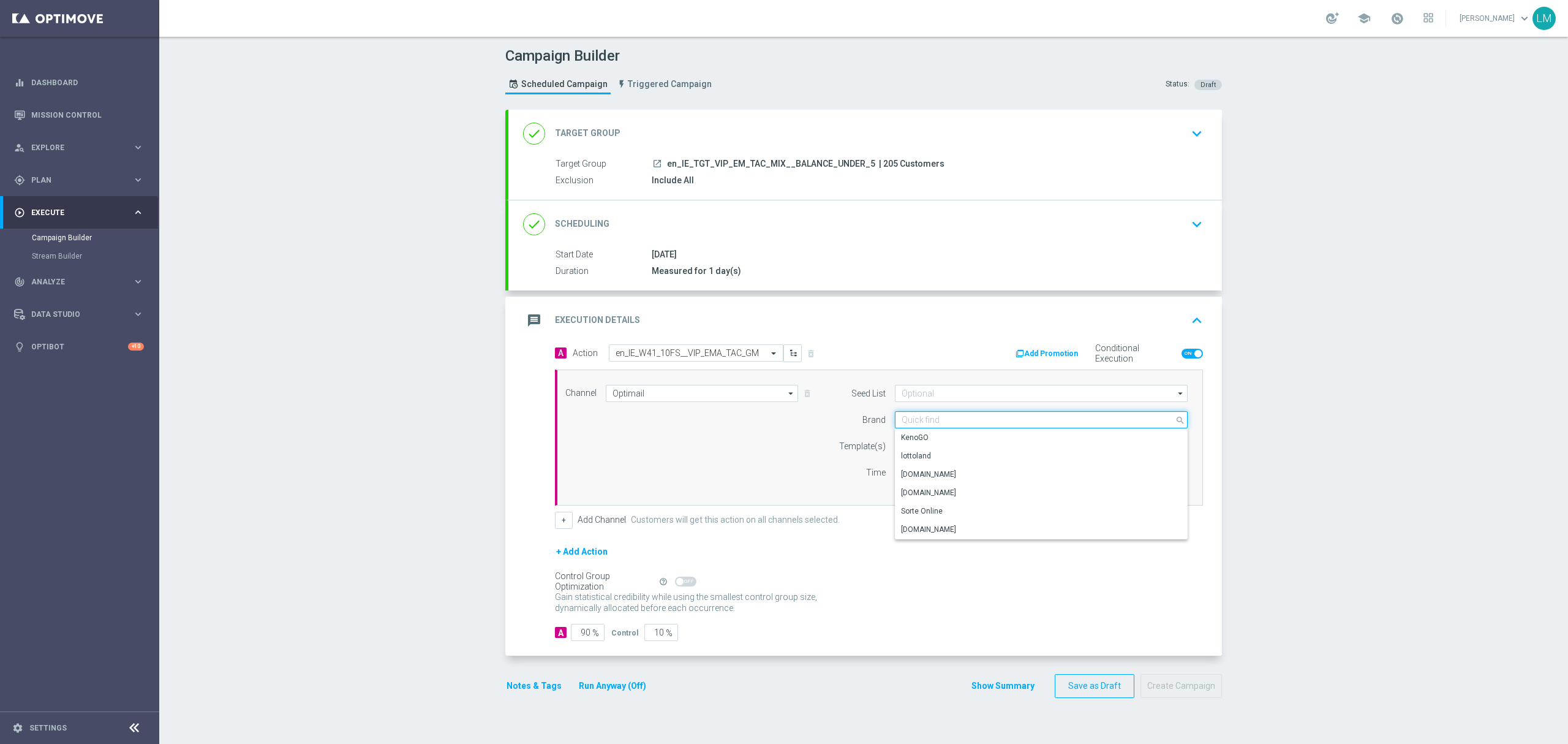
paste input "en_IE_W41_10FS__VIP_EMA_TAC_GM_NO_BALANCE"
type input "en_IE_W41_10FS__VIP_EMA_TAC_GM_NO_BALANCE"
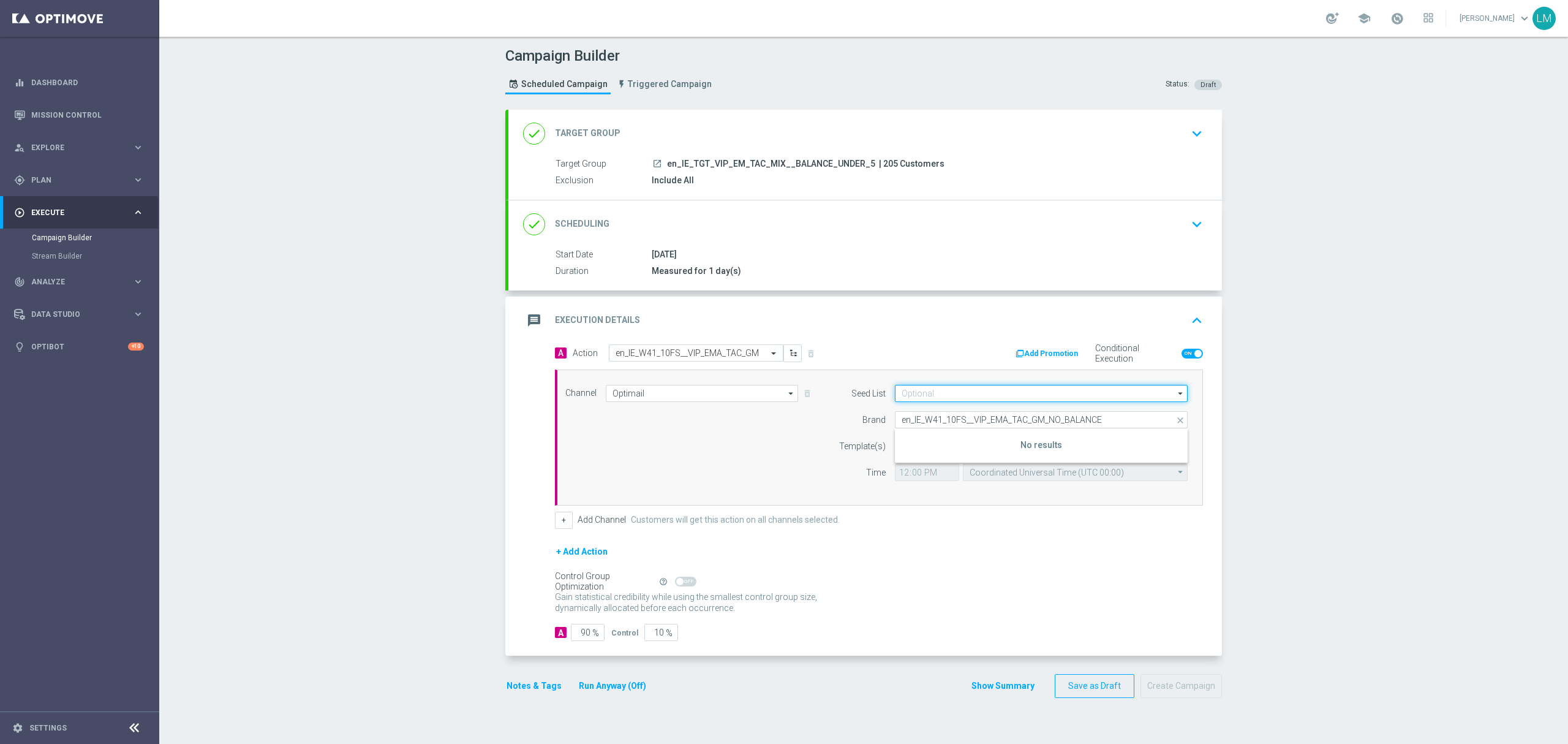
click at [939, 402] on input at bounding box center [1041, 393] width 292 height 17
click at [797, 437] on div "Channel Optimail Optimail arrow_drop_down Drag here to set row groups Drag here…" at bounding box center [877, 437] width 641 height 106
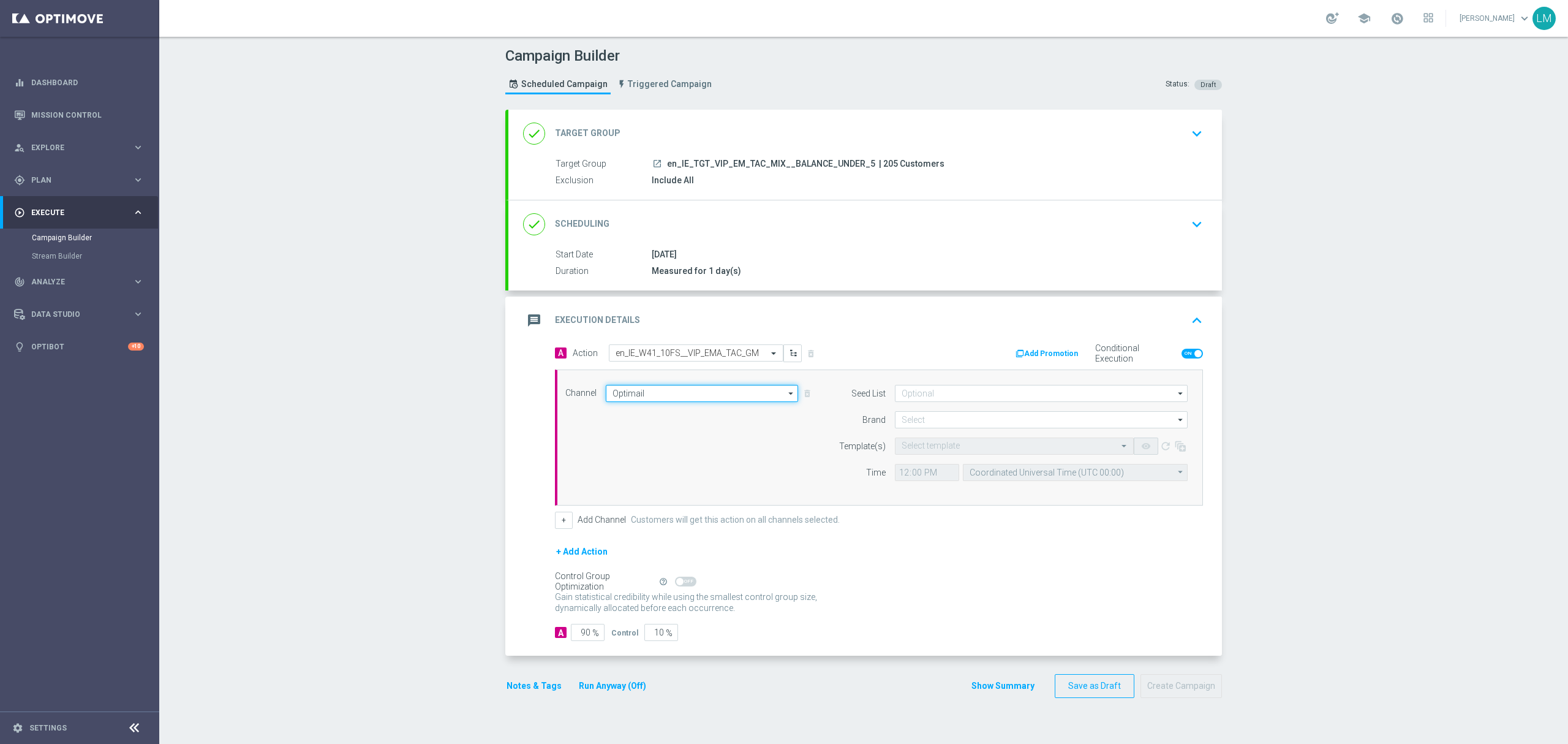
click at [713, 398] on input "Optimail" at bounding box center [702, 393] width 192 height 17
click at [679, 449] on div "Optimail" at bounding box center [697, 448] width 182 height 19
type input "Optimail"
click at [757, 444] on div "Channel Optimail Optimail arrow_drop_down Drag here to set row groups Drag here…" at bounding box center [877, 437] width 641 height 106
click at [928, 419] on input at bounding box center [1041, 419] width 292 height 17
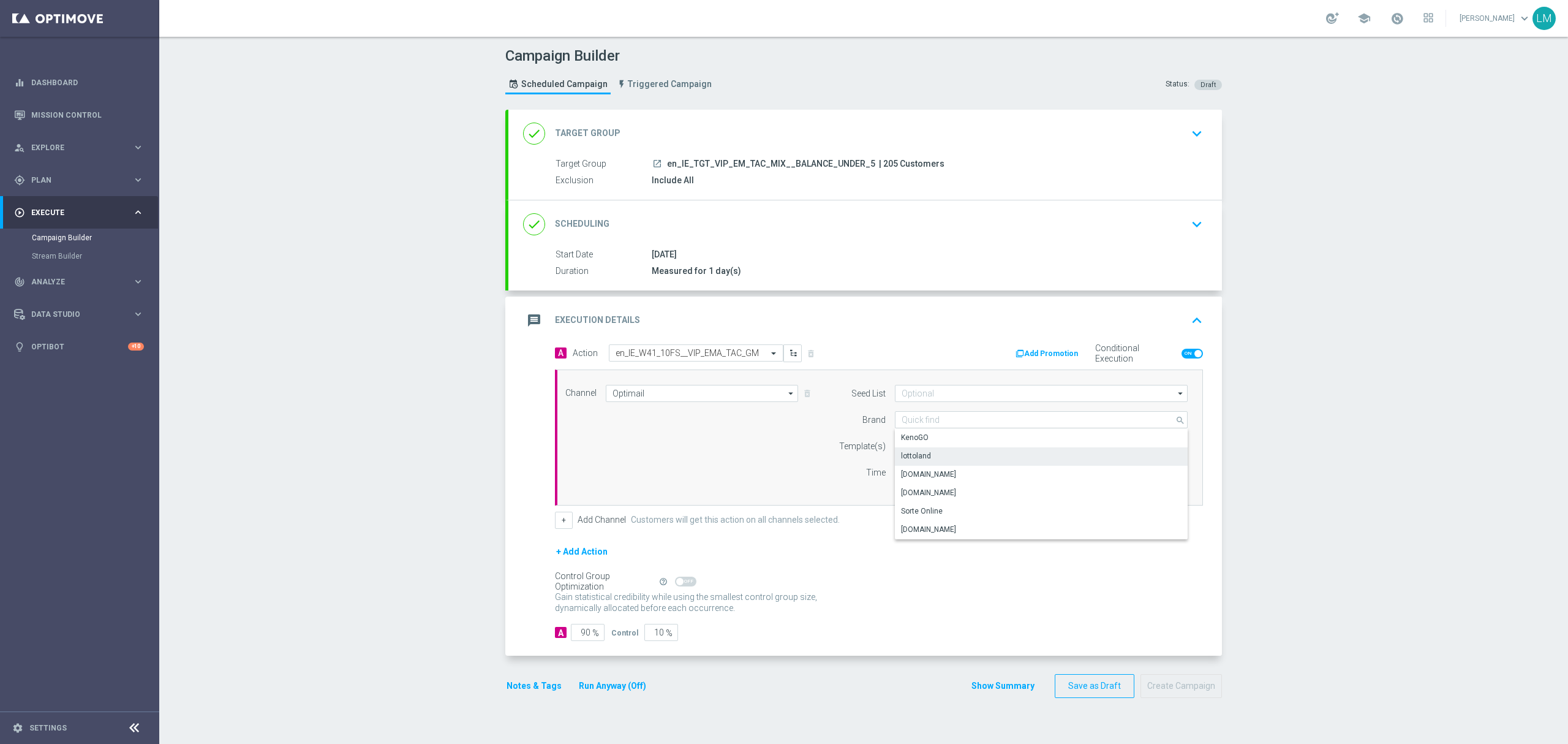
click at [920, 455] on div "lottoland" at bounding box center [916, 456] width 30 height 11
type input "lottoland"
click at [919, 449] on input "text" at bounding box center [1002, 446] width 201 height 10
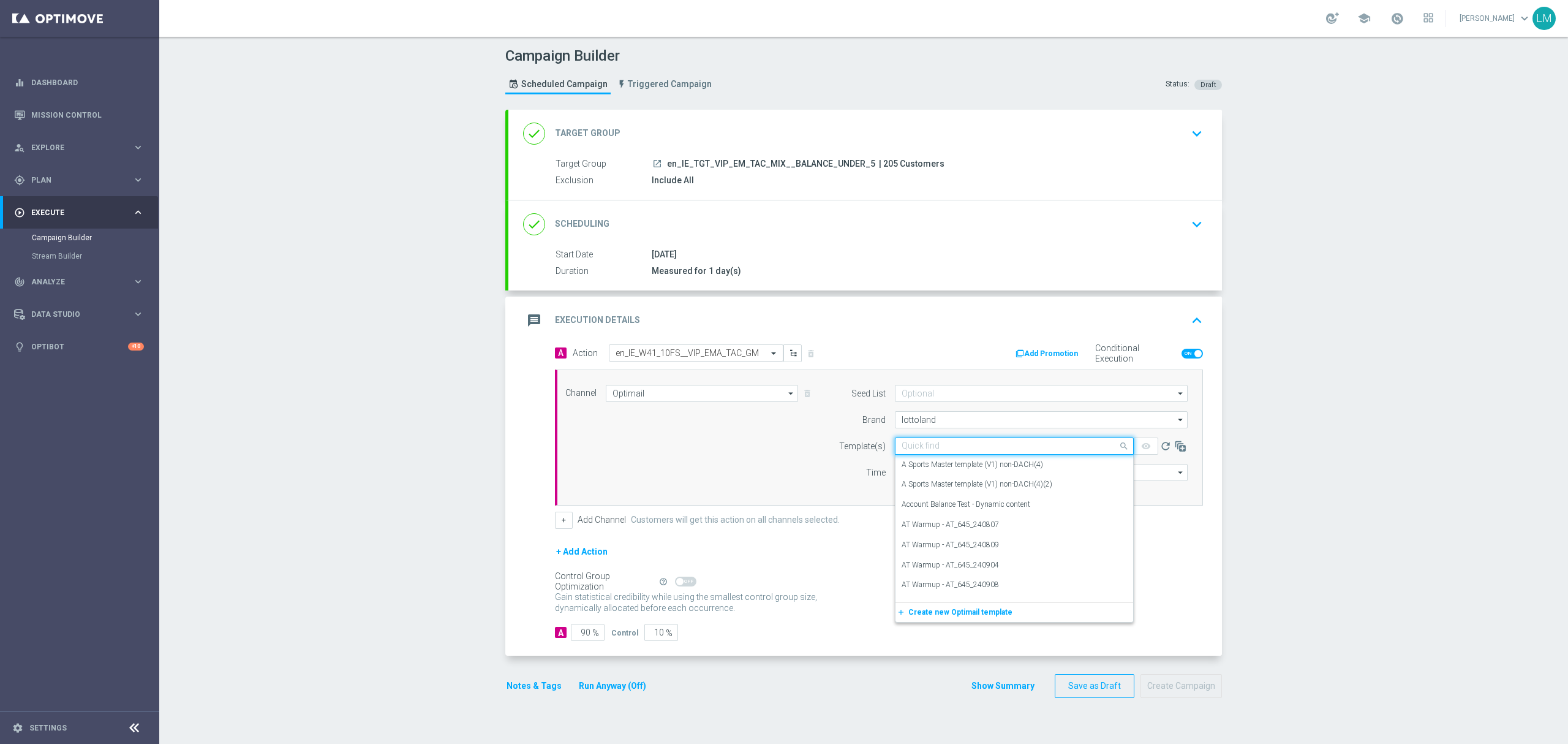
paste input "en_IE_W41_10FS__VIP_EMA_TAC_GM_NO_BALANCE"
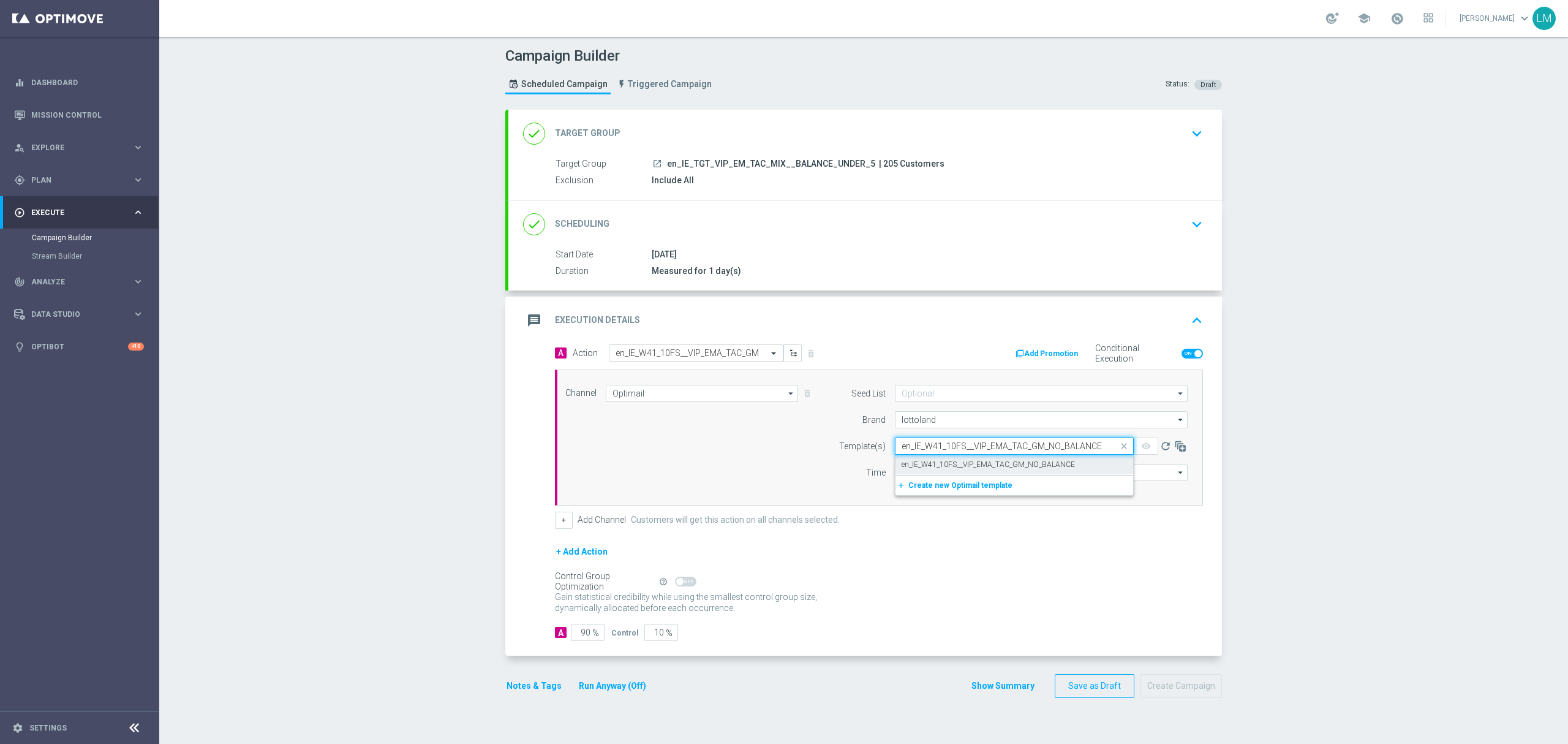
click at [924, 459] on label "en_IE_W41_10FS__VIP_EMA_TAC_GM_NO_BALANCE" at bounding box center [987, 464] width 173 height 10
type input "en_IE_W41_10FS__VIP_EMA_TAC_GM_NO_BALANCE"
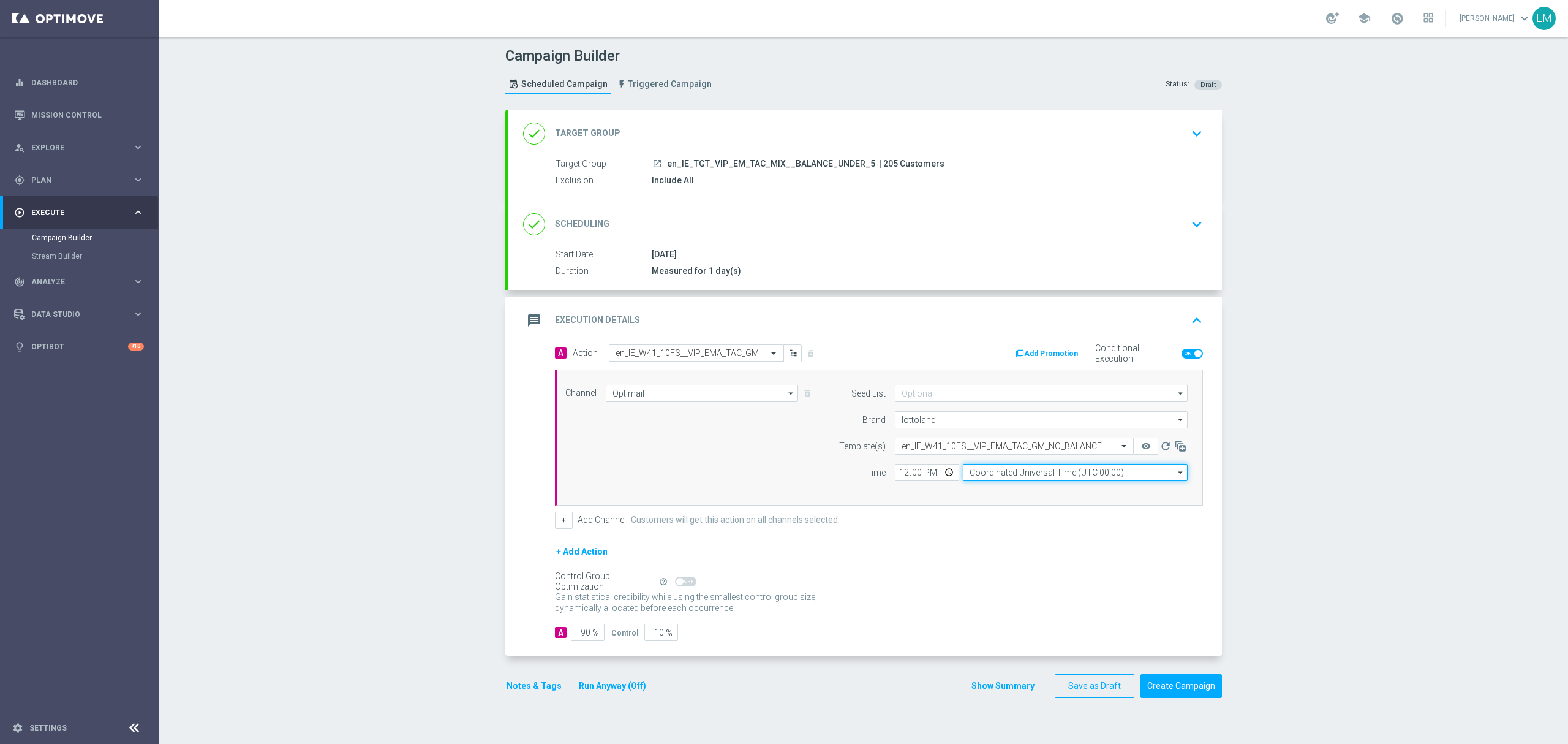
click at [980, 471] on input "Coordinated Universal Time (UTC 00:00)" at bounding box center [1075, 472] width 225 height 17
click at [1005, 491] on div "Central European Time ([GEOGRAPHIC_DATA]) (UTC +02:00)" at bounding box center [1068, 490] width 200 height 11
type input "Central European Time ([GEOGRAPHIC_DATA]) (UTC +02:00)"
click at [939, 479] on input "12:00" at bounding box center [927, 472] width 64 height 17
type input "18:00"
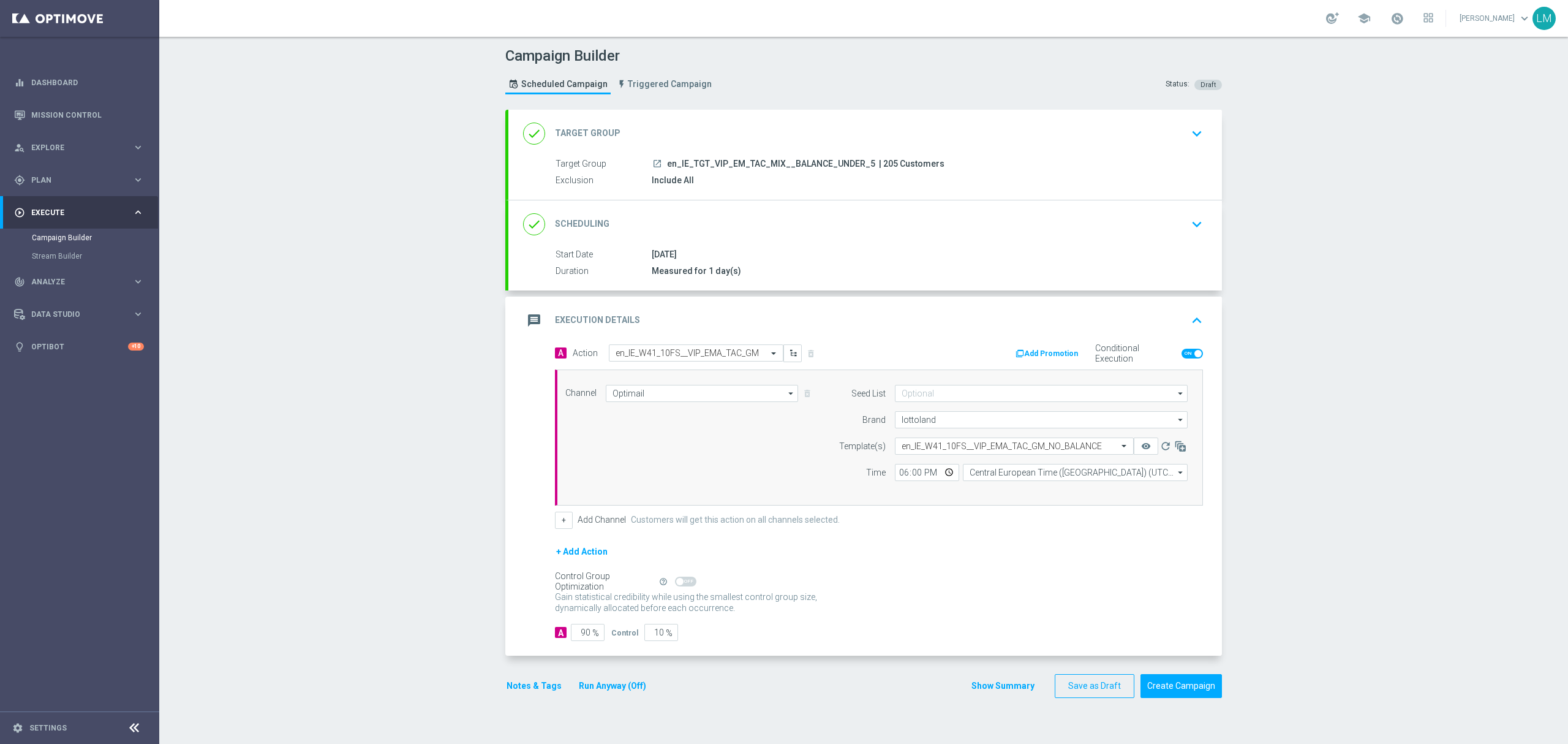
click at [807, 456] on div "Channel Optimail Optimail arrow_drop_down Drag here to set row groups Drag here…" at bounding box center [877, 437] width 641 height 106
click at [649, 632] on input "10" at bounding box center [661, 632] width 34 height 17
type input "0"
type input "100"
type input "0"
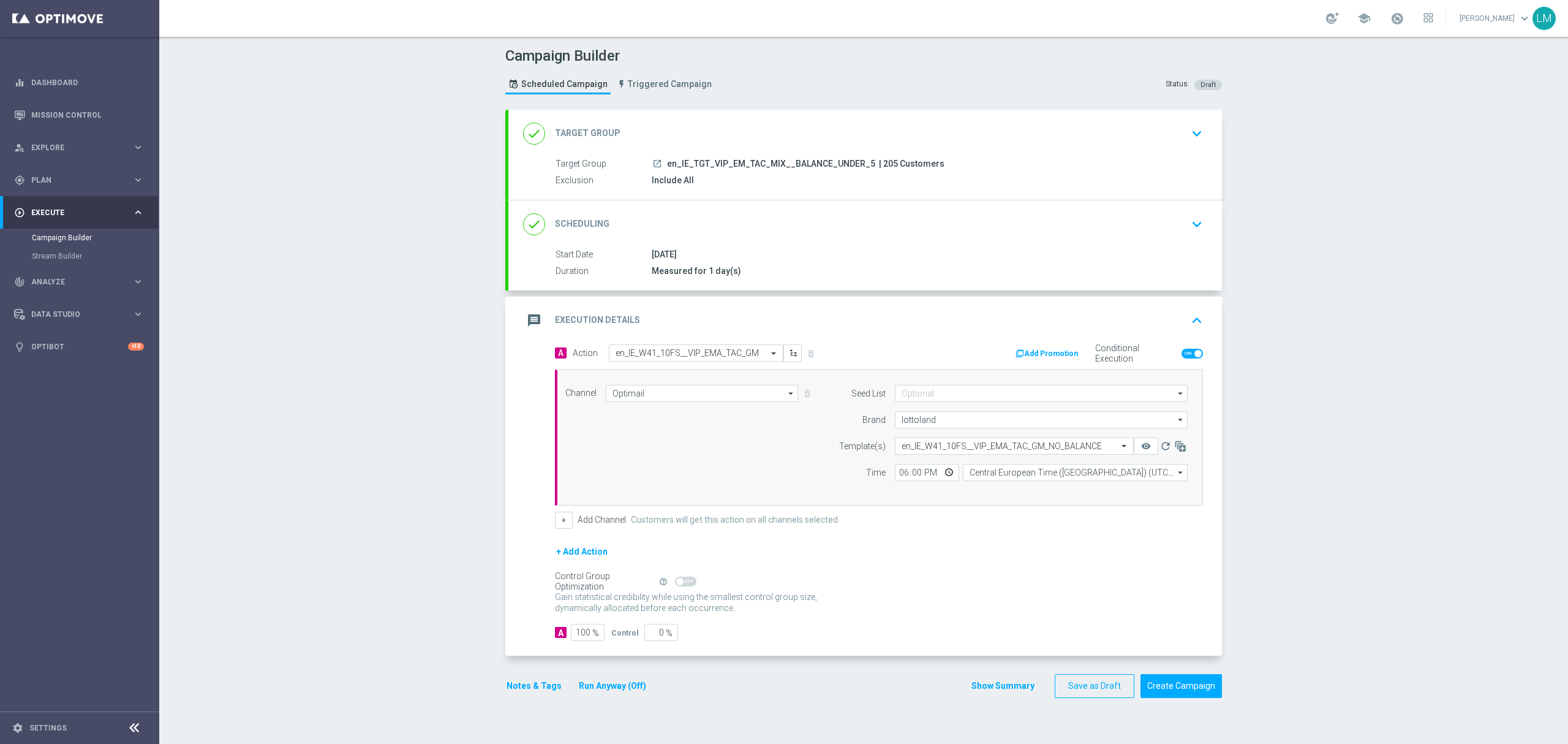
click at [917, 567] on div "+ Add Action" at bounding box center [878, 559] width 648 height 30
click at [1056, 359] on button "Add Promotion" at bounding box center [1048, 353] width 68 height 14
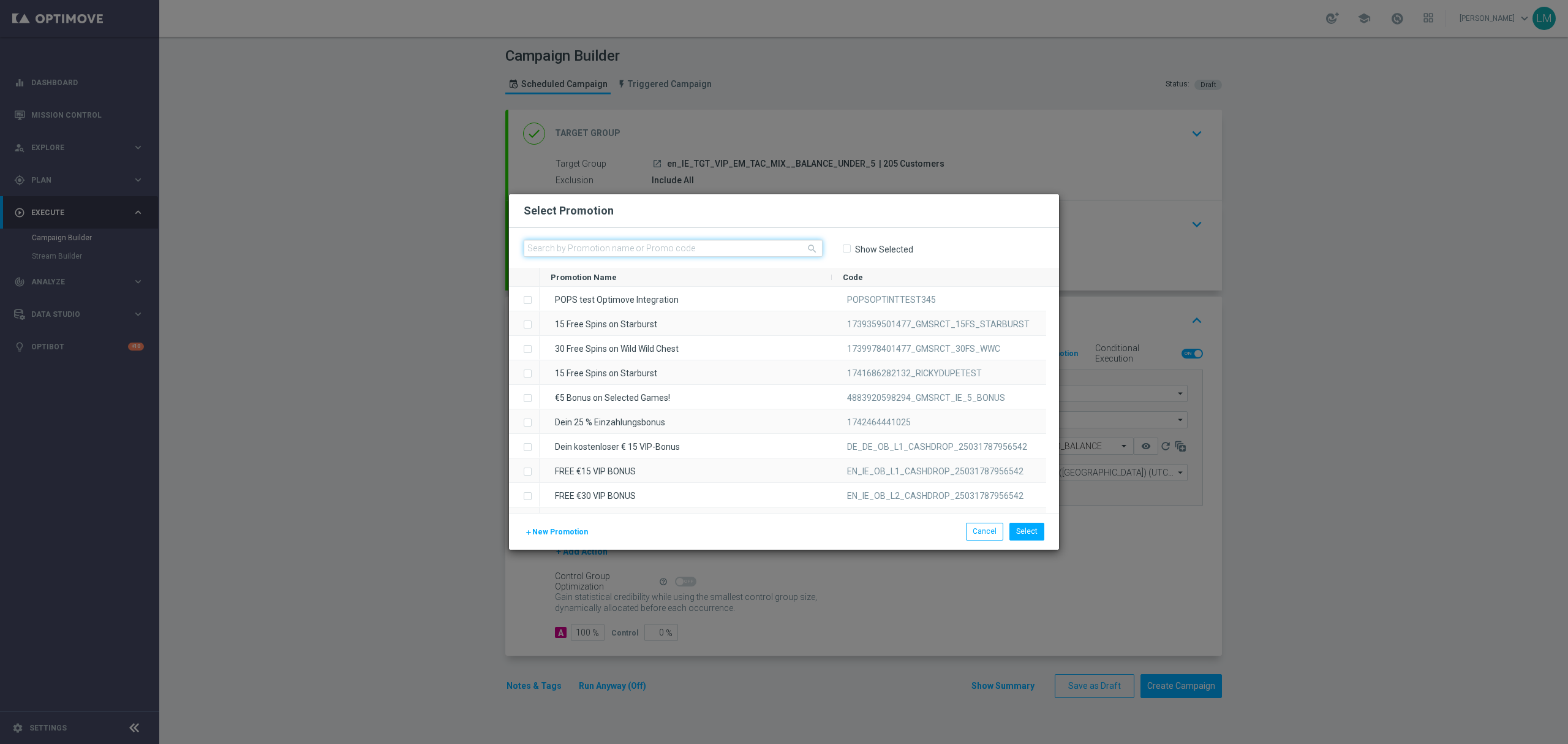
click at [716, 252] on input "text" at bounding box center [673, 248] width 299 height 17
paste input ""W41_25_VIPIE_10FS_NB ""
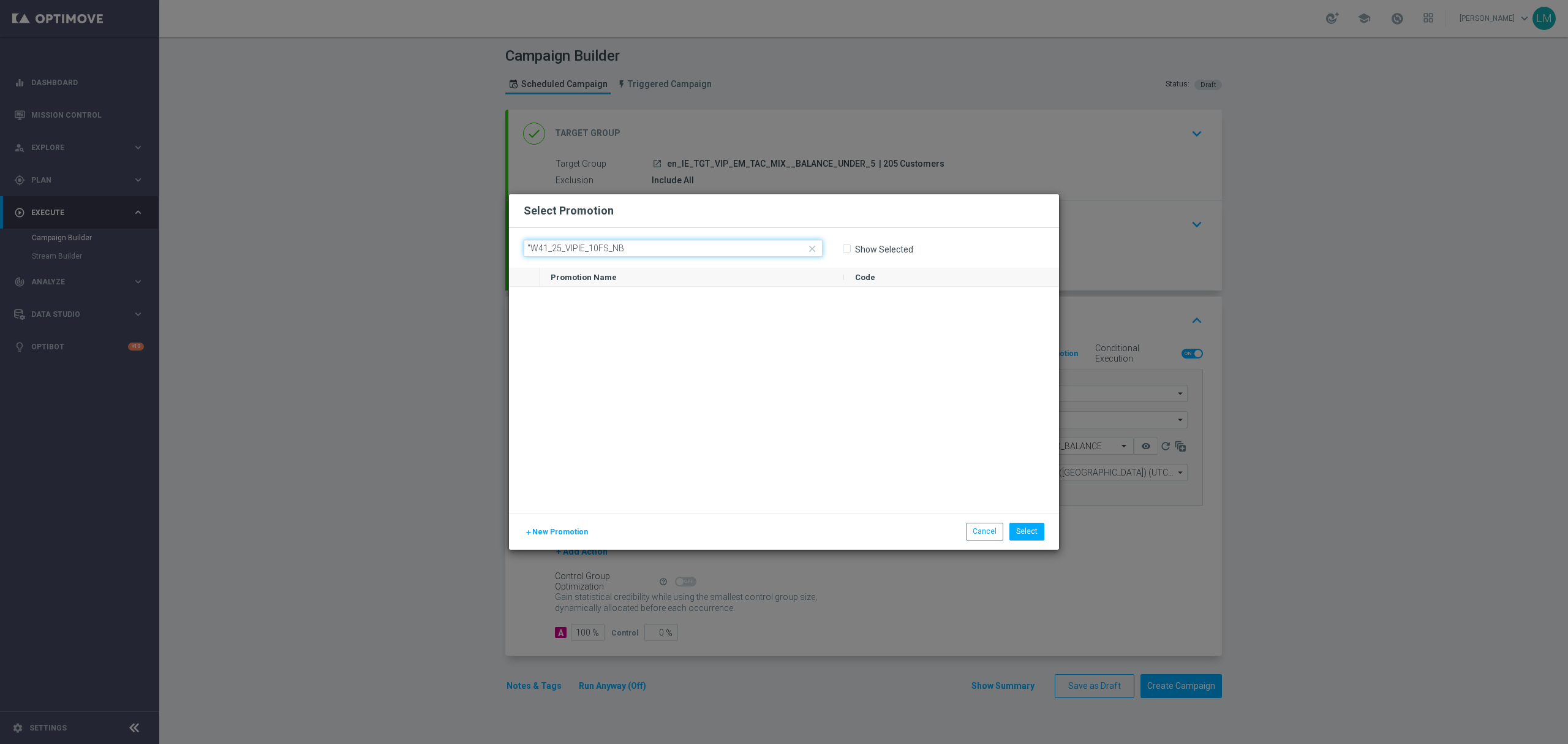
click at [530, 246] on input ""W41_25_VIPIE_10FS_NB" at bounding box center [673, 248] width 299 height 17
type input "W41_25_VIPIE_10FS_NB"
click at [599, 293] on div "10 Free Spins (€1 value per spin!)" at bounding box center [691, 298] width 304 height 24
click at [809, 408] on div "10 Free Spins (€1 value per spin!) W41_25_VIPIE_10FS_NB" at bounding box center [799, 399] width 519 height 226
click at [1024, 530] on button "Select" at bounding box center [1026, 531] width 35 height 17
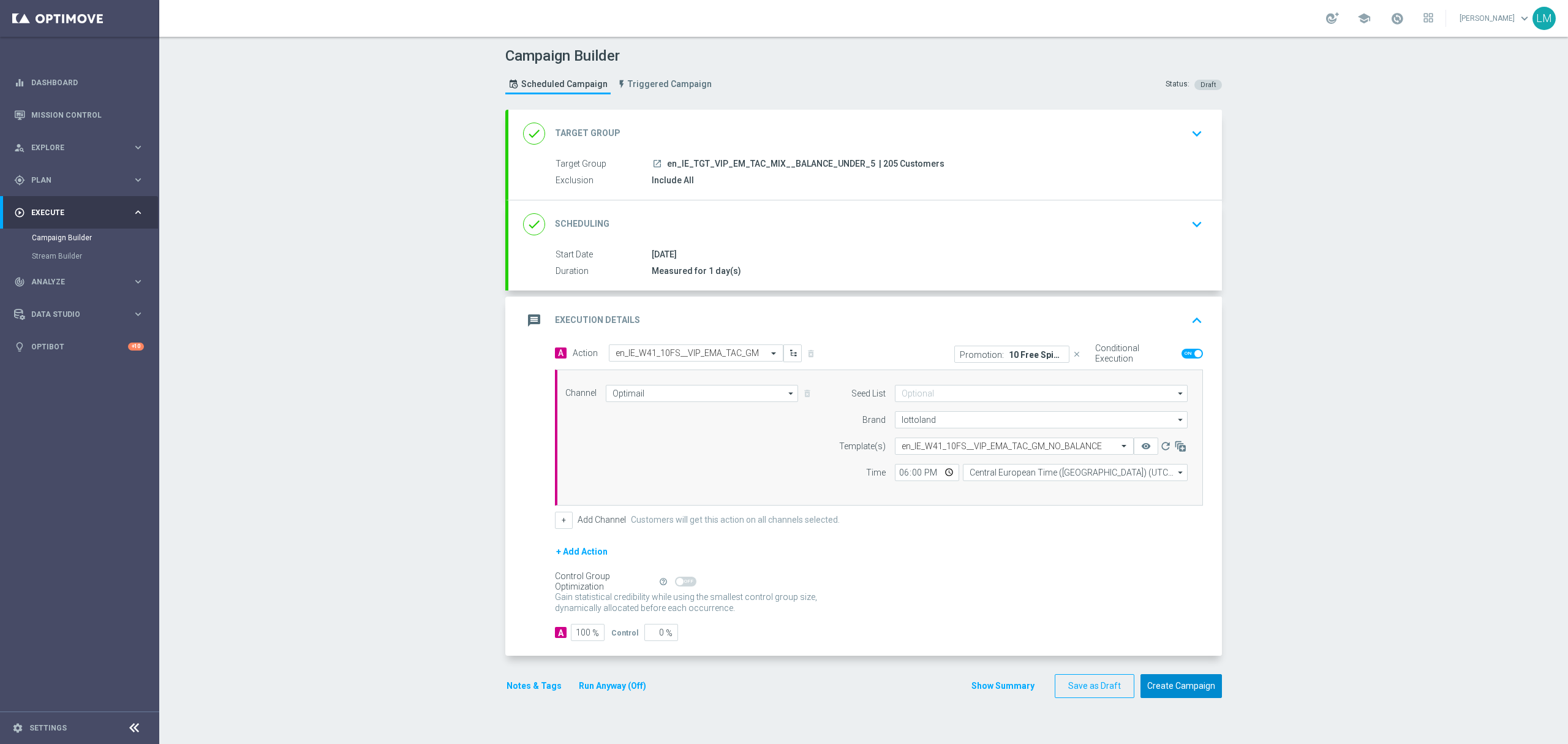
click at [1165, 681] on button "Create Campaign" at bounding box center [1181, 686] width 81 height 24
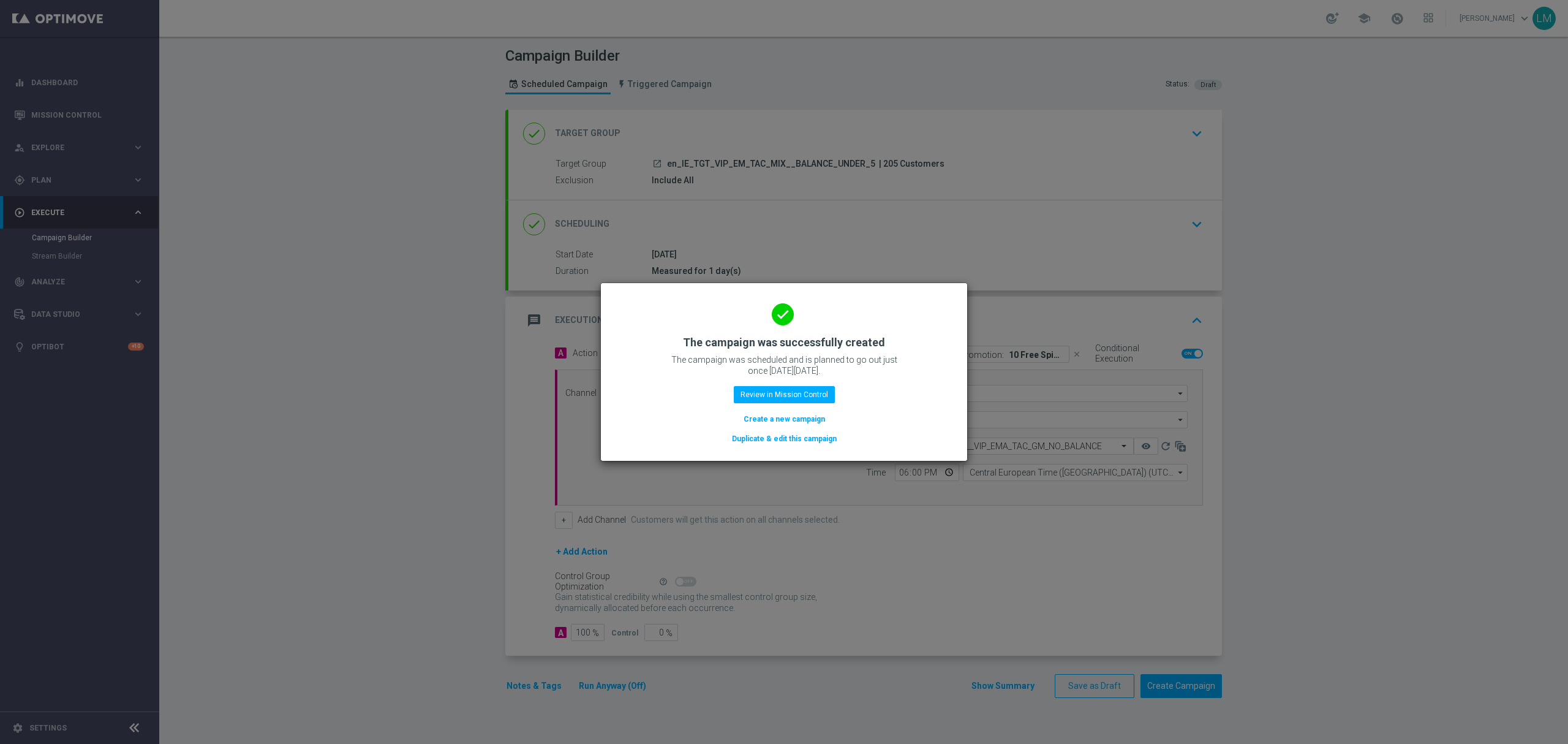
click at [756, 413] on button "Create a new campaign" at bounding box center [784, 419] width 84 height 14
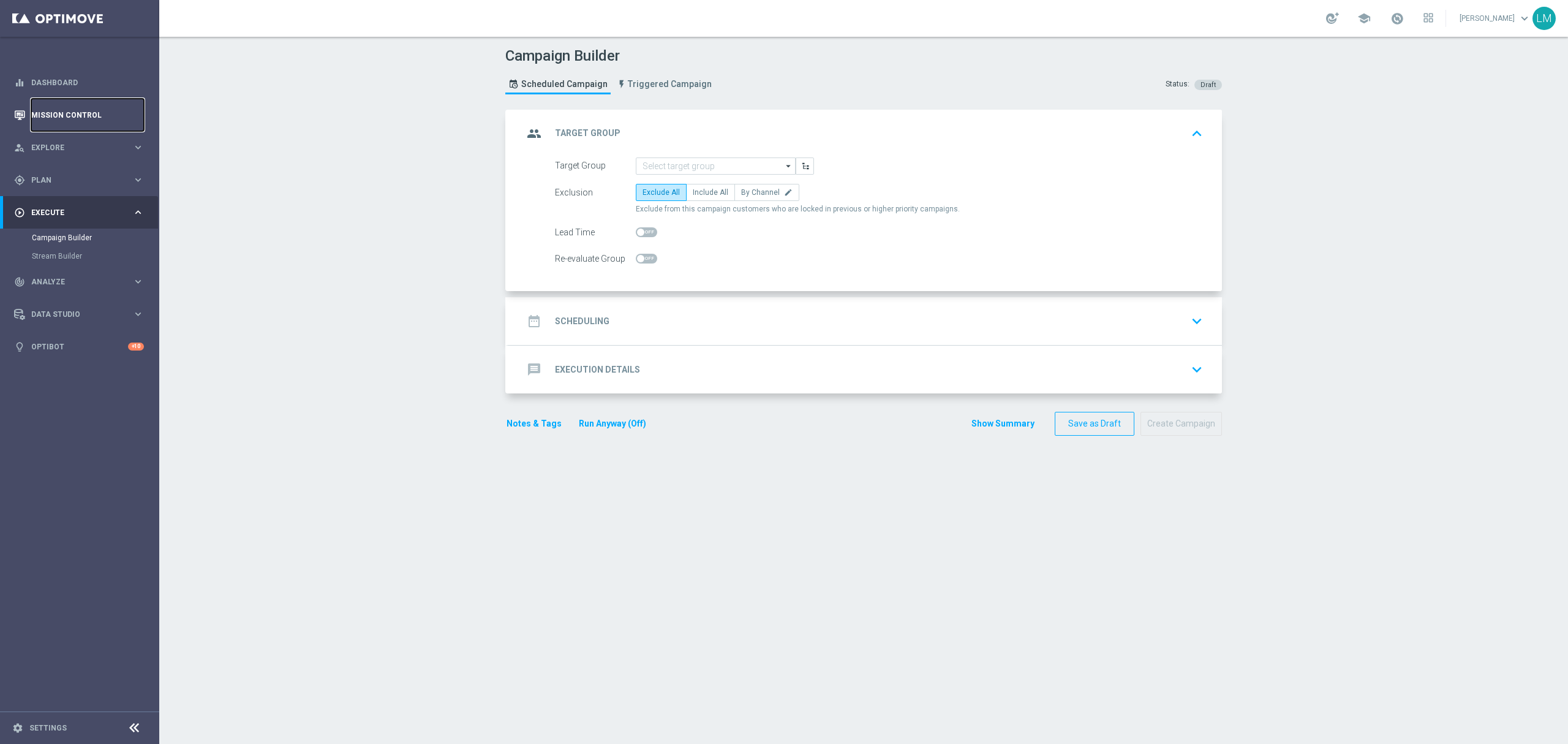
click at [92, 121] on link "Mission Control" at bounding box center [87, 115] width 112 height 32
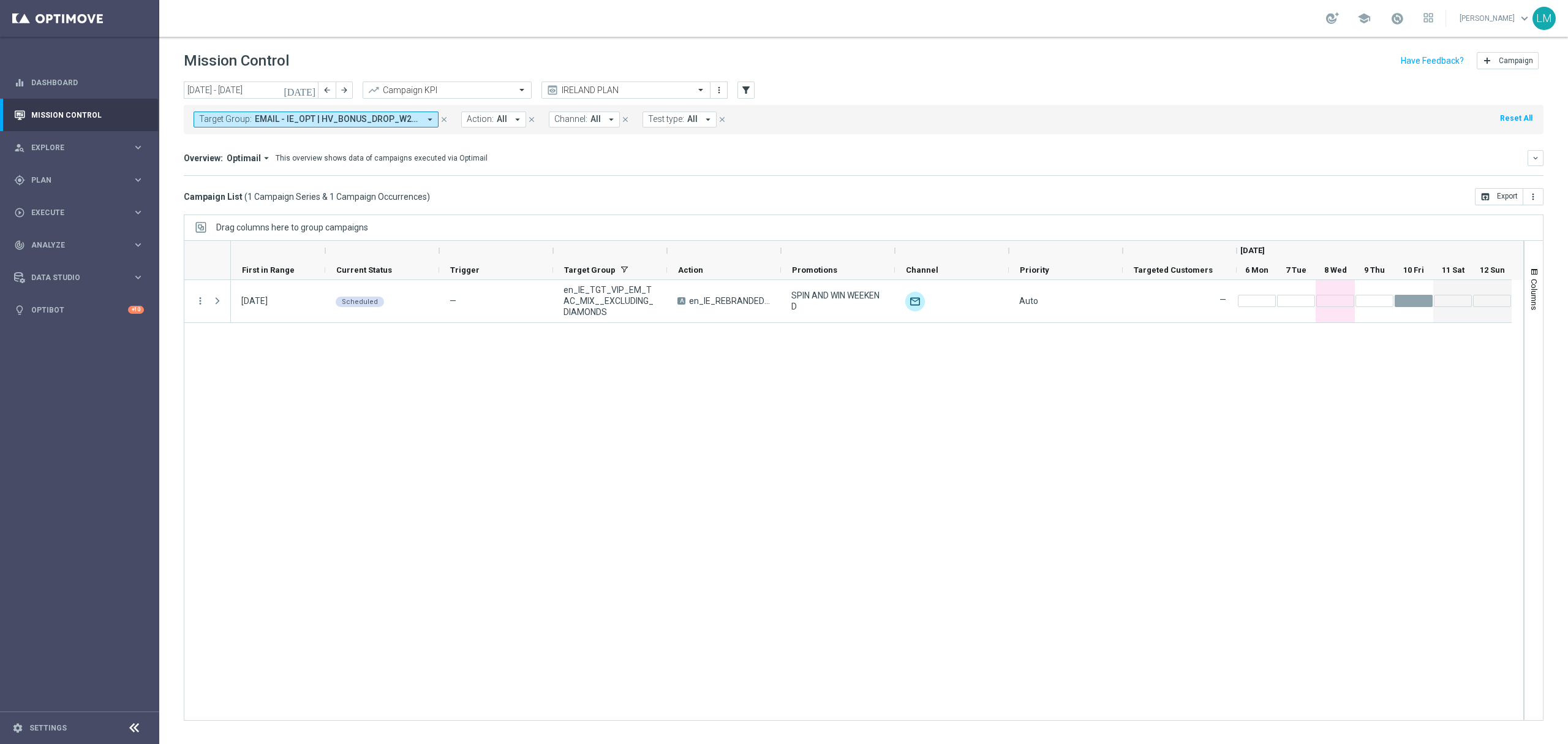
click at [372, 126] on button "Target Group: EMAIL - IE_OPT | HV_BONUS_DROP_W20_2025, RICH INBOX - IE | Intern…" at bounding box center [316, 119] width 245 height 16
click at [285, 190] on div "en_IE_TGT_VIP_EM_TAC_MIX__BALANCE_5_OR_OVER" at bounding box center [300, 197] width 202 height 19
type input "en_IE_TGT_VIP_EM_TAC_MIX__BALANCE_5_OR_OVER"
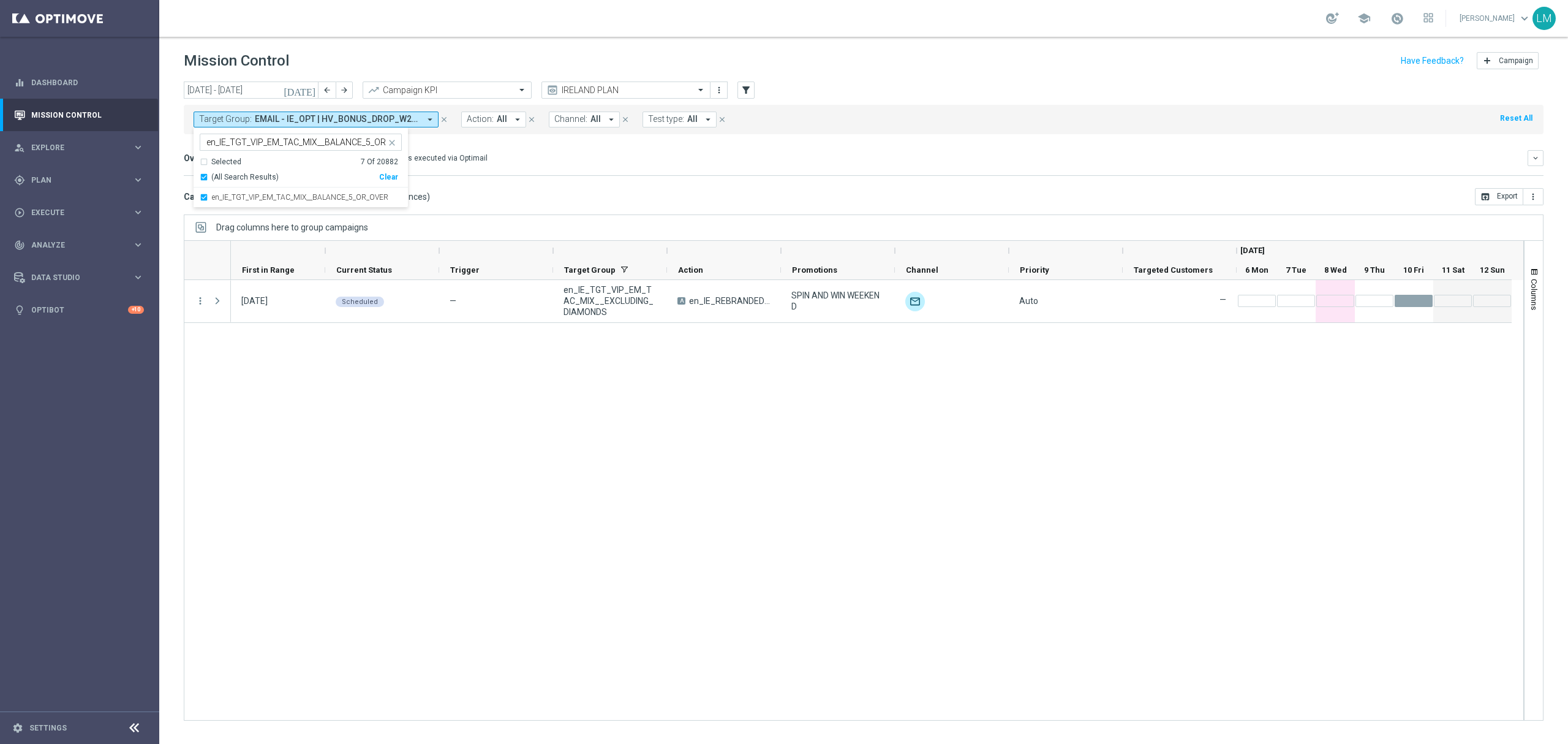
click at [489, 190] on div "Campaign List ( 1 Campaign Series & 1 Campaign Occurrences ) open_in_browser Ex…" at bounding box center [863, 196] width 1359 height 17
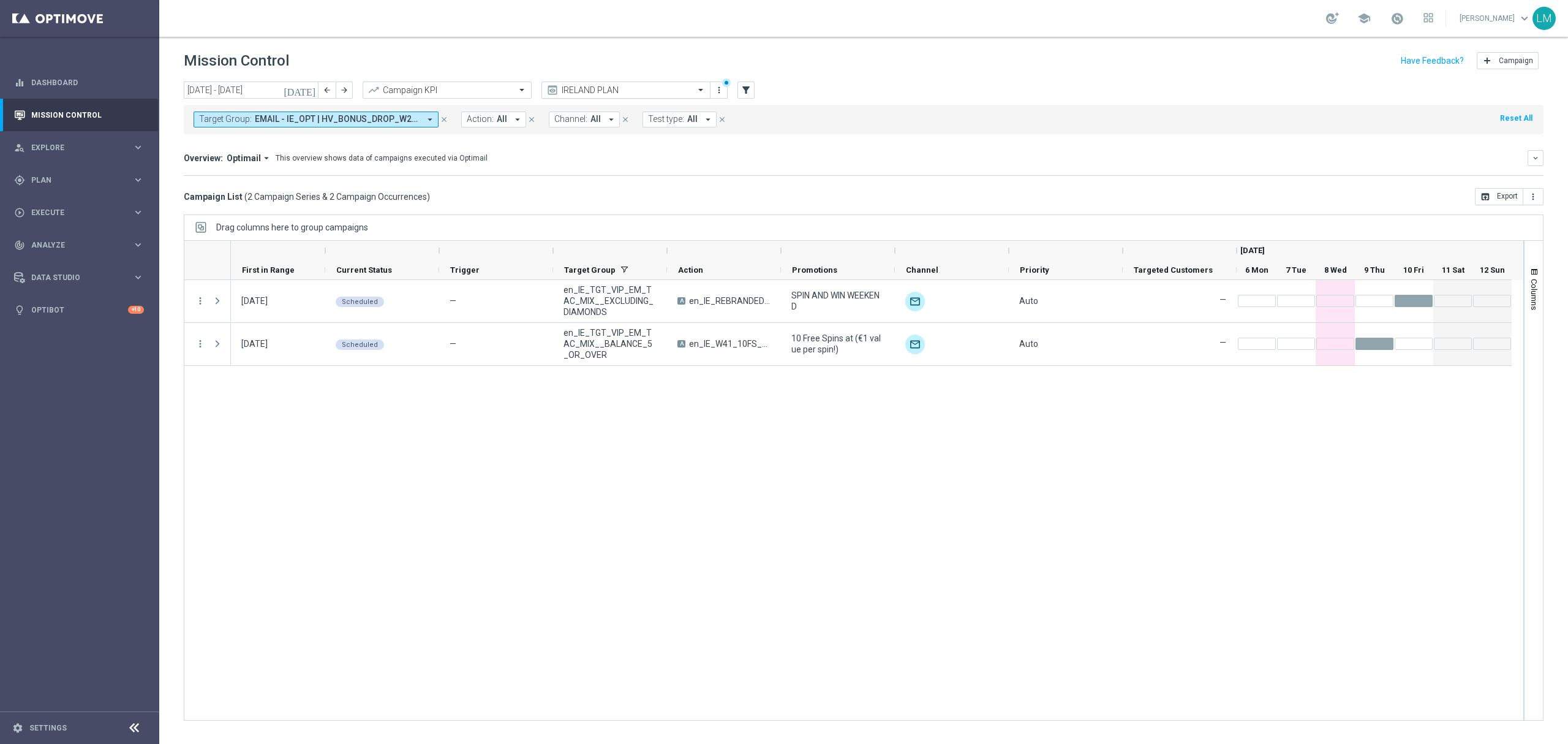
click at [615, 90] on input "text" at bounding box center [613, 90] width 131 height 10
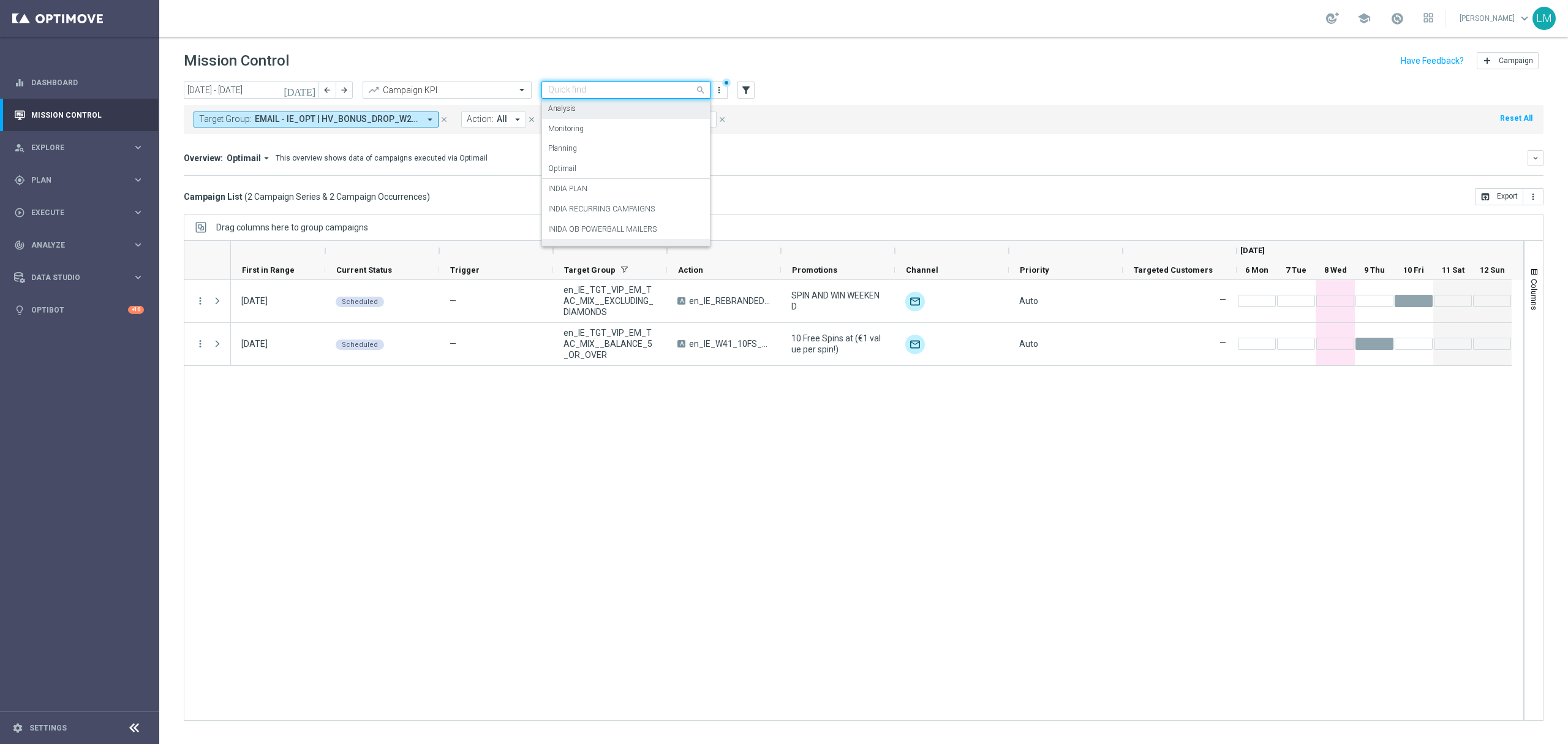
click at [352, 123] on span "EMAIL - IE_OPT | HV_BONUS_DROP_W20_2025, RICH INBOX - IE | International Lotter…" at bounding box center [336, 119] width 165 height 10
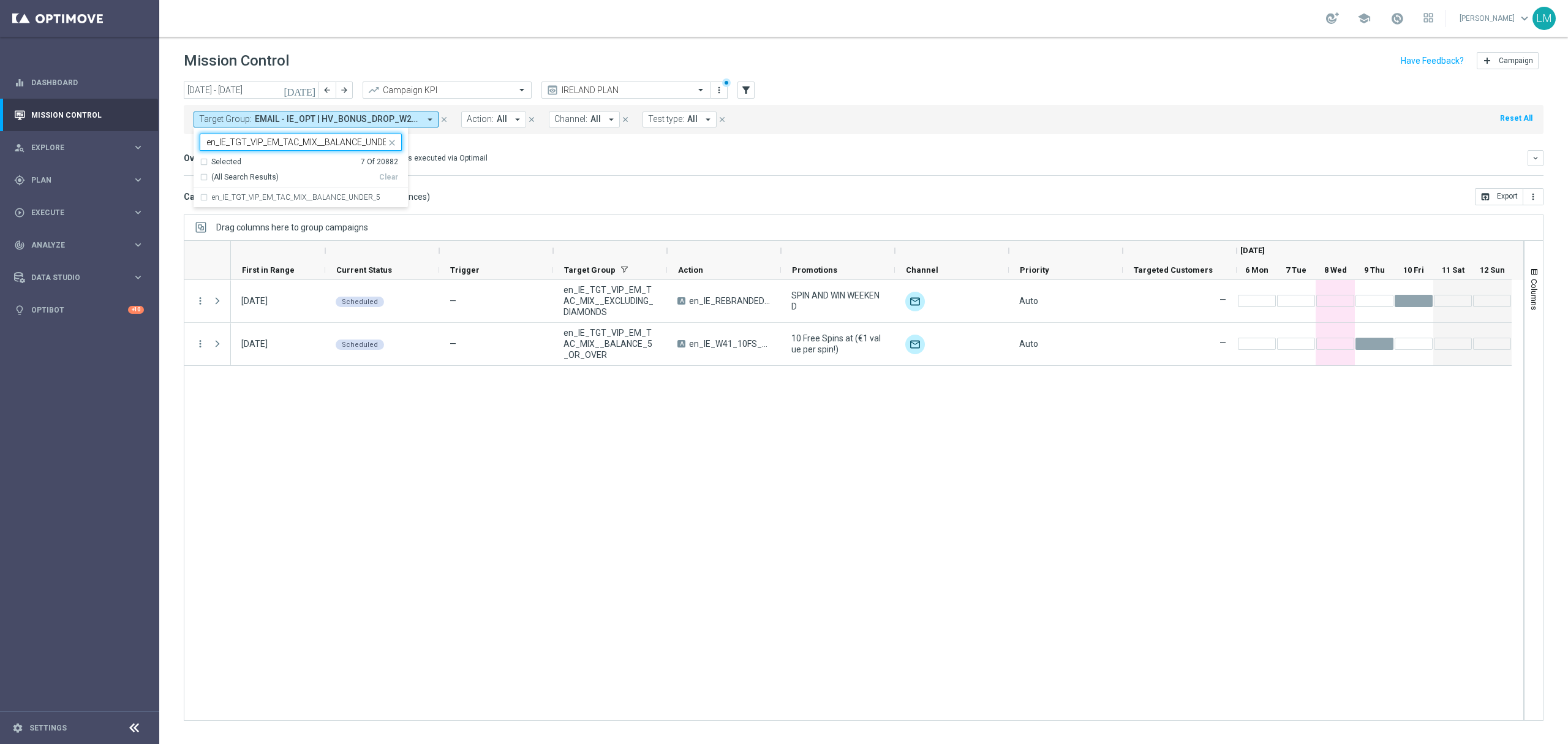
scroll to position [0, 15]
click at [302, 196] on label "en_IE_TGT_VIP_EM_TAC_MIX__BALANCE_UNDER_5" at bounding box center [296, 197] width 168 height 8
type input "en_IE_TGT_VIP_EM_TAC_MIX__BALANCE_UNDER_5"
click at [590, 192] on div "Campaign List ( 2 Campaign Series & 2 Campaign Occurrences ) open_in_browser Ex…" at bounding box center [863, 196] width 1359 height 17
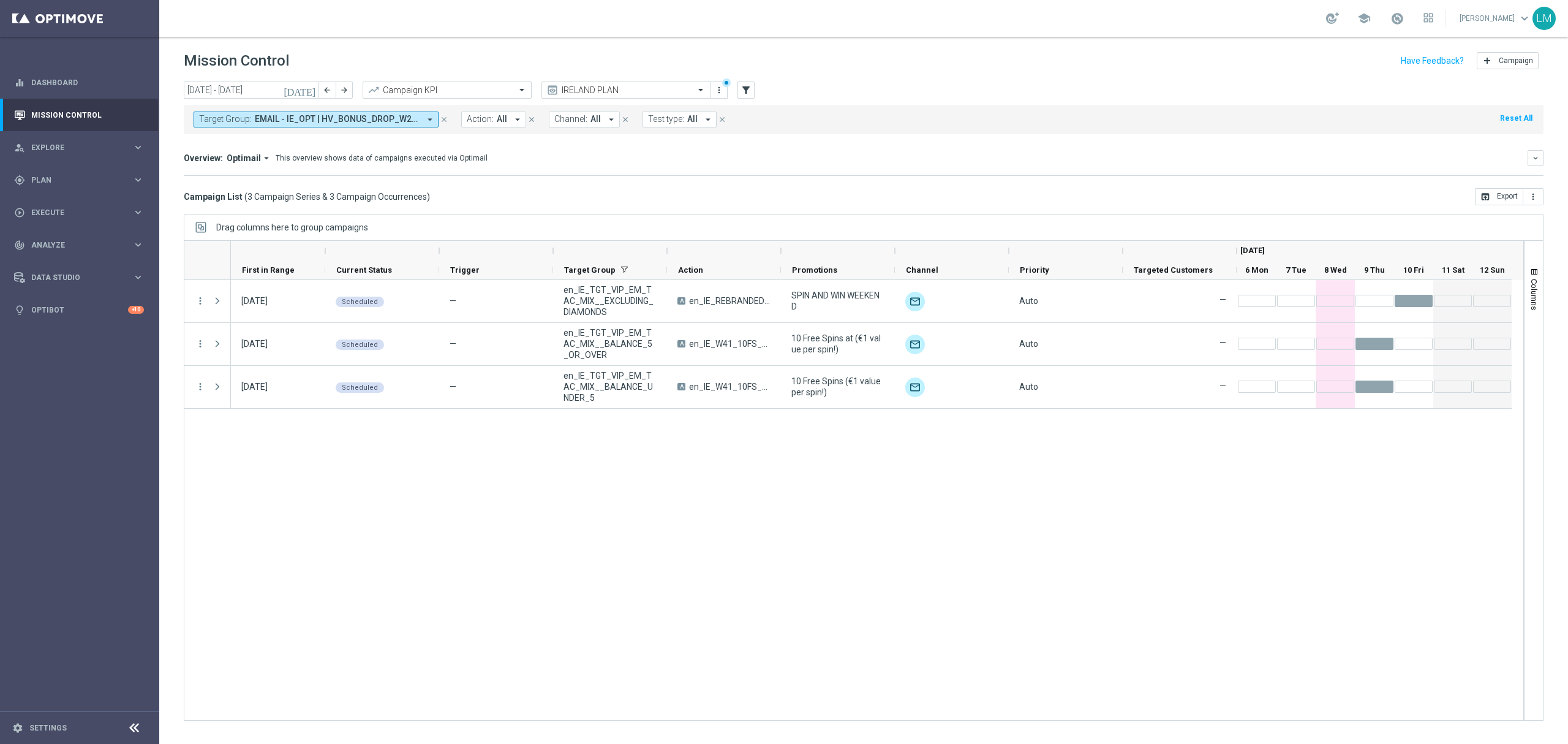
click at [728, 81] on div at bounding box center [726, 83] width 8 height 8
click at [721, 92] on icon "more_vert" at bounding box center [719, 90] width 10 height 10
click at [726, 117] on div "bookmark" at bounding box center [718, 112] width 19 height 8
